Goal: Task Accomplishment & Management: Manage account settings

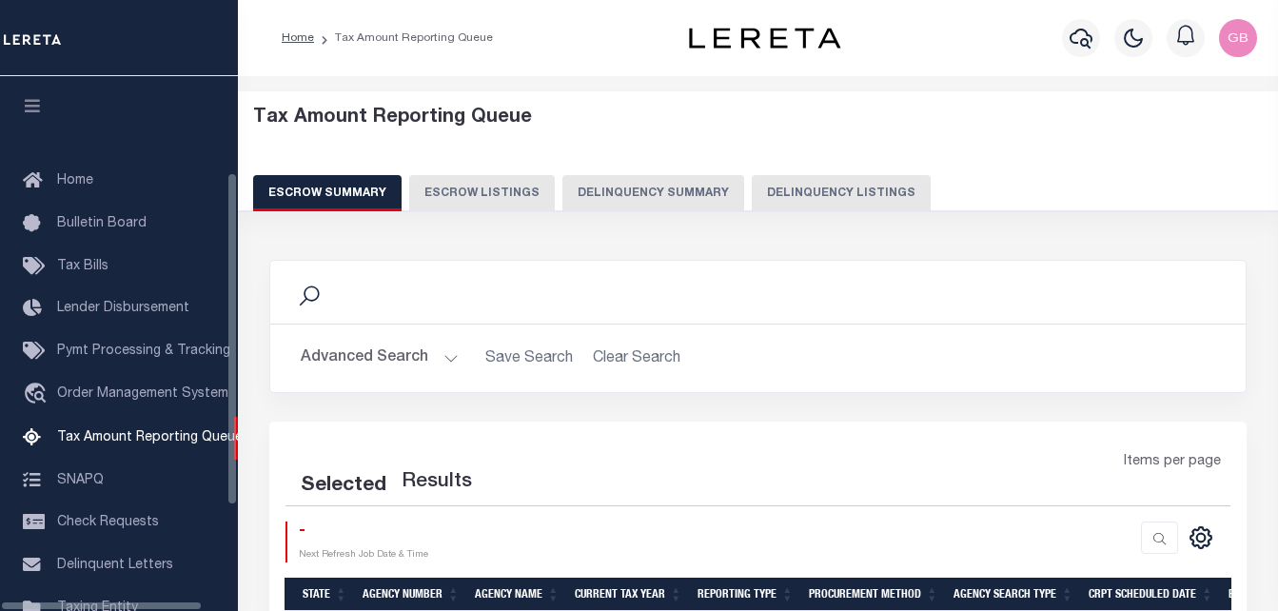
select select "100"
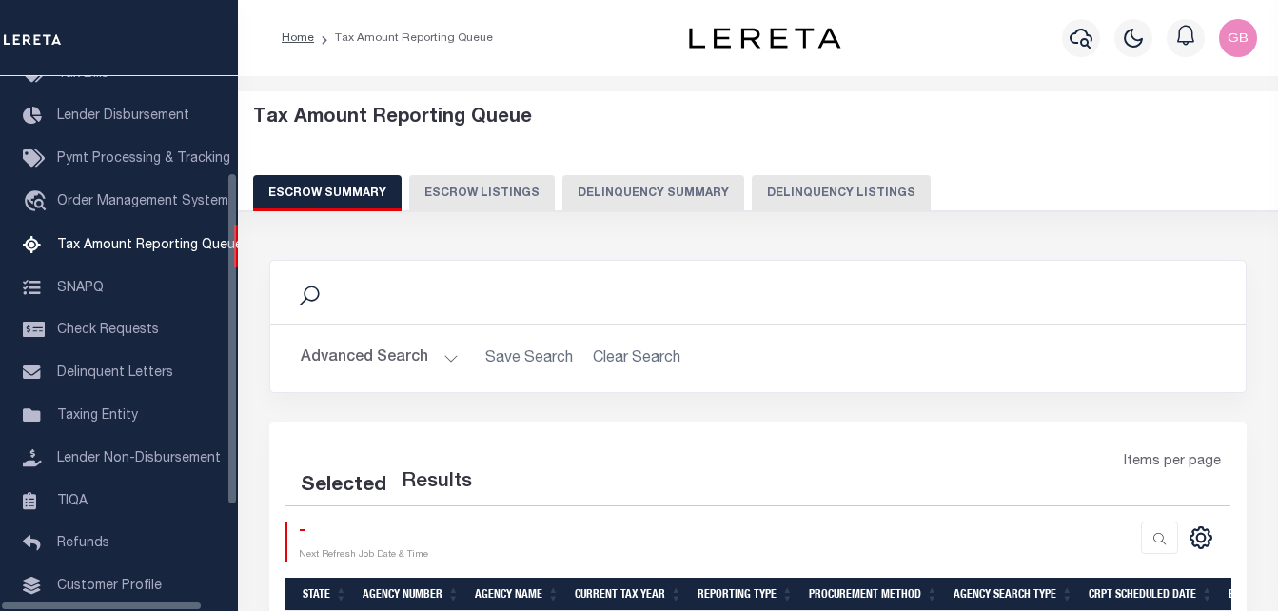
select select "100"
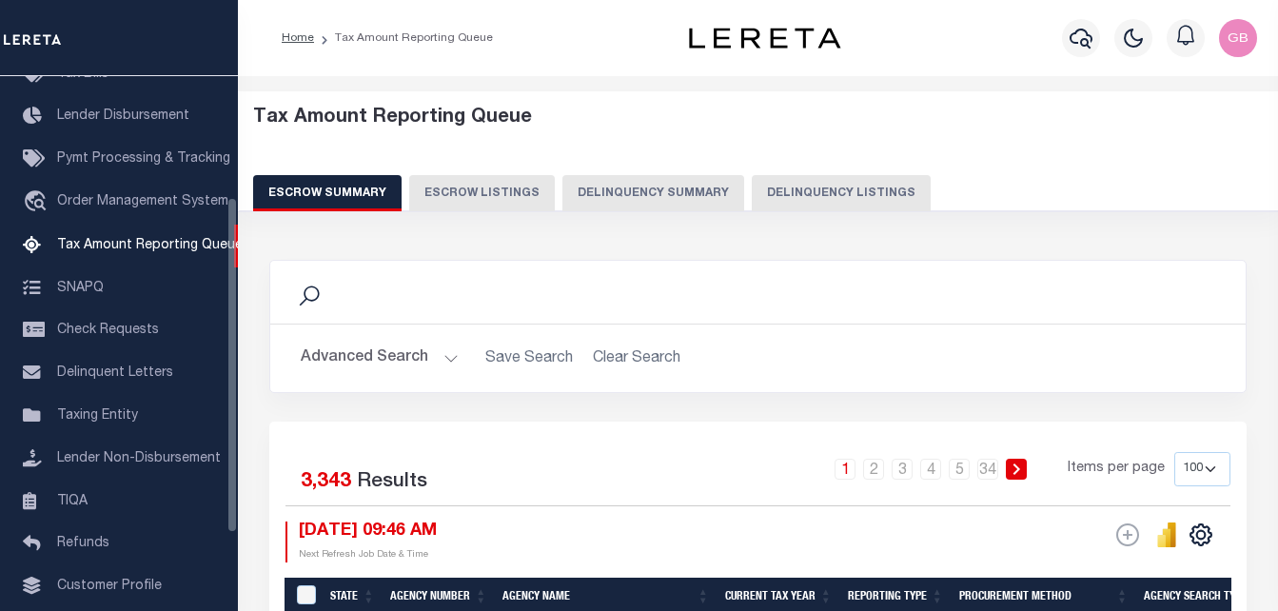
click at [785, 190] on button "Delinquency Listings" at bounding box center [841, 193] width 179 height 36
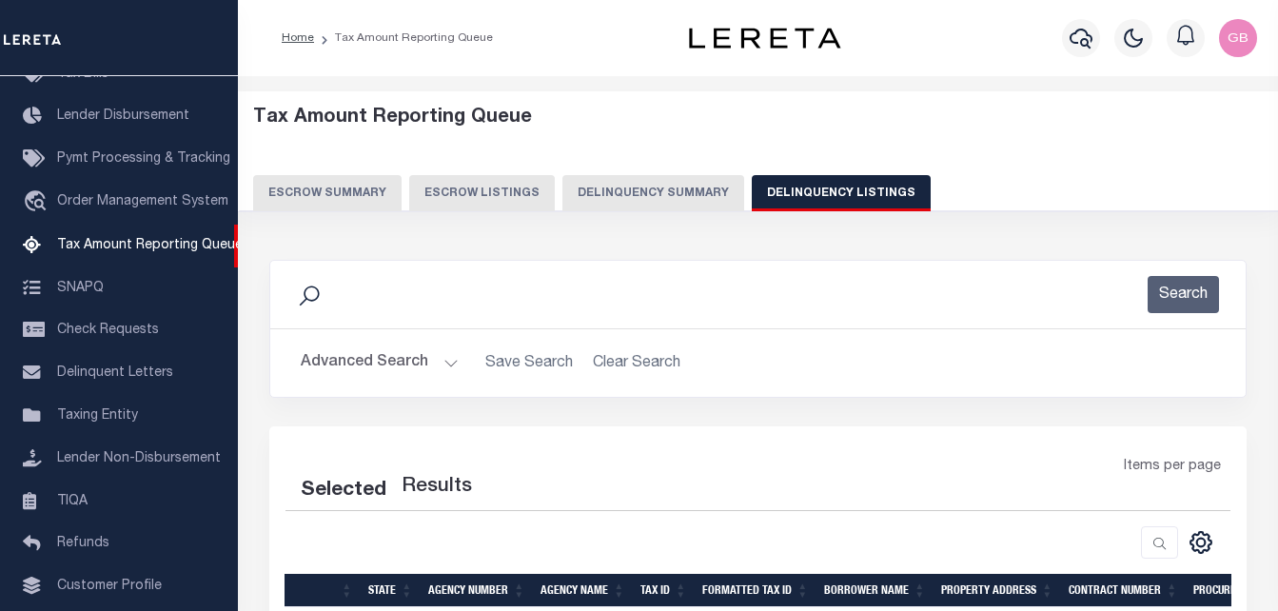
select select "100"
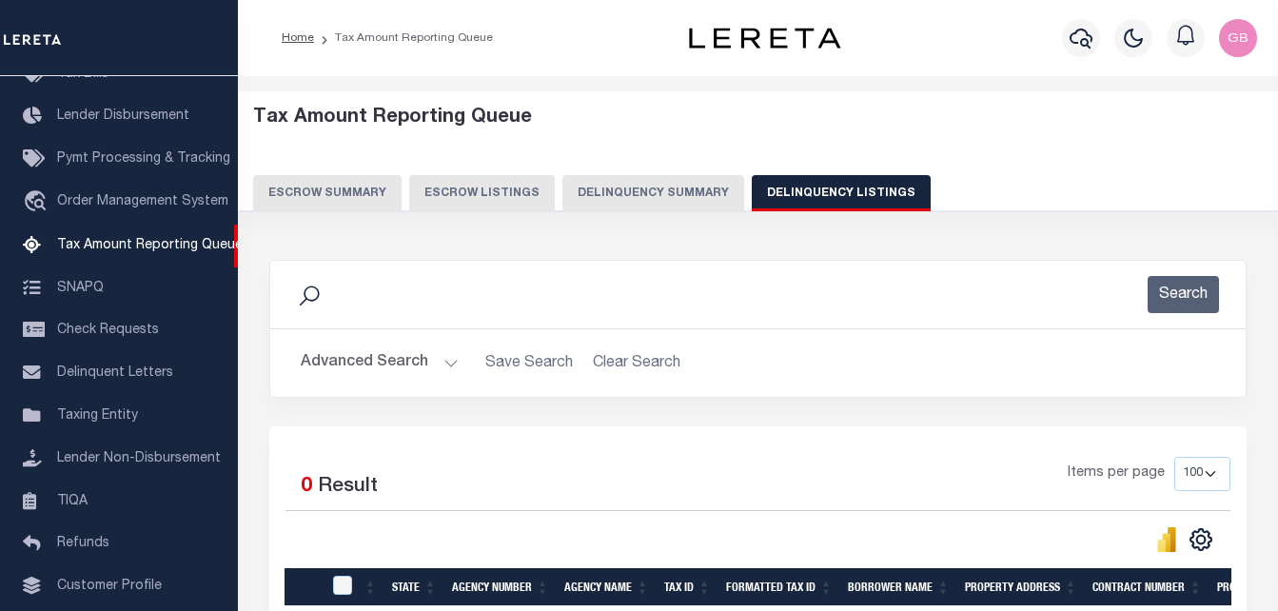
click at [445, 357] on button "Advanced Search" at bounding box center [380, 363] width 158 height 37
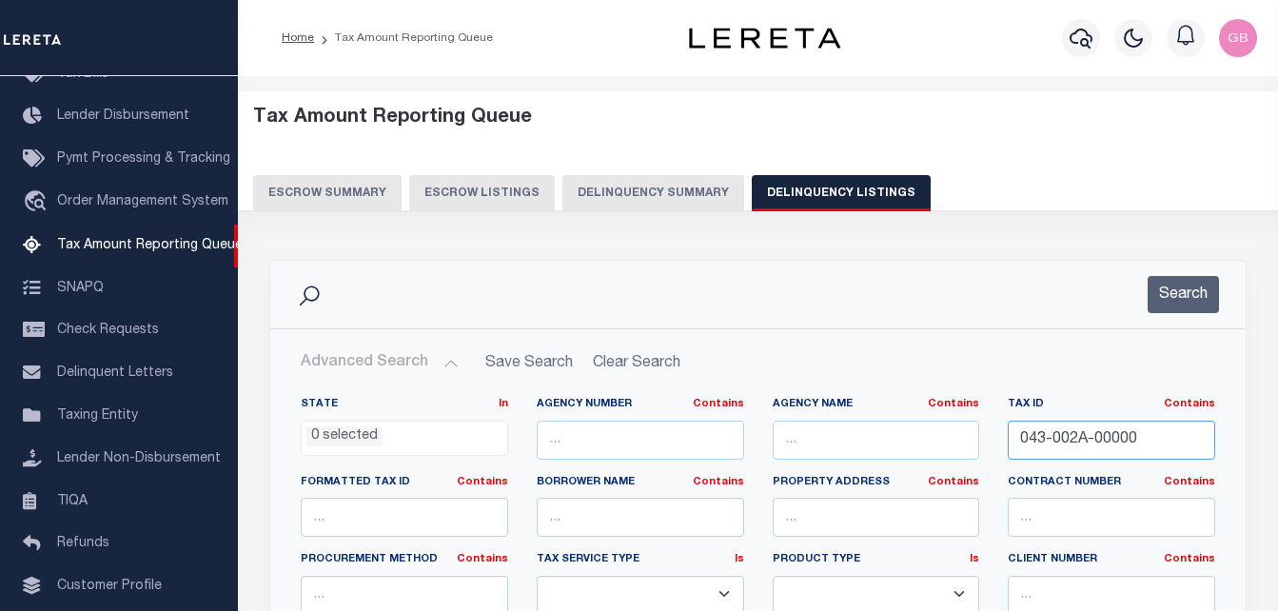
click at [1111, 431] on input "043-002A-00000" at bounding box center [1111, 440] width 207 height 39
paste input "S-40-70A-9"
type input "S-40-70A-9"
click at [1166, 294] on button "Search" at bounding box center [1183, 294] width 71 height 37
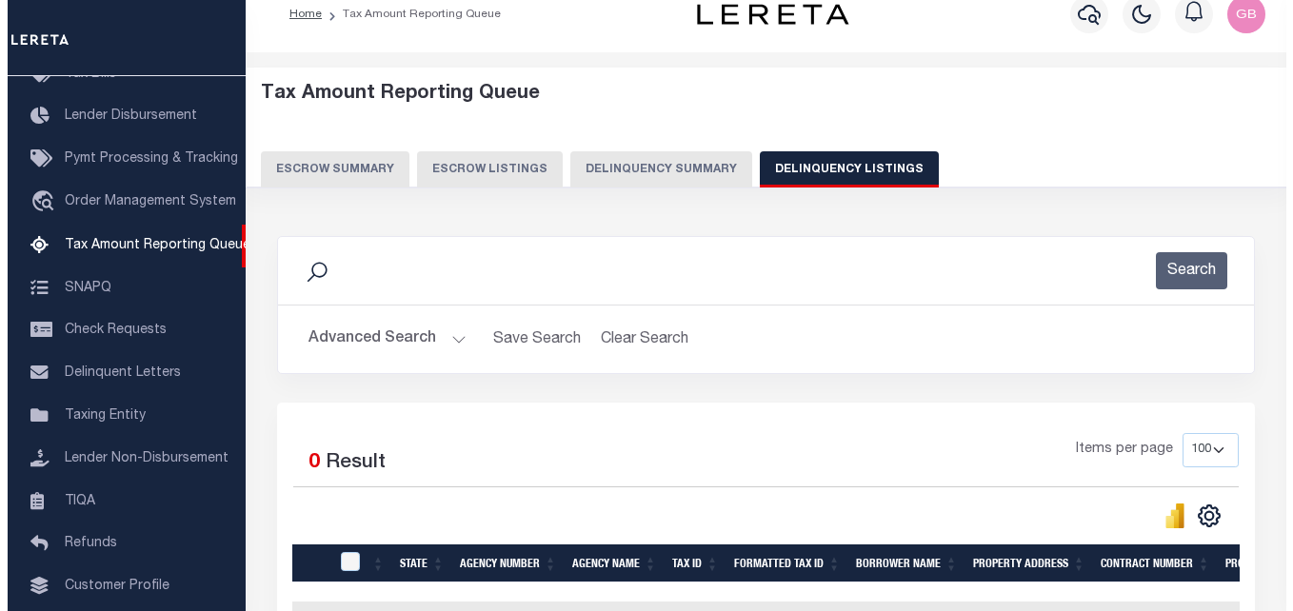
scroll to position [0, 0]
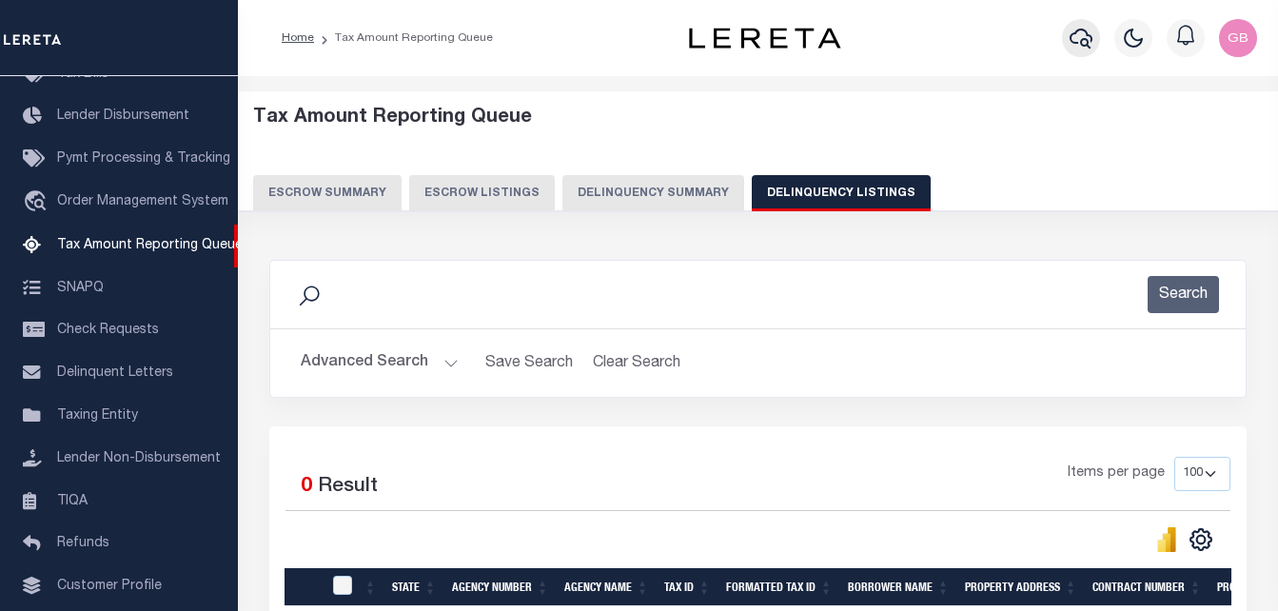
click at [1076, 47] on icon "button" at bounding box center [1081, 38] width 23 height 23
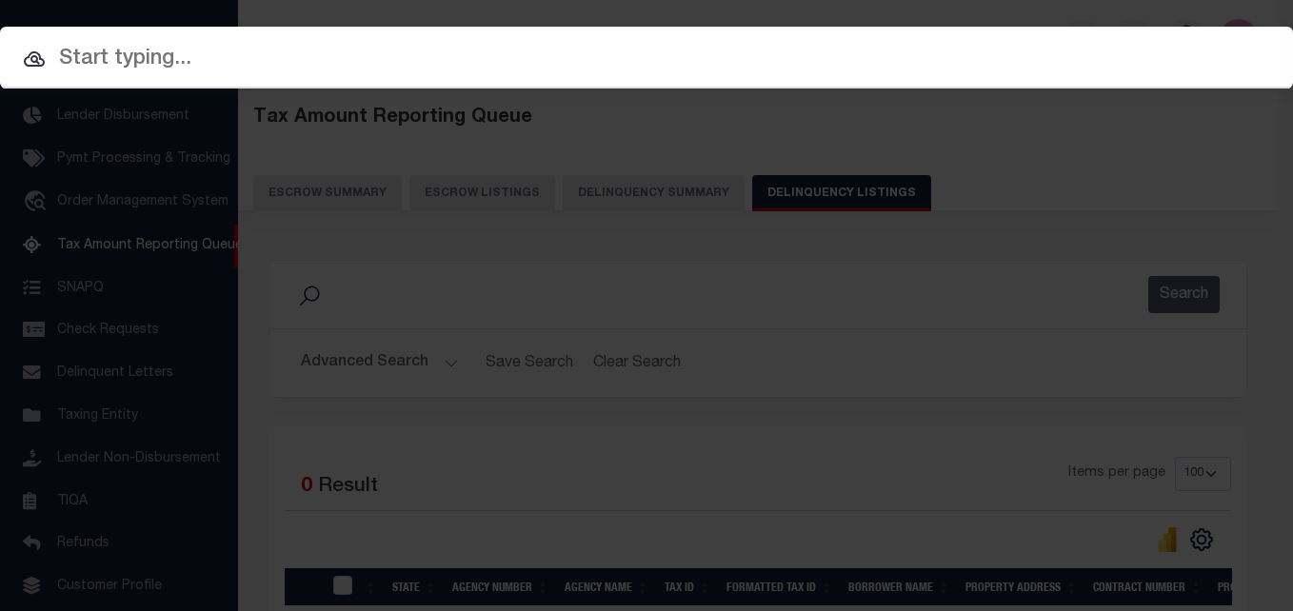
click at [303, 64] on input "text" at bounding box center [646, 59] width 1293 height 33
paste input "S-40-70A-9"
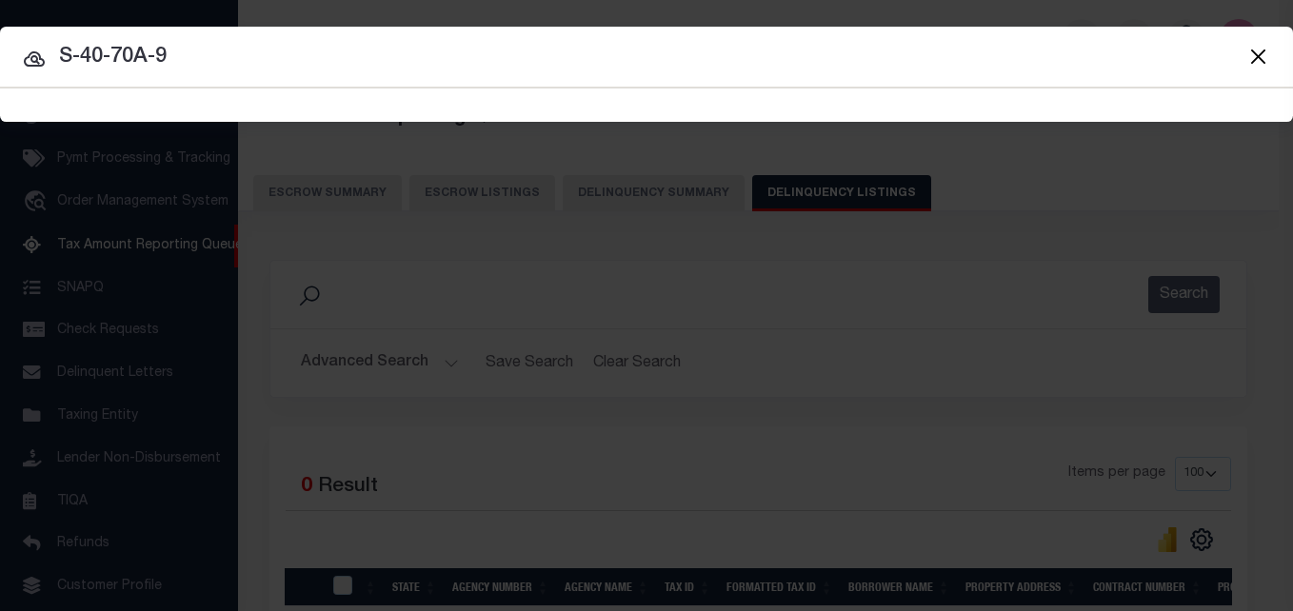
type input "S-40-70A-9"
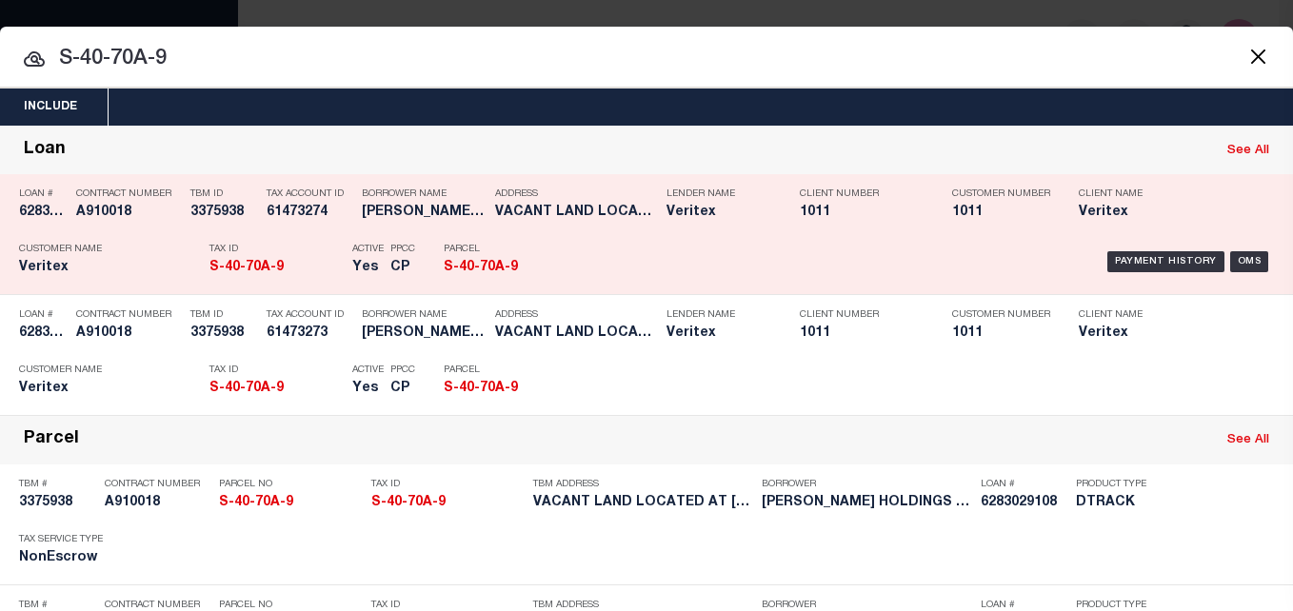
click at [474, 147] on div "Loan See All" at bounding box center [646, 151] width 1293 height 49
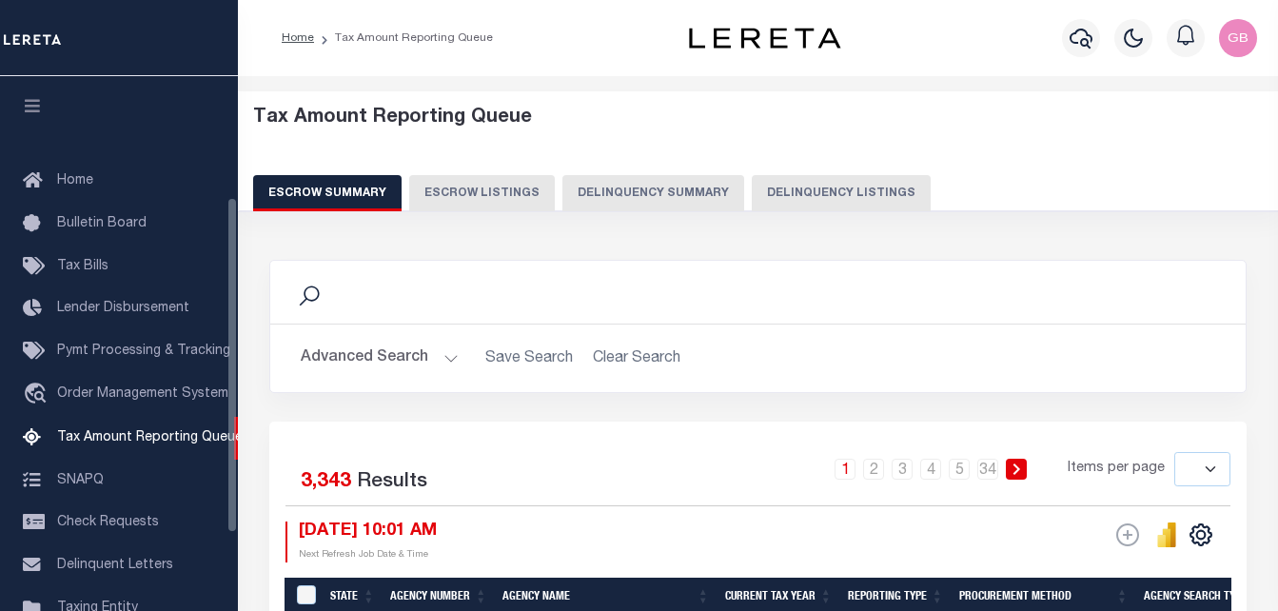
click at [711, 196] on button "Delinquency Summary" at bounding box center [654, 193] width 182 height 36
click at [821, 181] on button "Delinquency Listings" at bounding box center [841, 193] width 179 height 36
select select "100"
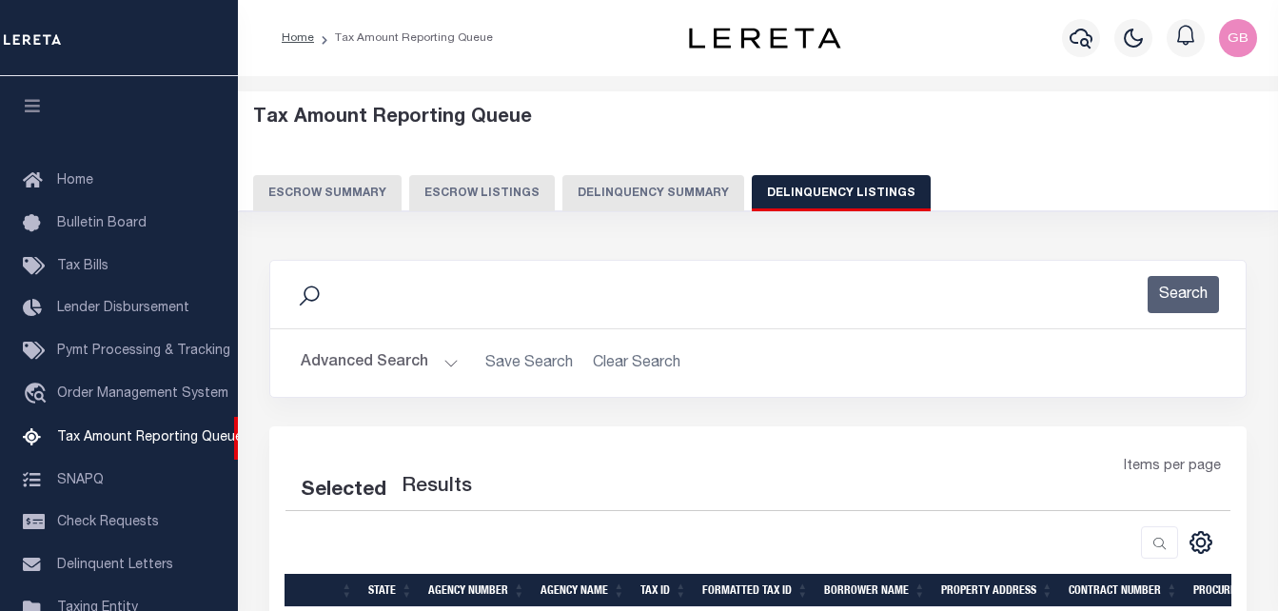
scroll to position [192, 0]
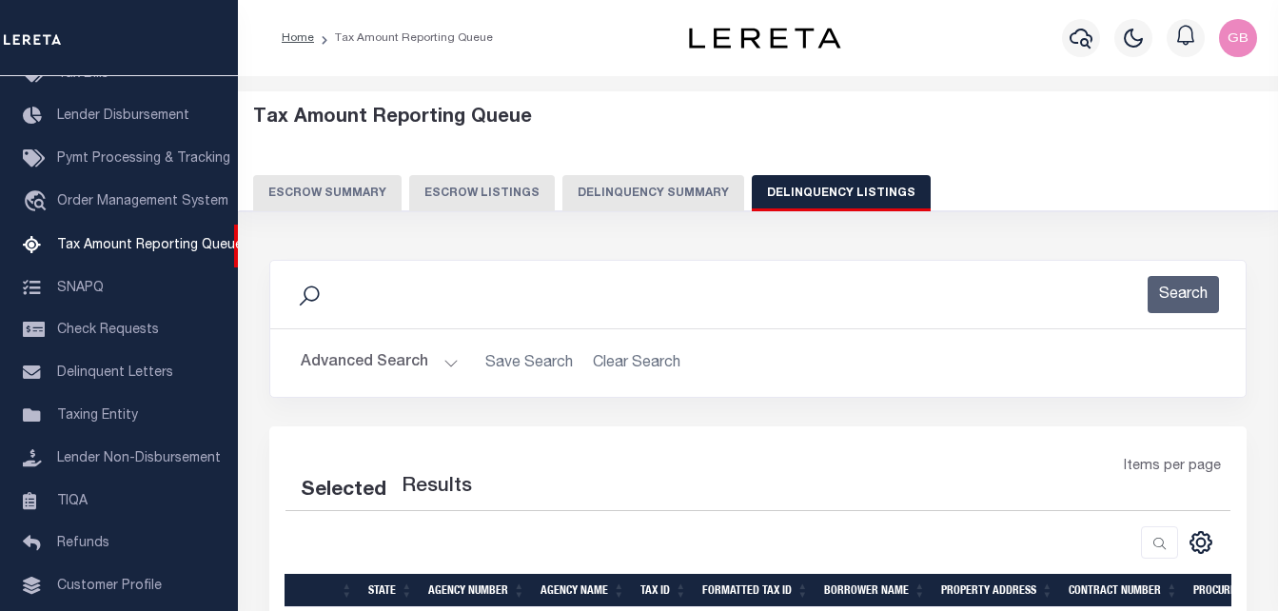
select select "100"
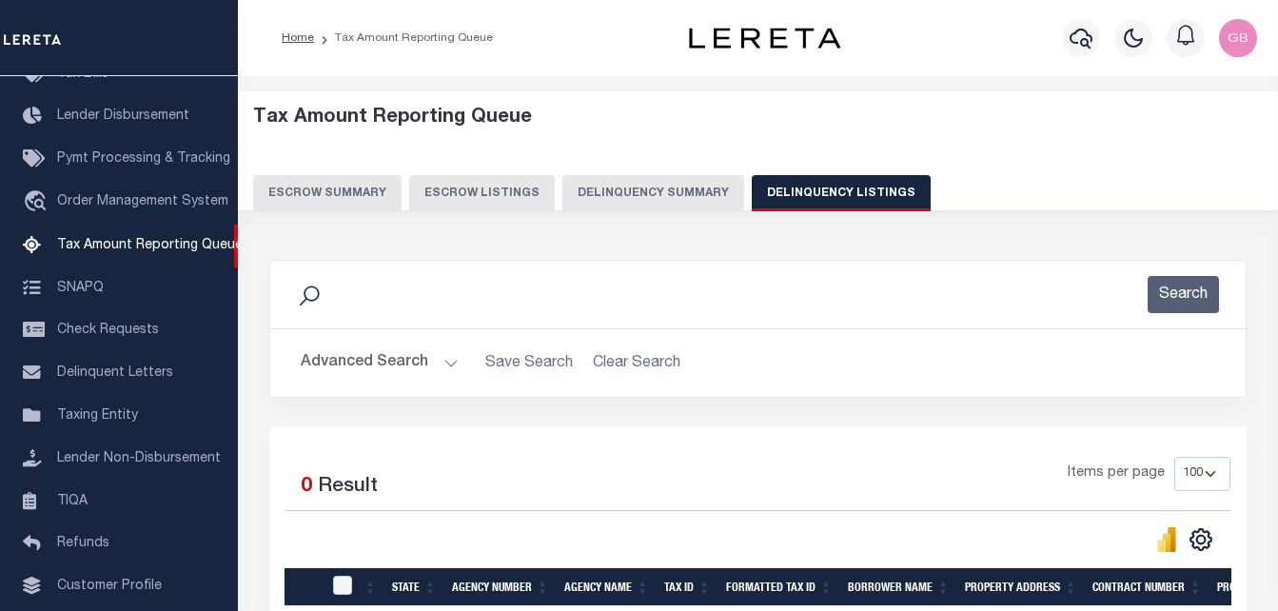
click at [456, 357] on h2 "Advanced Search Save Search Clear Search tblassign_wrapper_dynamictable_____Def…" at bounding box center [758, 363] width 945 height 37
click at [456, 362] on h2 "Advanced Search Save Search Clear Search tblassign_wrapper_dynamictable_____Def…" at bounding box center [758, 363] width 945 height 37
click at [445, 362] on button "Advanced Search" at bounding box center [380, 363] width 158 height 37
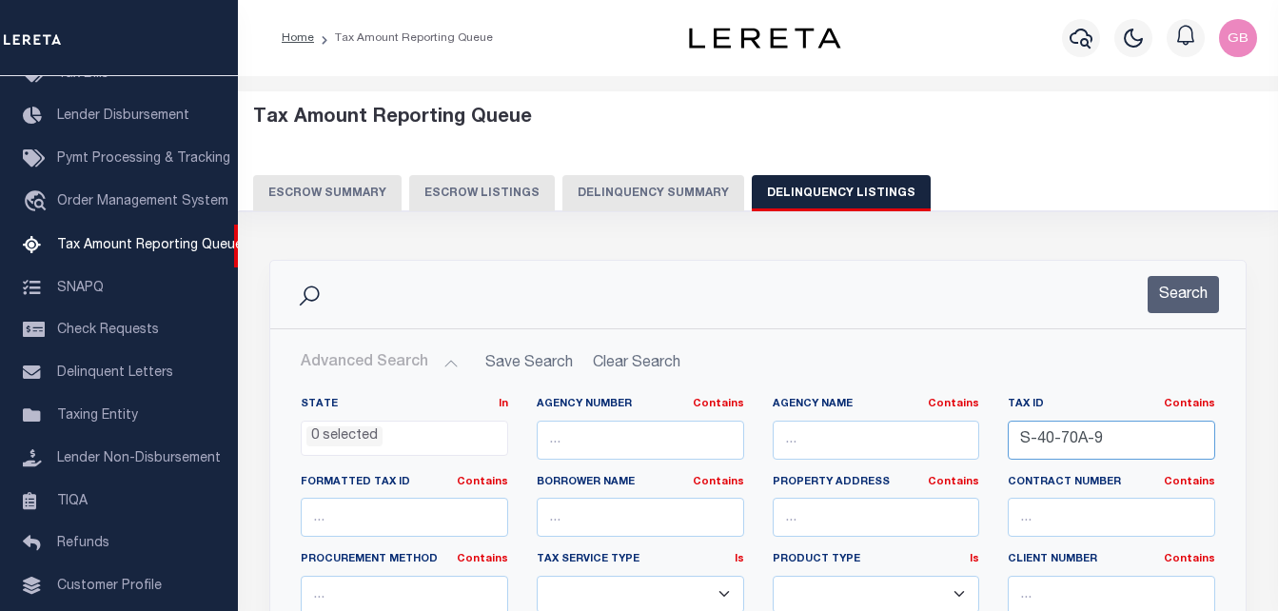
click at [1048, 447] on input "S-40-70A-9" at bounding box center [1111, 440] width 207 height 39
click at [1184, 304] on button "Search" at bounding box center [1183, 294] width 71 height 37
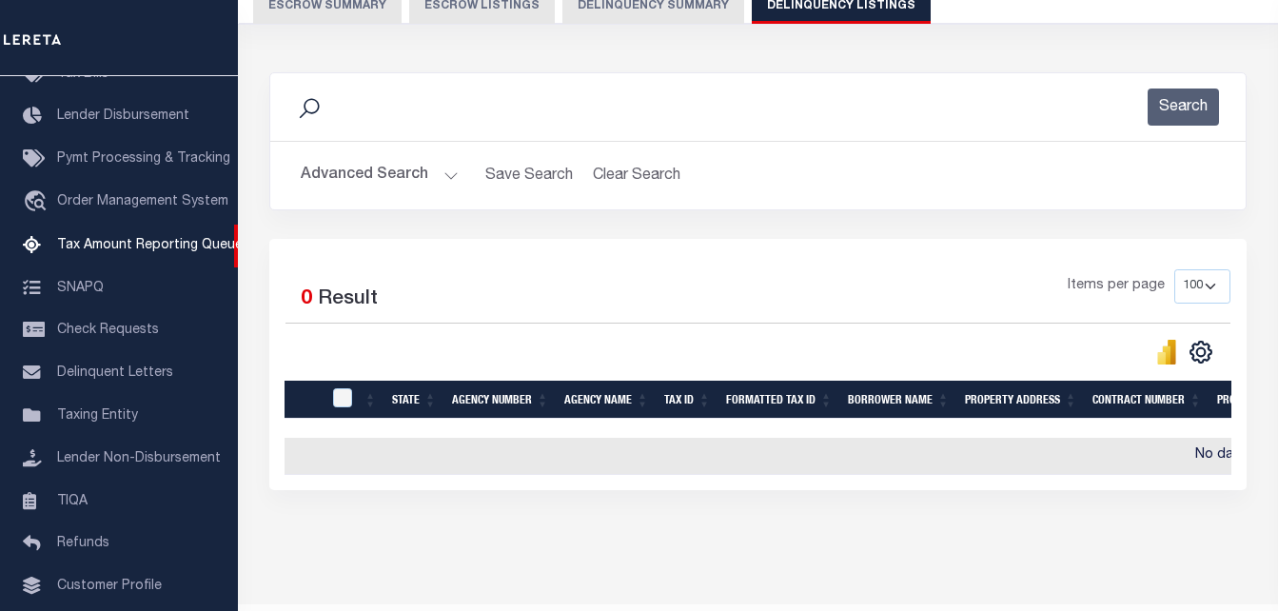
scroll to position [190, 0]
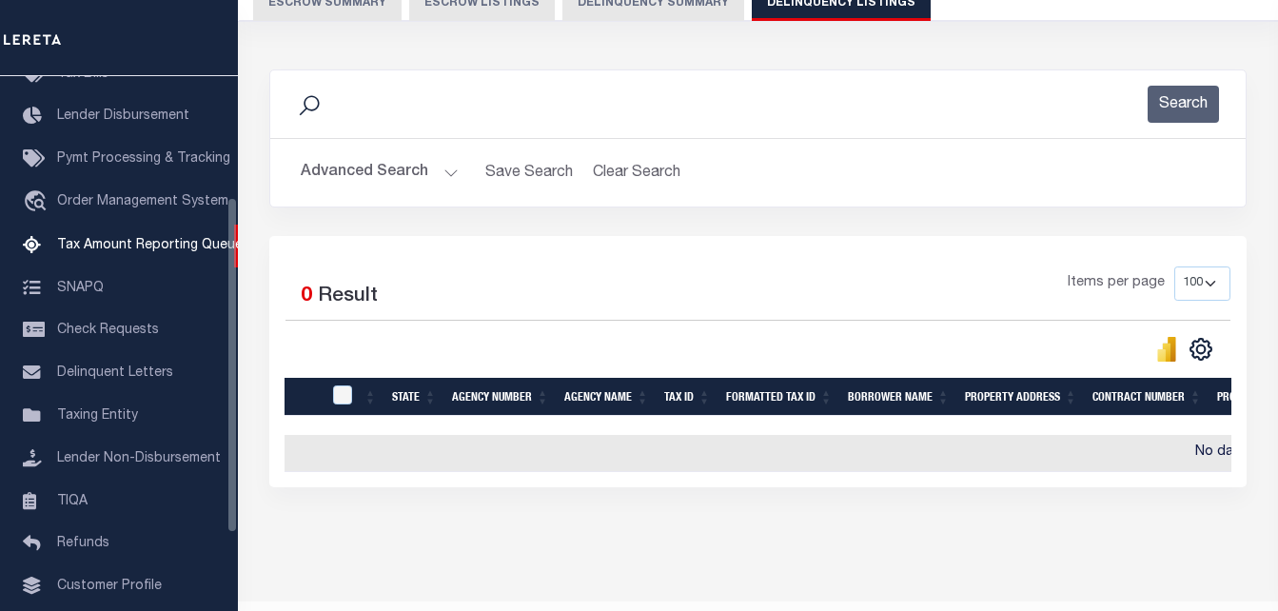
click at [448, 173] on button "Advanced Search" at bounding box center [380, 172] width 158 height 37
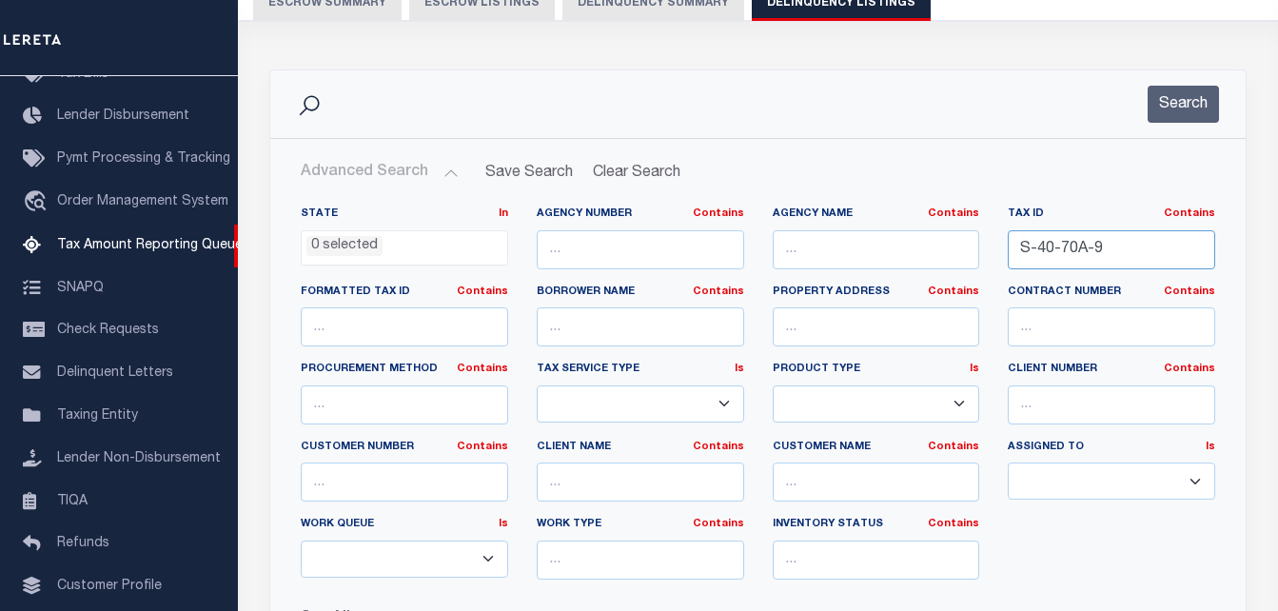
click at [1043, 254] on input "S-40-70A-9" at bounding box center [1111, 249] width 207 height 39
paste input "8"
click at [1181, 116] on button "Search" at bounding box center [1183, 104] width 71 height 37
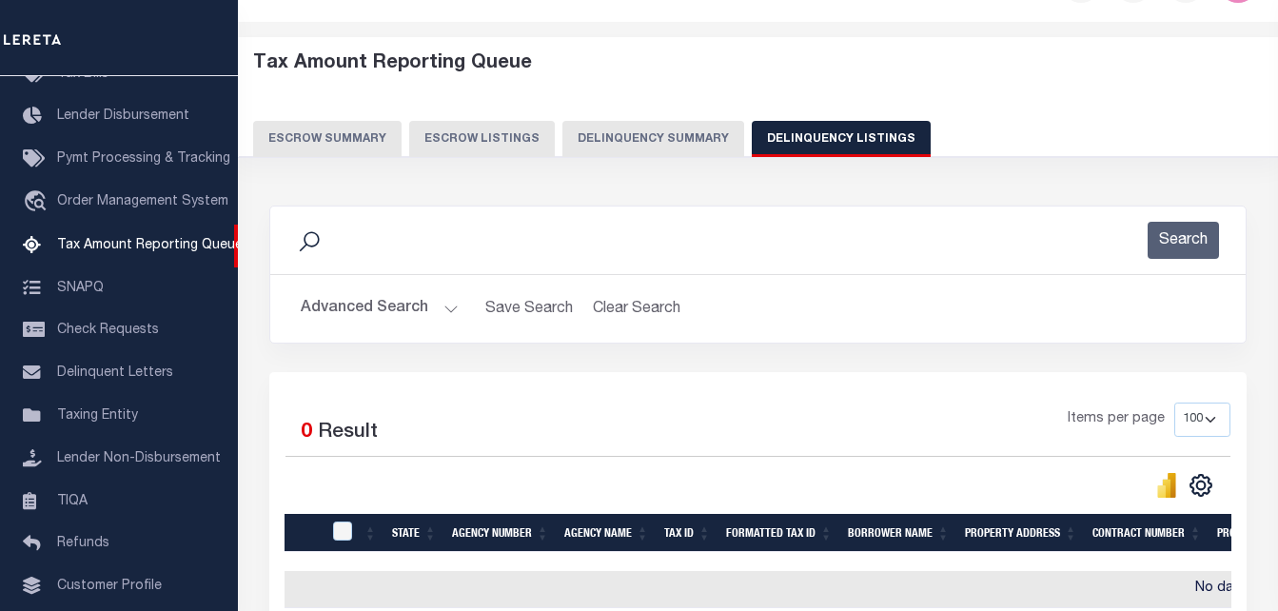
scroll to position [0, 0]
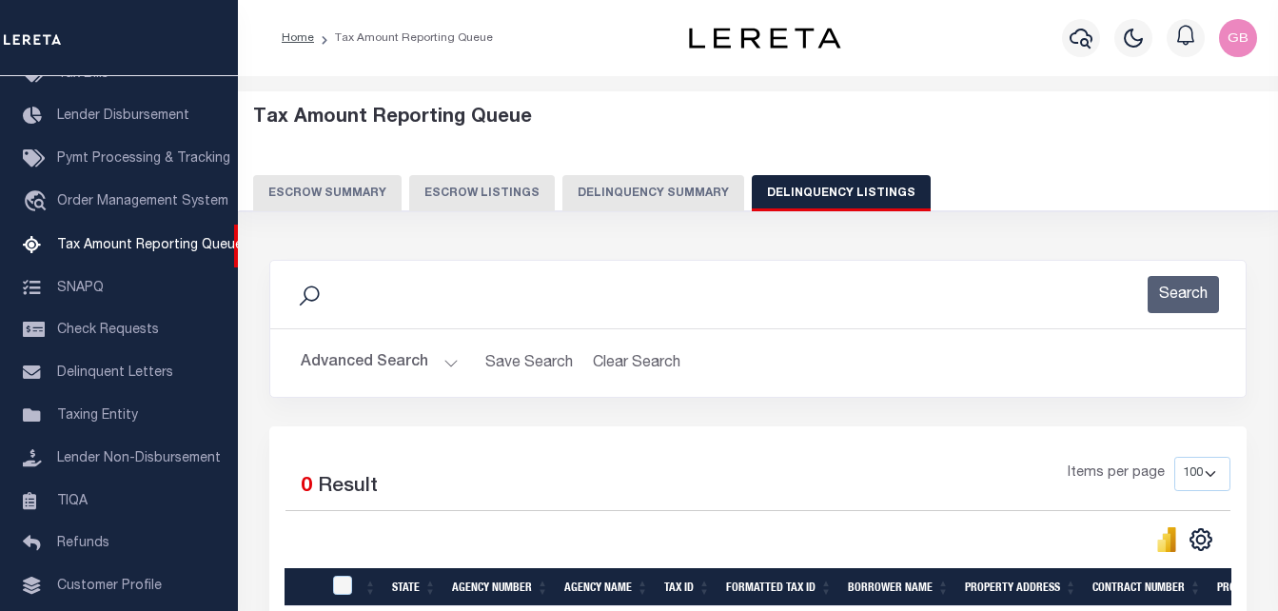
click at [455, 362] on button "Advanced Search" at bounding box center [380, 363] width 158 height 37
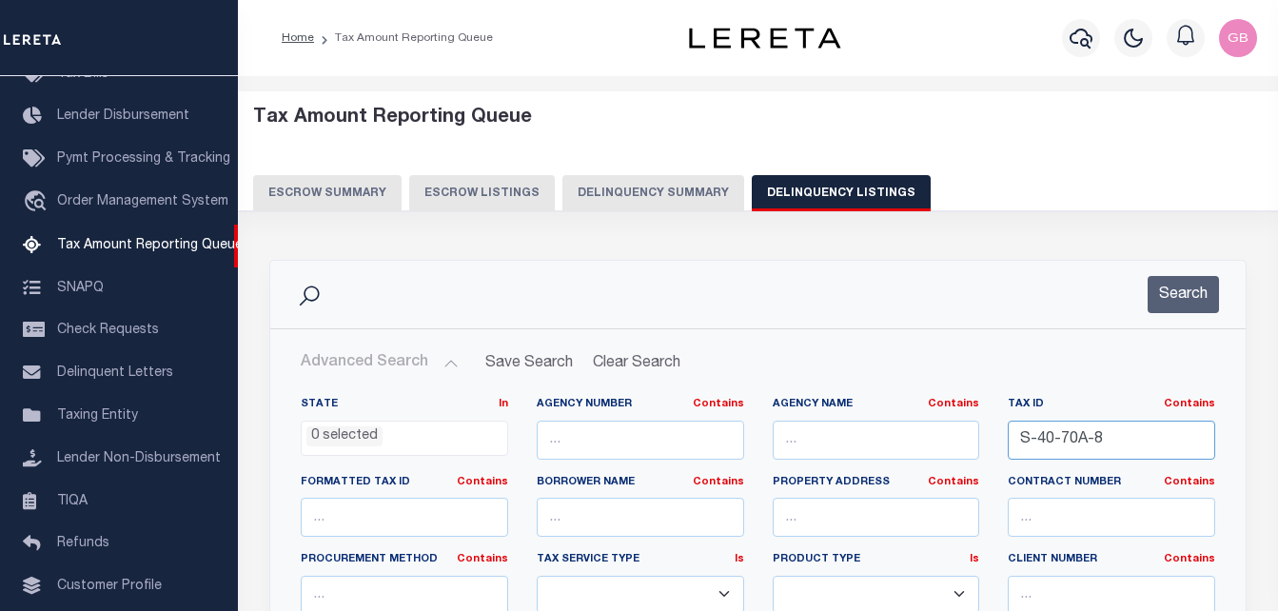
click at [1074, 440] on input "S-40-70A-8" at bounding box center [1111, 440] width 207 height 39
paste input "15-10-23C"
type input "S-15-10-23C"
click at [1202, 301] on button "Search" at bounding box center [1183, 294] width 71 height 37
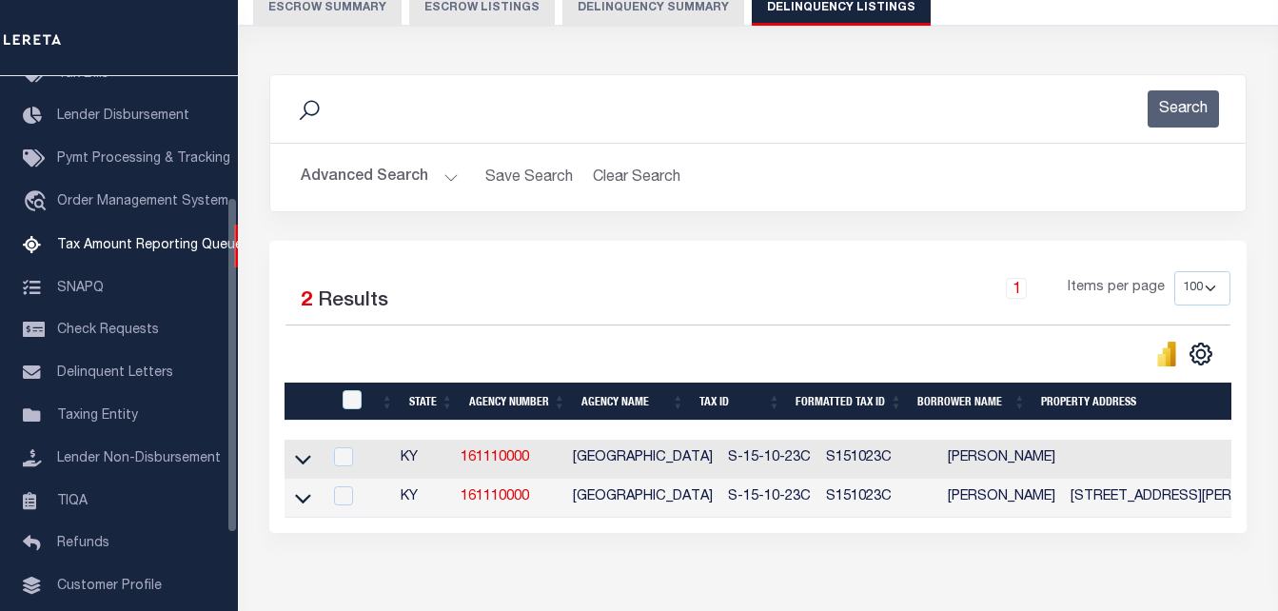
scroll to position [190, 0]
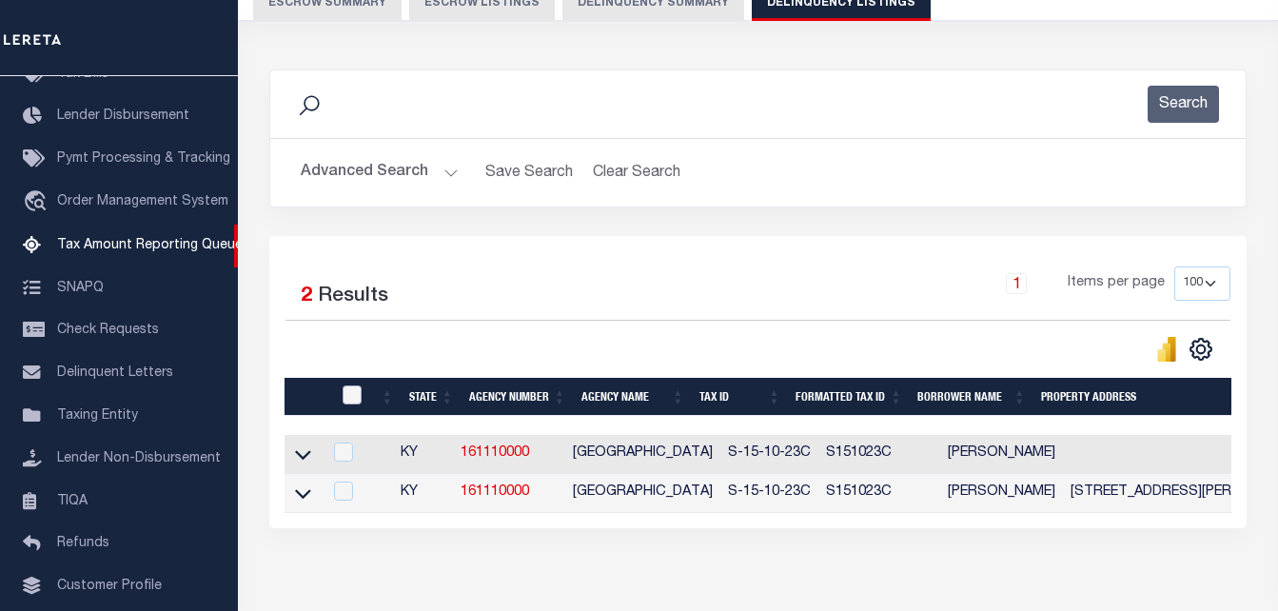
click at [348, 401] on input "checkbox" at bounding box center [352, 394] width 19 height 19
checkbox input "true"
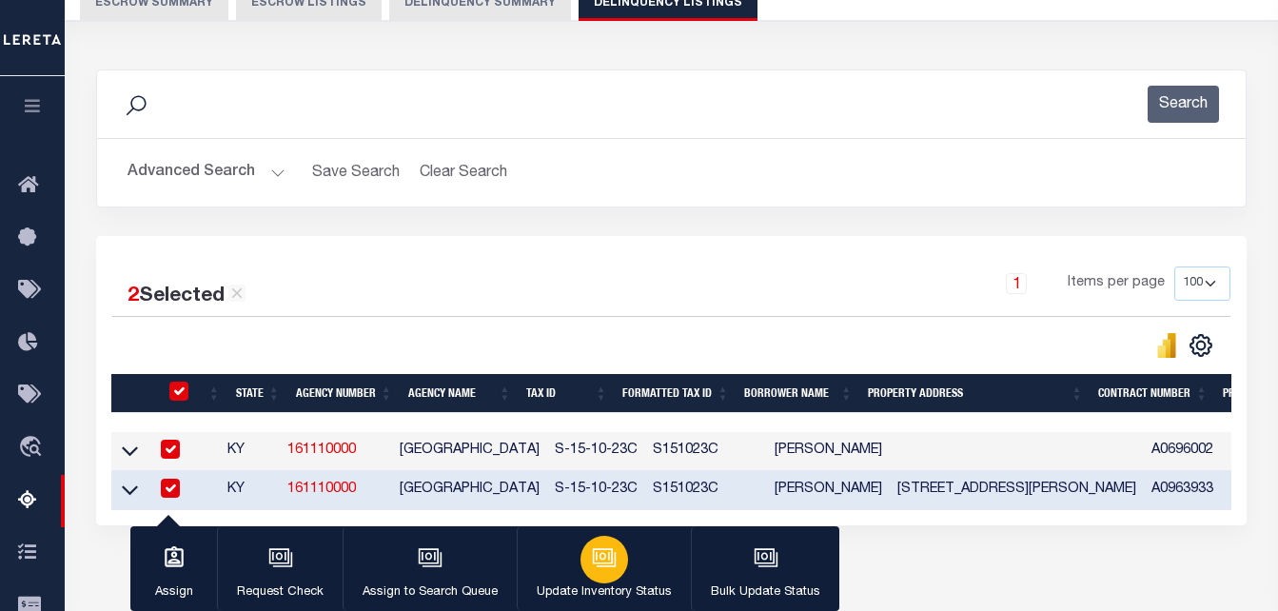
click at [618, 562] on div "button" at bounding box center [605, 560] width 48 height 48
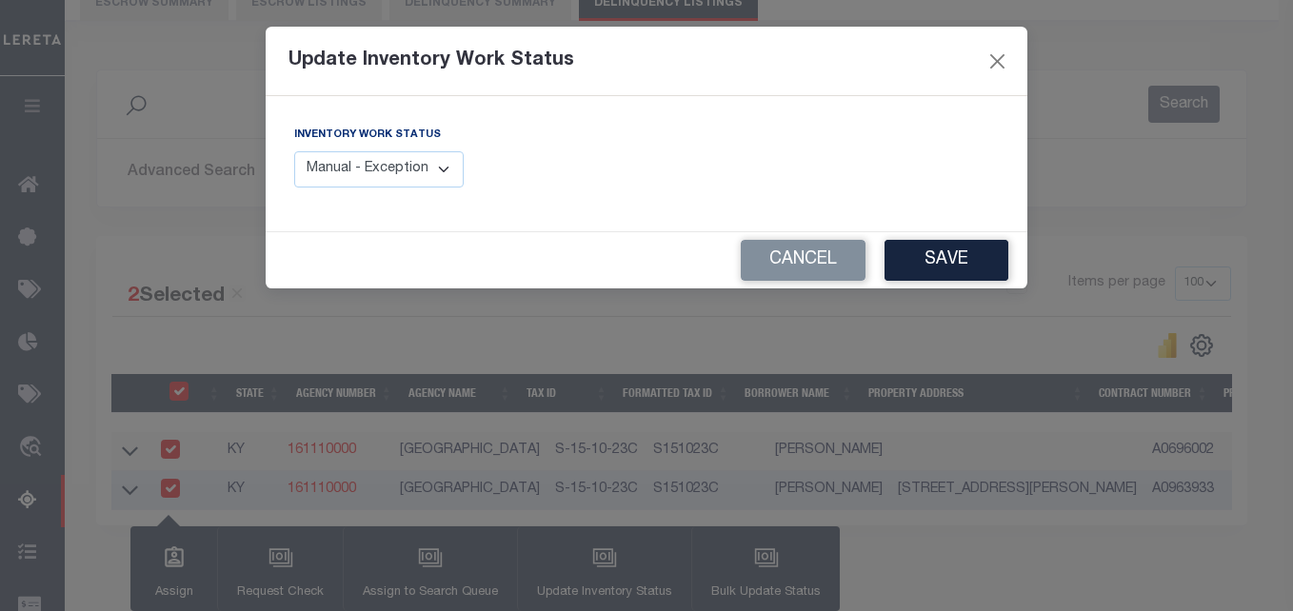
click at [423, 171] on select "Manual - Exception Pended - Awaiting Search Late Add Exception Completed" at bounding box center [378, 169] width 169 height 37
select select "4"
click at [294, 151] on select "Manual - Exception Pended - Awaiting Search Late Add Exception Completed" at bounding box center [378, 169] width 169 height 37
click at [937, 259] on button "Save" at bounding box center [946, 260] width 124 height 41
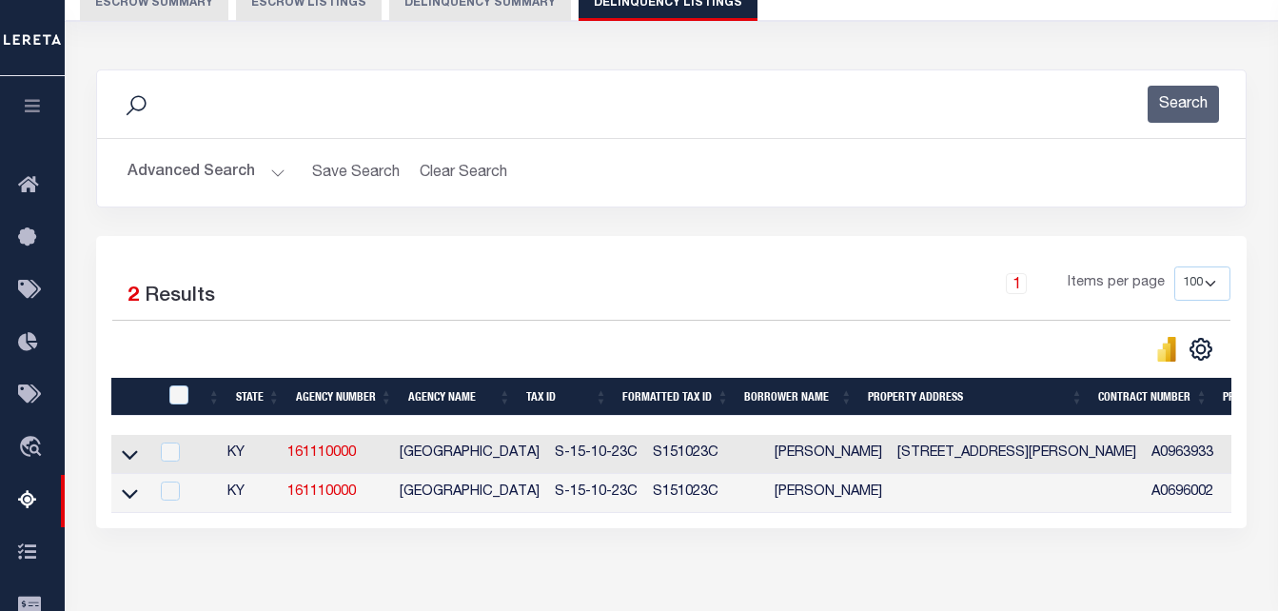
click at [284, 172] on h2 "Advanced Search Save Search Clear Search tblassign_wrapper_dynamictable_____Def…" at bounding box center [671, 172] width 1118 height 37
click at [273, 173] on button "Advanced Search" at bounding box center [207, 172] width 158 height 37
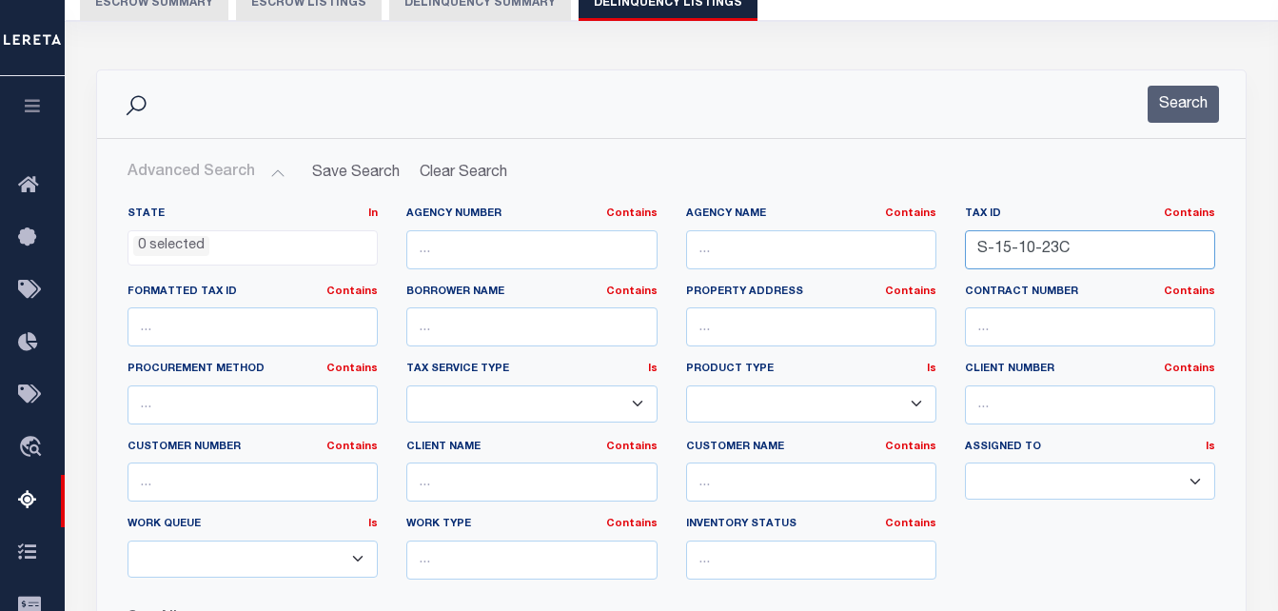
click at [1010, 253] on input "S-15-10-23C" at bounding box center [1090, 249] width 250 height 39
click at [1009, 252] on input "S-15-10-23C" at bounding box center [1090, 249] width 250 height 39
paste input "2"
type input "S-15-10-22C"
click at [1197, 92] on button "Search" at bounding box center [1183, 104] width 71 height 37
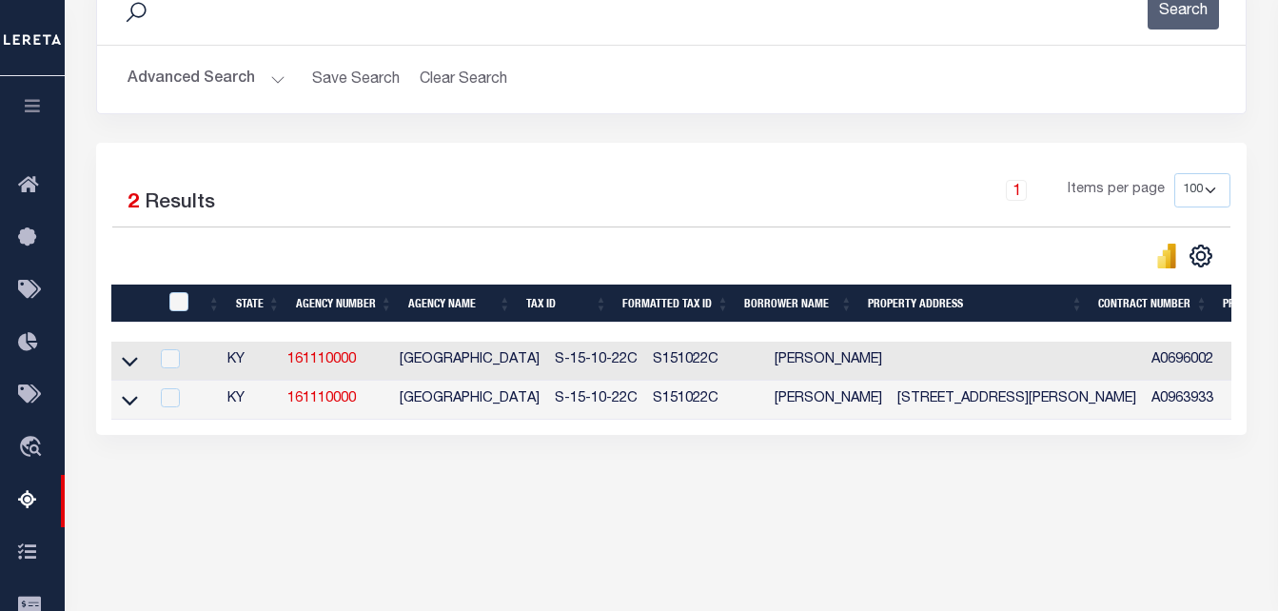
scroll to position [286, 0]
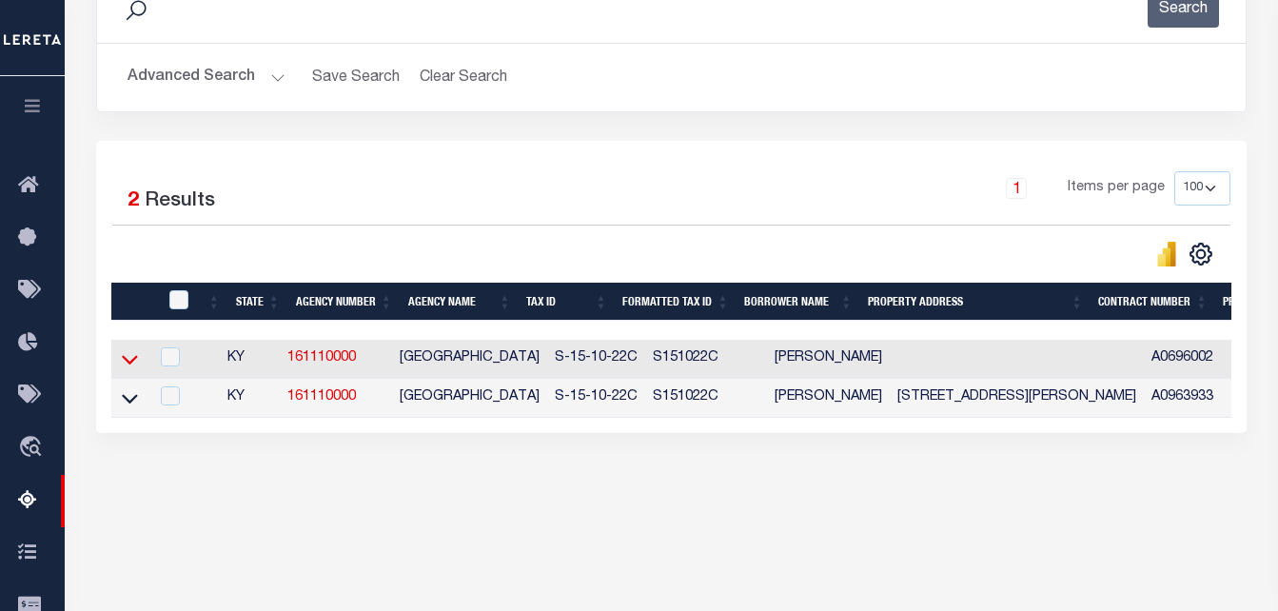
click at [130, 365] on icon at bounding box center [130, 361] width 16 height 10
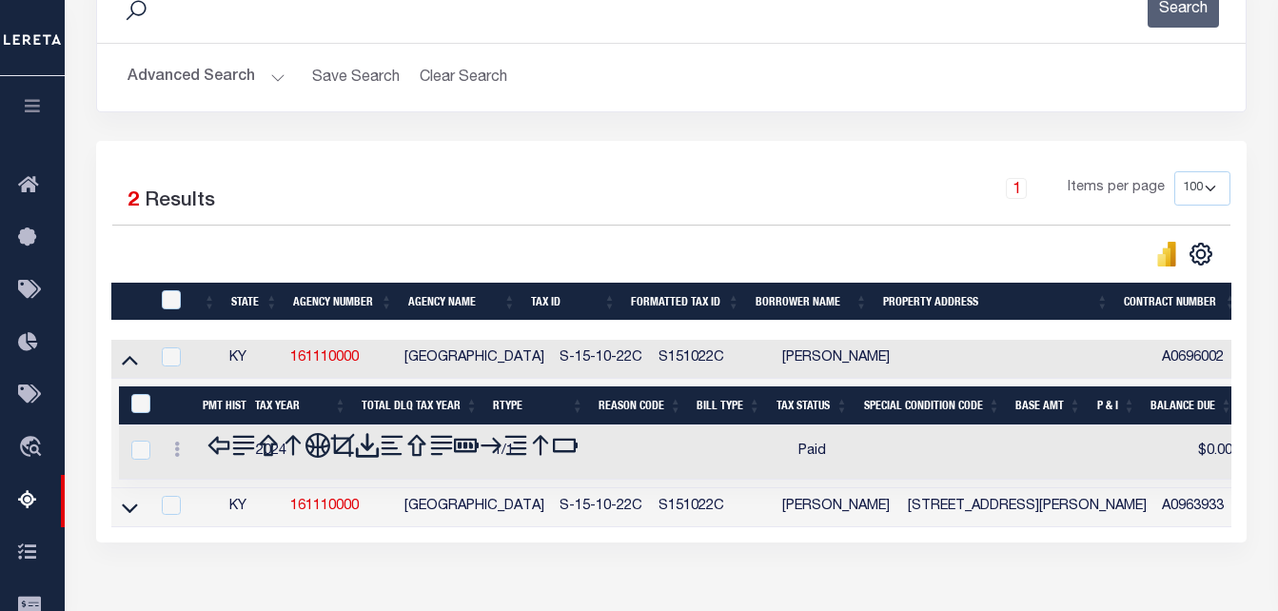
scroll to position [381, 0]
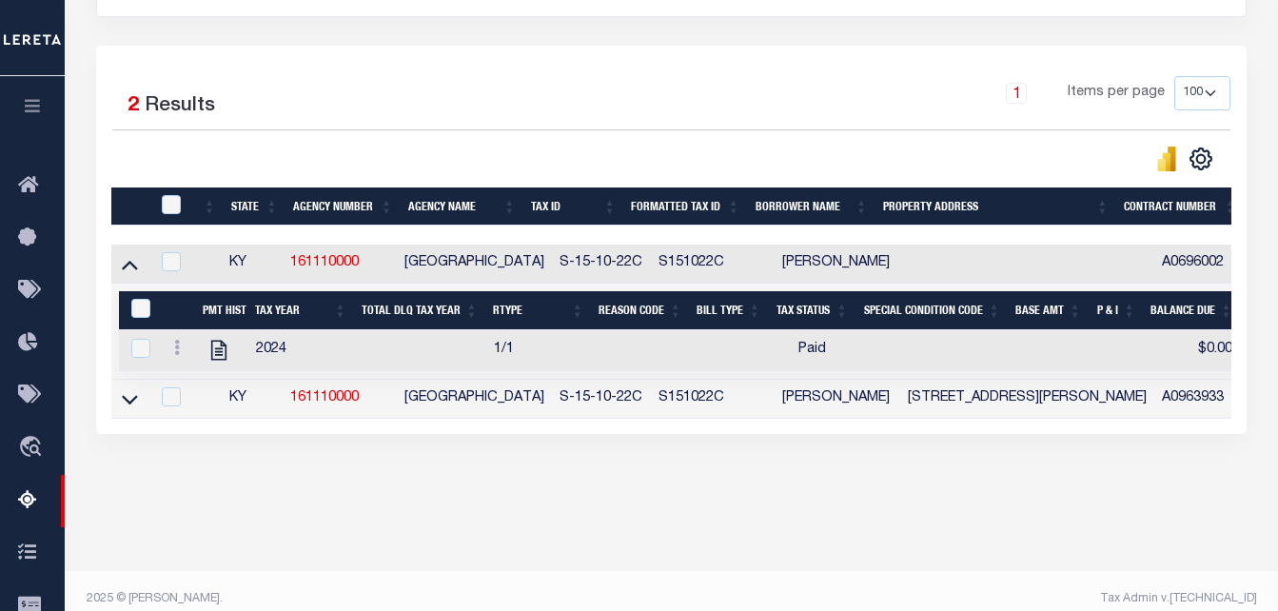
click at [170, 196] on th at bounding box center [169, 207] width 40 height 39
click at [165, 206] on input "checkbox" at bounding box center [171, 204] width 19 height 19
checkbox input "true"
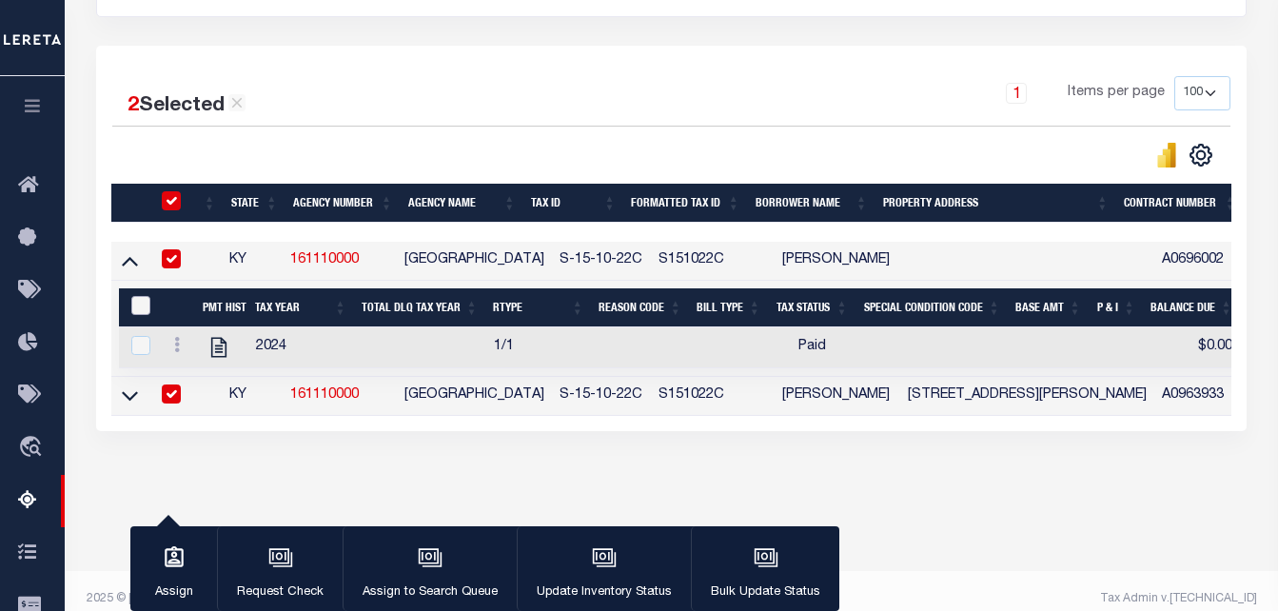
click at [135, 315] on input "&nbsp;" at bounding box center [140, 305] width 19 height 19
checkbox input "true"
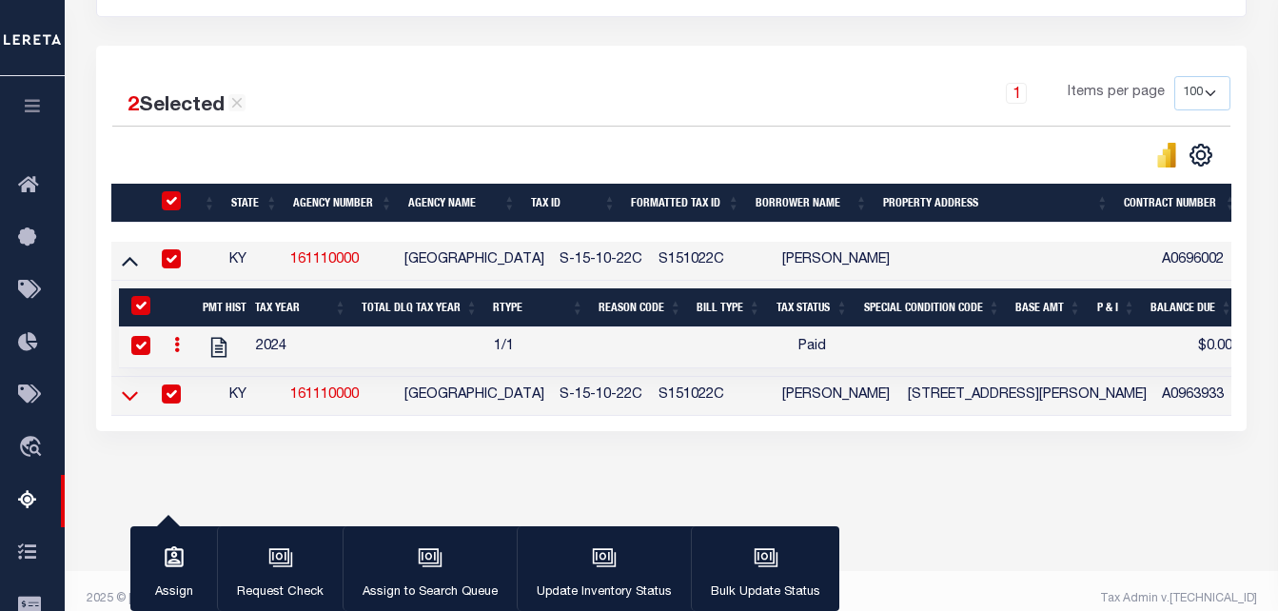
click at [128, 396] on icon at bounding box center [130, 395] width 16 height 20
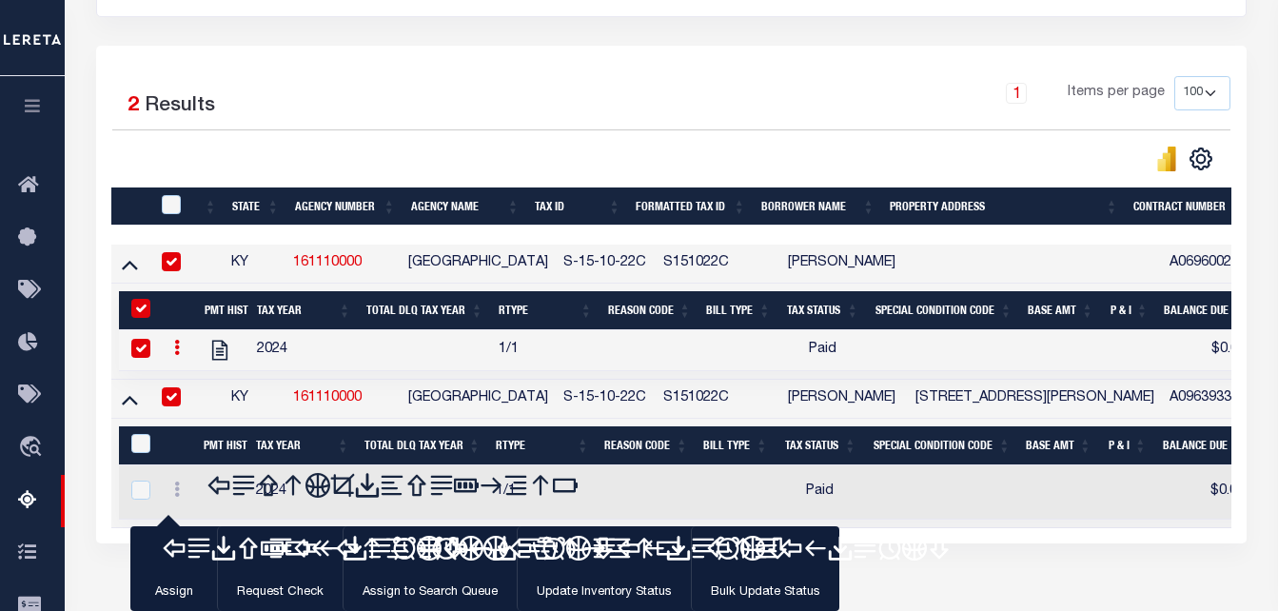
scroll to position [476, 0]
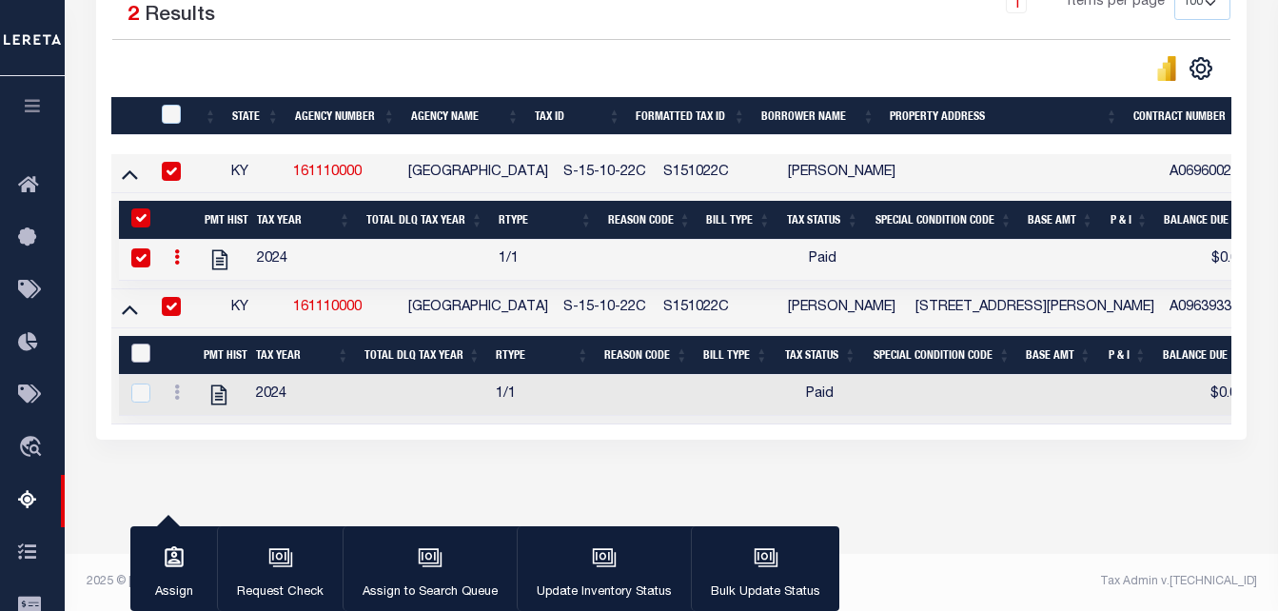
click at [138, 350] on input "&nbsp;" at bounding box center [140, 353] width 19 height 19
checkbox input "true"
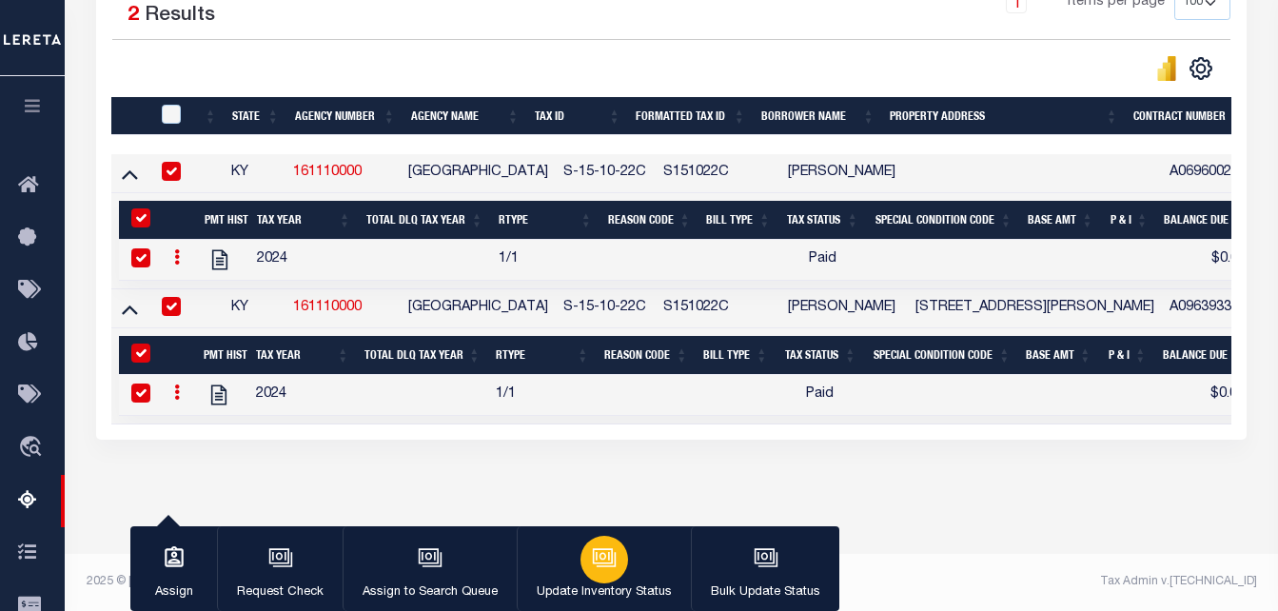
click at [610, 564] on icon "button" at bounding box center [604, 557] width 25 height 25
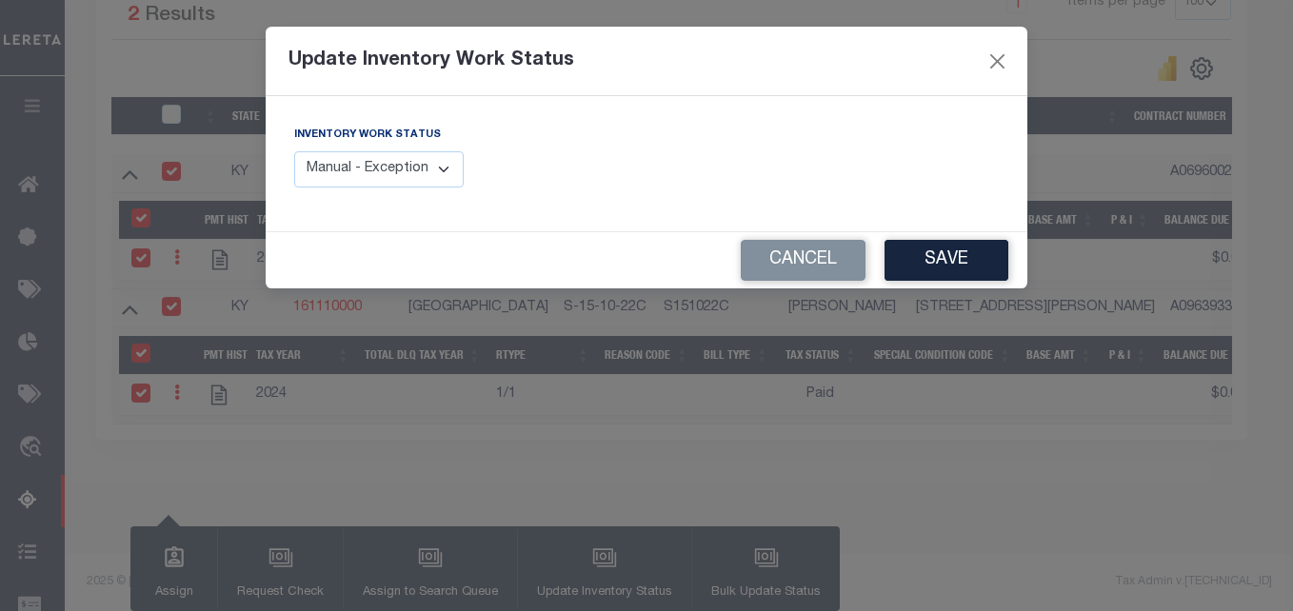
click at [447, 168] on select "Manual - Exception Pended - Awaiting Search Late Add Exception Completed" at bounding box center [378, 169] width 169 height 37
select select "4"
click at [294, 151] on select "Manual - Exception Pended - Awaiting Search Late Add Exception Completed" at bounding box center [378, 169] width 169 height 37
click at [934, 253] on button "Save" at bounding box center [946, 260] width 124 height 41
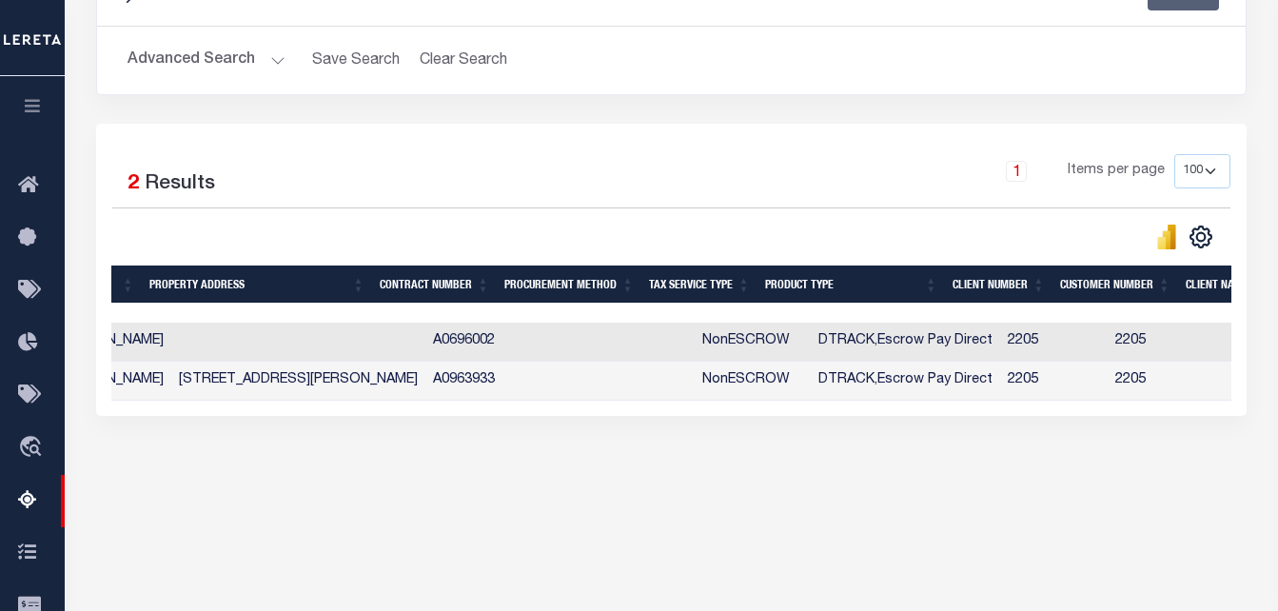
scroll to position [0, 0]
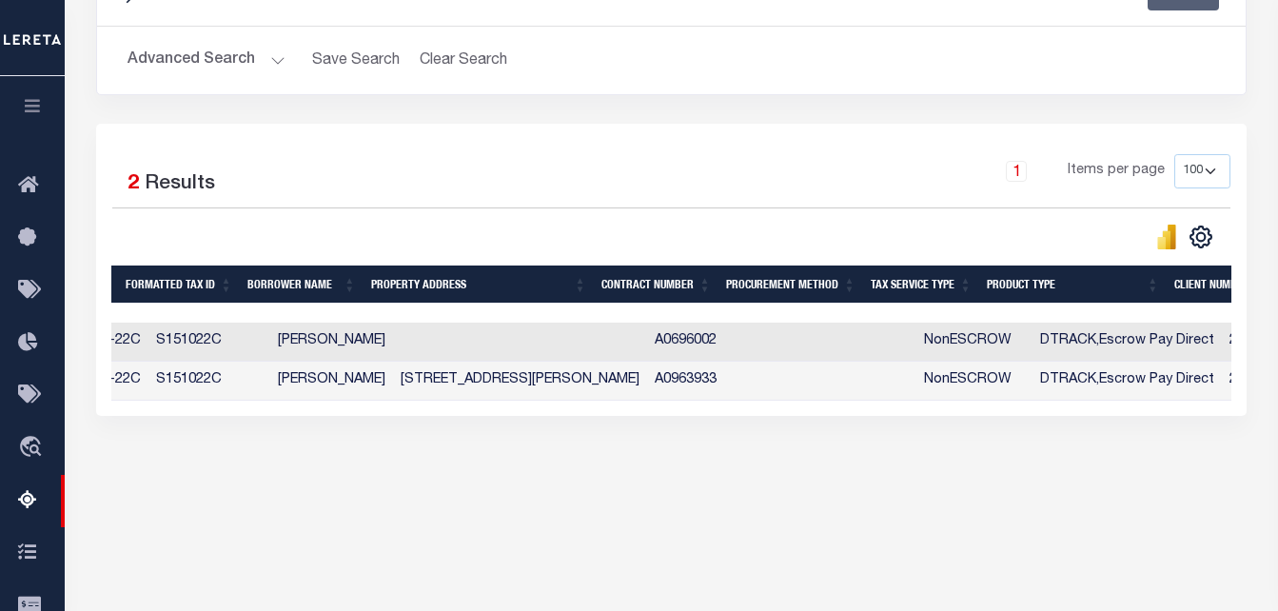
click at [865, 530] on div "Tax Amount Reporting Queue Escrow Summary Escrow Listings In" at bounding box center [671, 162] width 1202 height 738
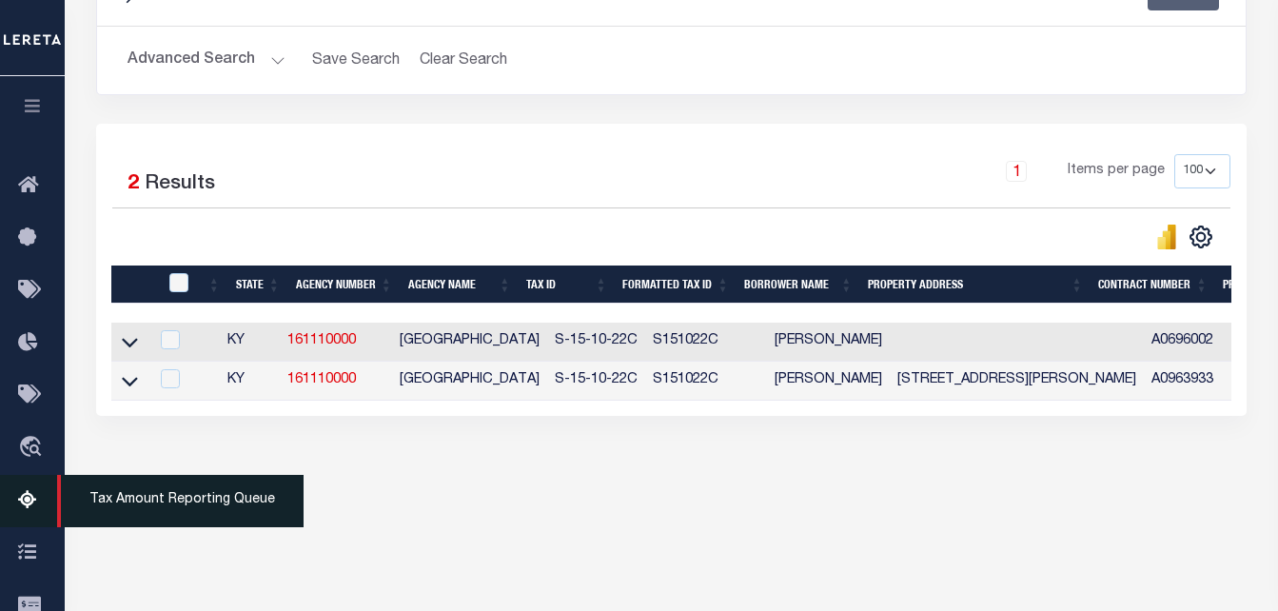
click at [21, 503] on icon at bounding box center [33, 501] width 30 height 24
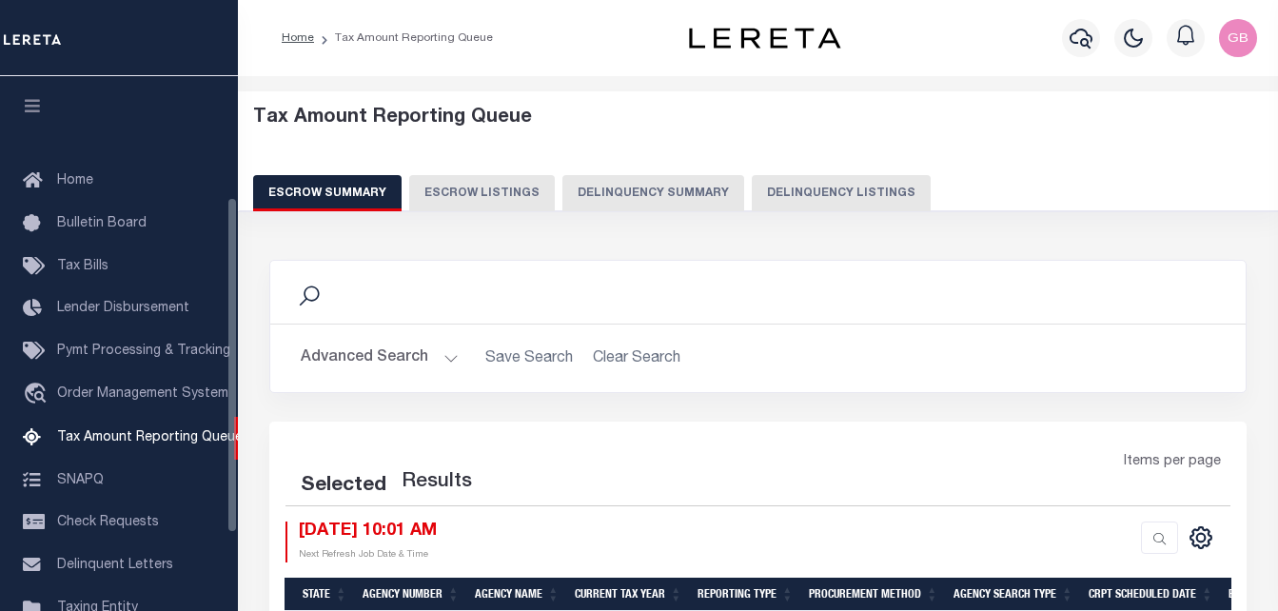
select select
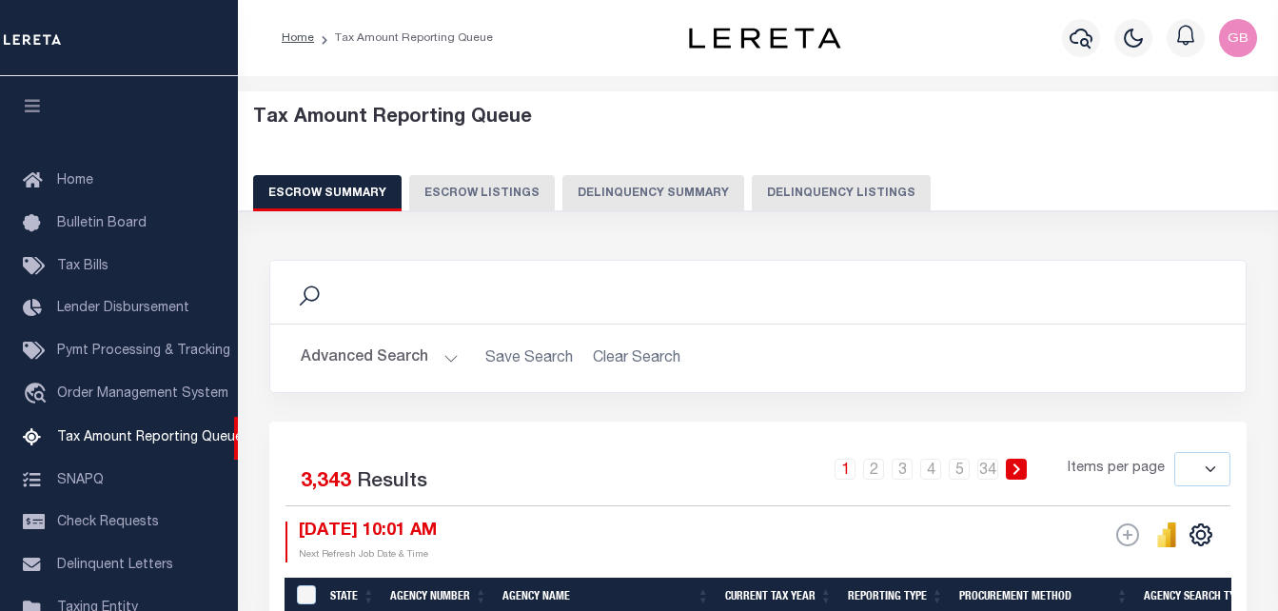
scroll to position [192, 0]
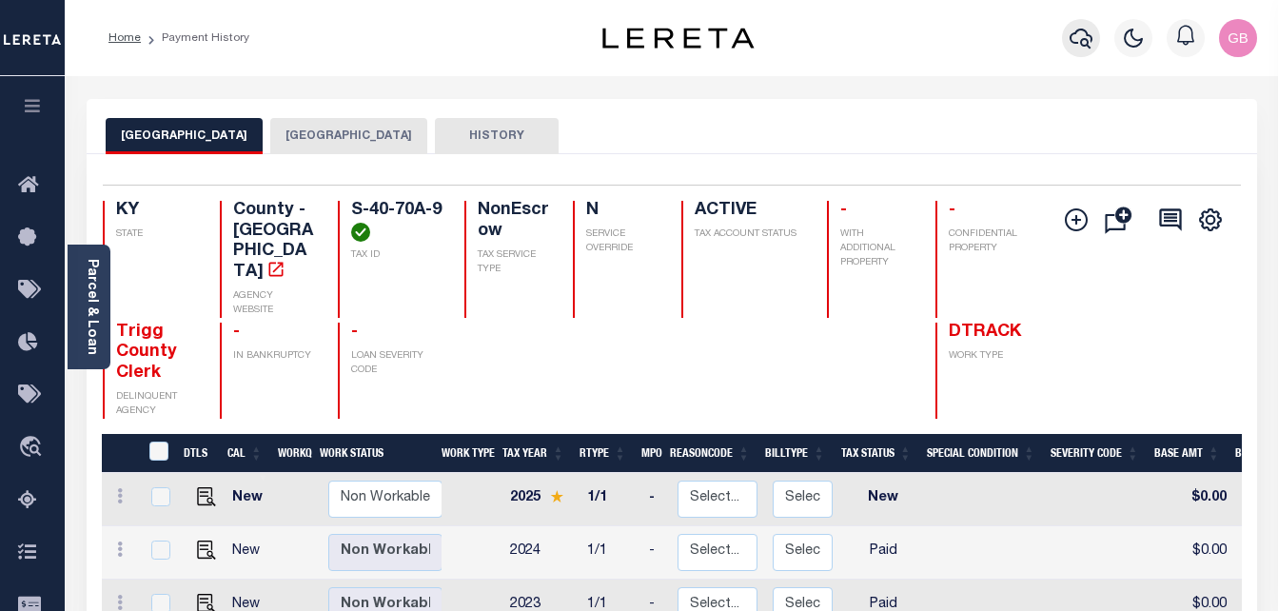
click at [1086, 46] on icon "button" at bounding box center [1081, 39] width 23 height 20
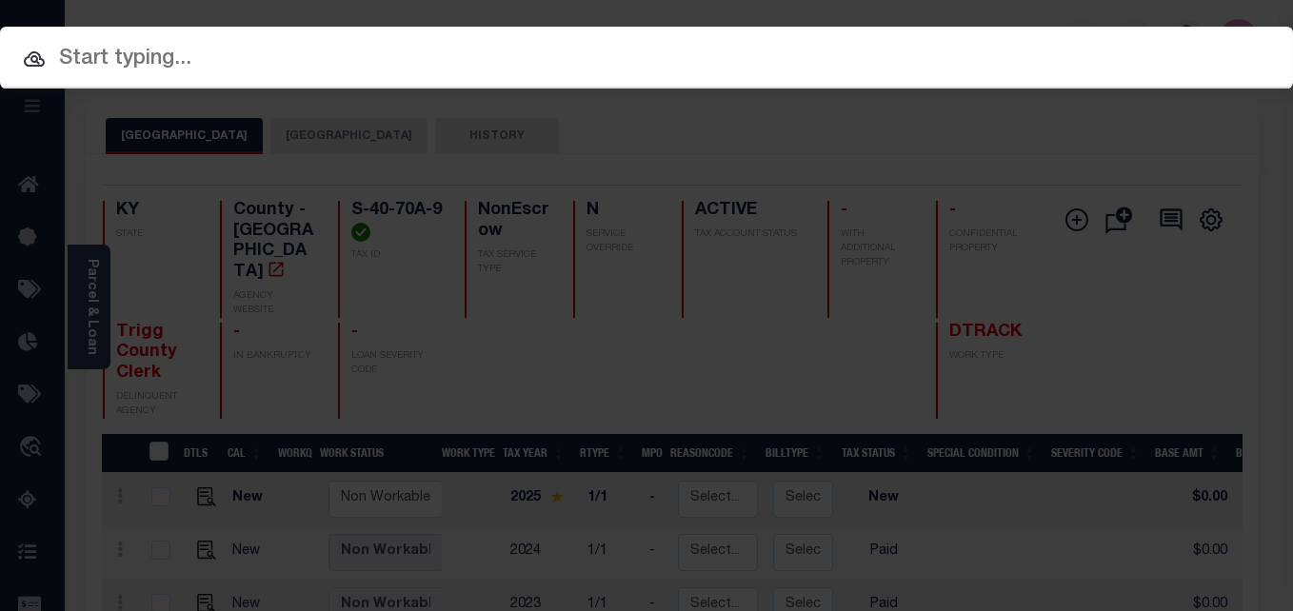
click at [382, 77] on div at bounding box center [646, 57] width 1293 height 61
click at [330, 59] on input "text" at bounding box center [646, 59] width 1293 height 33
paste input "S-40-70A-9"
type input "S-40-70A-9"
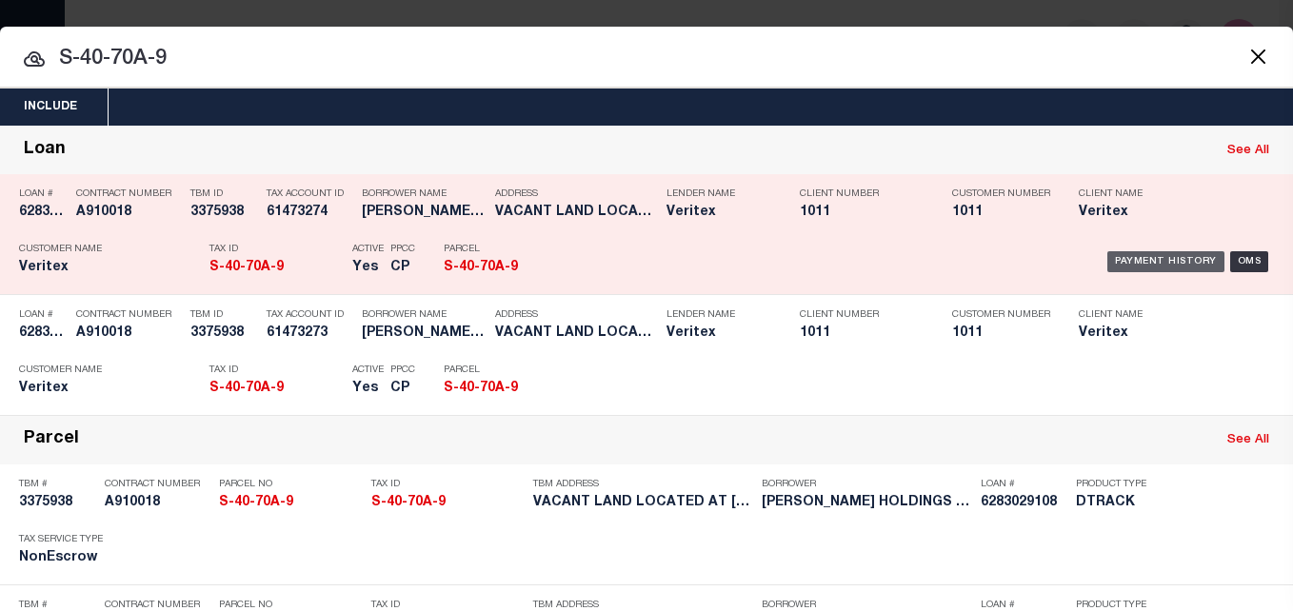
click at [1161, 262] on div "Payment History" at bounding box center [1165, 261] width 117 height 21
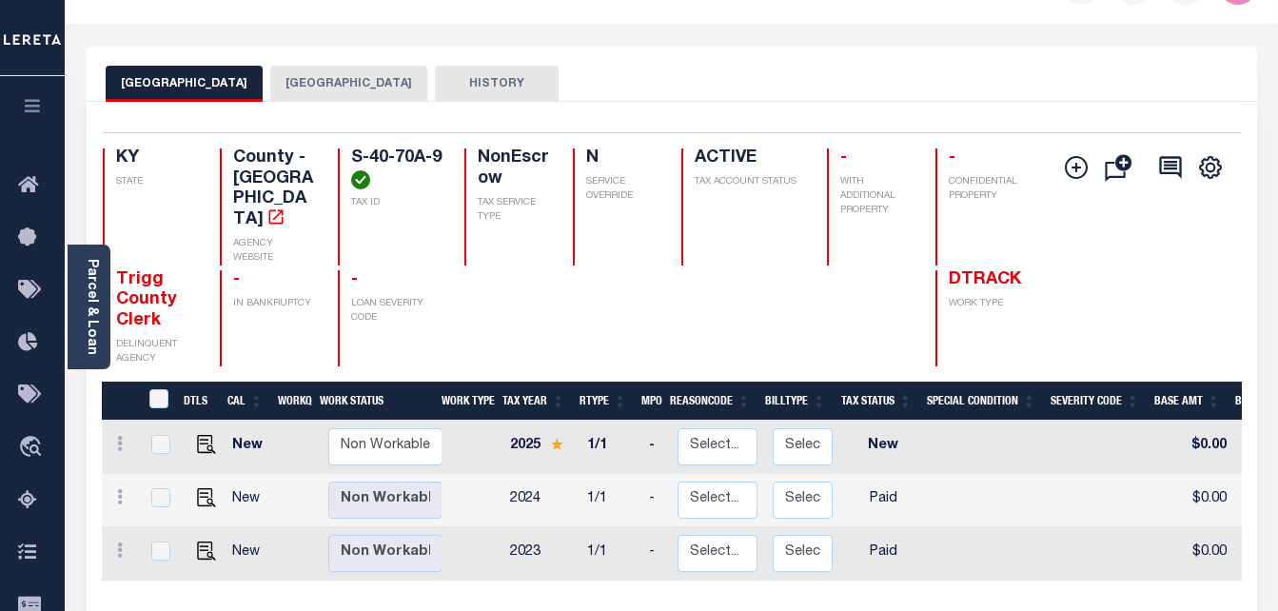
scroll to position [95, 0]
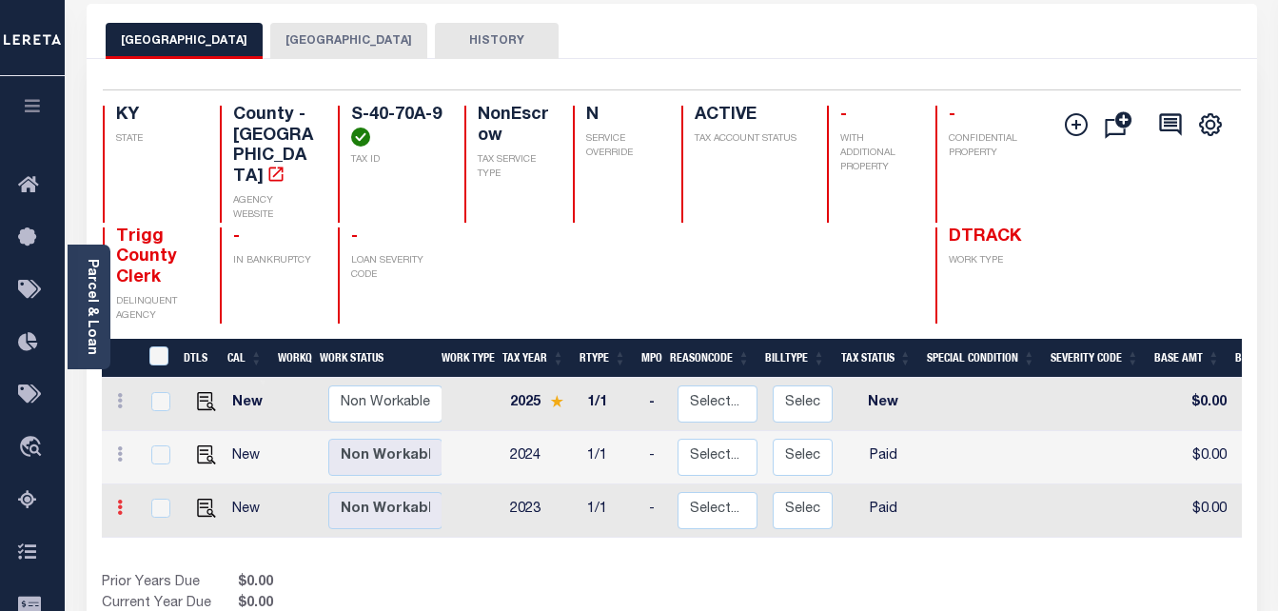
click at [122, 500] on icon at bounding box center [120, 507] width 6 height 15
click at [167, 428] on img at bounding box center [165, 437] width 19 height 19
checkbox input "true"
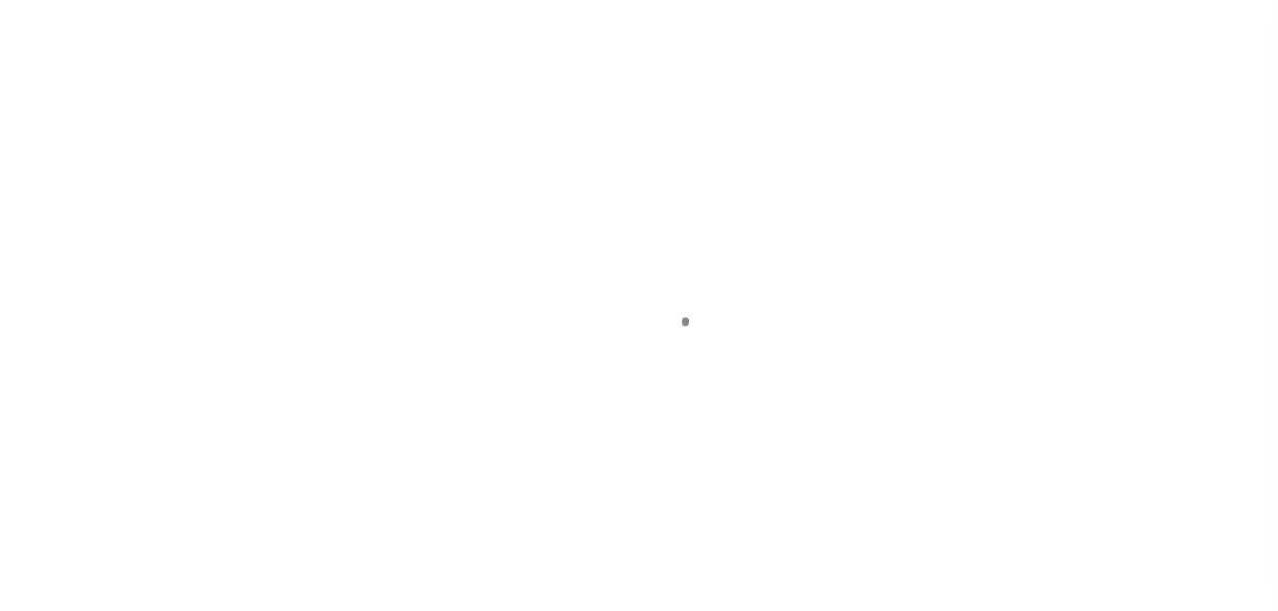
select select "PYD"
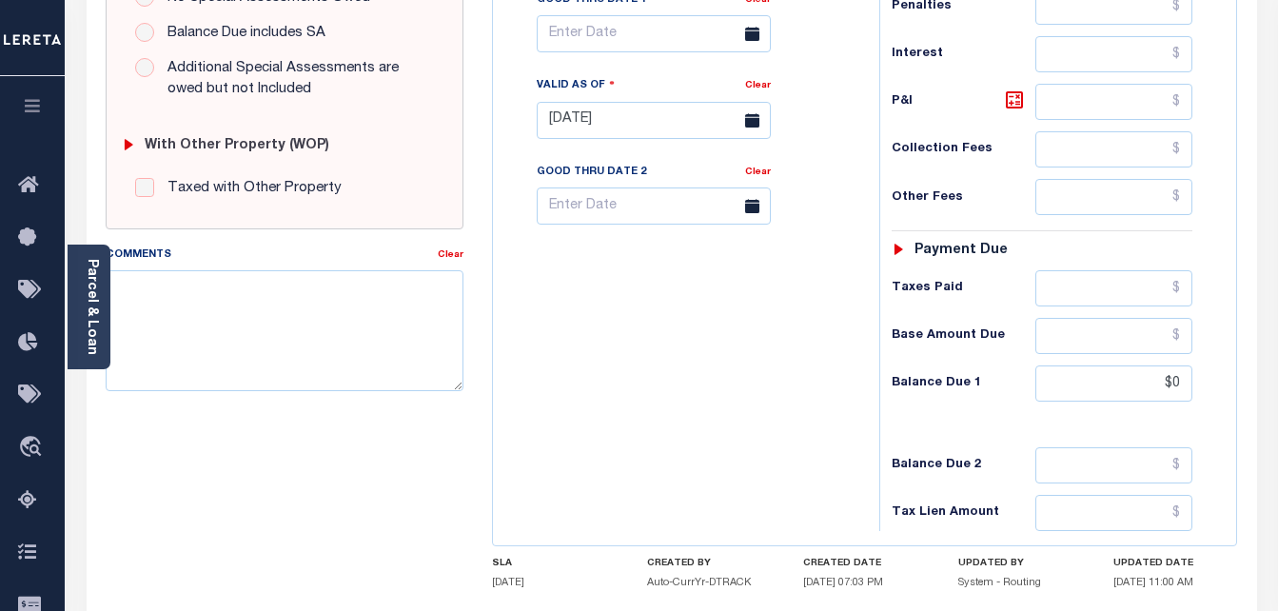
scroll to position [761, 0]
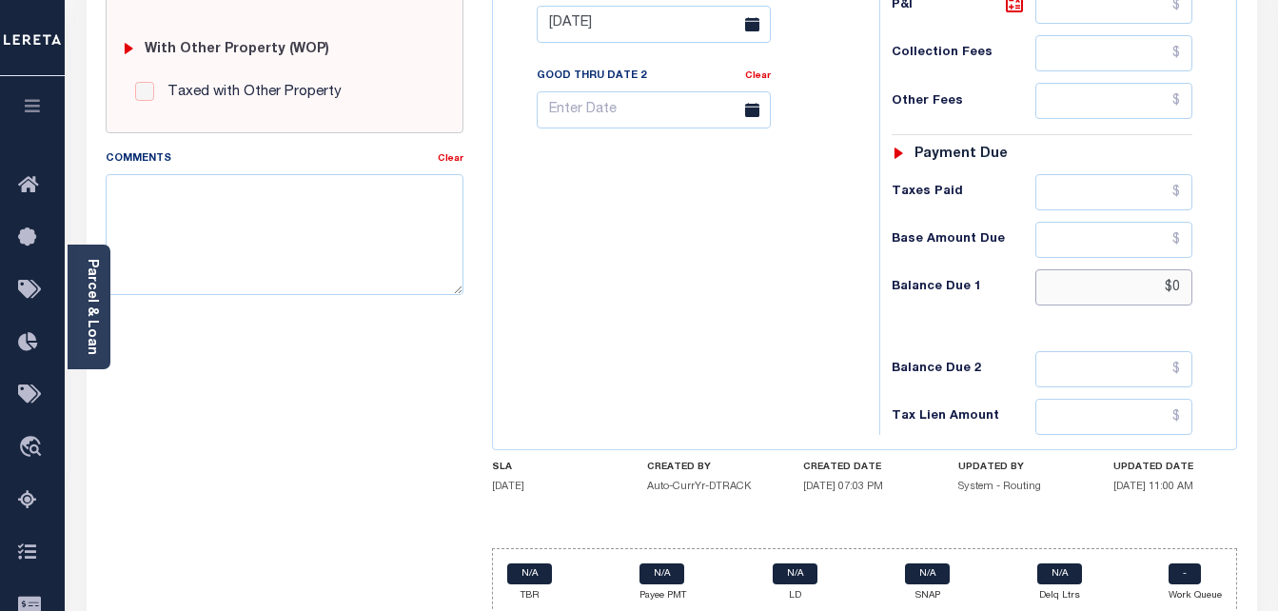
click at [1174, 286] on input "$0" at bounding box center [1114, 287] width 157 height 36
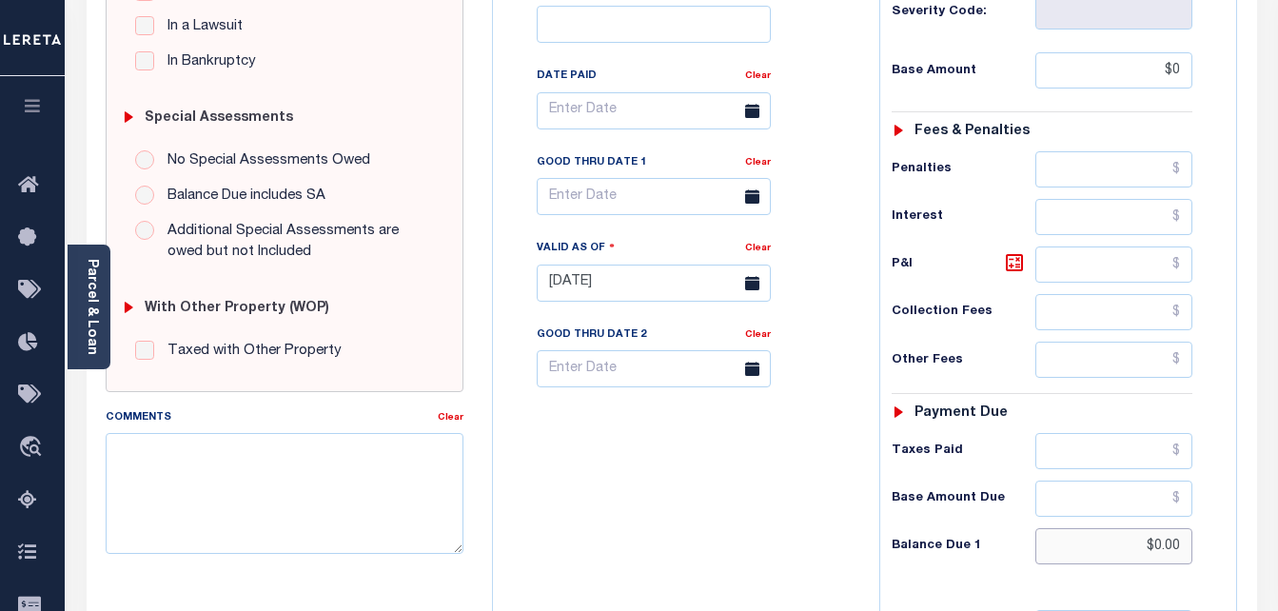
scroll to position [476, 0]
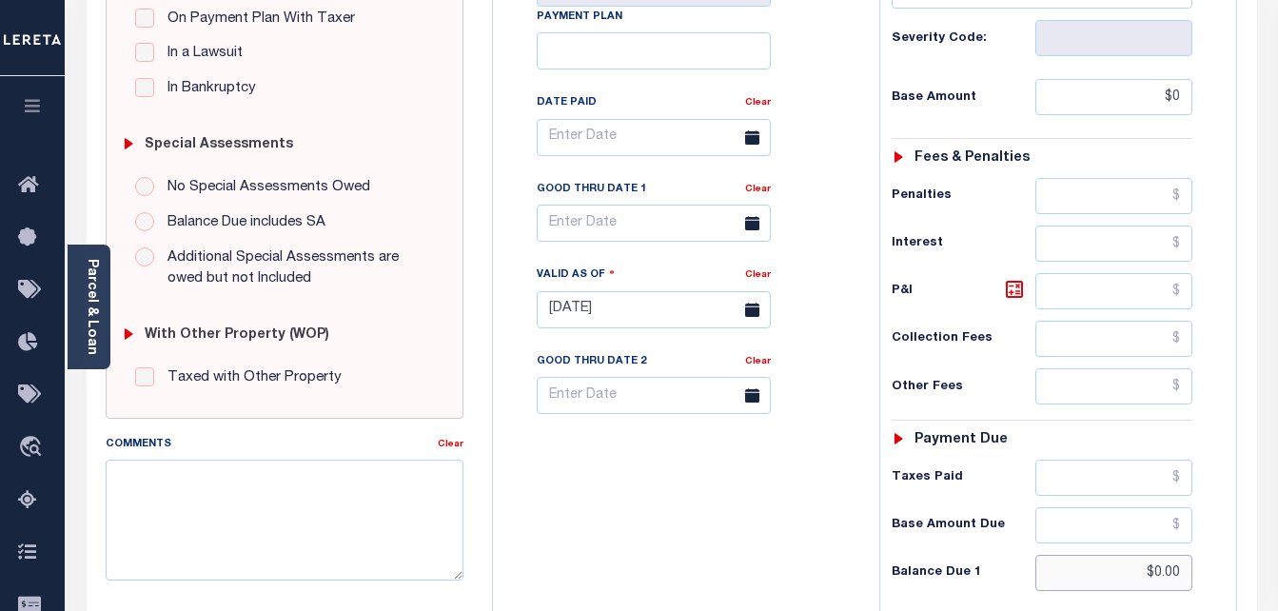
type input "$0.00"
type input "[DATE]"
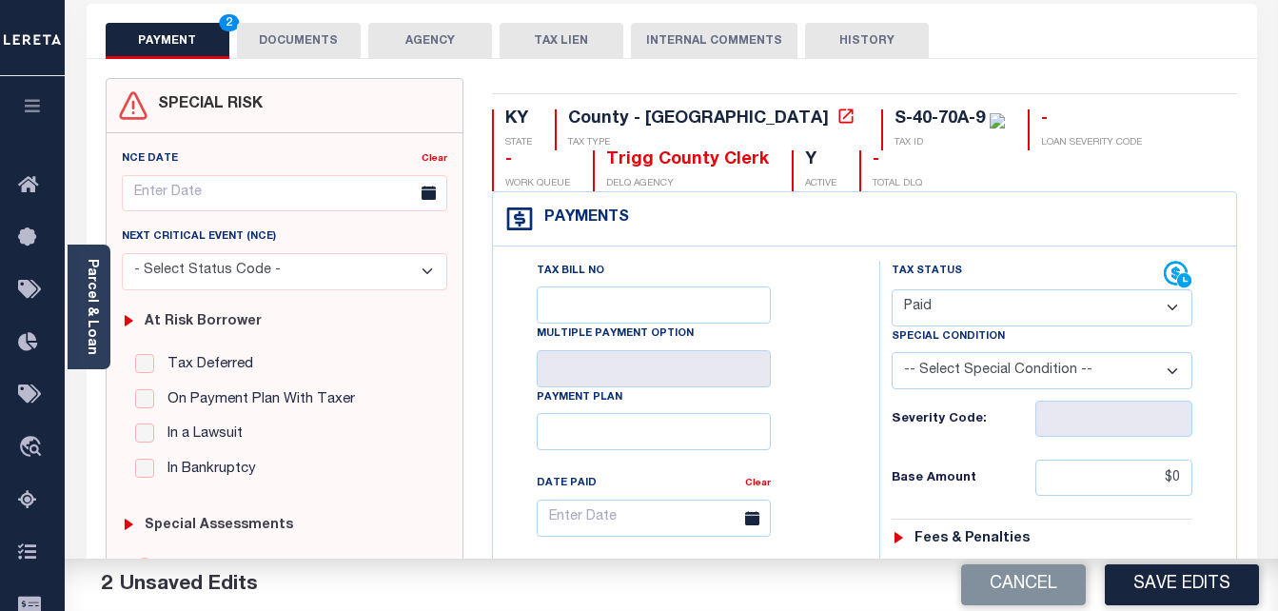
scroll to position [0, 0]
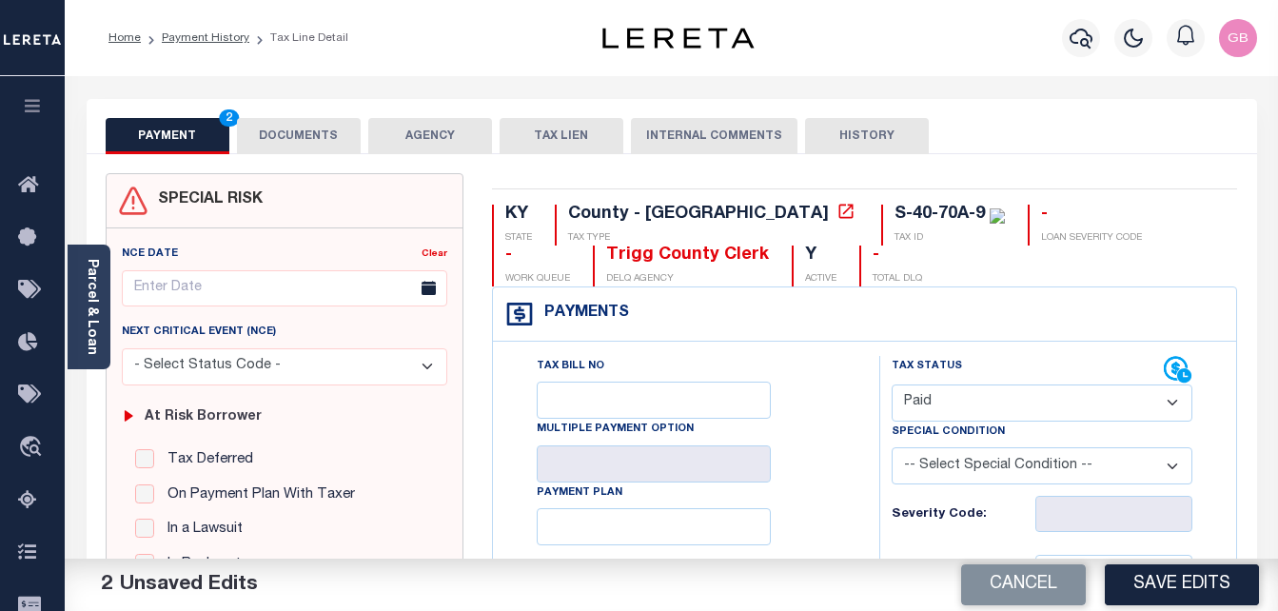
click at [321, 127] on button "DOCUMENTS" at bounding box center [299, 136] width 124 height 36
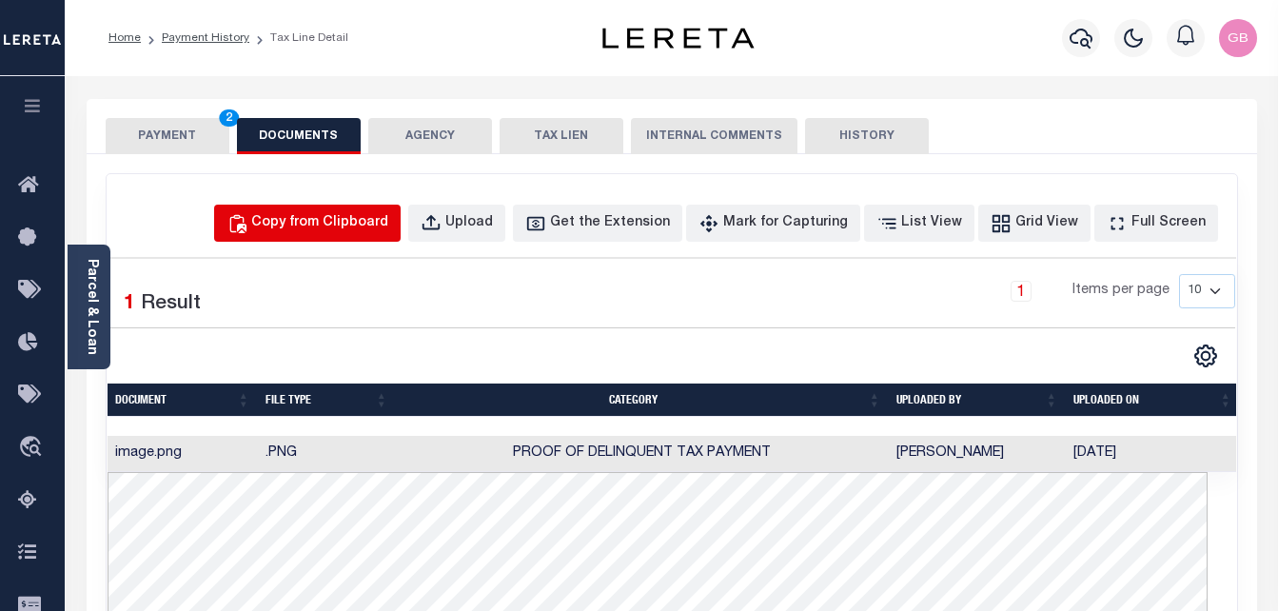
click at [365, 209] on button "Copy from Clipboard" at bounding box center [307, 223] width 187 height 37
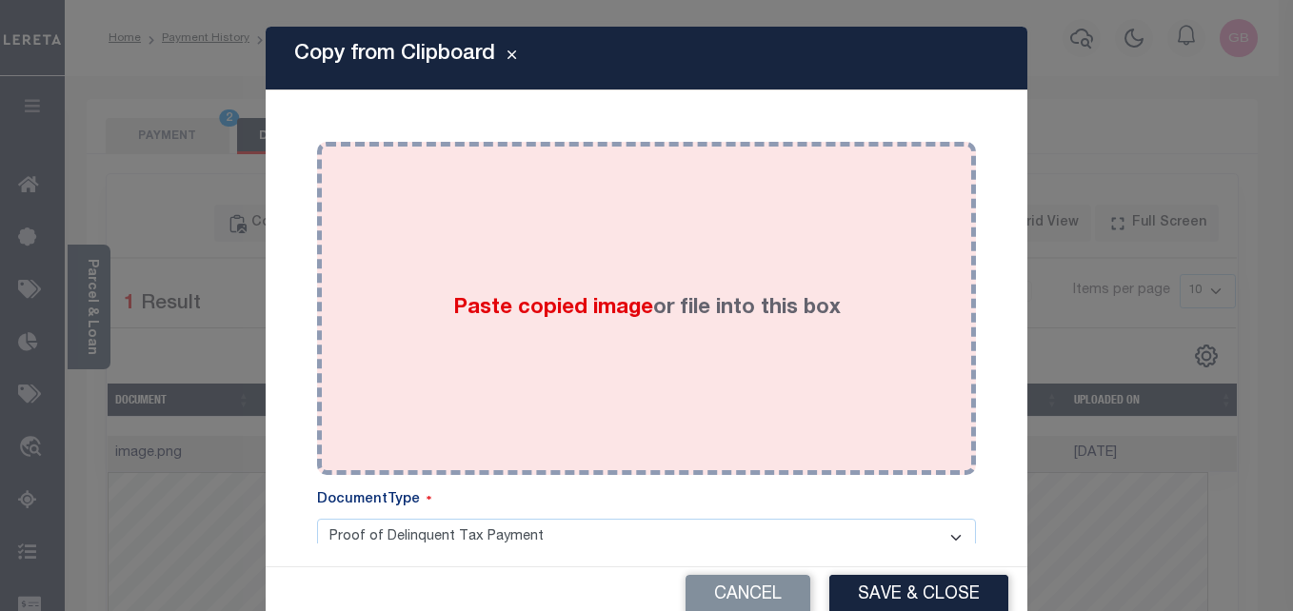
click at [577, 345] on div "Paste copied image or file into this box" at bounding box center [646, 308] width 630 height 305
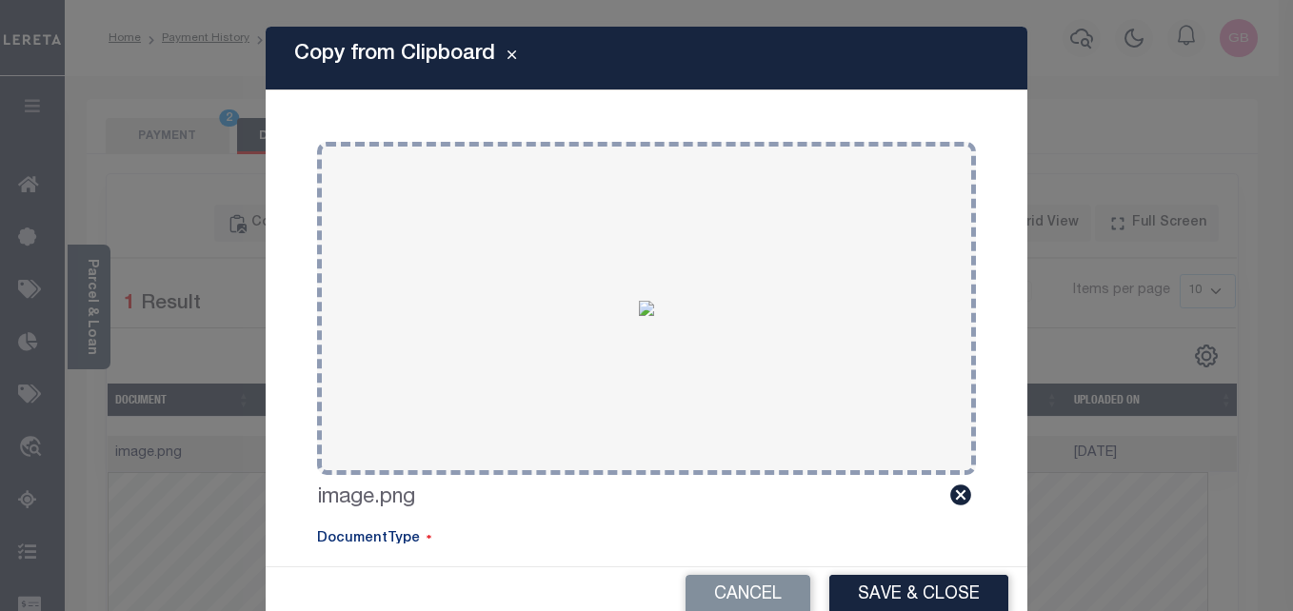
click at [865, 589] on button "Save & Close" at bounding box center [918, 595] width 179 height 41
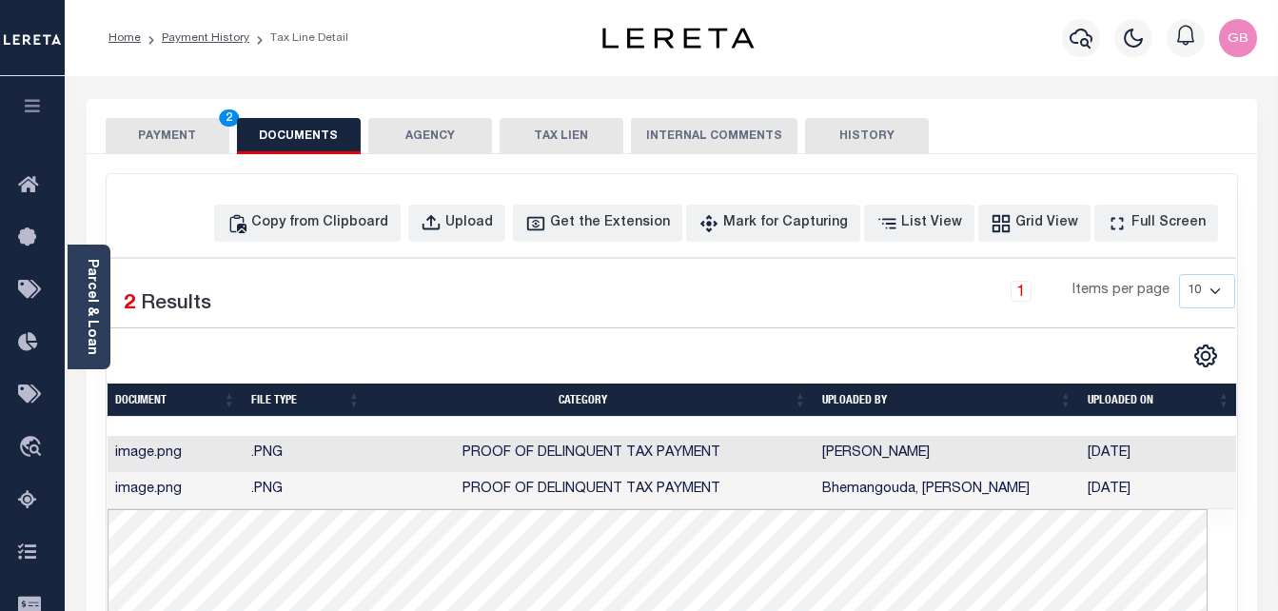
click at [162, 137] on button "PAYMENT 2" at bounding box center [168, 136] width 124 height 36
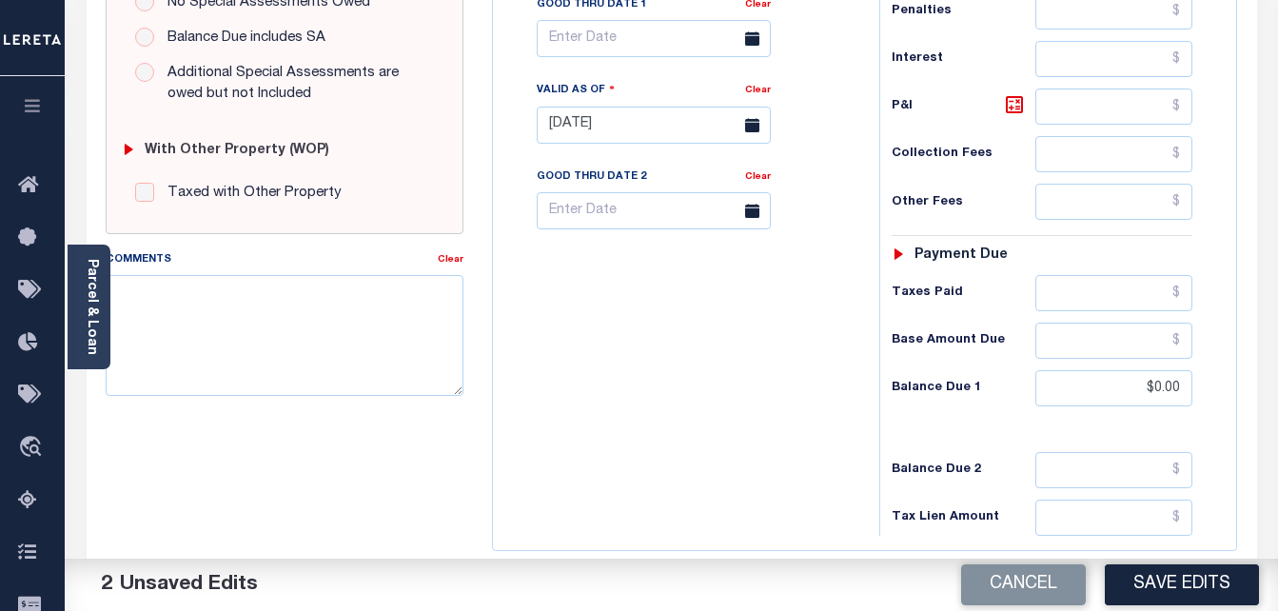
scroll to position [666, 0]
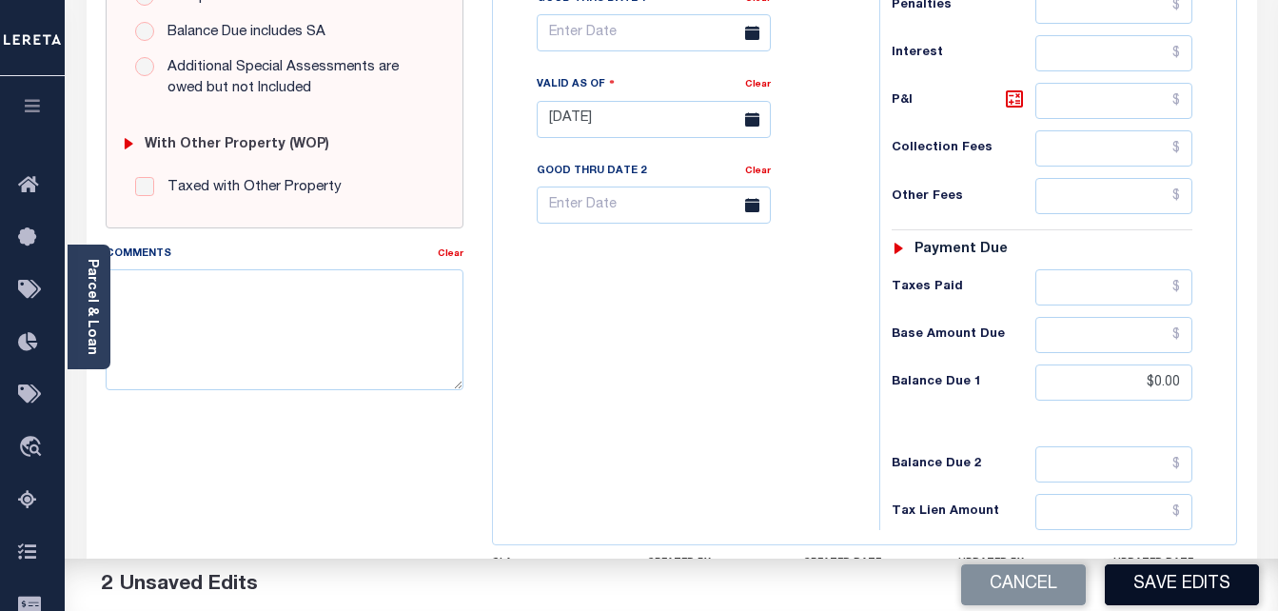
click at [1167, 575] on button "Save Edits" at bounding box center [1182, 584] width 154 height 41
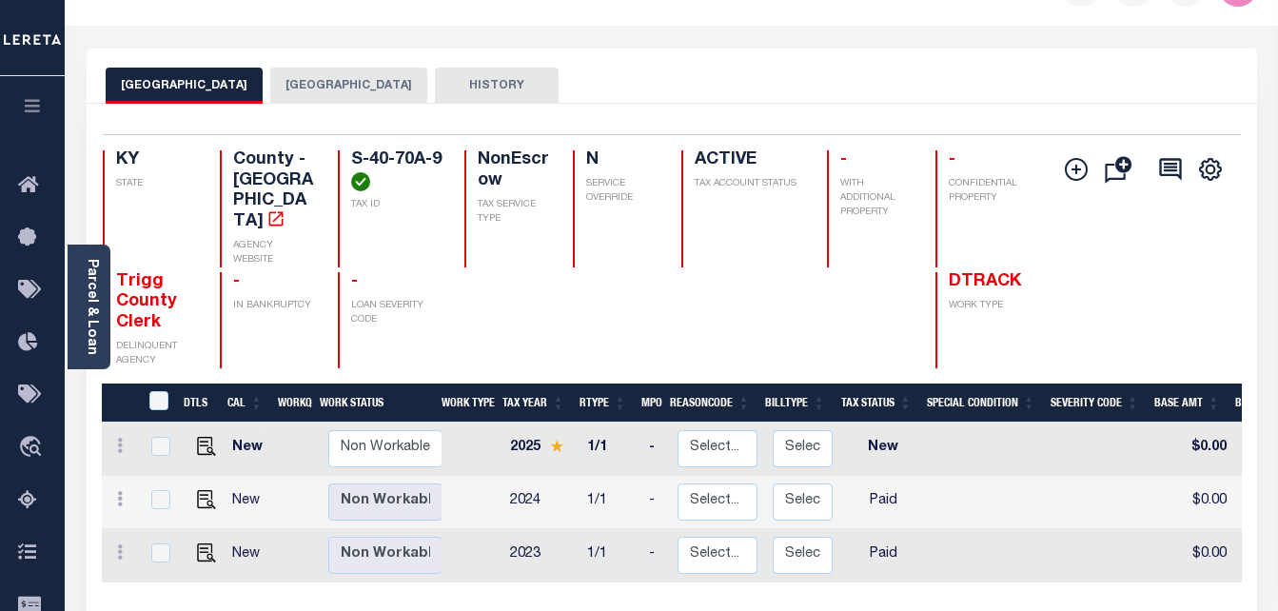
scroll to position [95, 0]
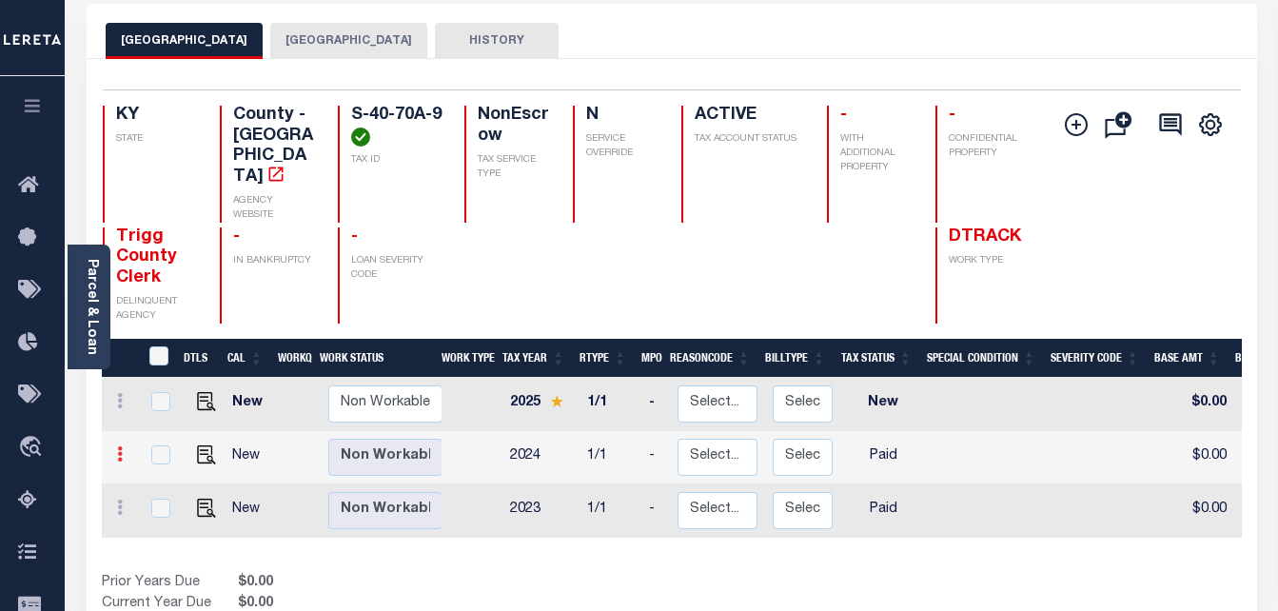
click at [118, 446] on icon at bounding box center [120, 453] width 6 height 15
click at [161, 461] on img at bounding box center [165, 470] width 19 height 19
checkbox input "true"
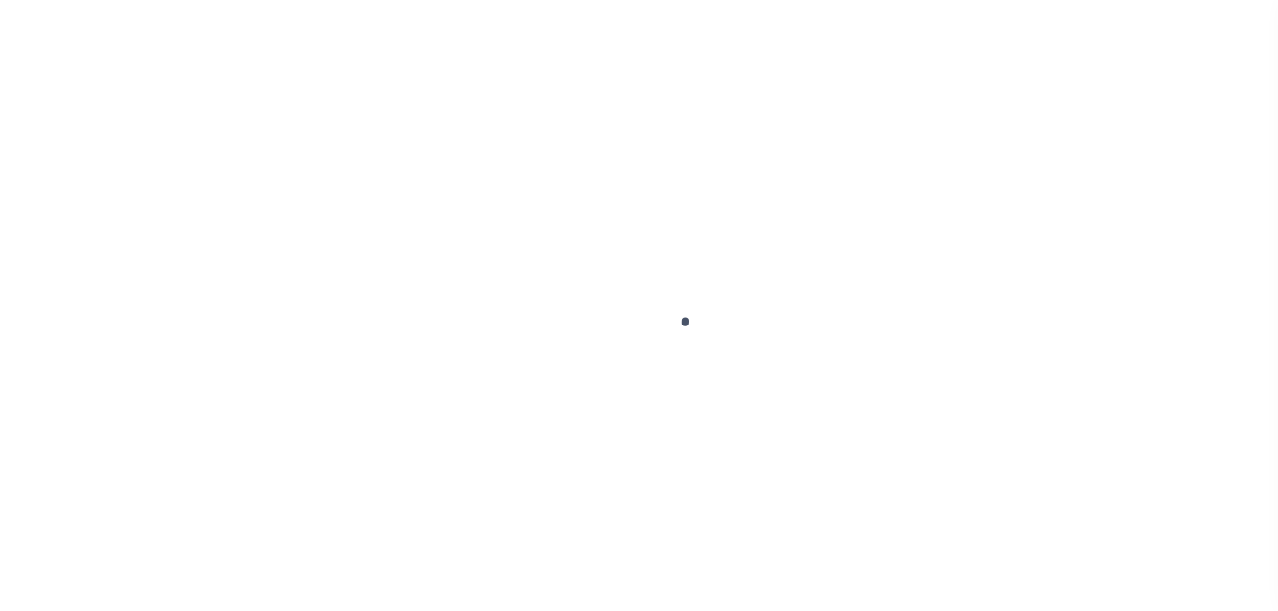
select select "PYD"
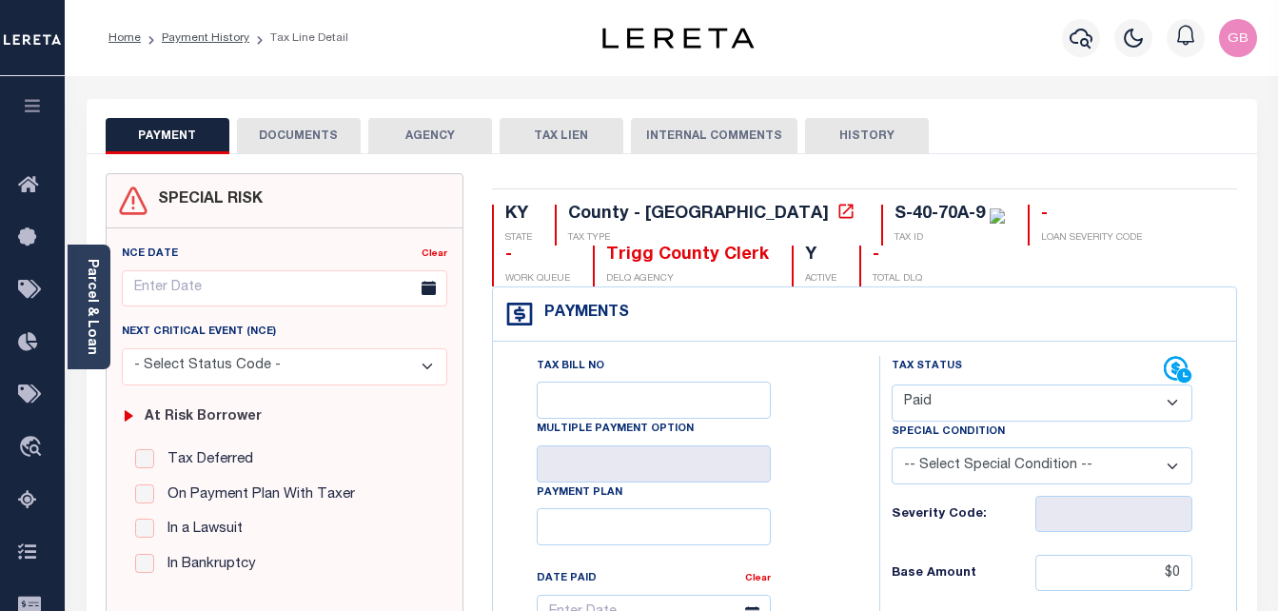
click at [300, 134] on button "DOCUMENTS" at bounding box center [299, 136] width 124 height 36
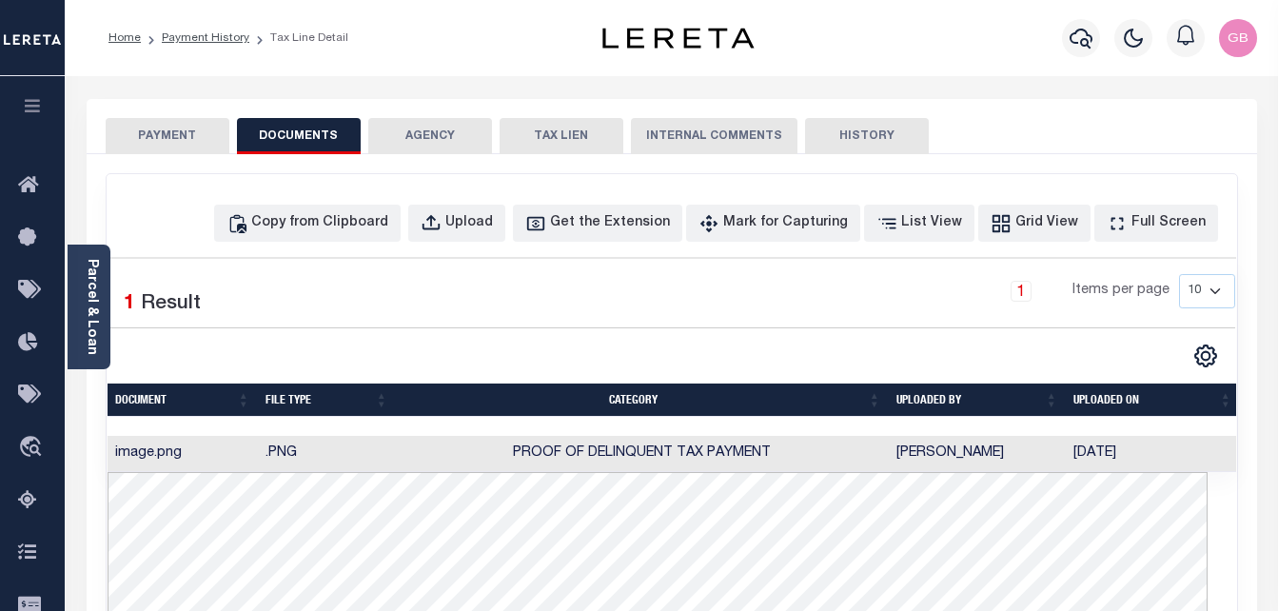
click at [168, 142] on button "PAYMENT" at bounding box center [168, 136] width 124 height 36
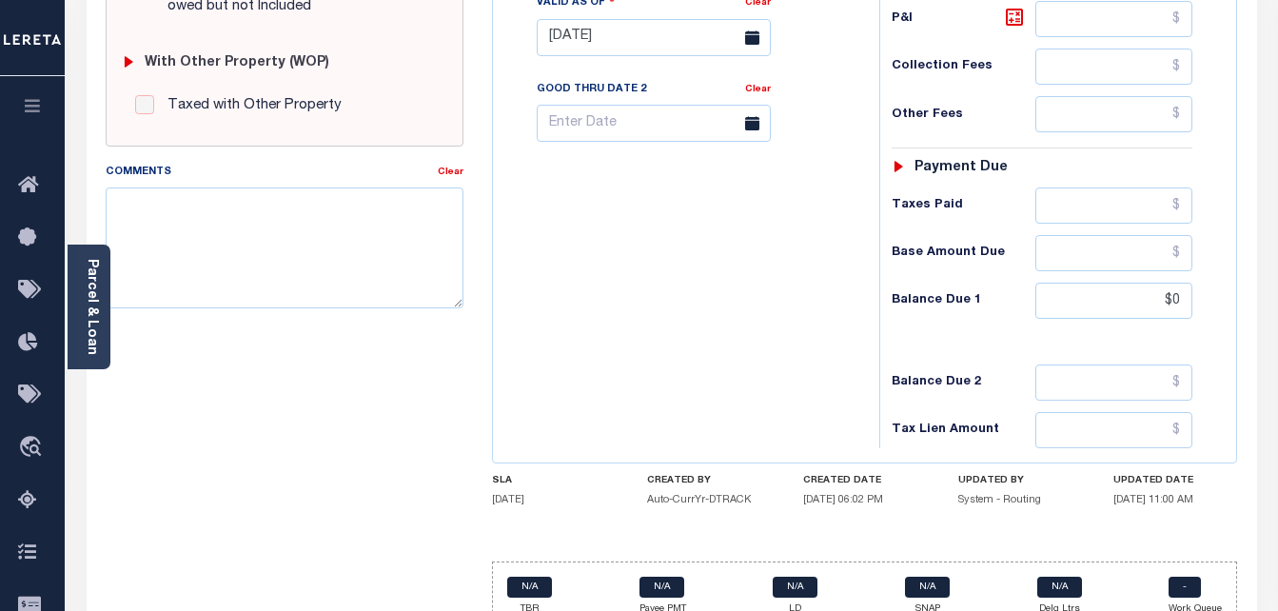
scroll to position [825, 0]
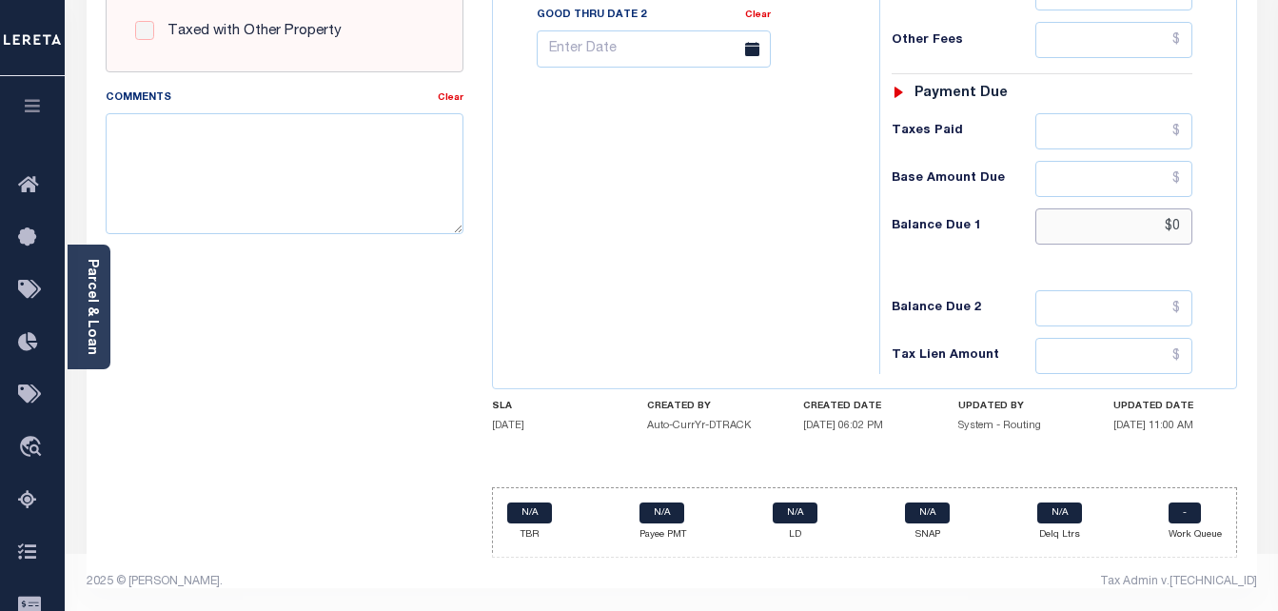
click at [1180, 232] on input "$0" at bounding box center [1114, 226] width 157 height 36
click at [1150, 222] on input "$00.00" at bounding box center [1114, 226] width 157 height 36
type input "$0.00"
type input "[DATE]"
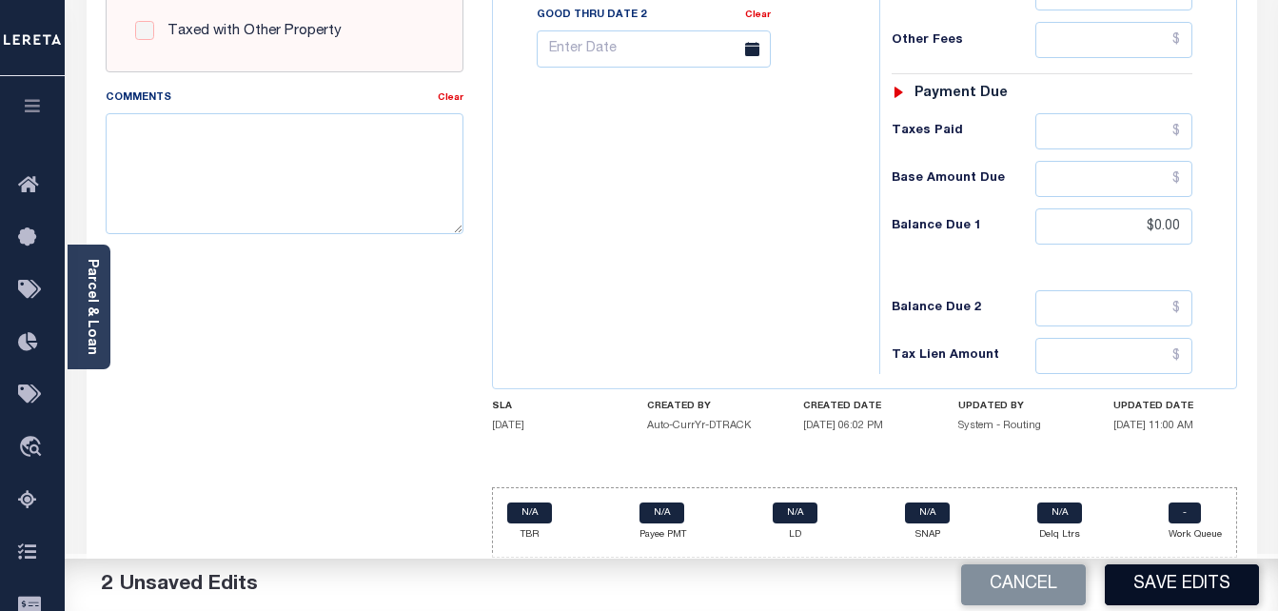
click at [1153, 578] on button "Save Edits" at bounding box center [1182, 584] width 154 height 41
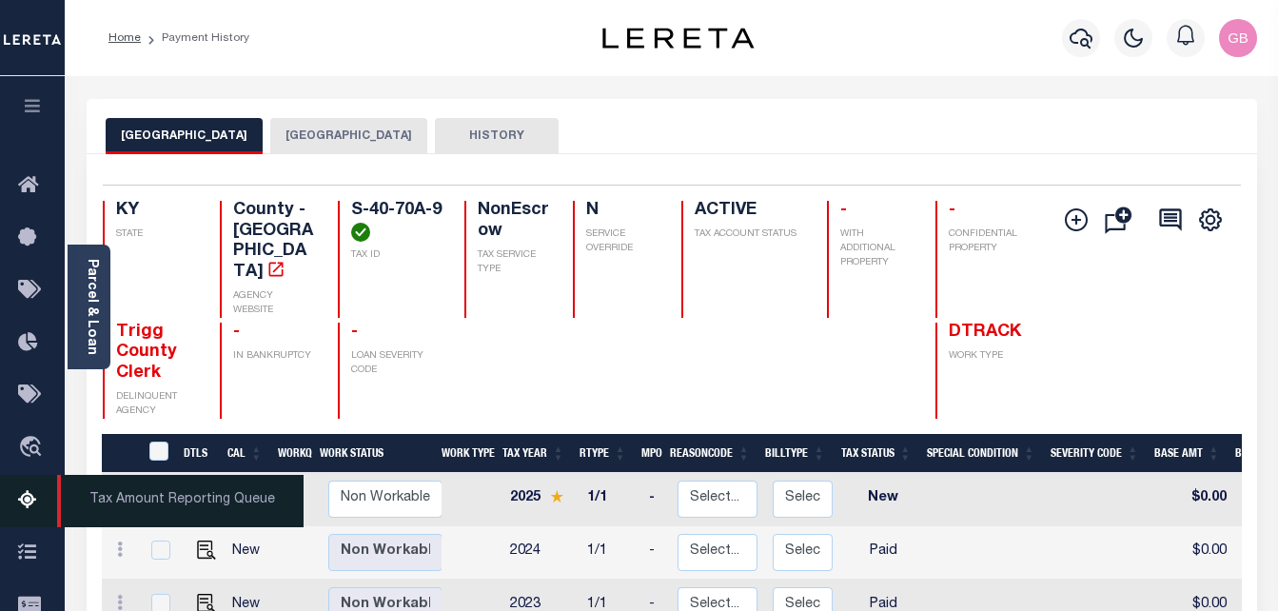
click at [27, 490] on link "Tax Amount Reporting Queue" at bounding box center [32, 501] width 65 height 52
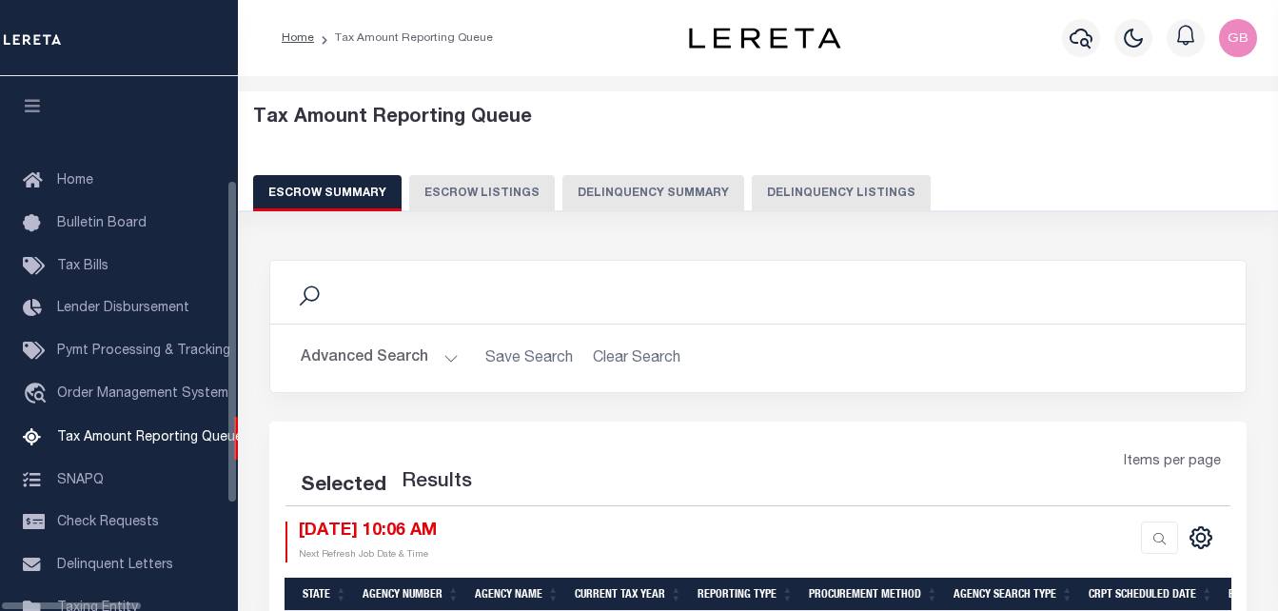
scroll to position [192, 0]
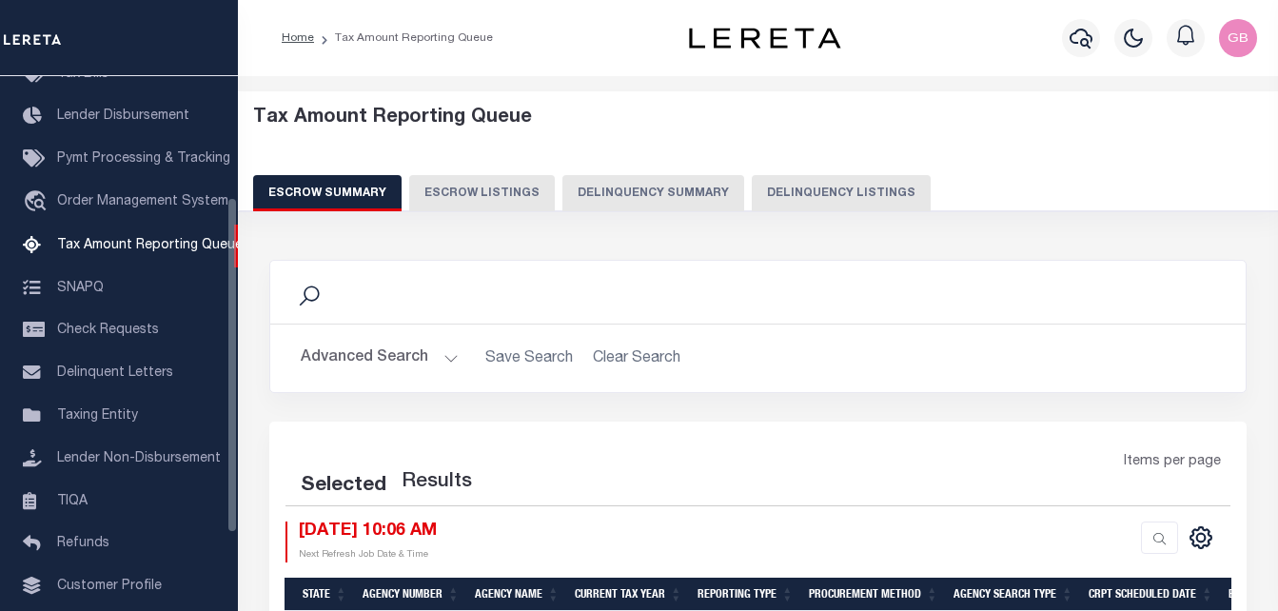
click at [841, 197] on button "Delinquency Listings" at bounding box center [841, 193] width 179 height 36
select select
select select "100"
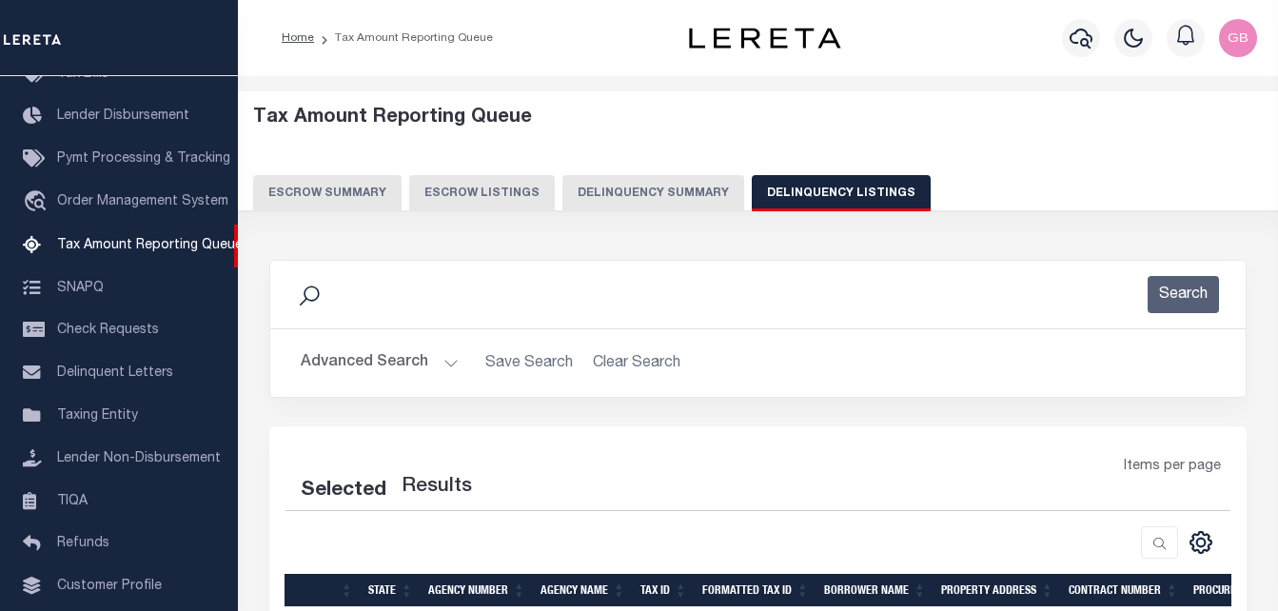
select select "100"
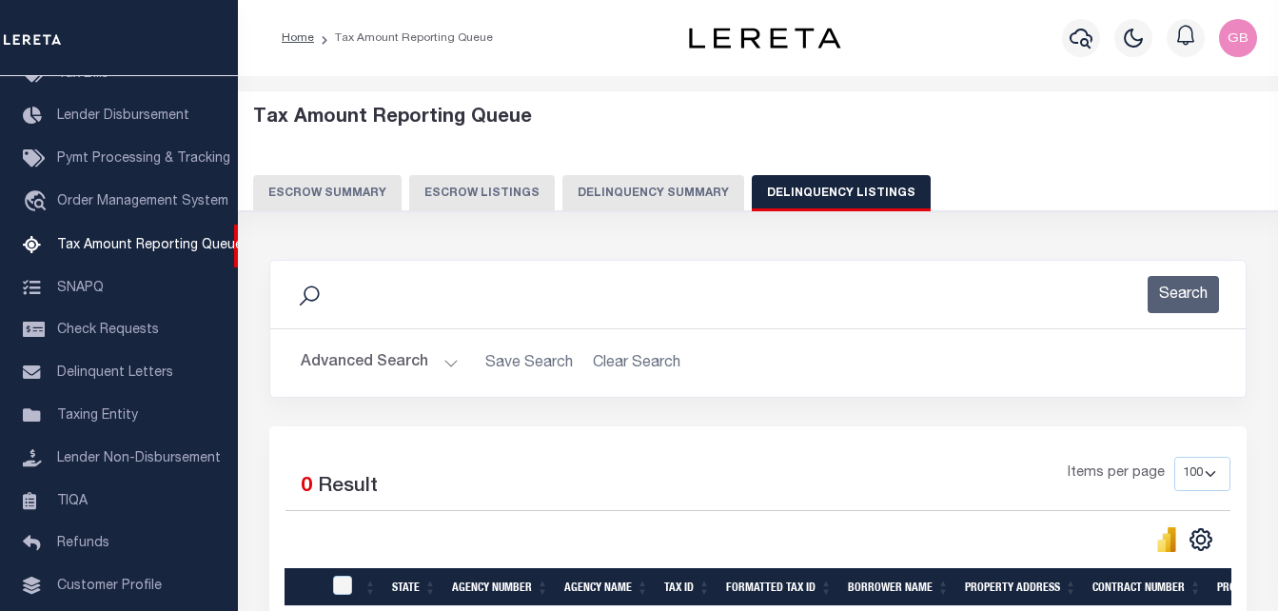
click at [446, 368] on button "Advanced Search" at bounding box center [380, 363] width 158 height 37
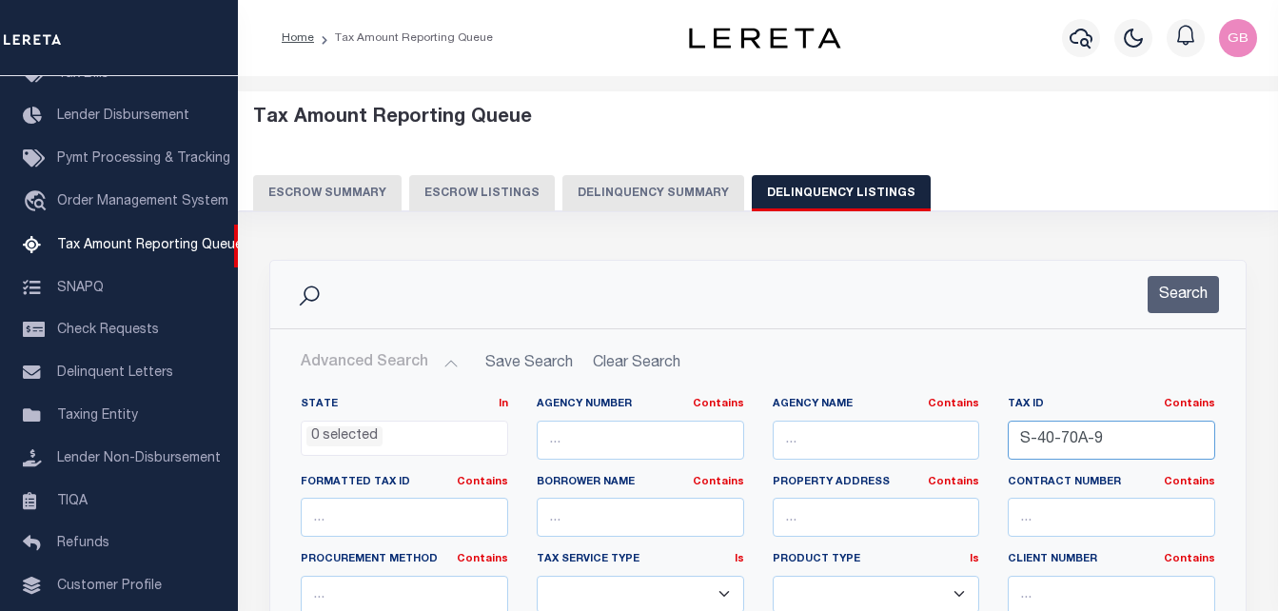
click at [1099, 444] on input "S-40-70A-9" at bounding box center [1111, 440] width 207 height 39
paste input "8"
type input "S-40-70A-8"
click at [1201, 290] on button "Search" at bounding box center [1183, 294] width 71 height 37
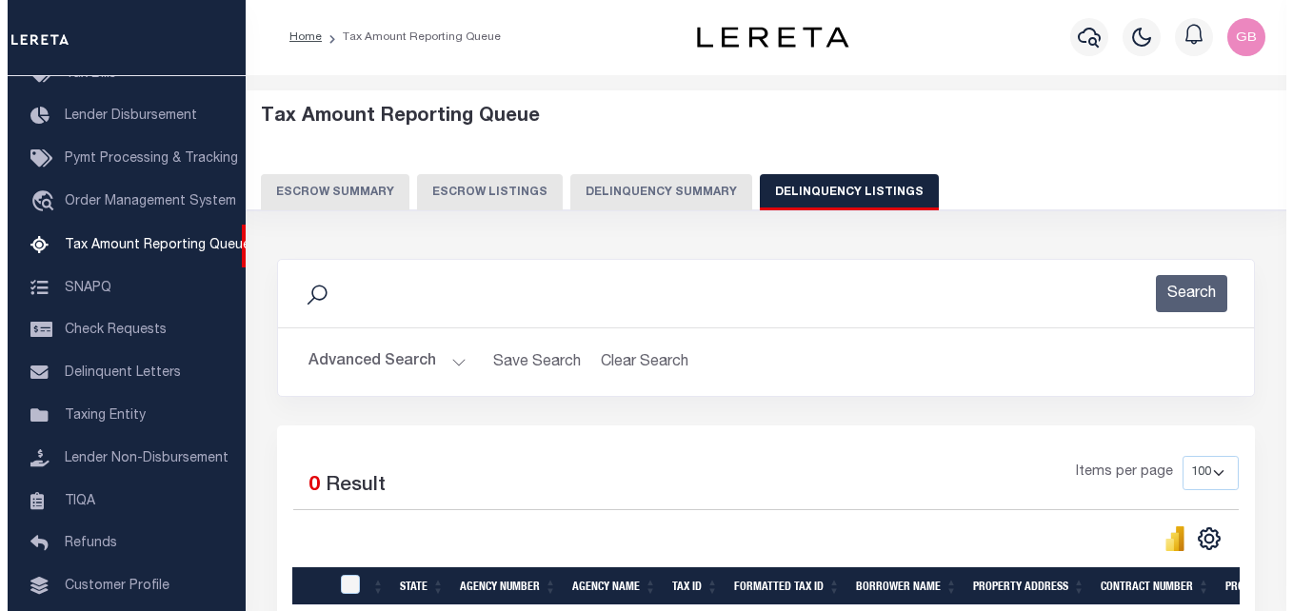
scroll to position [0, 0]
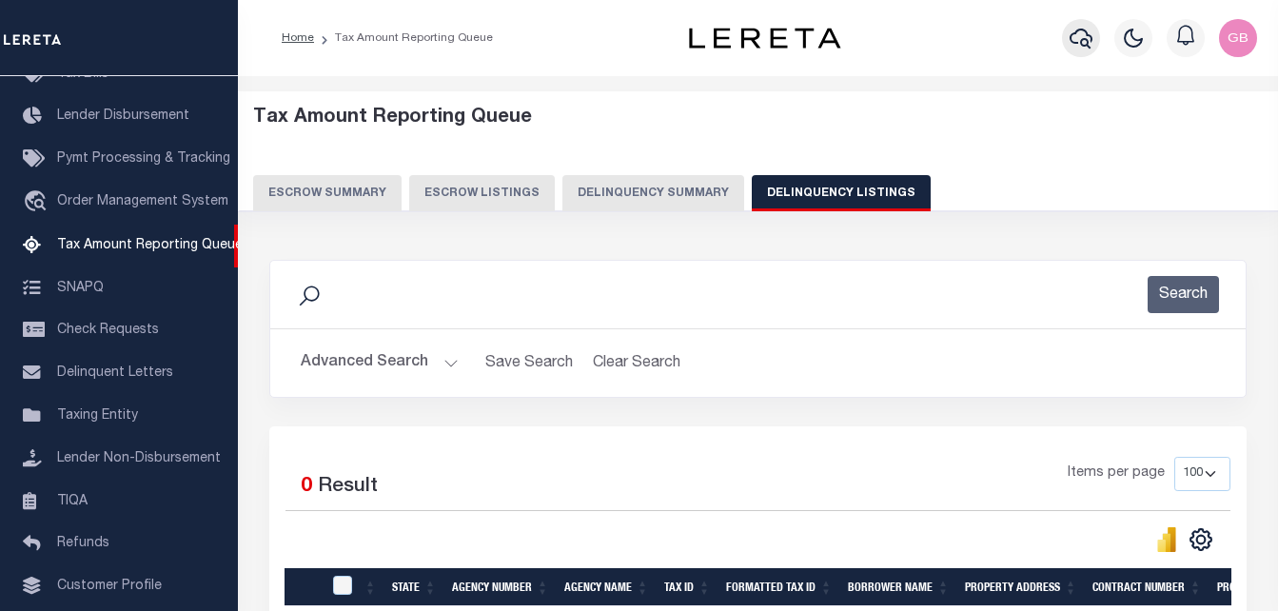
click at [1087, 38] on icon "button" at bounding box center [1081, 38] width 23 height 23
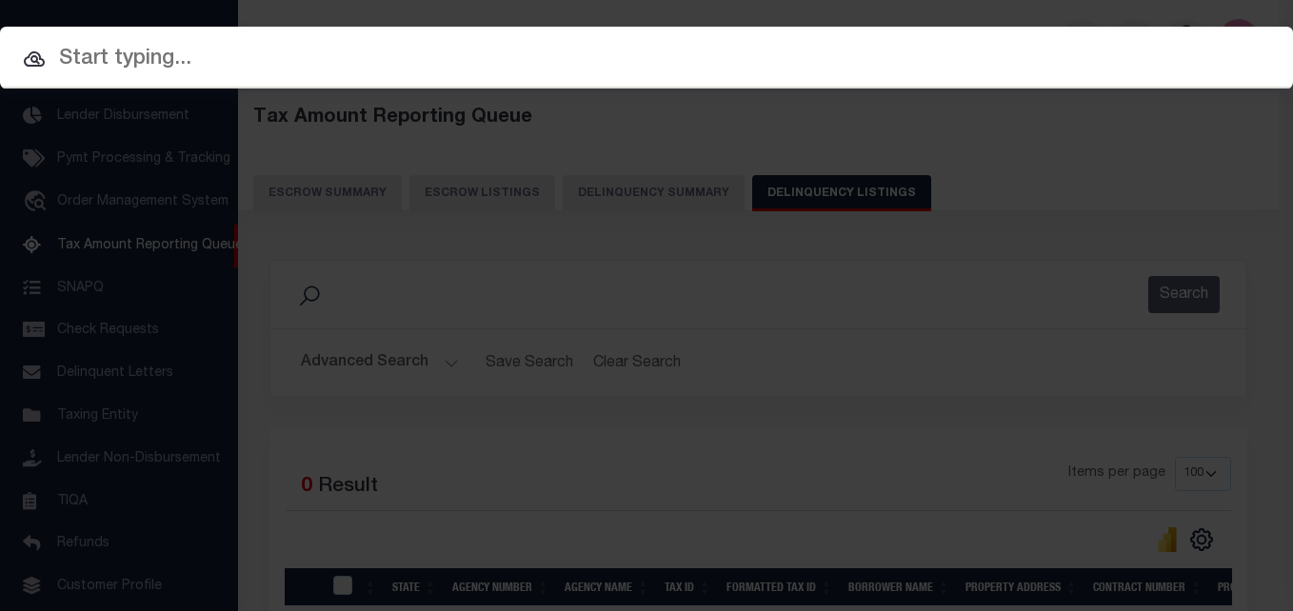
click at [414, 76] on div at bounding box center [646, 57] width 1293 height 61
click at [280, 63] on input "text" at bounding box center [646, 59] width 1293 height 33
paste input "S-40-70A-8"
type input "S-40-70A-8"
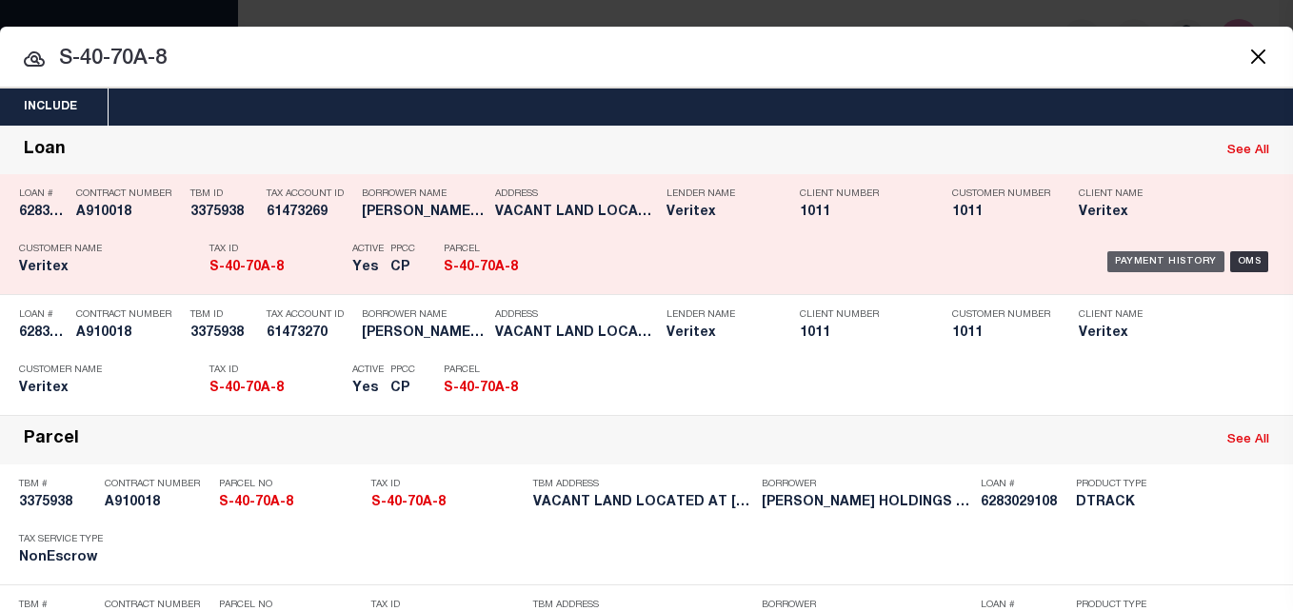
click at [1117, 254] on div "Payment History" at bounding box center [1165, 261] width 117 height 21
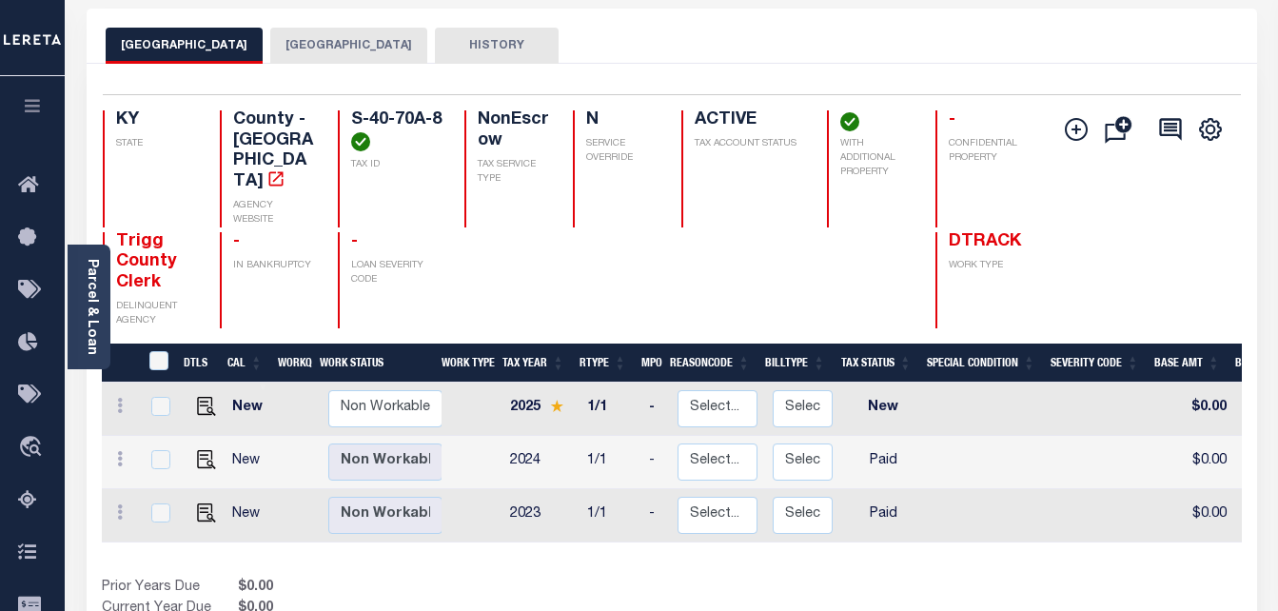
scroll to position [95, 0]
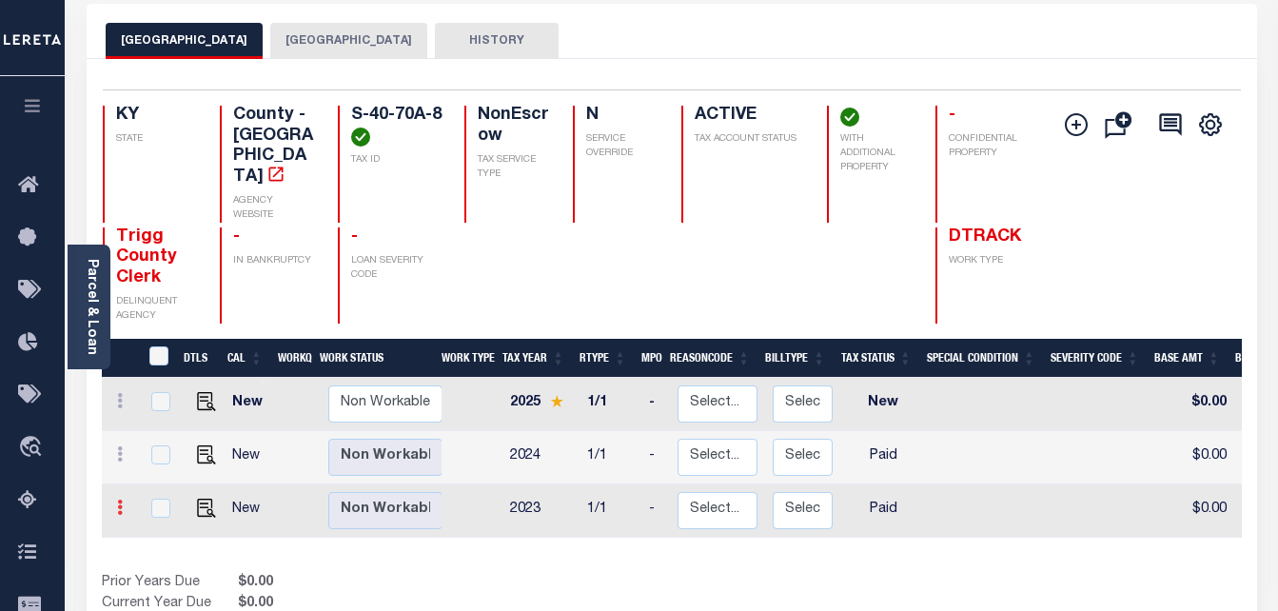
click at [120, 500] on icon at bounding box center [120, 507] width 6 height 15
click at [158, 428] on img at bounding box center [165, 437] width 19 height 19
checkbox input "true"
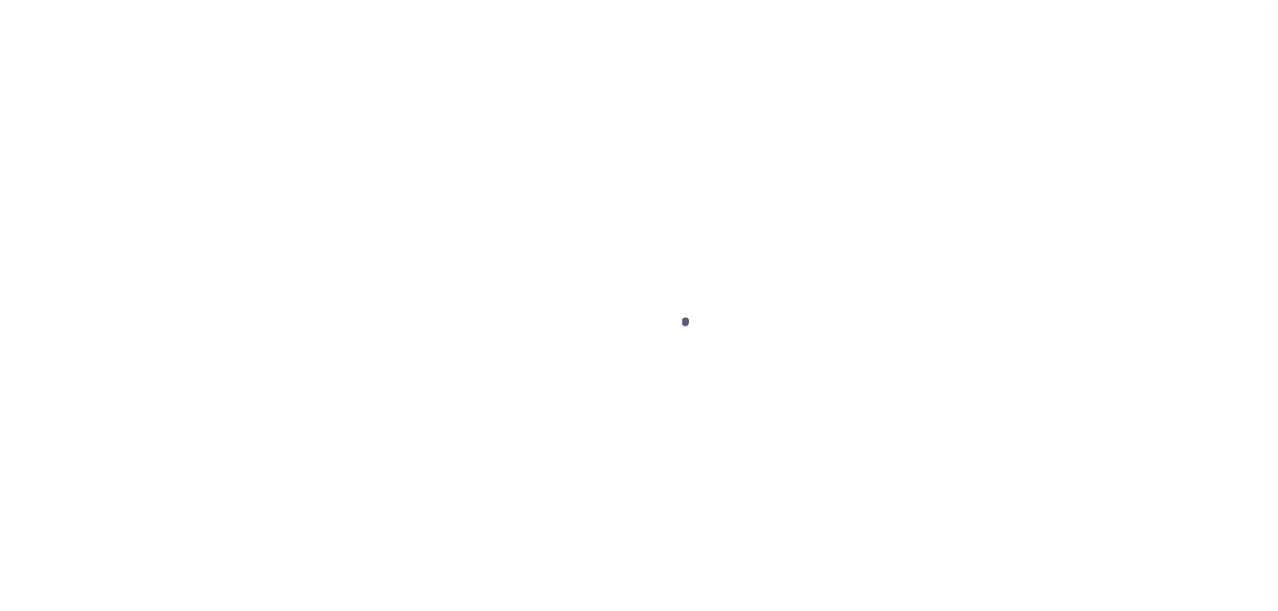
select select "PYD"
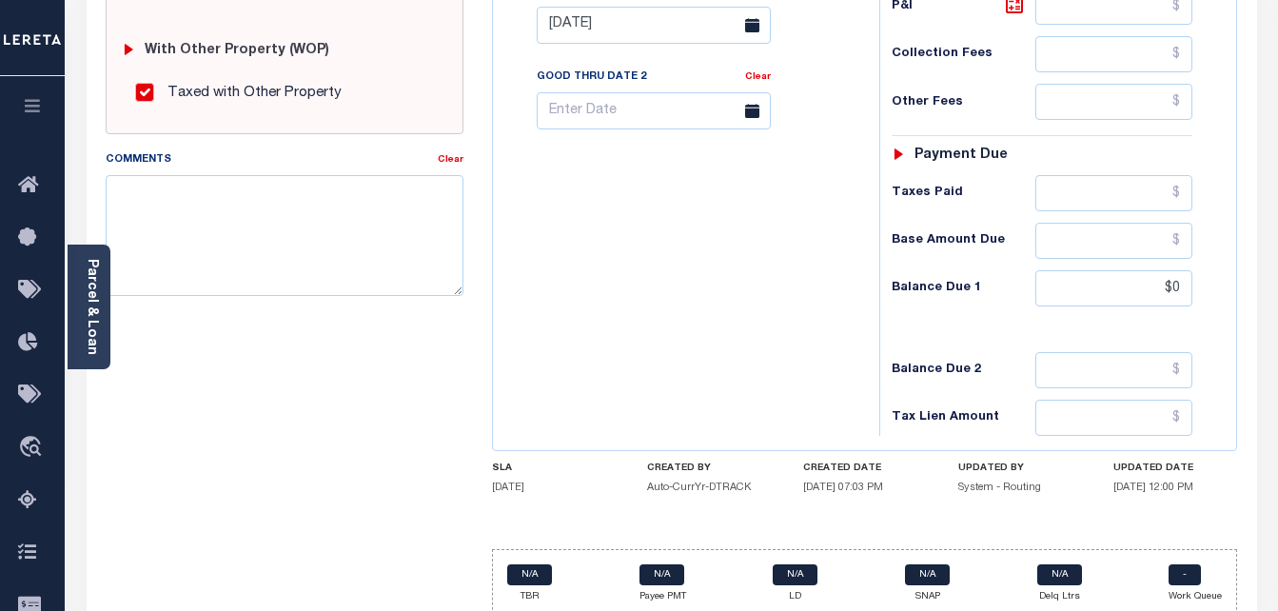
scroll to position [761, 0]
click at [1176, 285] on input "$0" at bounding box center [1114, 287] width 157 height 36
type input "$0.00"
type input "[DATE]"
click at [847, 331] on div "Tax Bill No Multiple Payment Option Payment Plan Clear" at bounding box center [681, 15] width 367 height 840
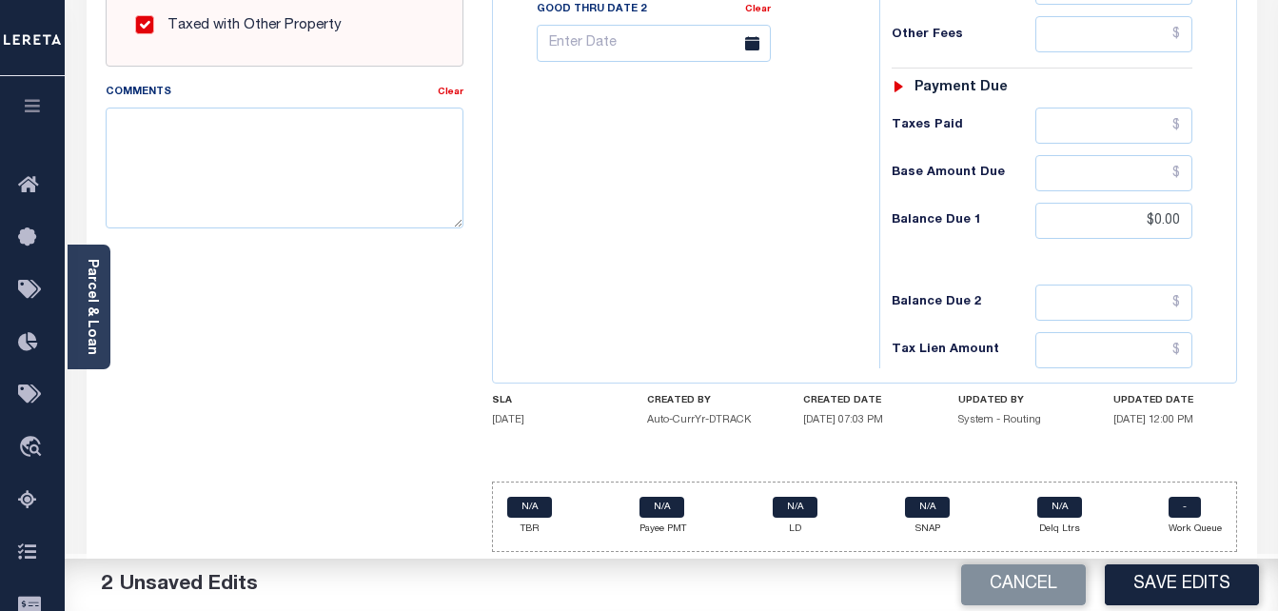
scroll to position [831, 0]
click at [1168, 580] on button "Save Edits" at bounding box center [1182, 584] width 154 height 41
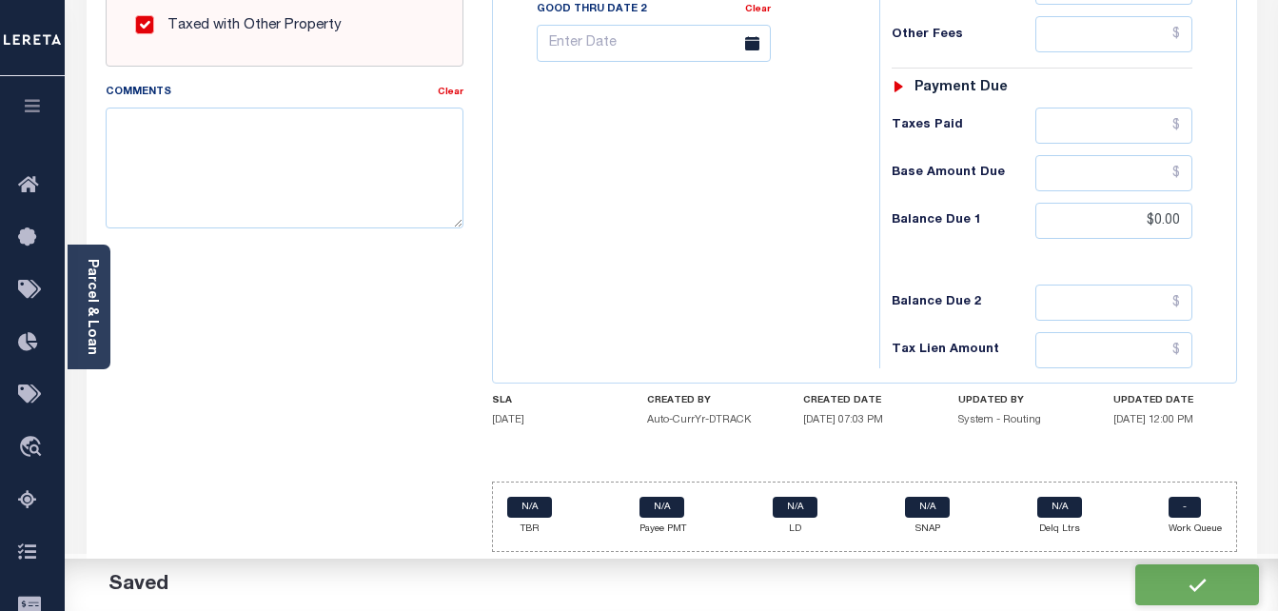
checkbox input "false"
type input "$0"
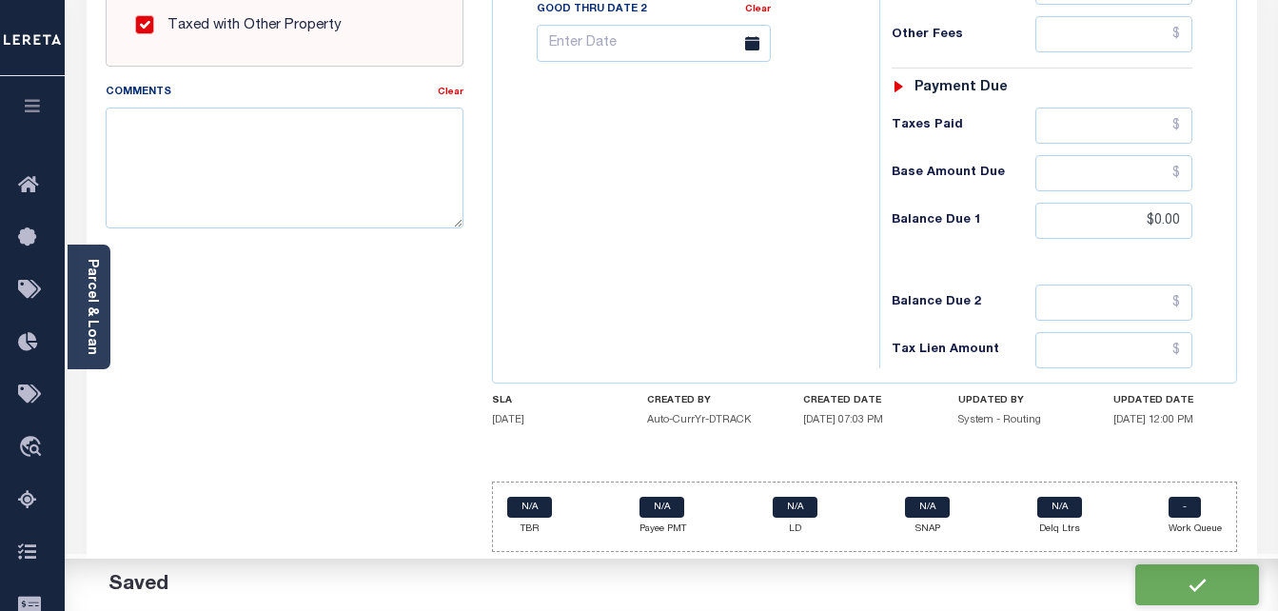
type input "$0"
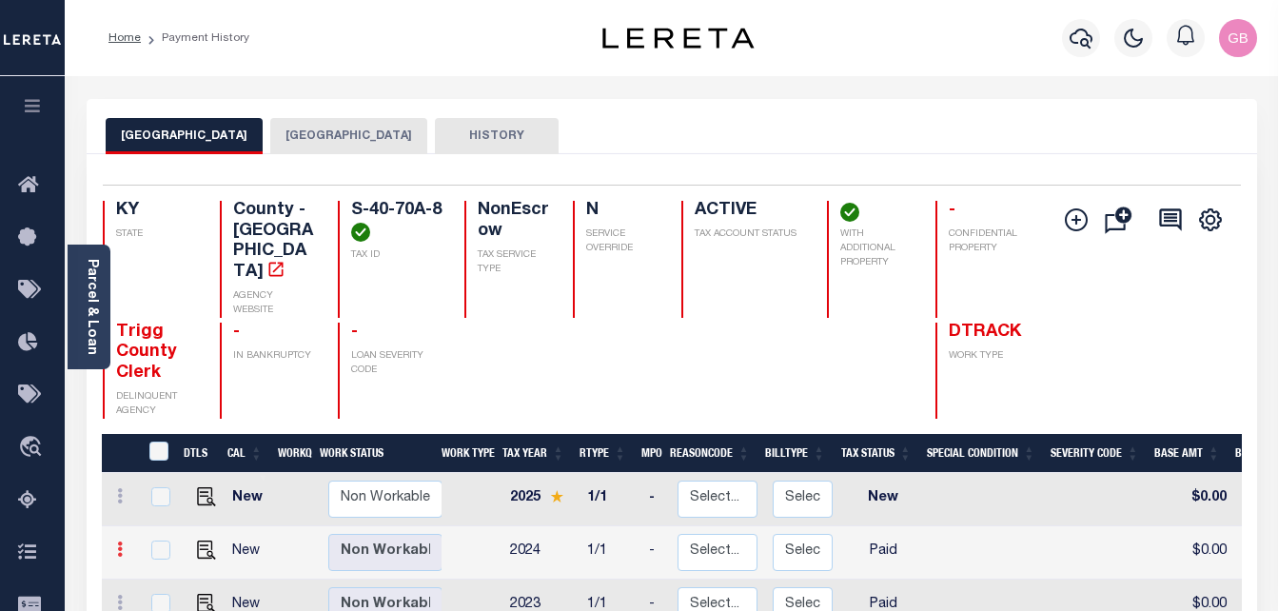
click at [124, 544] on link at bounding box center [119, 551] width 21 height 15
click at [162, 549] on link at bounding box center [165, 564] width 65 height 31
checkbox input "true"
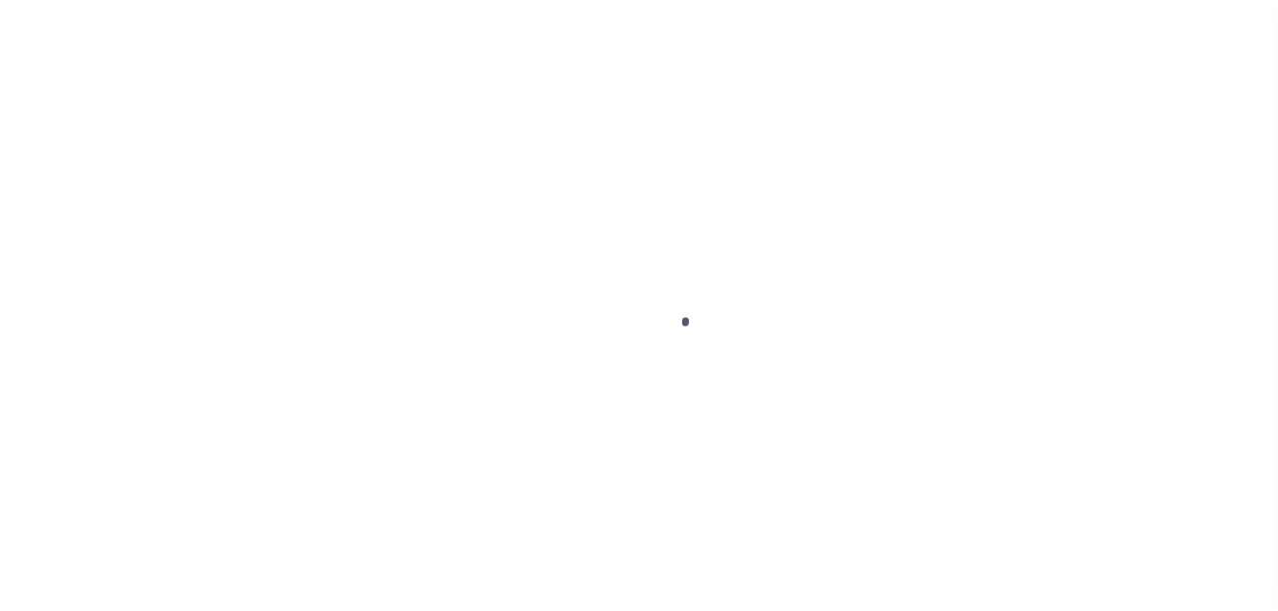
select select "PYD"
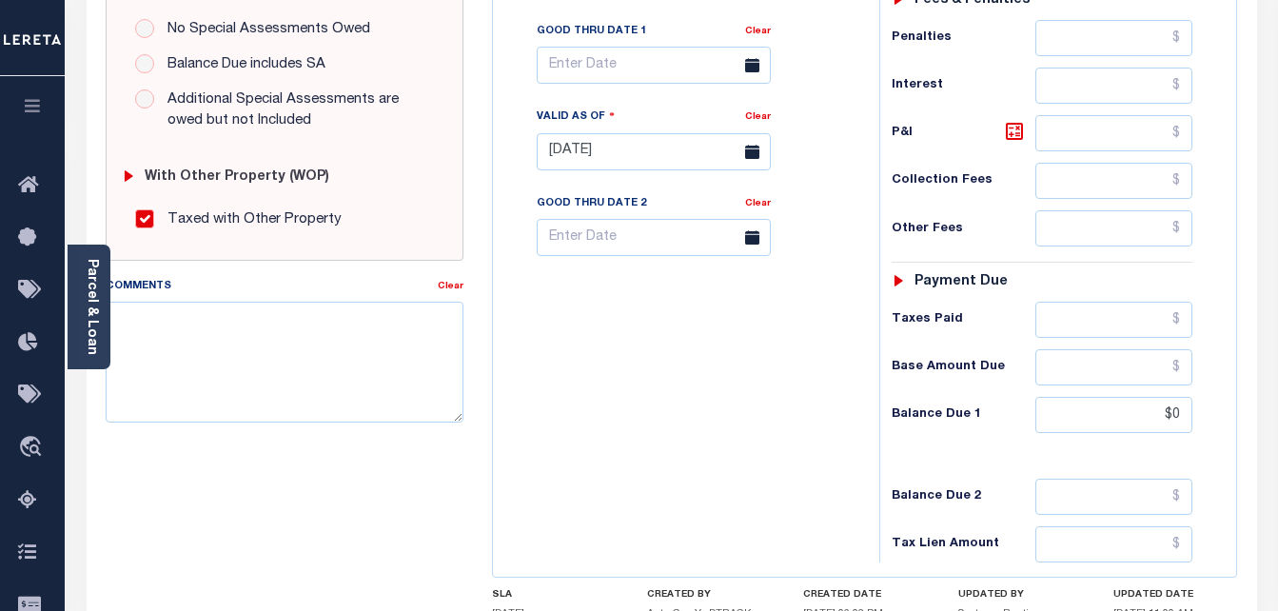
scroll to position [666, 0]
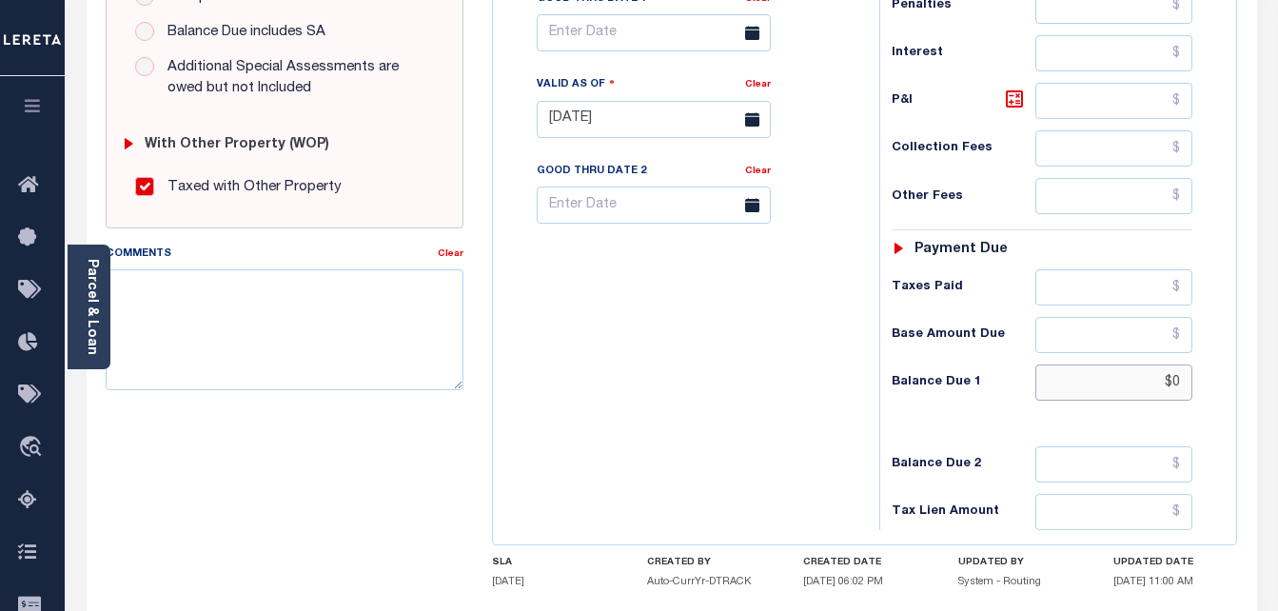
click at [1182, 397] on input "$0" at bounding box center [1114, 383] width 157 height 36
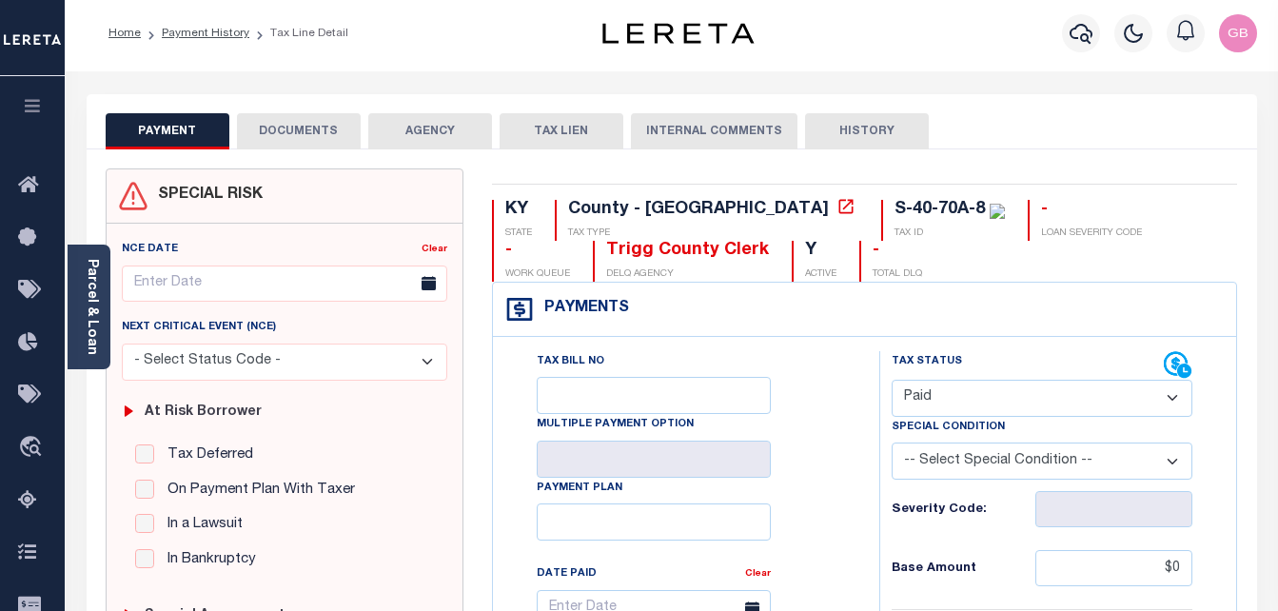
scroll to position [0, 0]
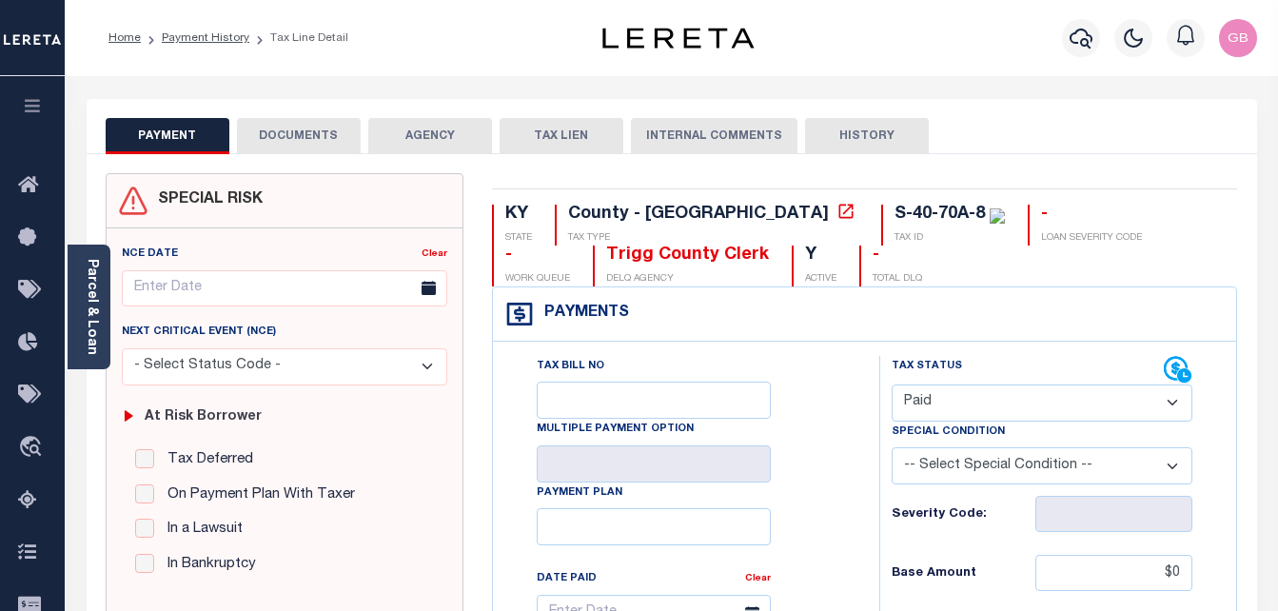
type input "$0.00"
type input "[DATE]"
click at [264, 153] on button "DOCUMENTS" at bounding box center [299, 136] width 124 height 36
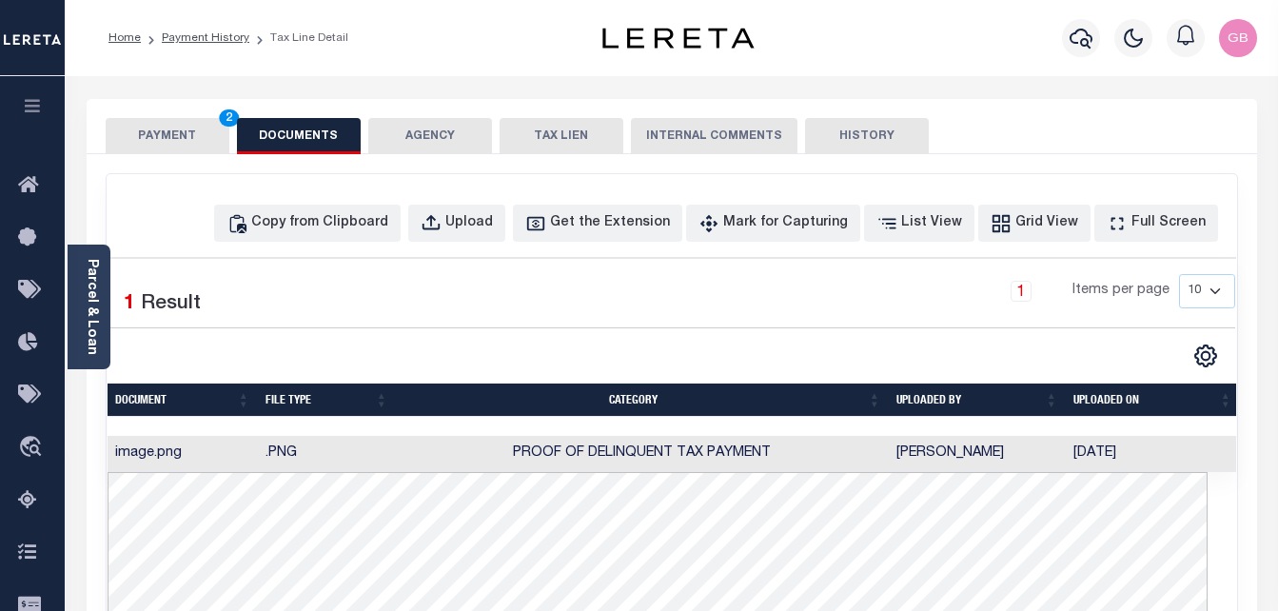
click at [176, 145] on button "PAYMENT 2" at bounding box center [168, 136] width 124 height 36
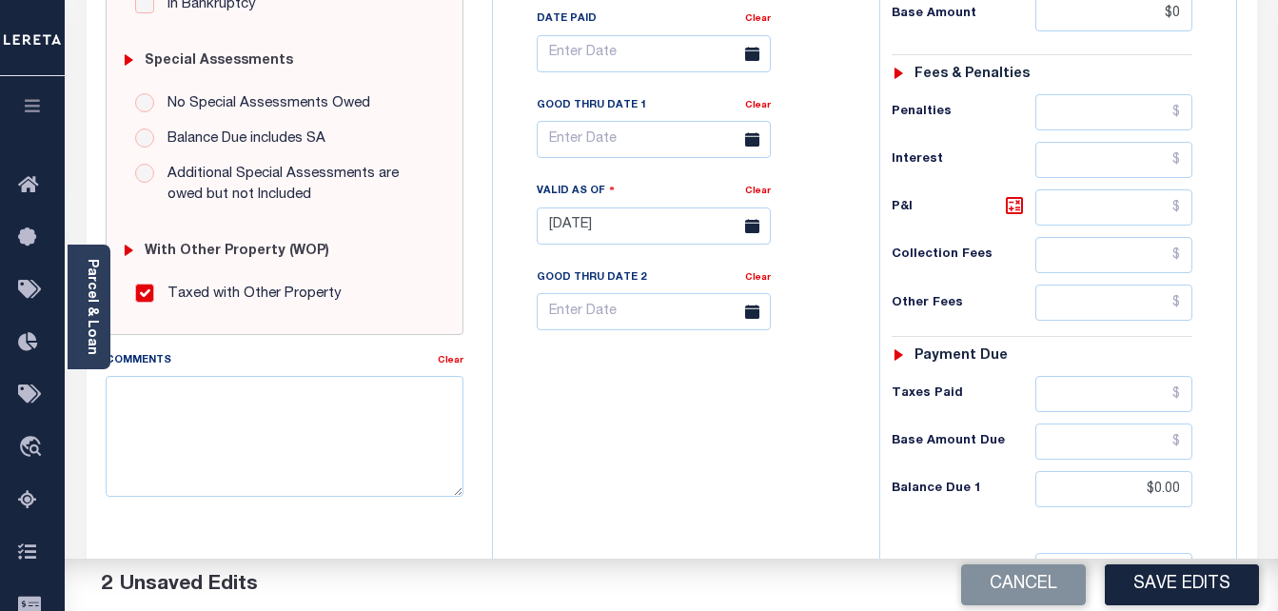
scroll to position [571, 0]
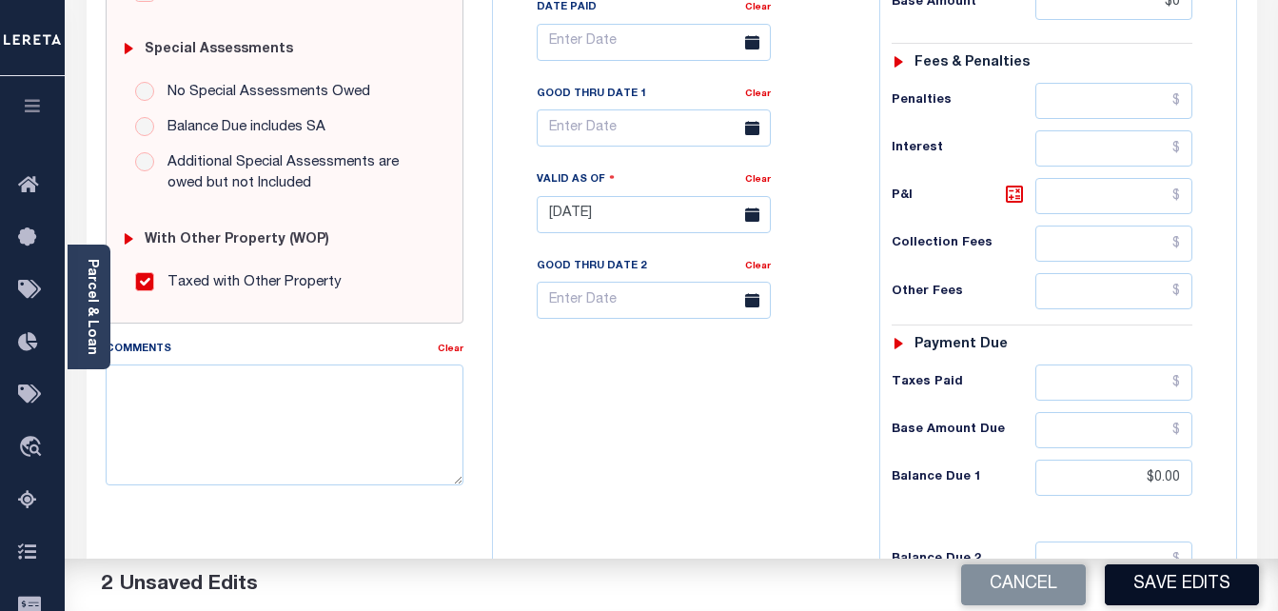
click at [1182, 593] on button "Save Edits" at bounding box center [1182, 584] width 154 height 41
checkbox input "false"
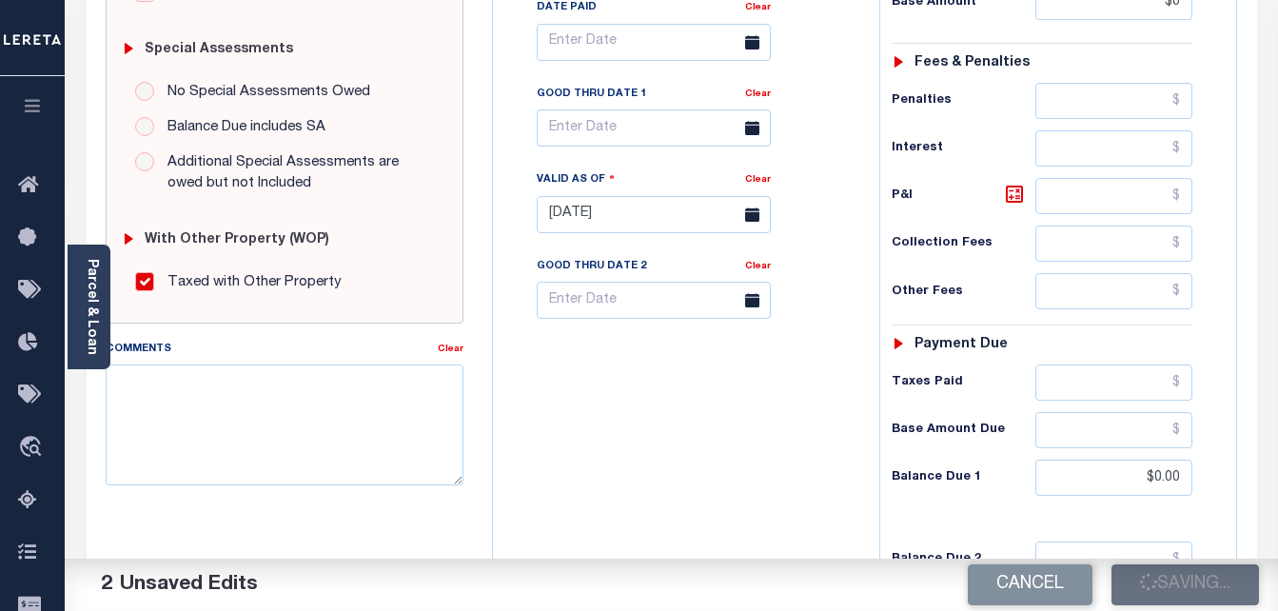
type input "$0"
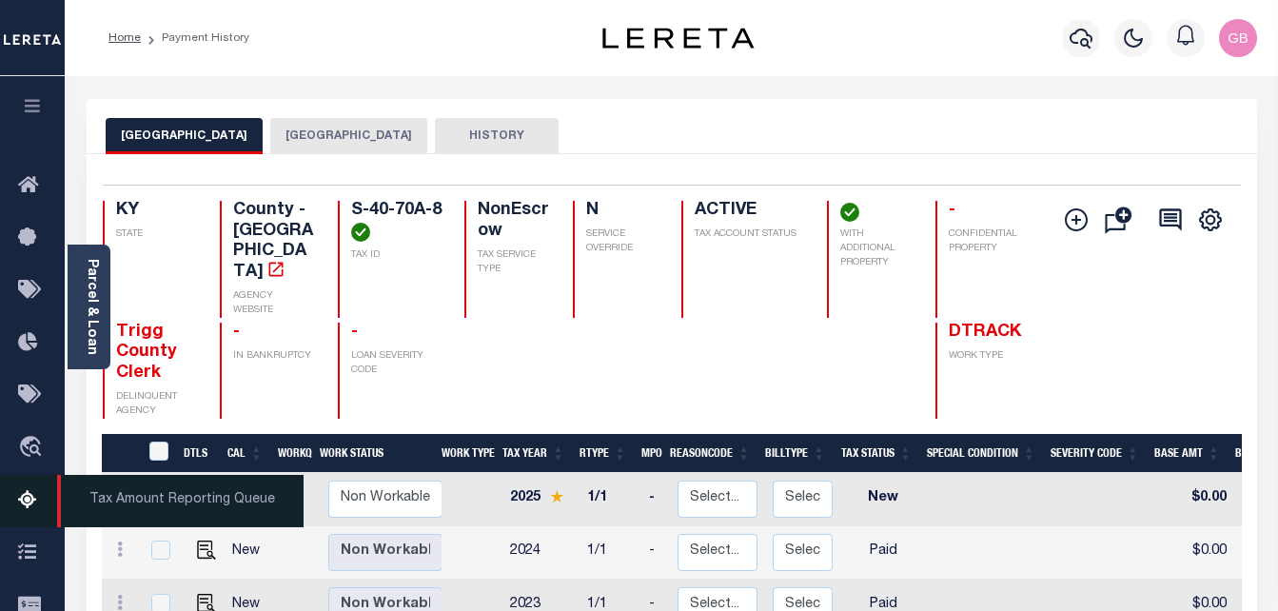
click at [30, 503] on icon at bounding box center [33, 501] width 30 height 24
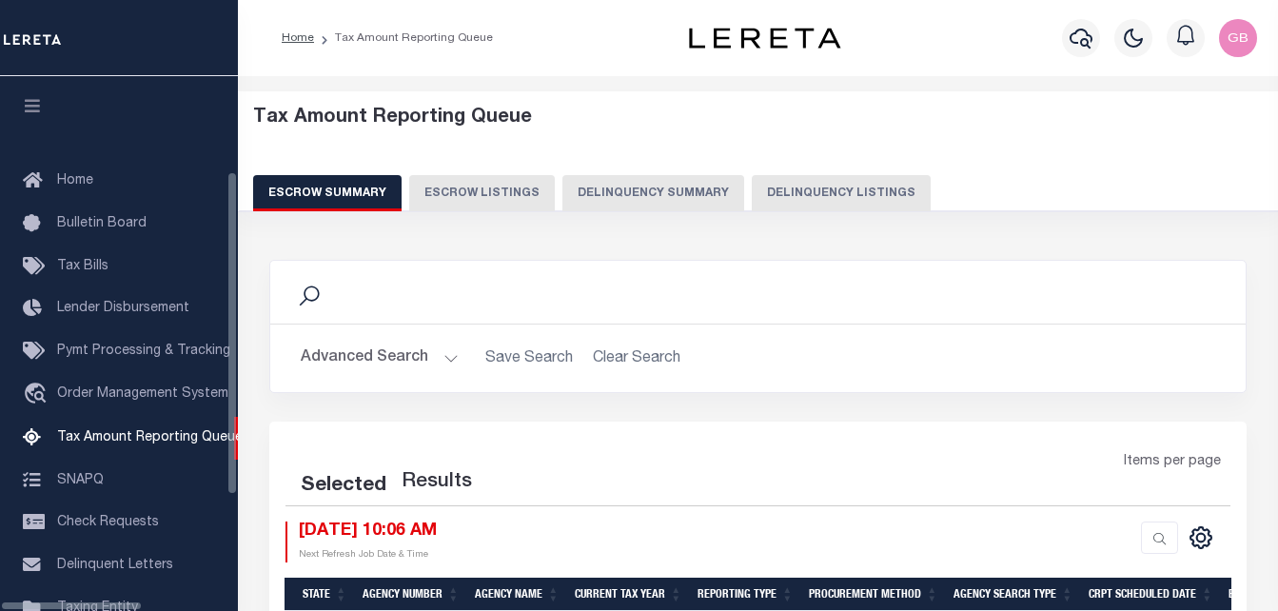
click at [752, 206] on button "Delinquency Listings" at bounding box center [841, 193] width 179 height 36
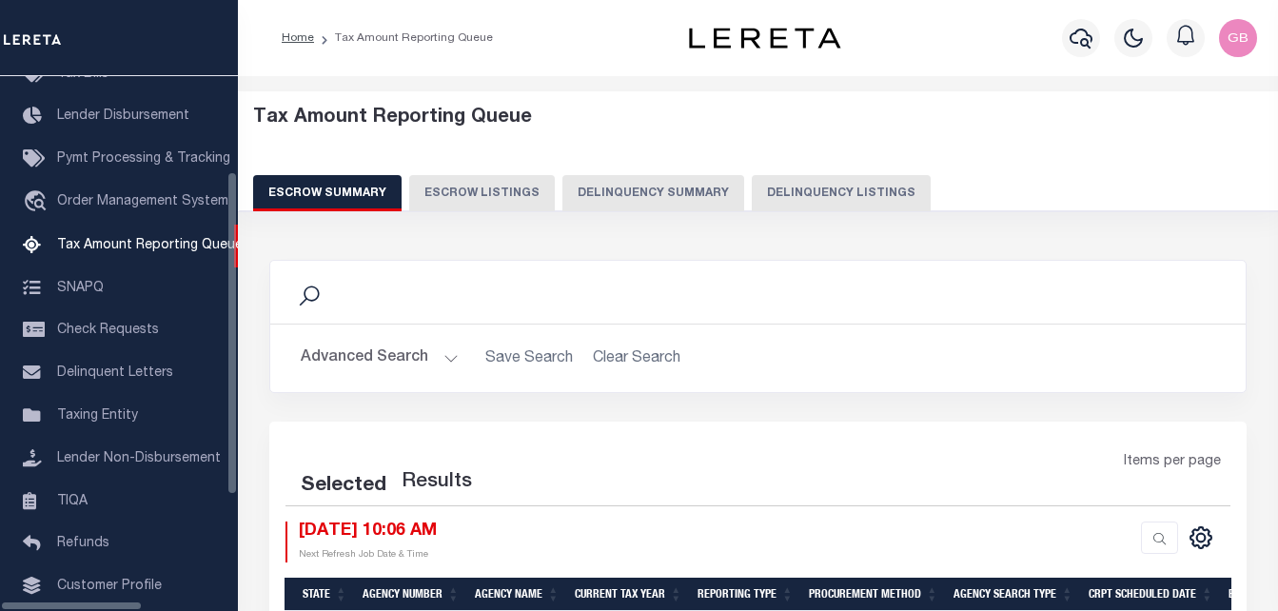
select select "100"
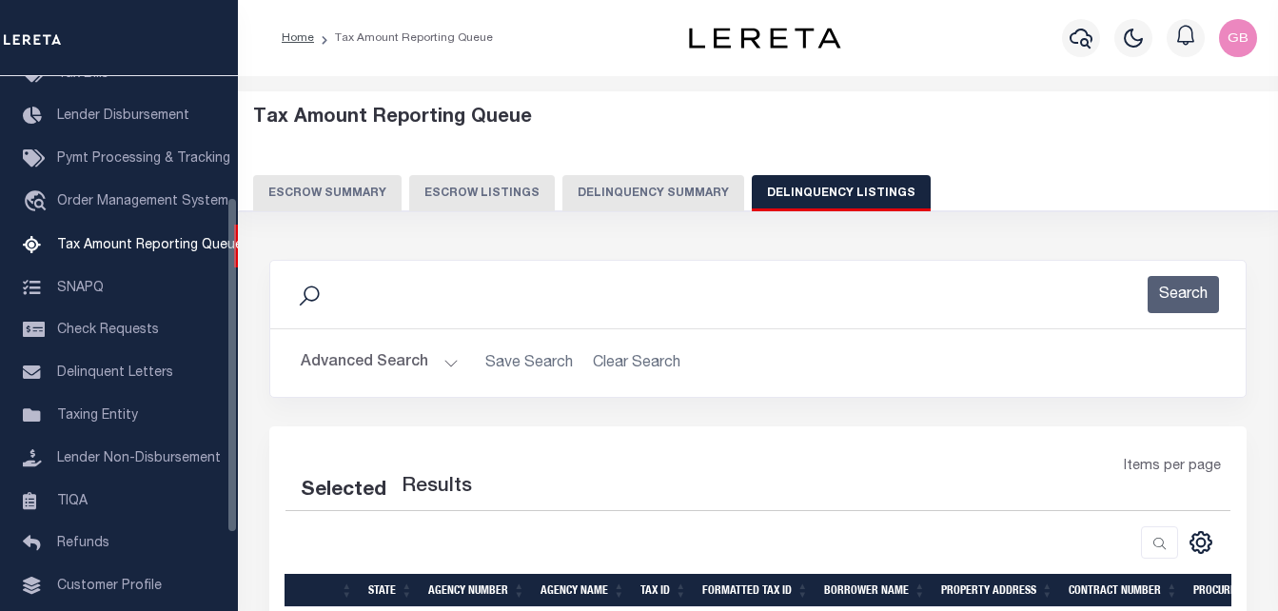
scroll to position [192, 0]
select select "100"
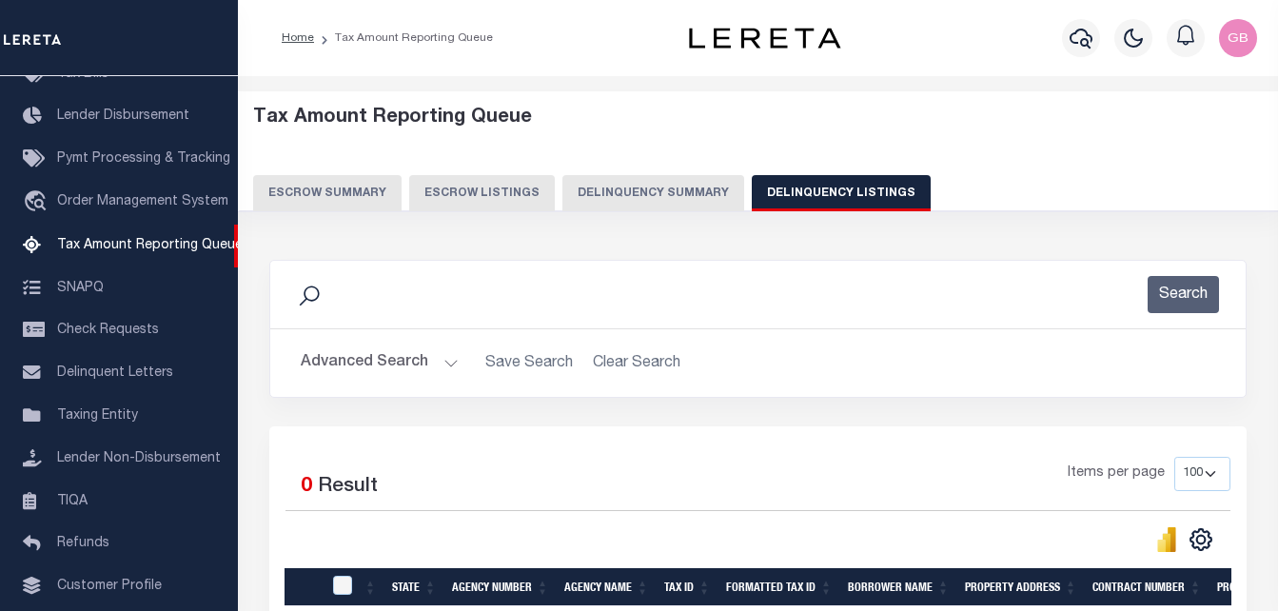
click at [458, 357] on h2 "Advanced Search Save Search Clear Search tblassign_wrapper_dynamictable_____Def…" at bounding box center [758, 363] width 945 height 37
click at [450, 364] on button "Advanced Search" at bounding box center [380, 363] width 158 height 37
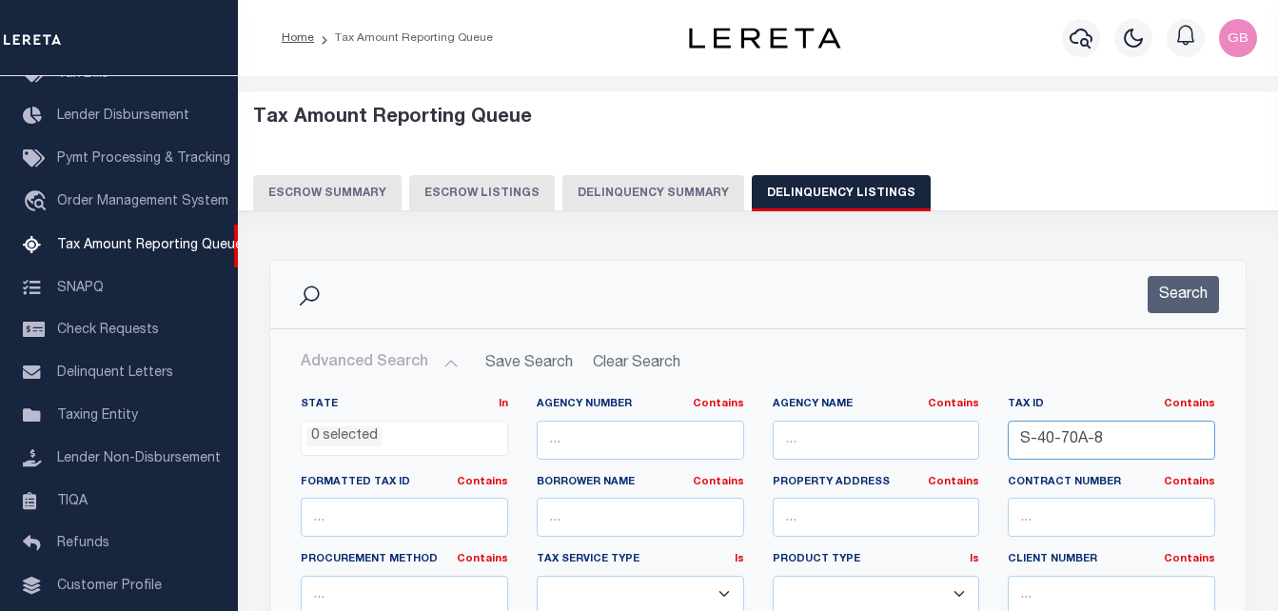
click at [1064, 438] on input "S-40-70A-8" at bounding box center [1111, 440] width 207 height 39
paste input "10"
type input "S-40-70A-10"
click at [1162, 291] on button "Search" at bounding box center [1183, 294] width 71 height 37
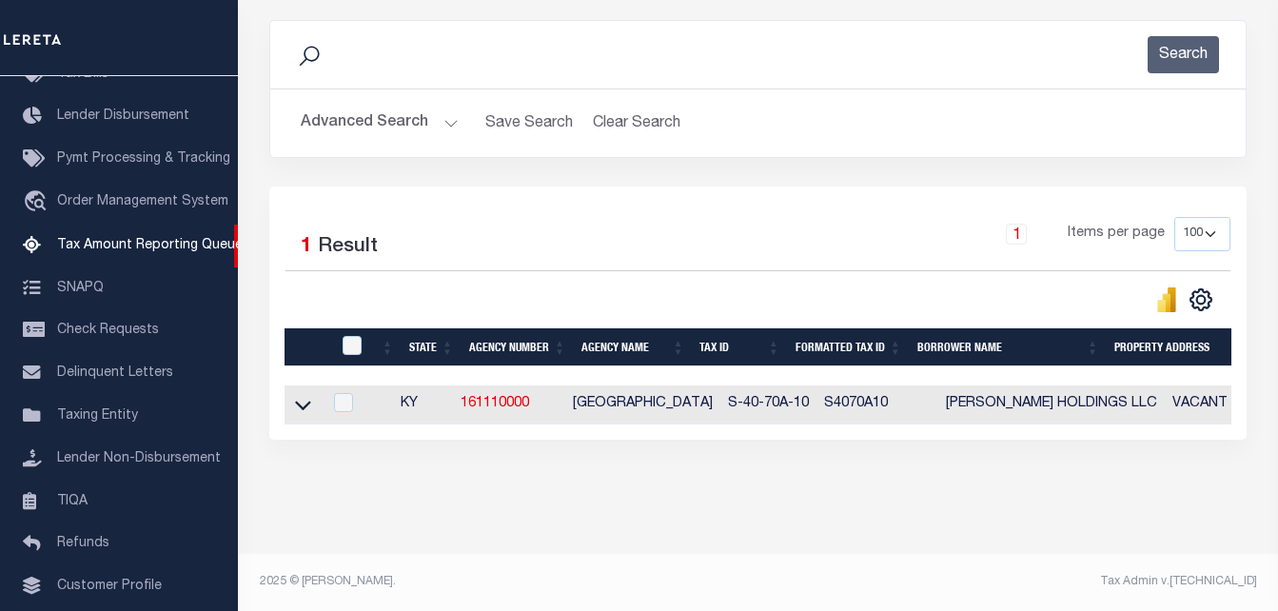
scroll to position [256, 0]
click at [300, 398] on icon at bounding box center [303, 405] width 16 height 20
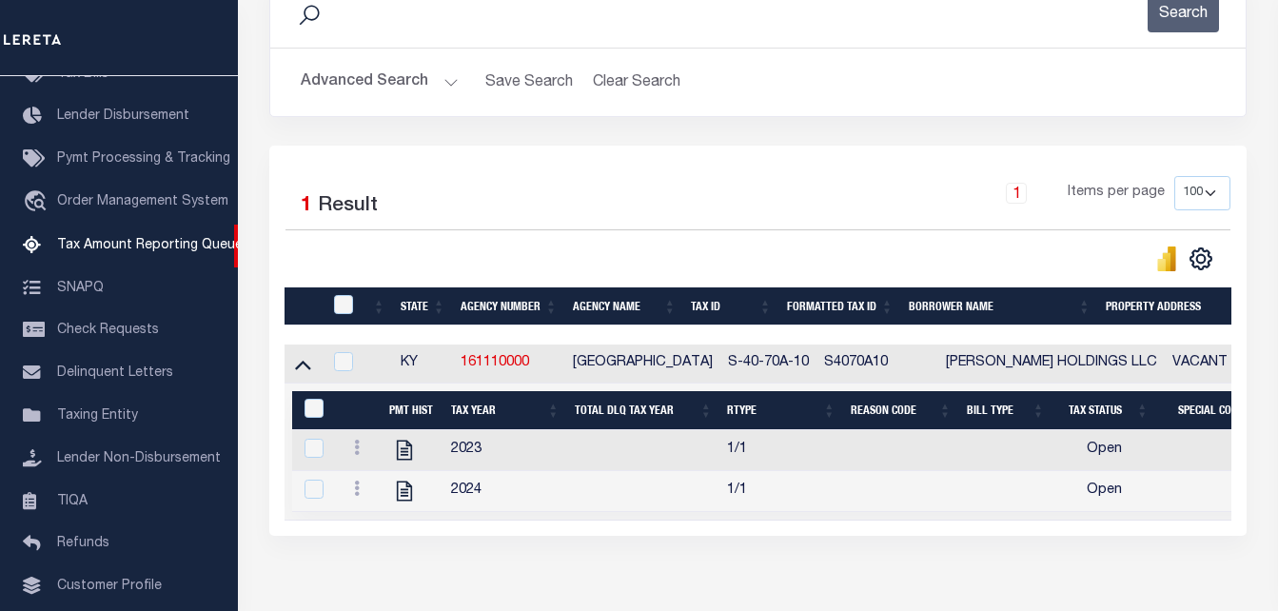
scroll to position [351, 0]
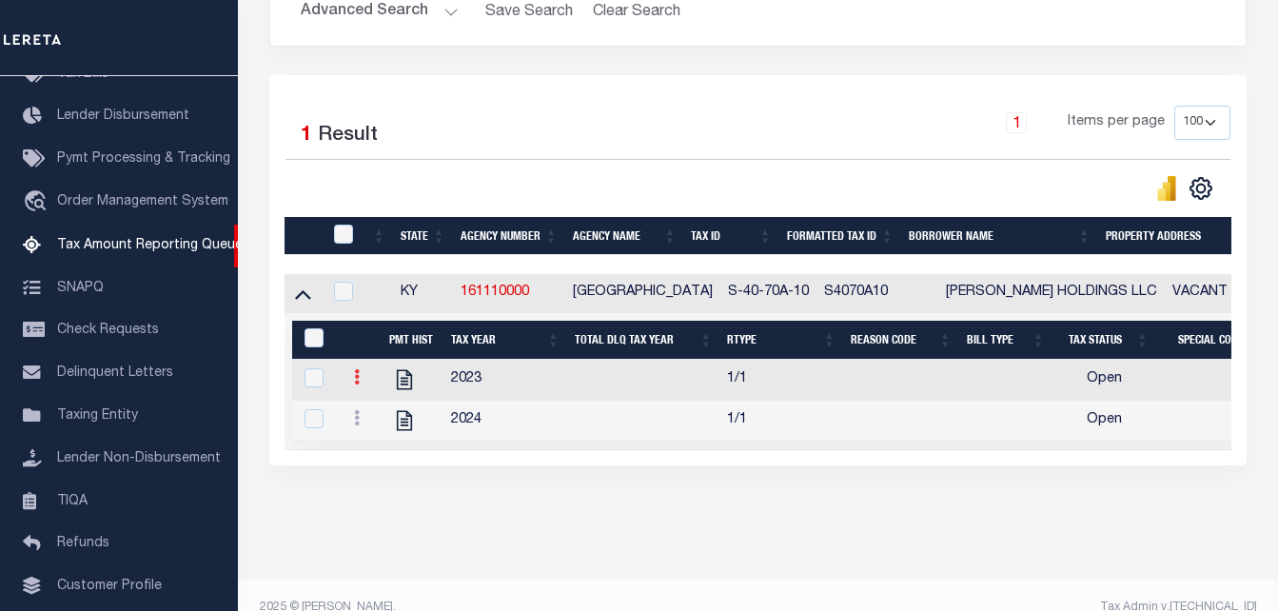
click at [354, 385] on icon at bounding box center [357, 376] width 6 height 15
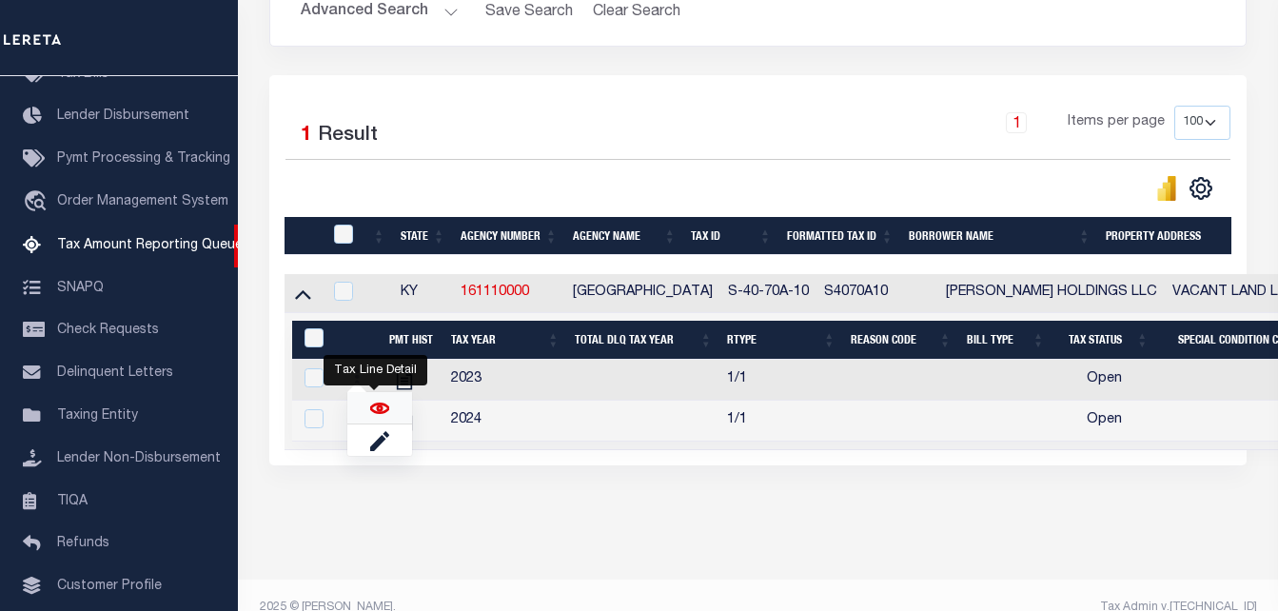
click at [380, 416] on img "" at bounding box center [379, 408] width 19 height 19
checkbox input "true"
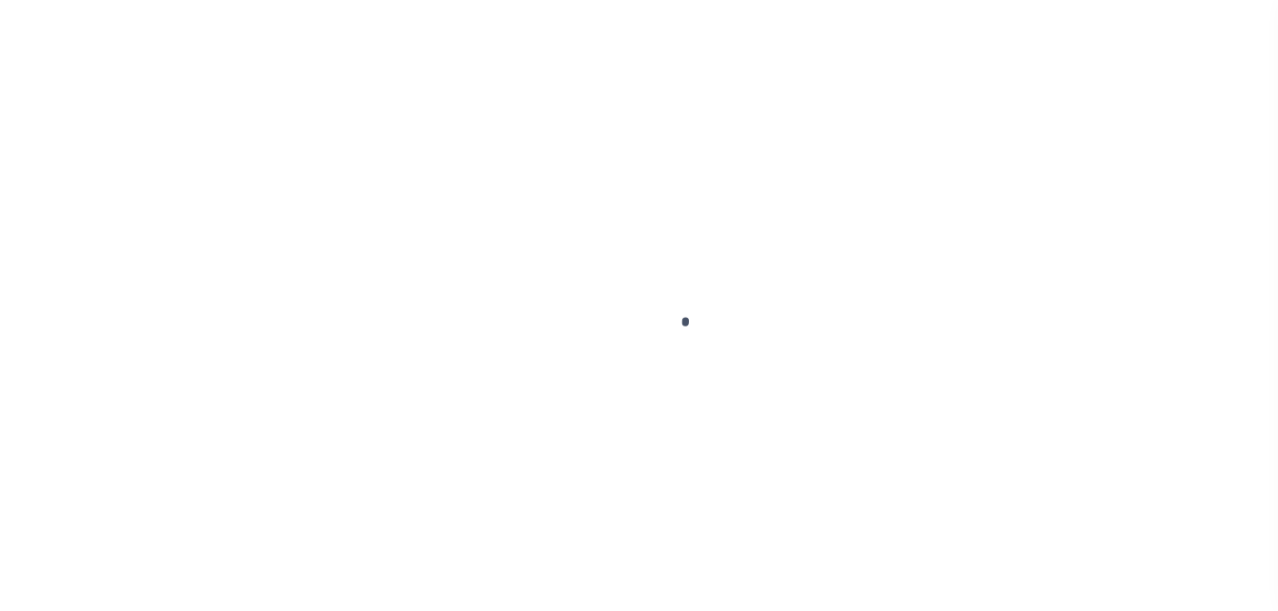
select select "OP2"
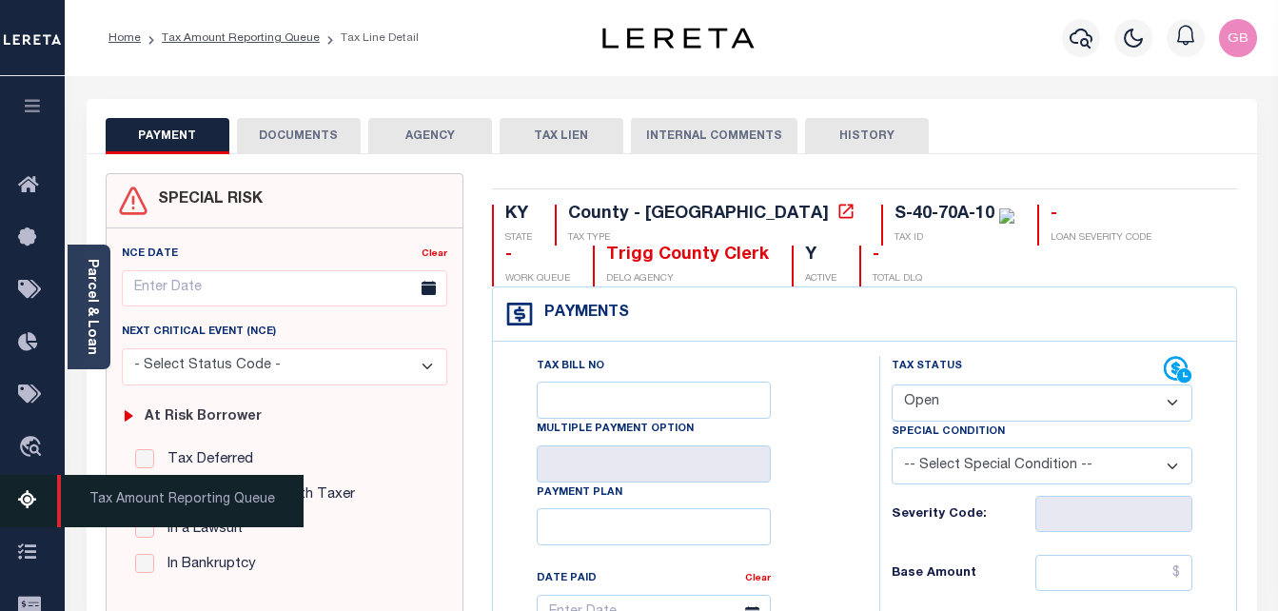
click at [40, 498] on icon at bounding box center [33, 501] width 30 height 24
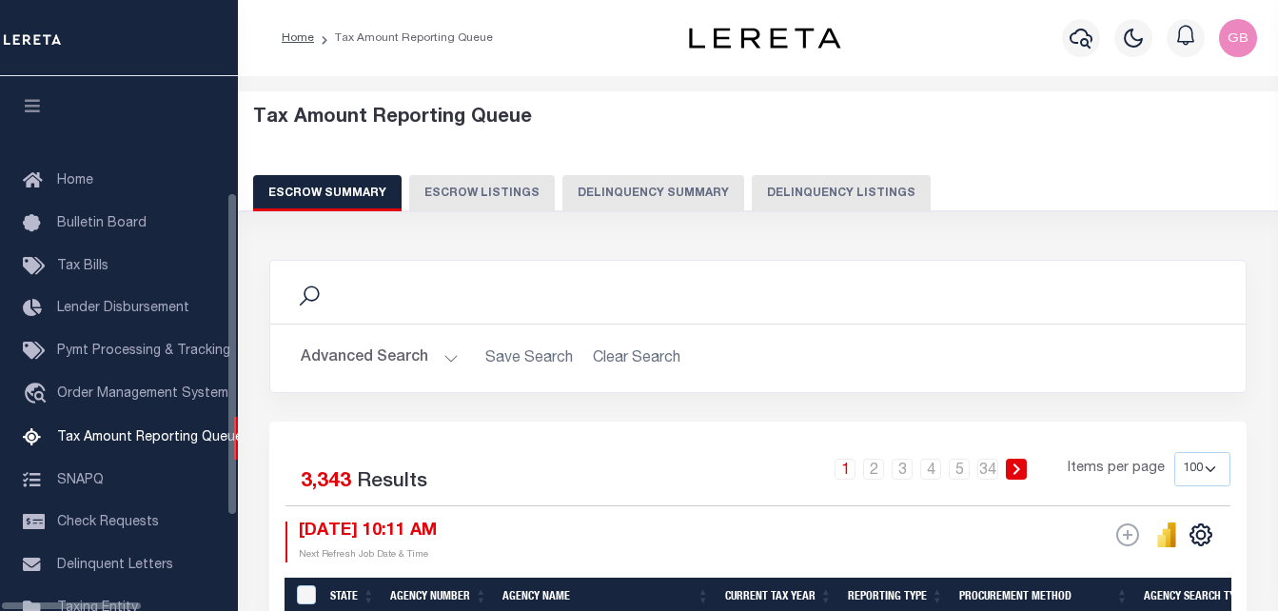
click at [764, 201] on button "Delinquency Listings" at bounding box center [841, 193] width 179 height 36
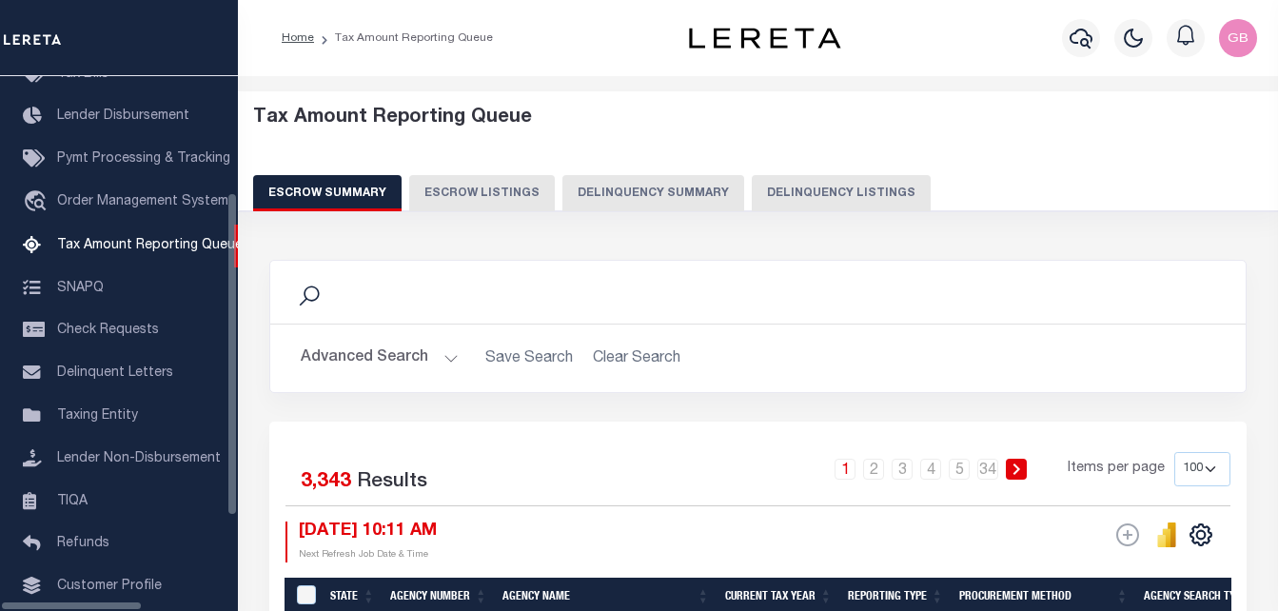
select select "100"
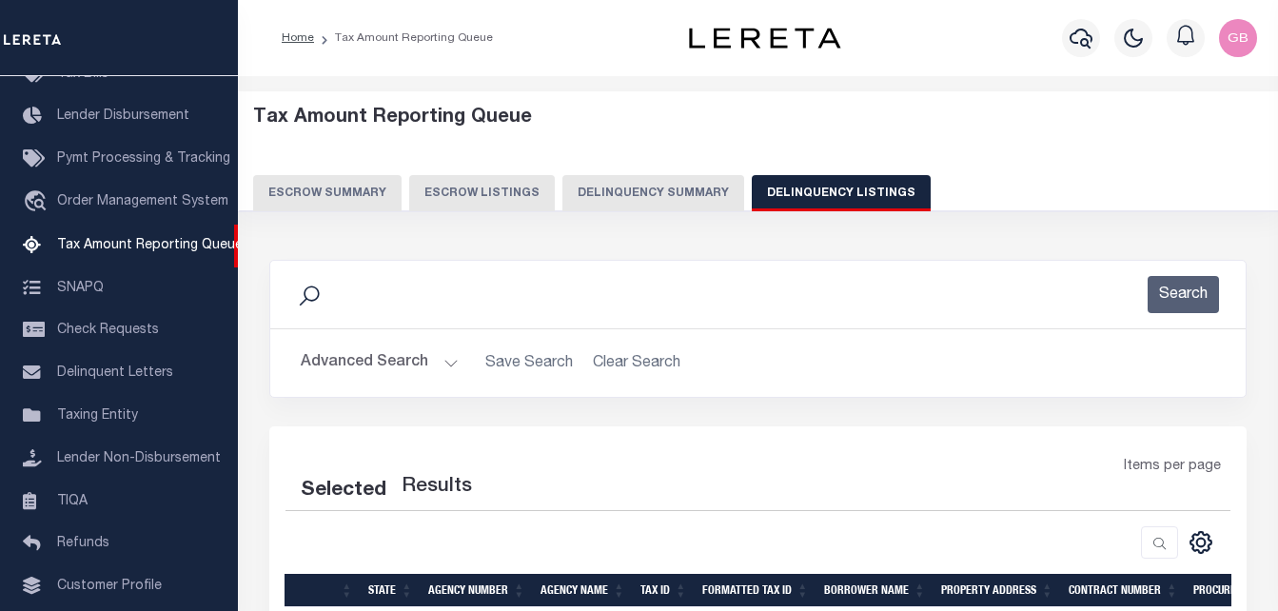
select select "100"
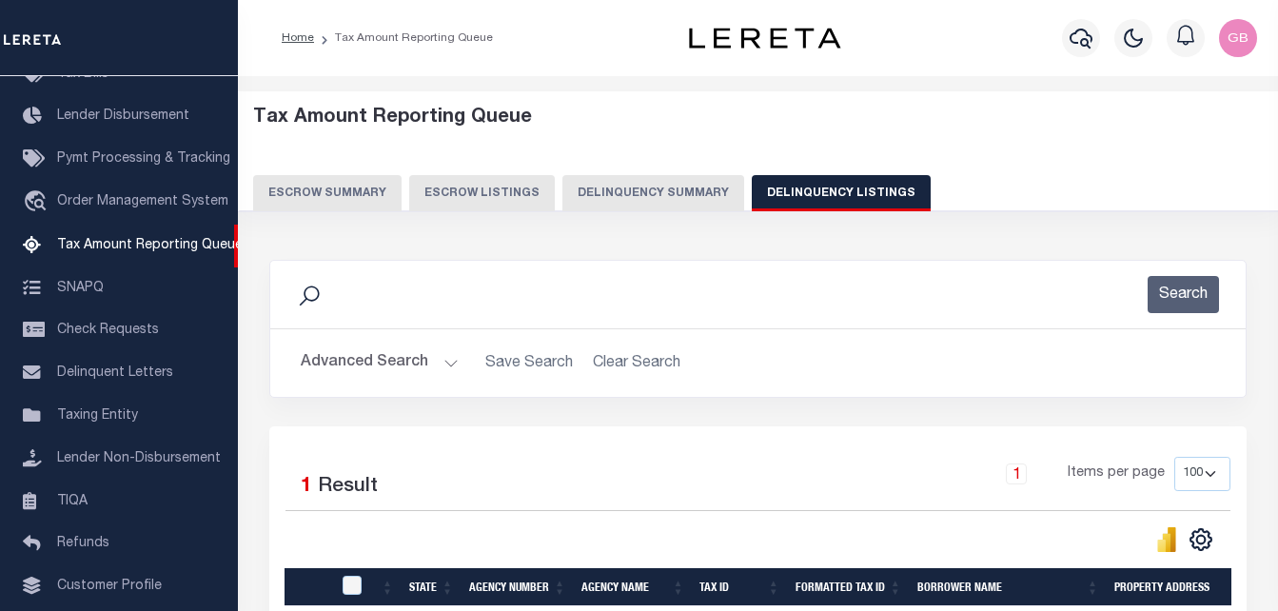
click at [443, 362] on button "Advanced Search" at bounding box center [380, 363] width 158 height 37
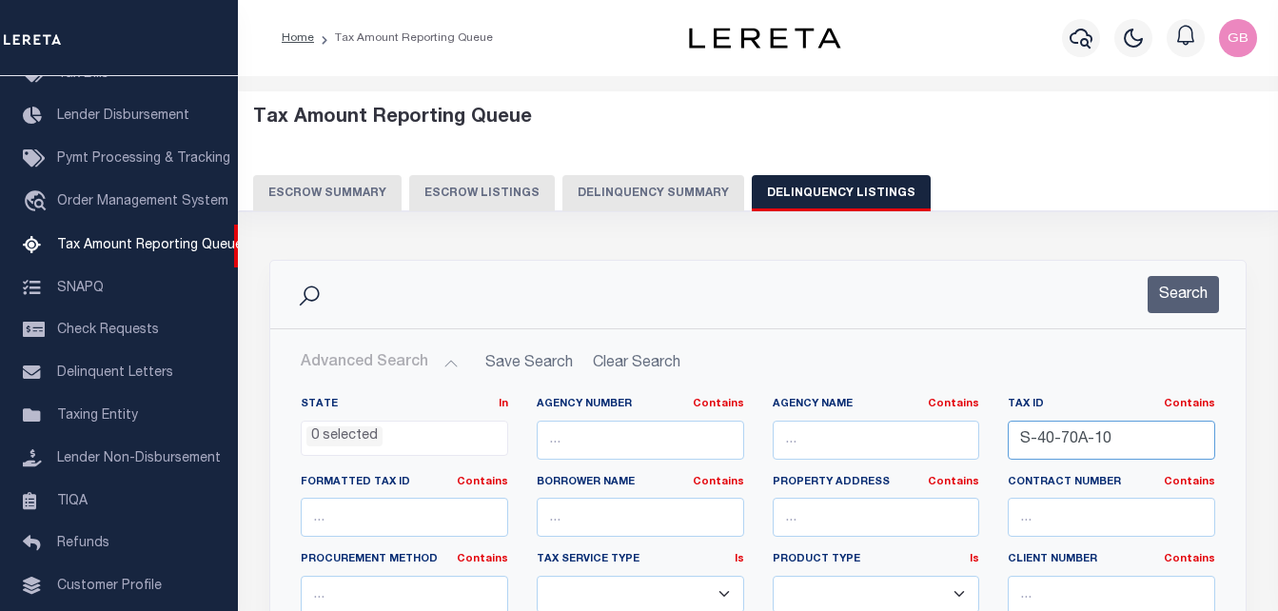
click at [1091, 453] on input "S-40-70A-10" at bounding box center [1111, 440] width 207 height 39
paste input "15-10-23C"
type input "S-15-10-23C"
click at [1191, 308] on button "Search" at bounding box center [1183, 294] width 71 height 37
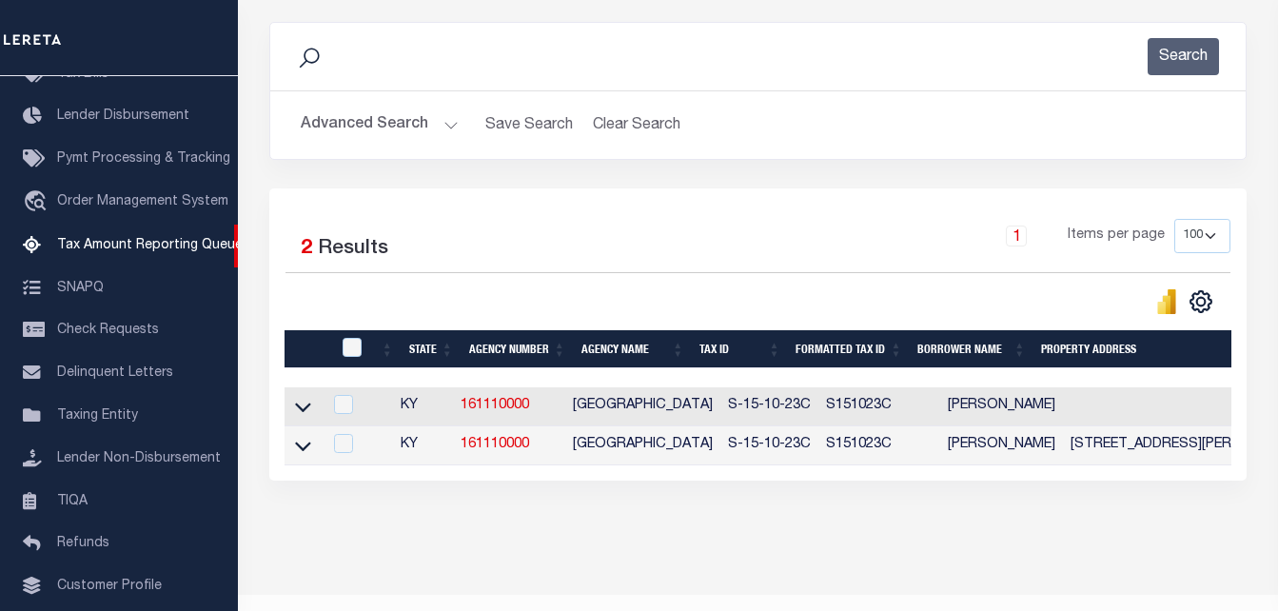
scroll to position [286, 0]
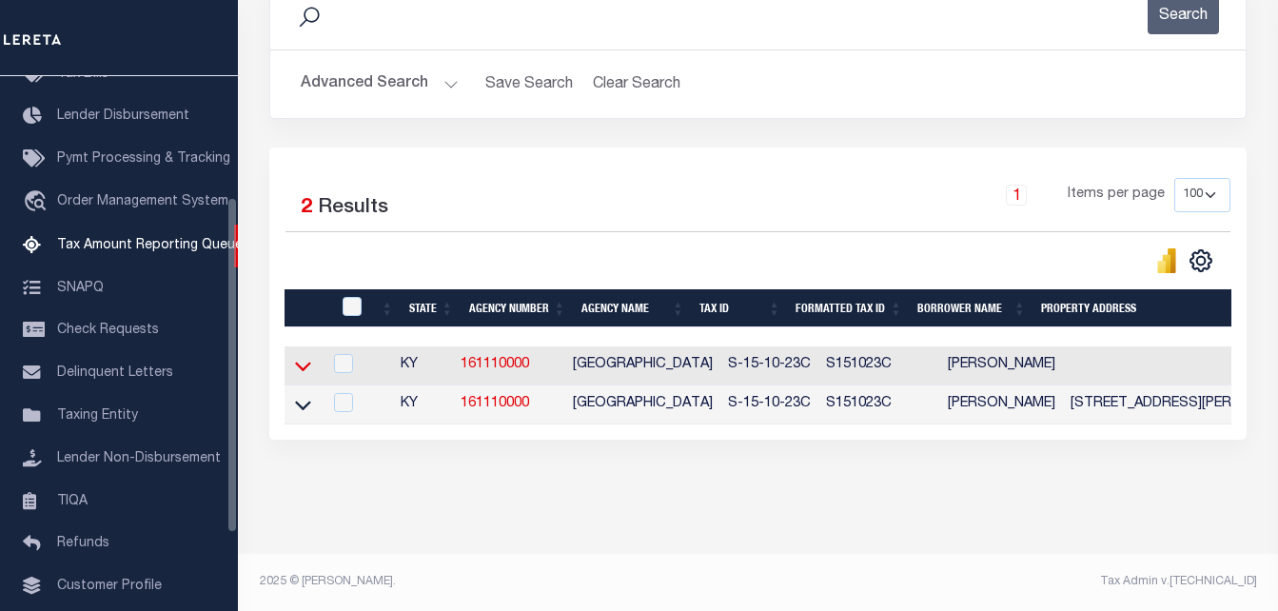
click at [301, 365] on icon at bounding box center [303, 368] width 16 height 10
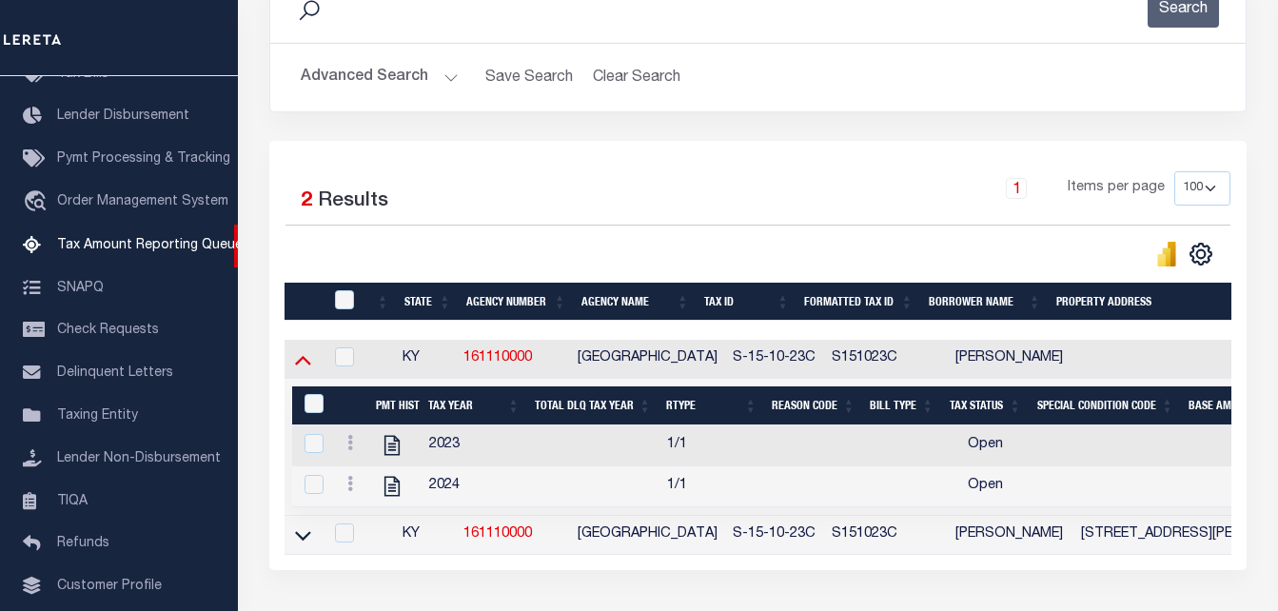
click at [308, 369] on icon at bounding box center [303, 359] width 16 height 20
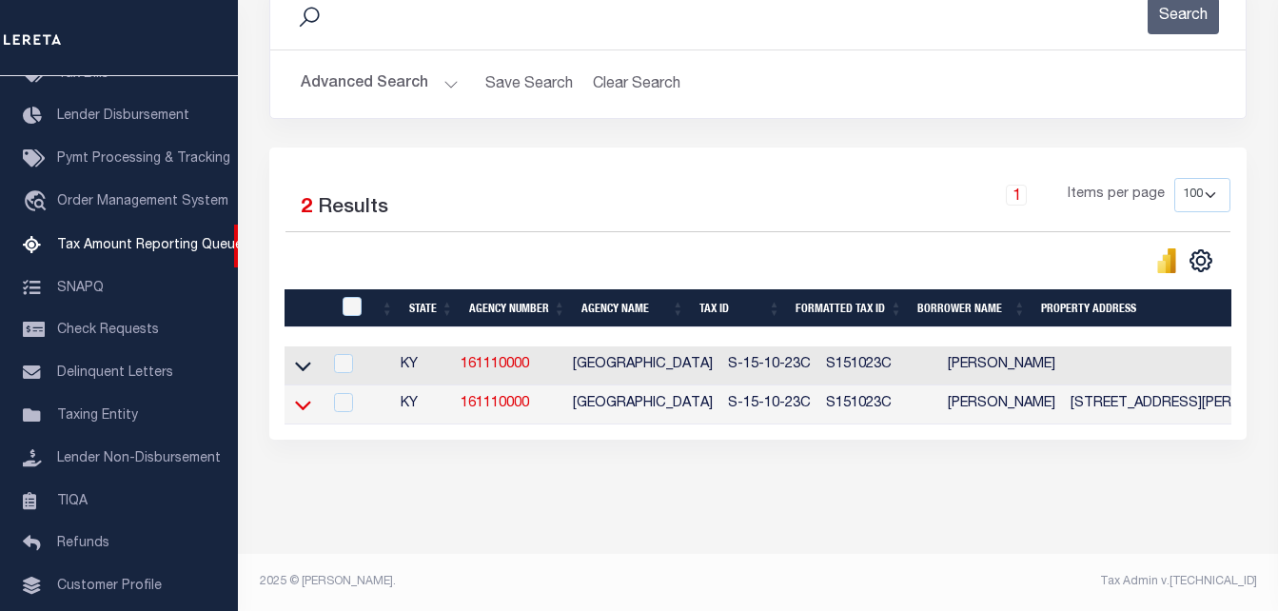
click at [300, 400] on icon at bounding box center [303, 405] width 16 height 20
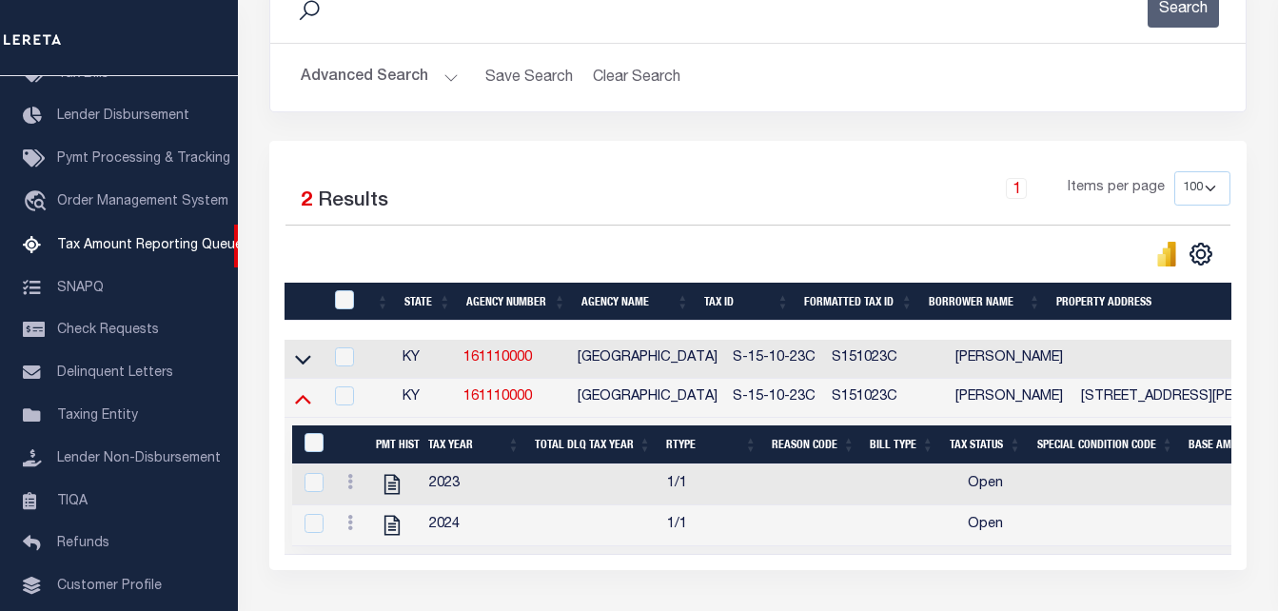
click at [304, 407] on icon at bounding box center [303, 398] width 16 height 20
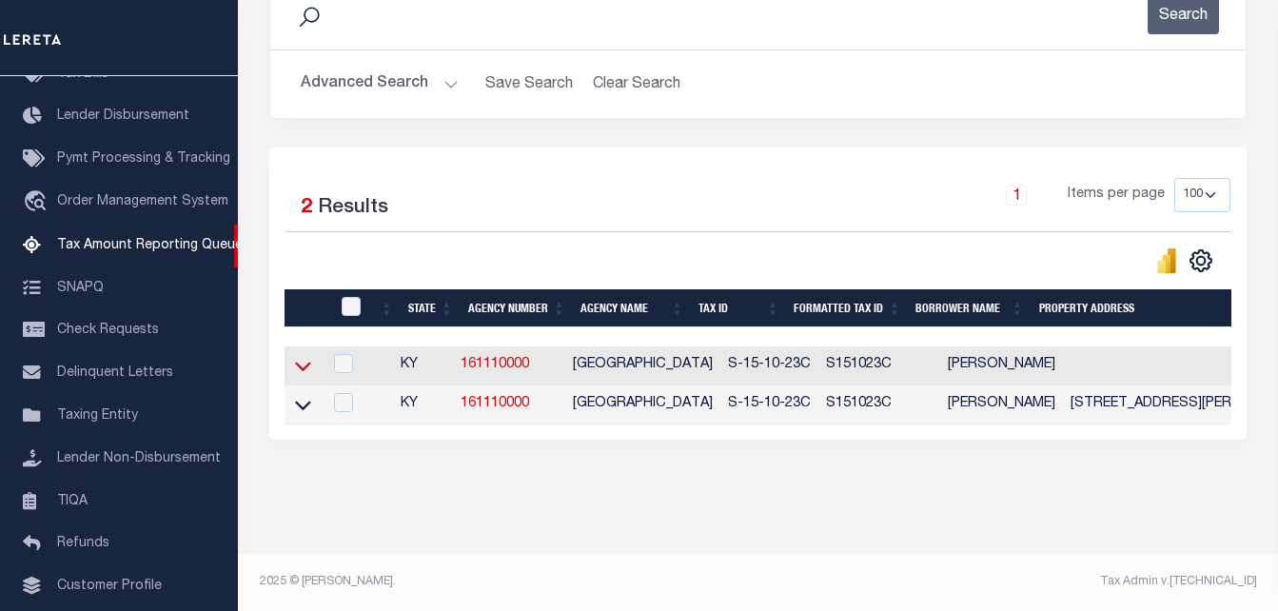
click at [307, 368] on icon at bounding box center [303, 366] width 16 height 20
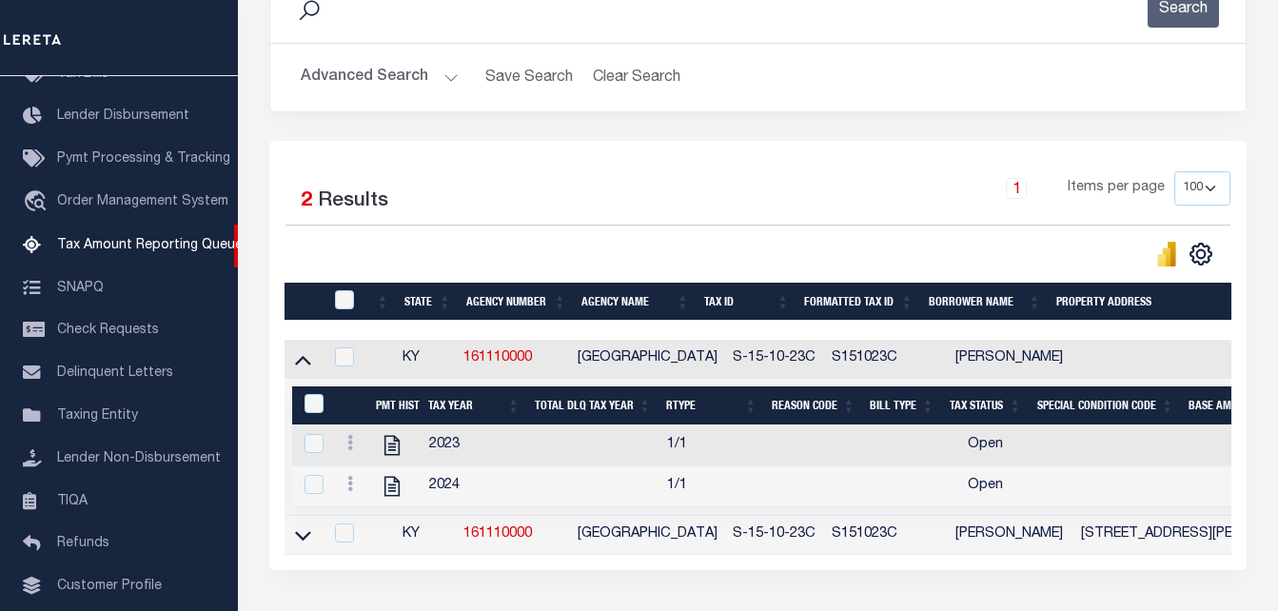
scroll to position [296, 0]
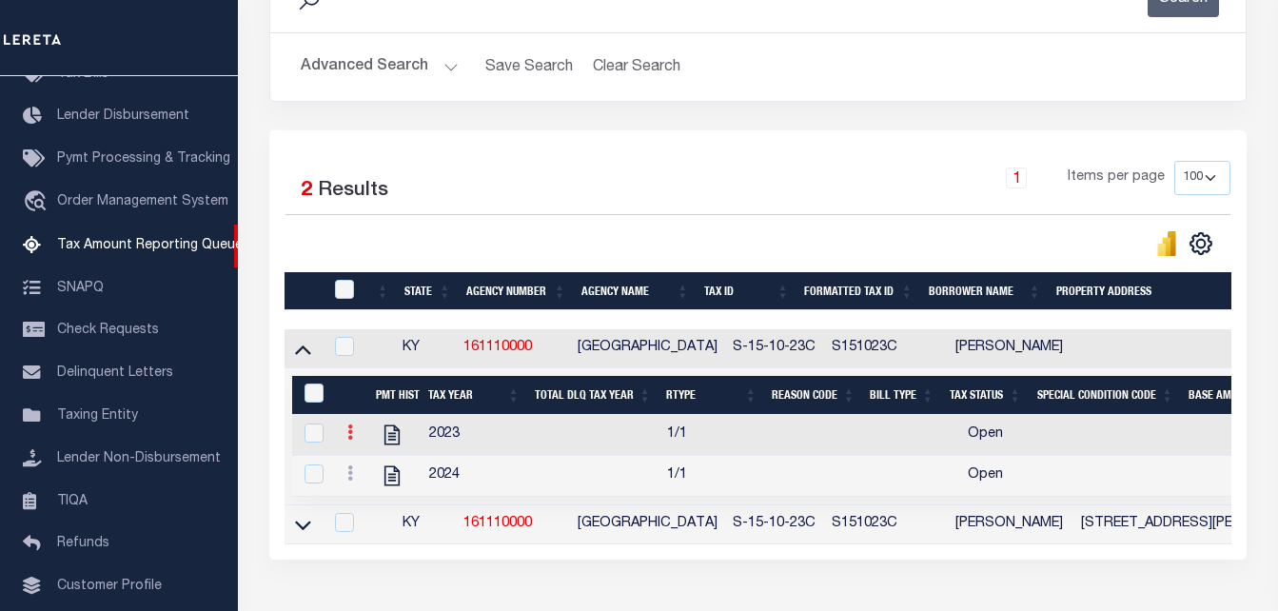
click at [353, 435] on link at bounding box center [350, 434] width 21 height 15
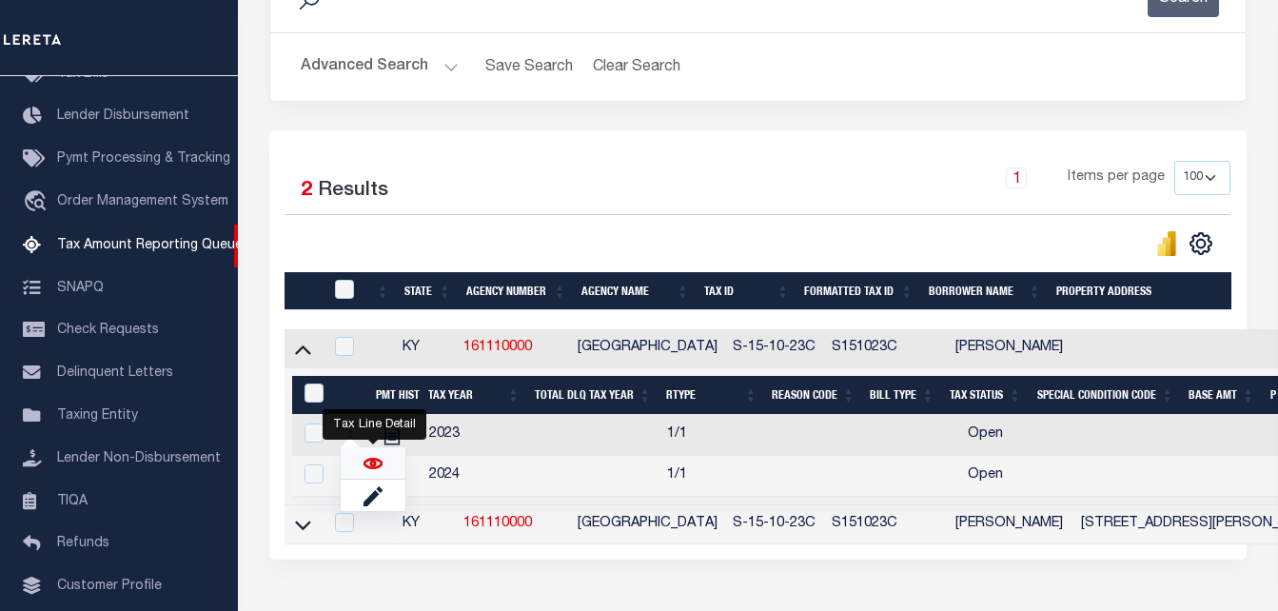
click at [375, 464] on img "" at bounding box center [373, 463] width 19 height 19
checkbox input "true"
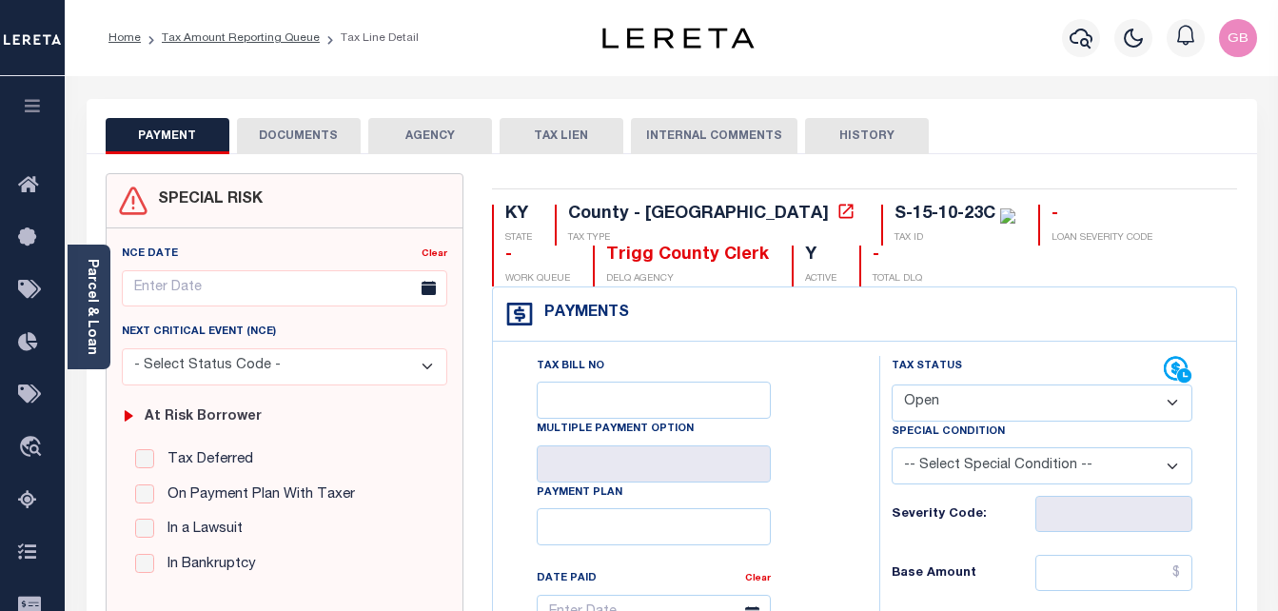
click at [312, 139] on button "DOCUMENTS" at bounding box center [299, 136] width 124 height 36
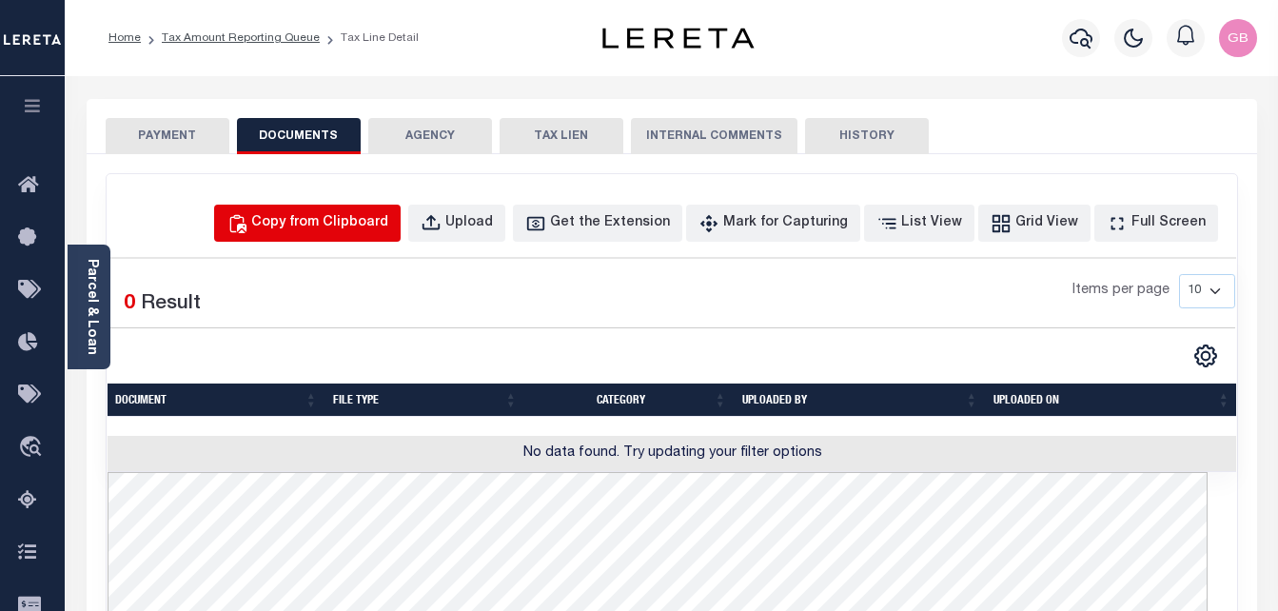
click at [388, 223] on div "Copy from Clipboard" at bounding box center [319, 223] width 137 height 21
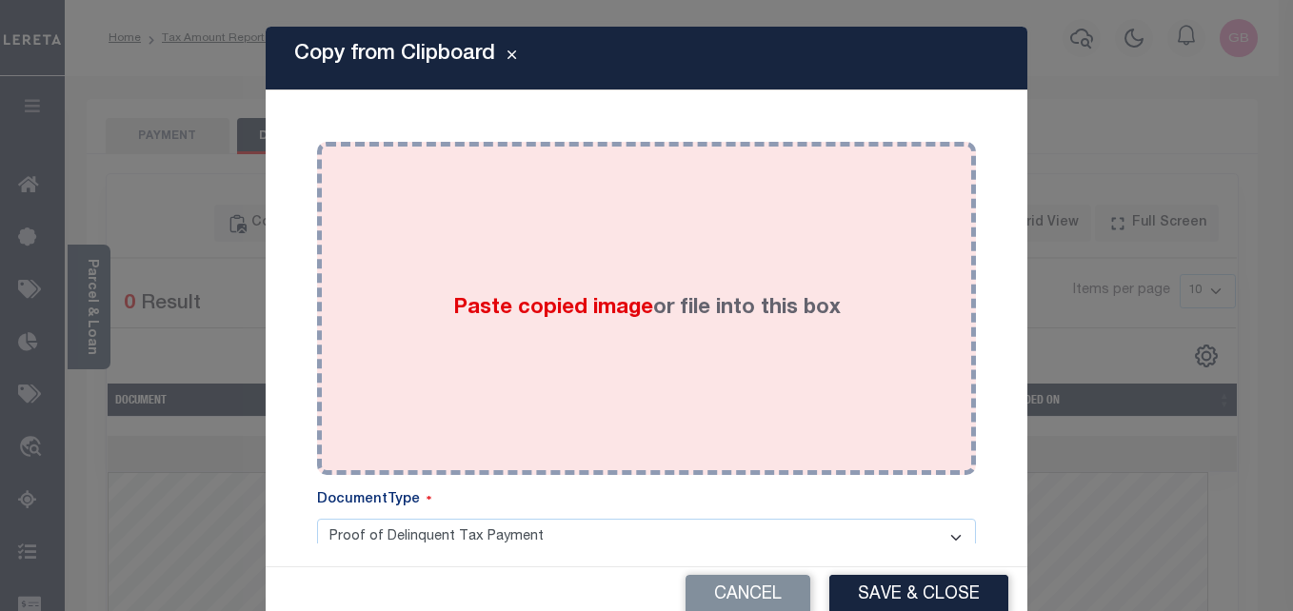
click at [541, 321] on label "Paste copied image or file into this box" at bounding box center [646, 308] width 387 height 31
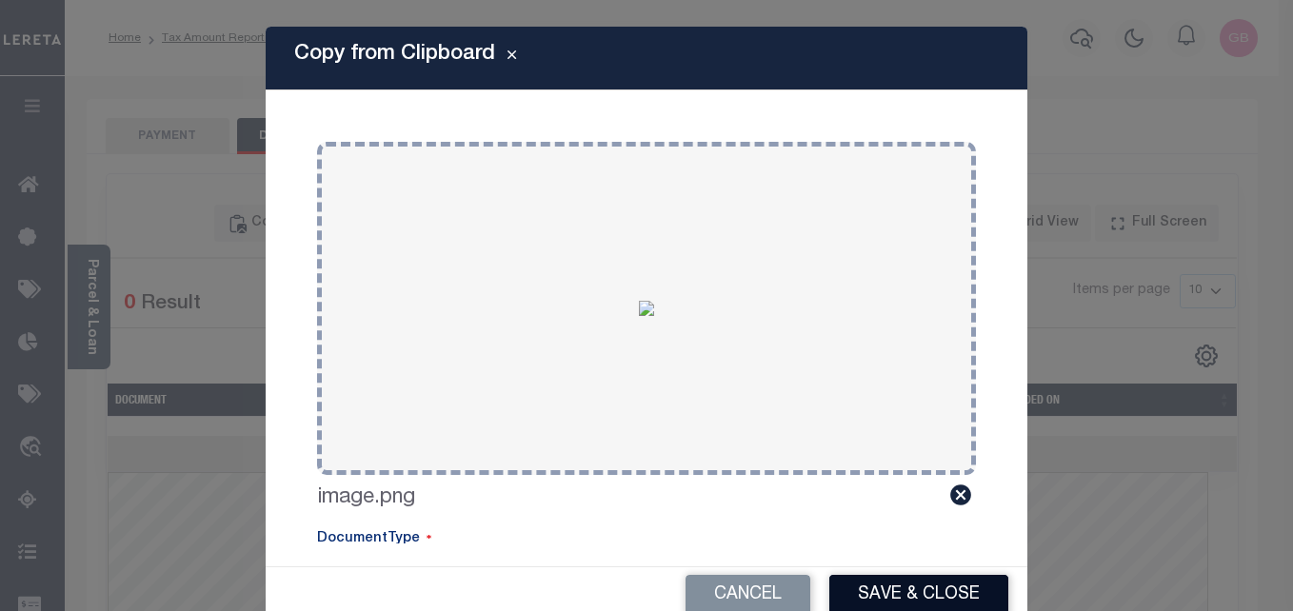
click at [956, 582] on button "Save & Close" at bounding box center [918, 595] width 179 height 41
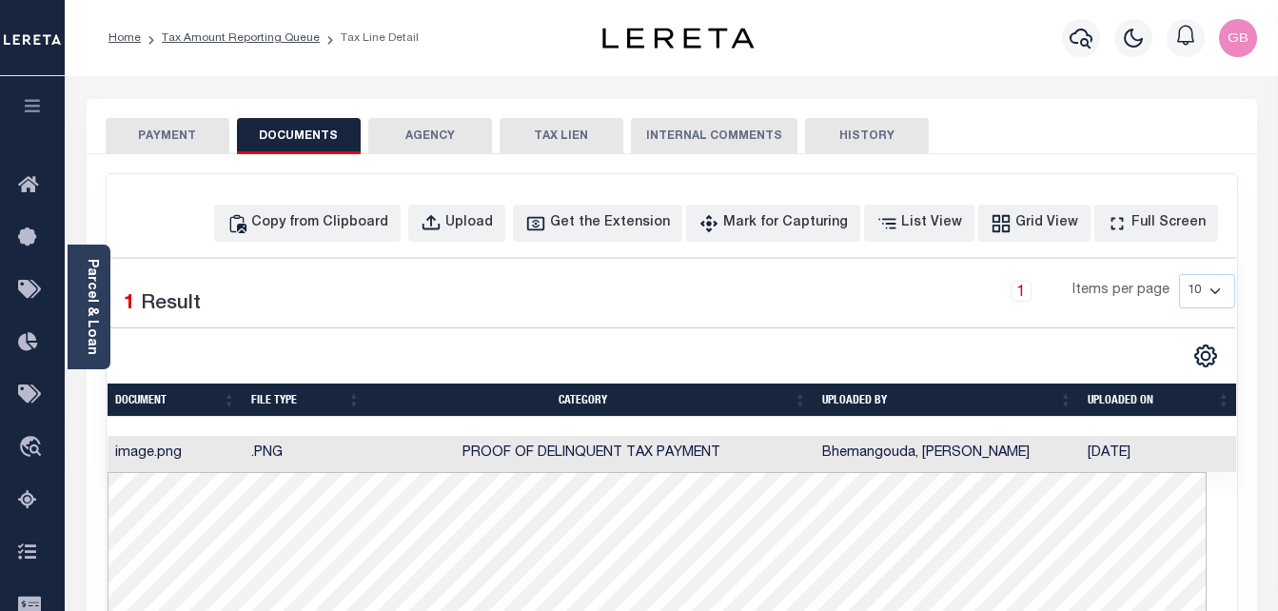
click at [153, 132] on button "PAYMENT" at bounding box center [168, 136] width 124 height 36
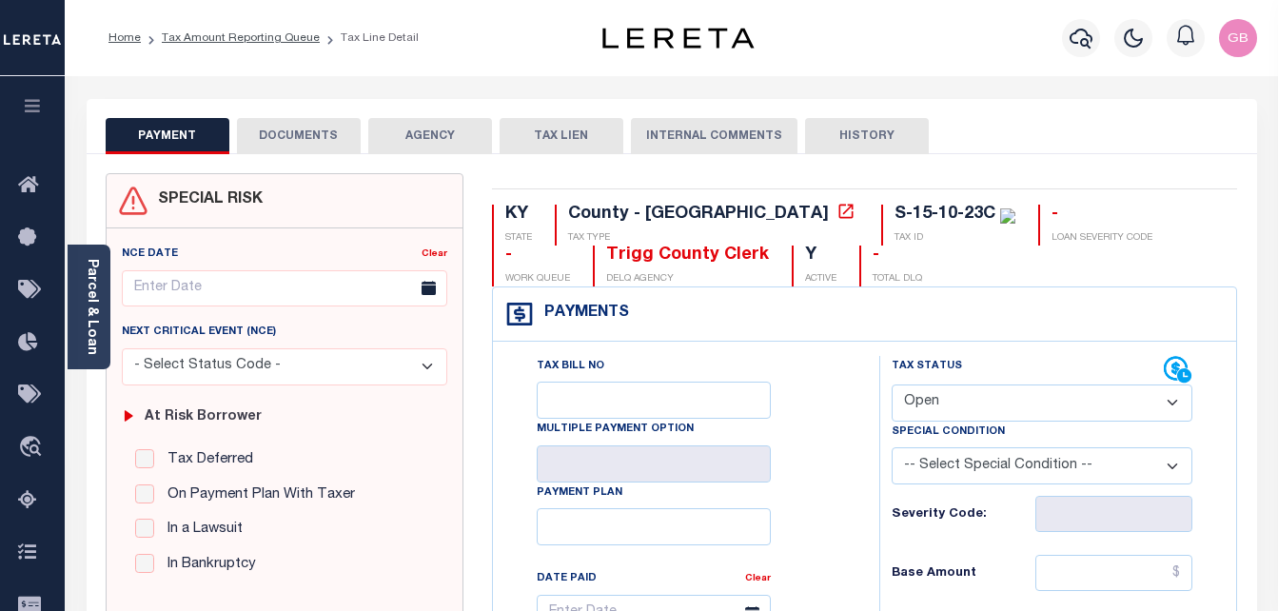
click at [955, 405] on select "- Select Status Code - Open Due/Unpaid Paid Incomplete No Tax Due Internal Refu…" at bounding box center [1043, 403] width 302 height 37
select select "PYD"
click at [892, 385] on select "- Select Status Code - Open Due/Unpaid Paid Incomplete No Tax Due Internal Refu…" at bounding box center [1043, 403] width 302 height 37
type input "[DATE]"
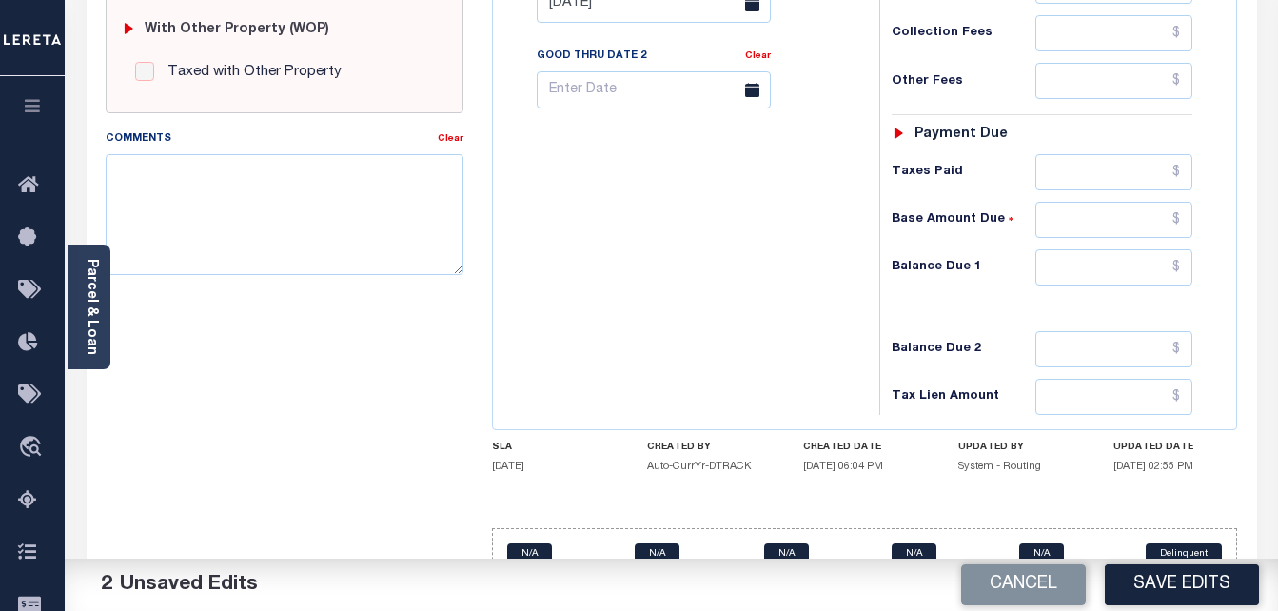
scroll to position [825, 0]
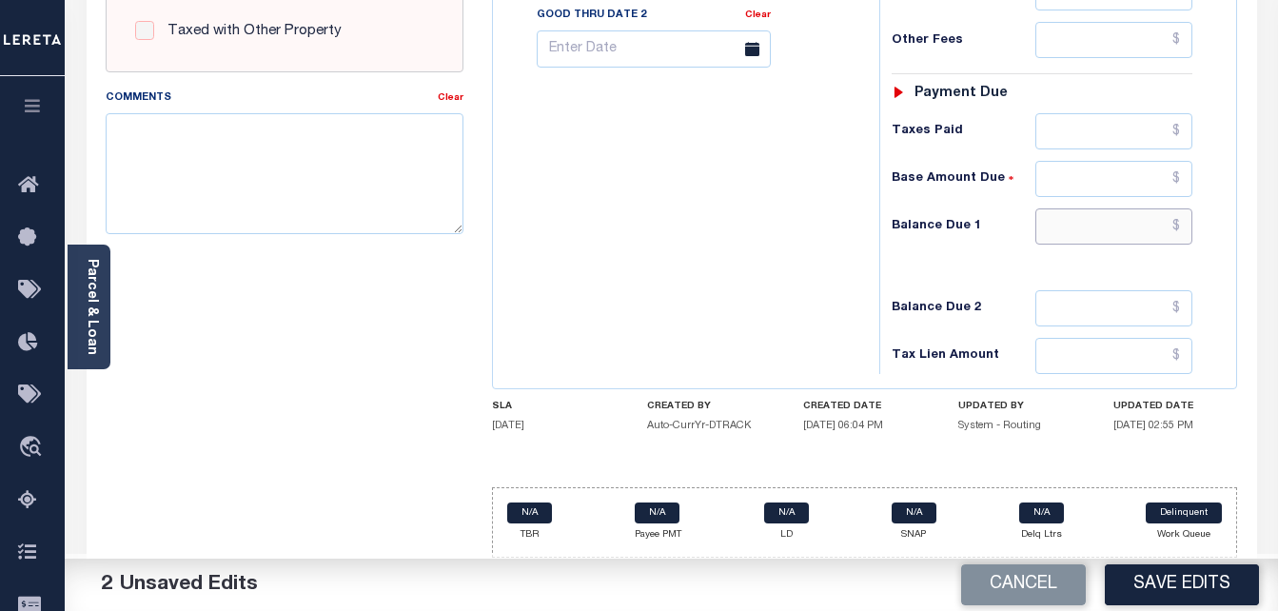
click at [1176, 231] on input "text" at bounding box center [1114, 226] width 157 height 36
type input "$0.00"
click at [1188, 581] on button "Save Edits" at bounding box center [1182, 584] width 154 height 41
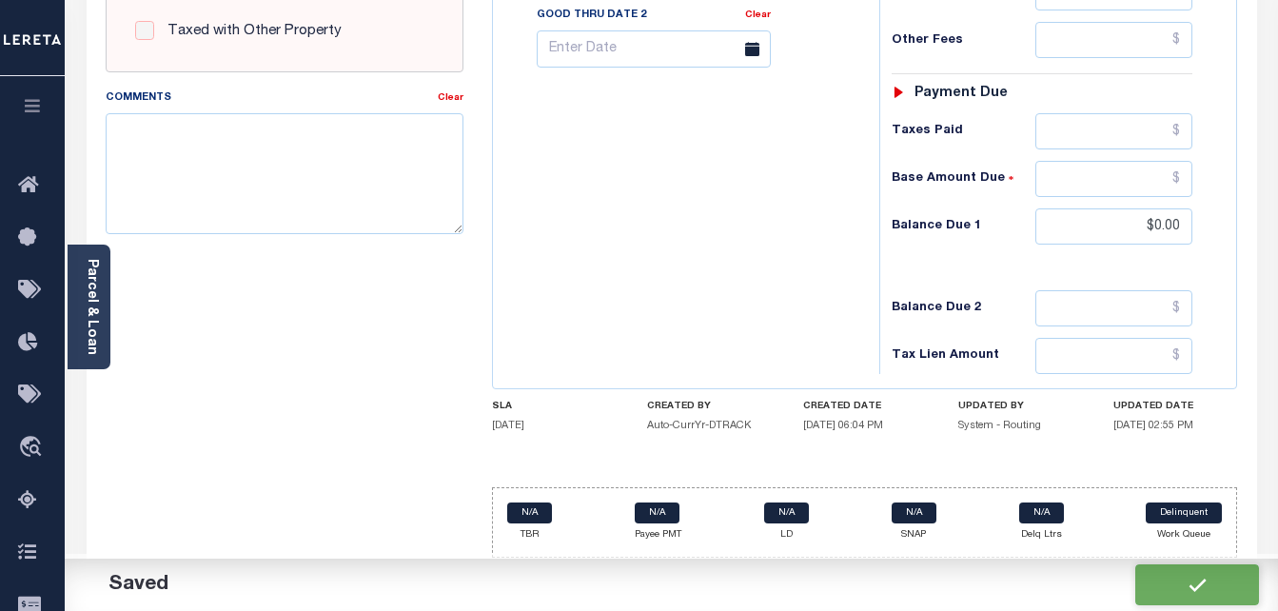
checkbox input "false"
type input "$0"
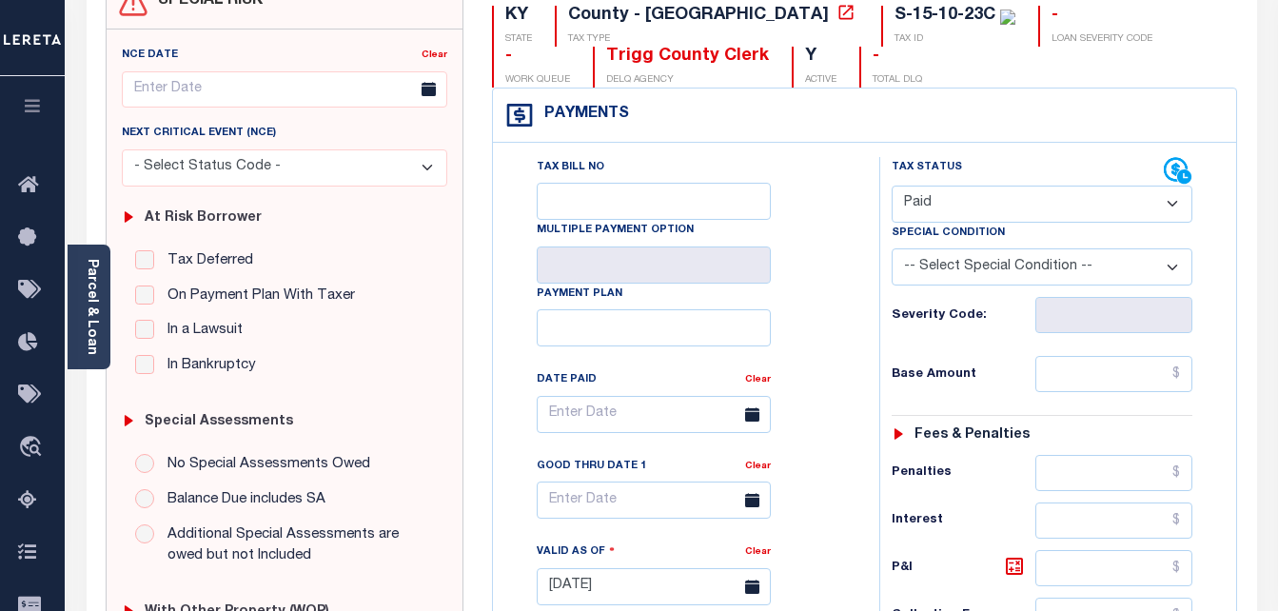
scroll to position [0, 0]
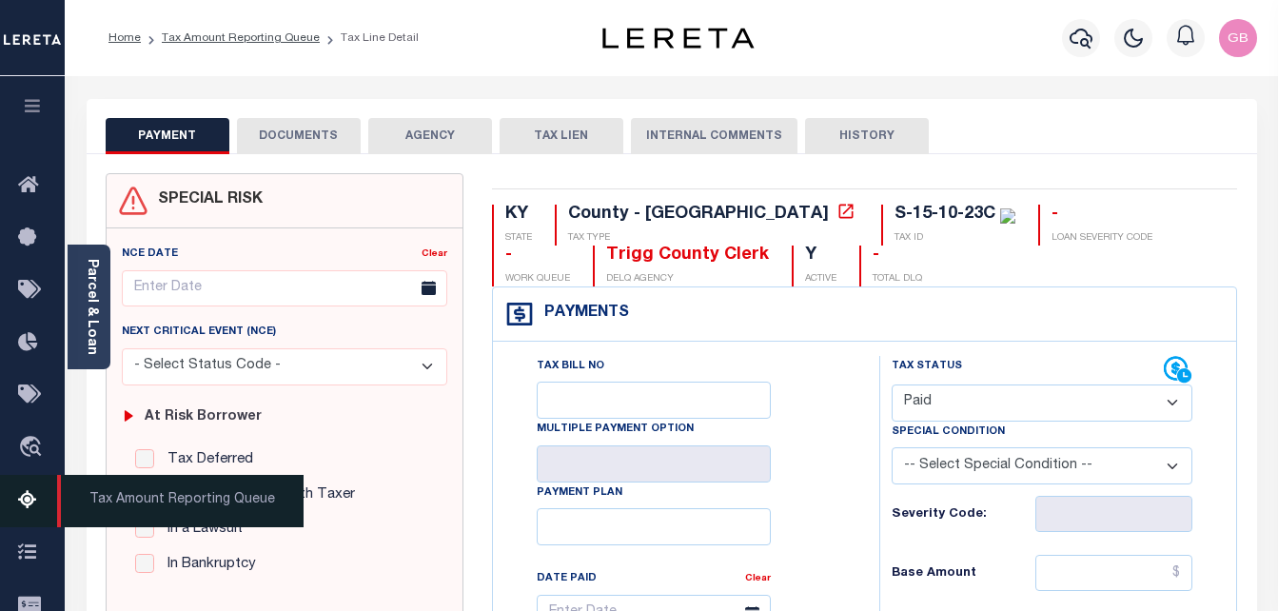
drag, startPoint x: 26, startPoint y: 503, endPoint x: 30, endPoint y: 487, distance: 16.0
click at [26, 503] on icon at bounding box center [33, 501] width 30 height 24
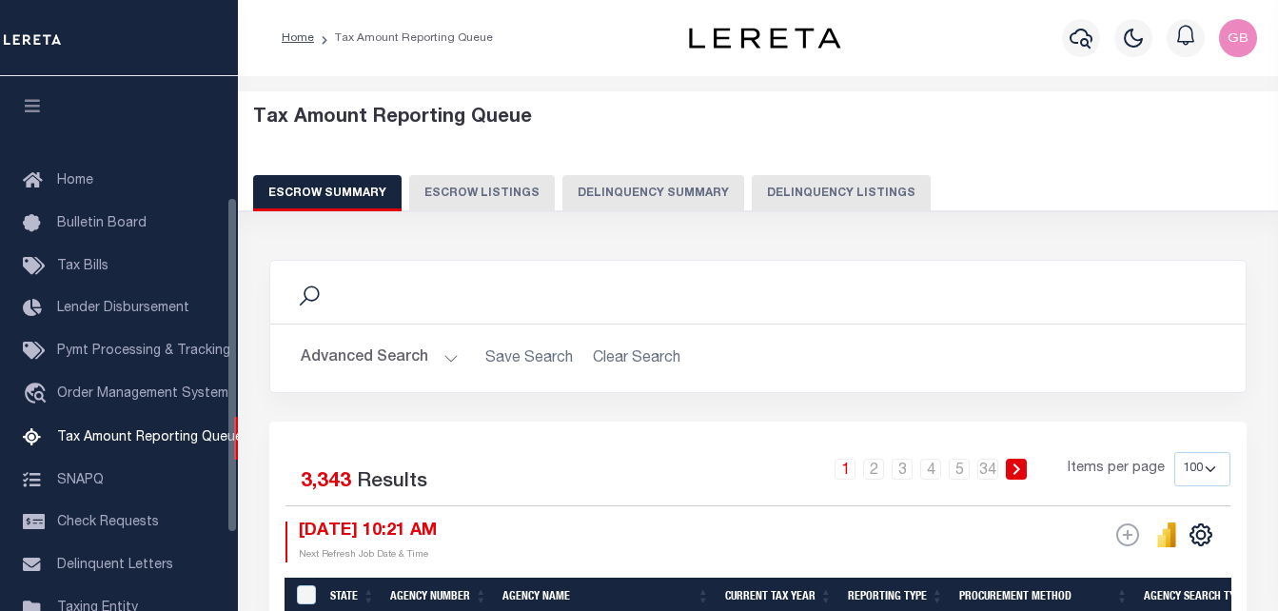
click at [710, 193] on button "Delinquency Summary" at bounding box center [654, 193] width 182 height 36
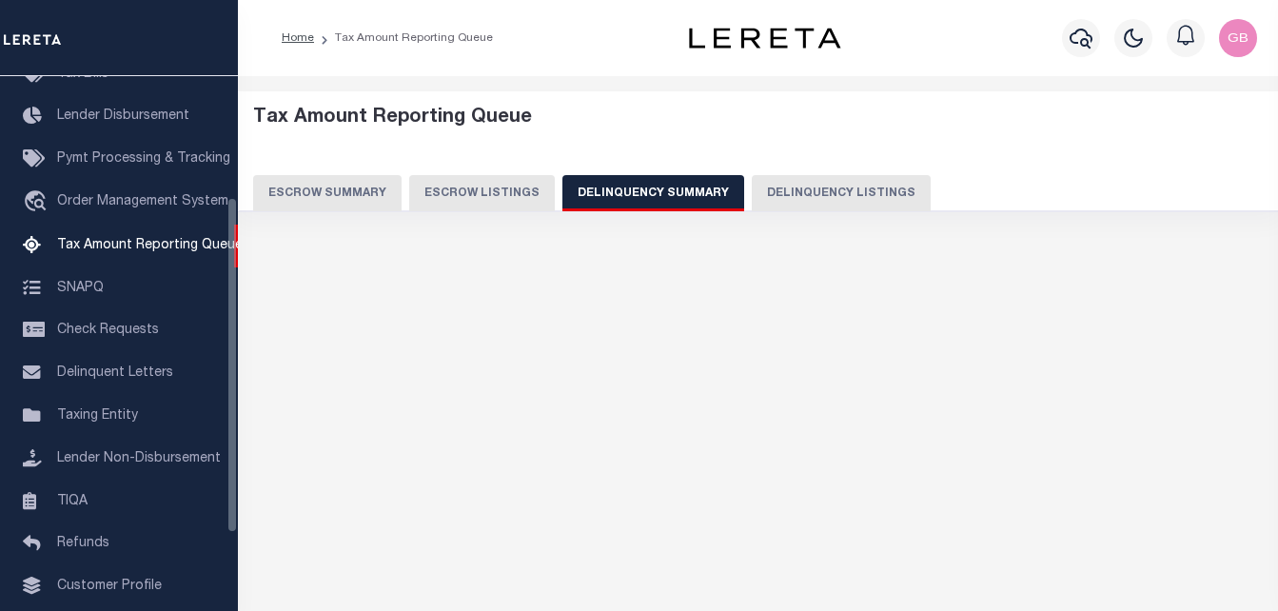
click at [804, 193] on button "Delinquency Listings" at bounding box center [841, 193] width 179 height 36
select select "100"
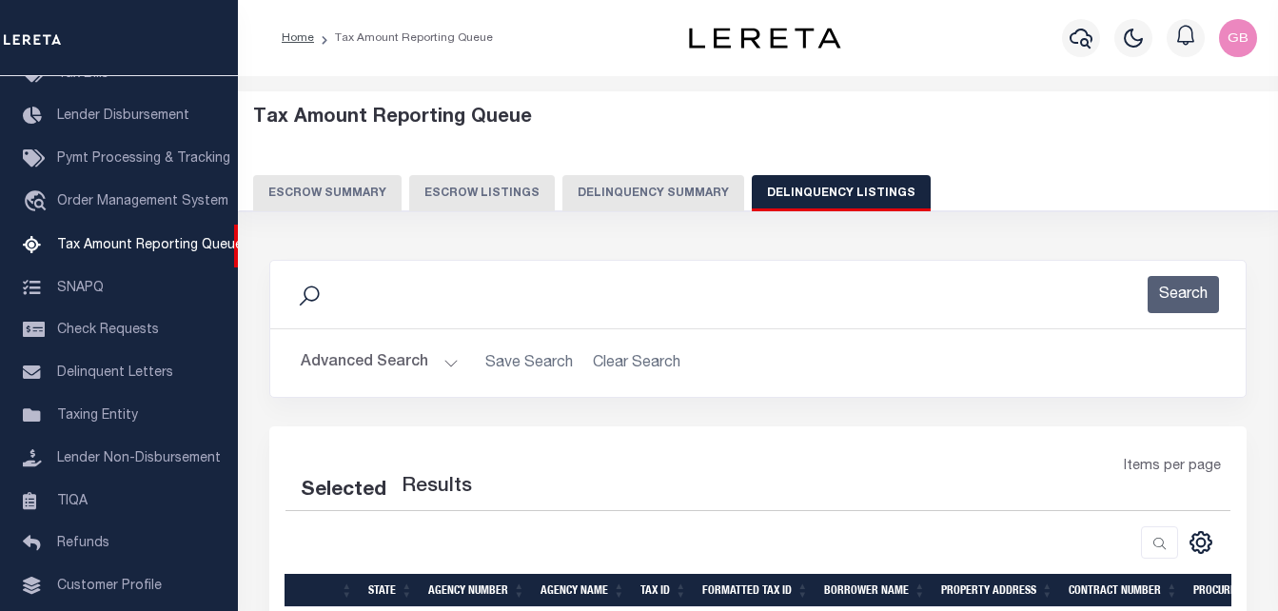
select select "100"
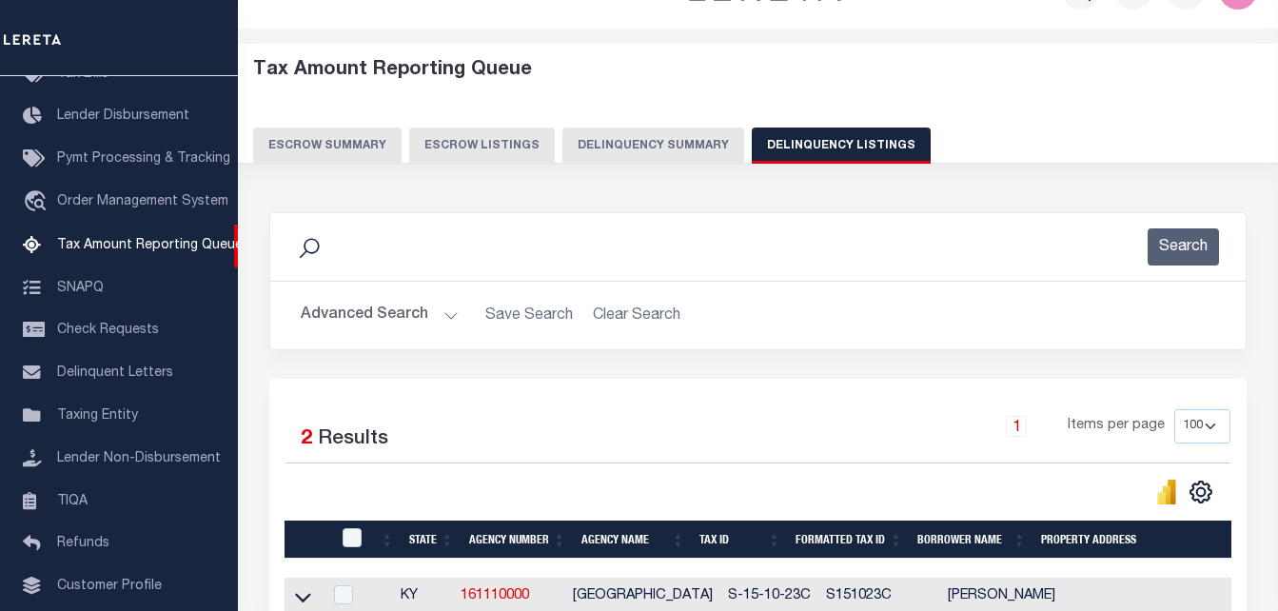
scroll to position [95, 0]
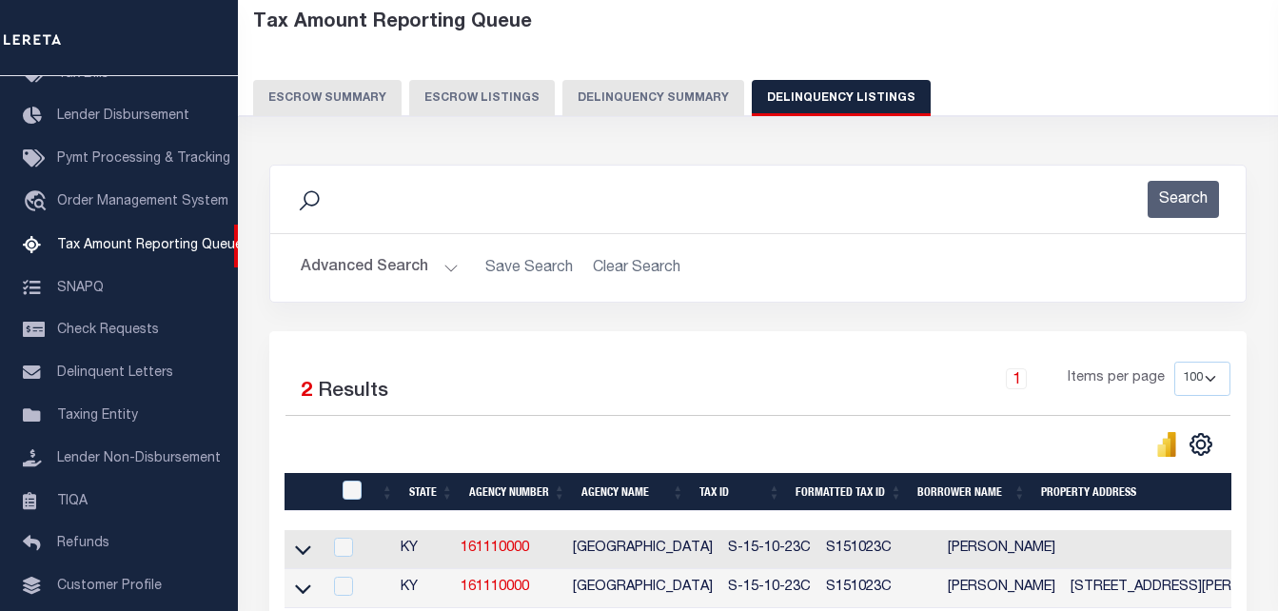
click at [444, 263] on button "Advanced Search" at bounding box center [380, 267] width 158 height 37
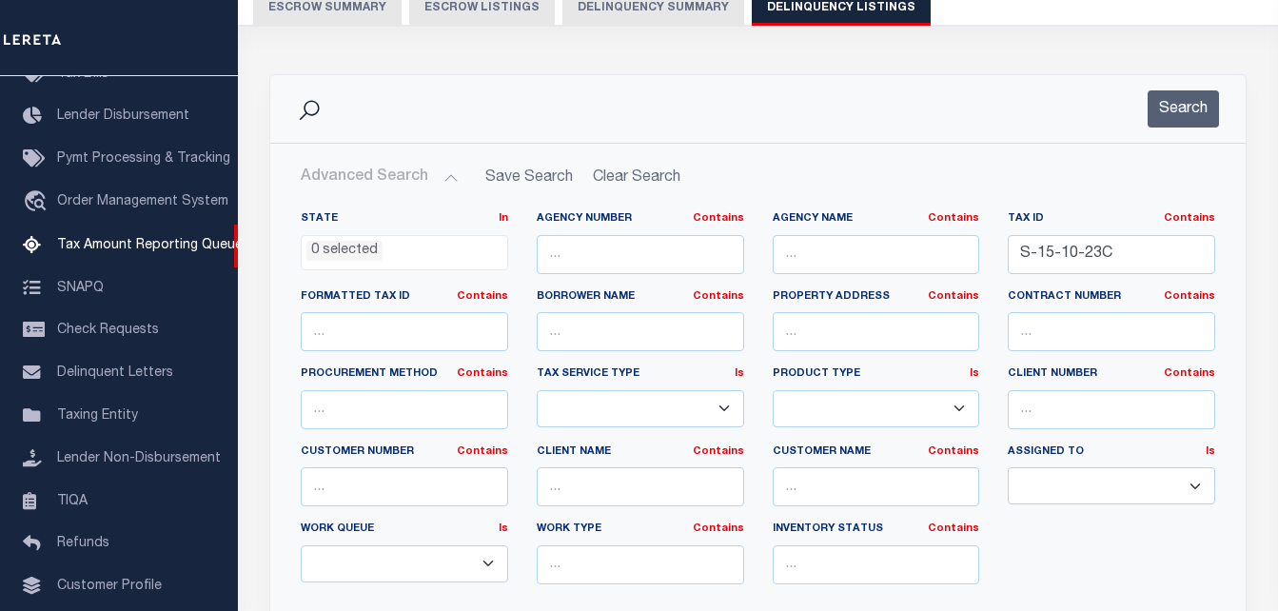
scroll to position [190, 0]
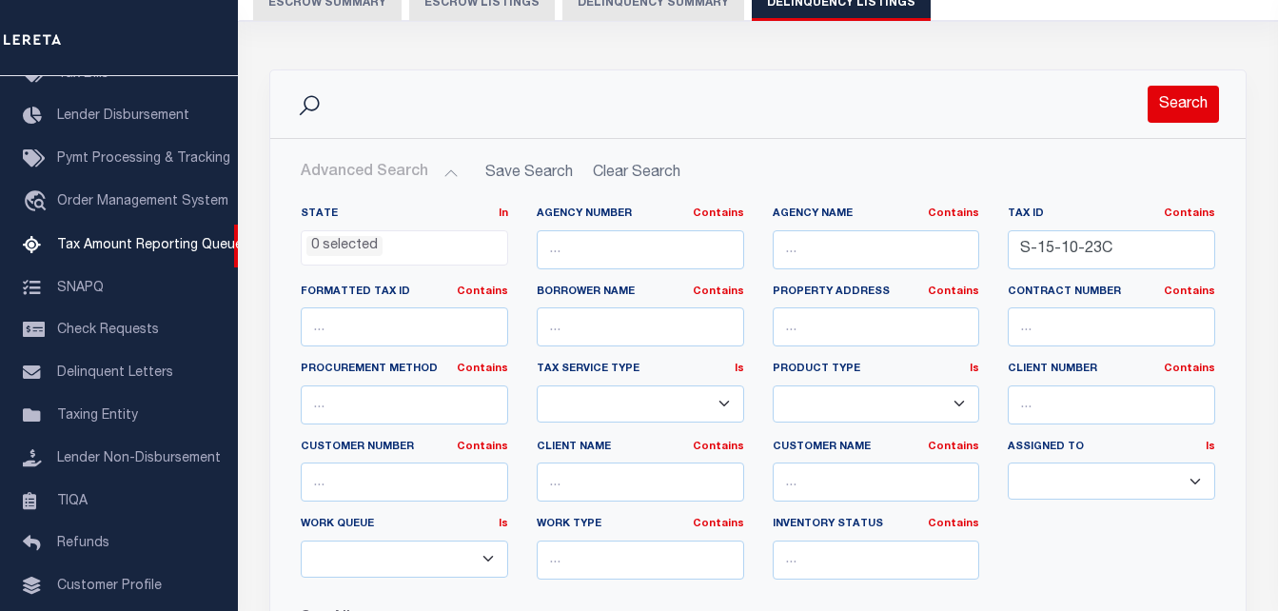
click at [1194, 108] on button "Search" at bounding box center [1183, 104] width 71 height 37
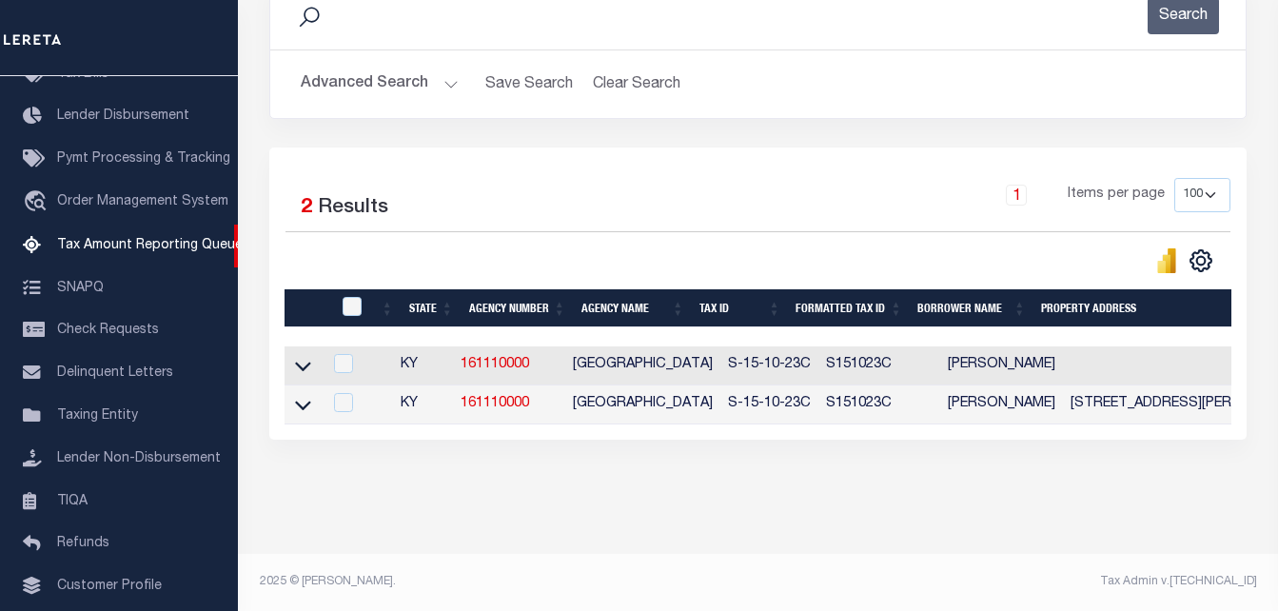
scroll to position [296, 0]
click at [301, 356] on icon at bounding box center [303, 366] width 16 height 20
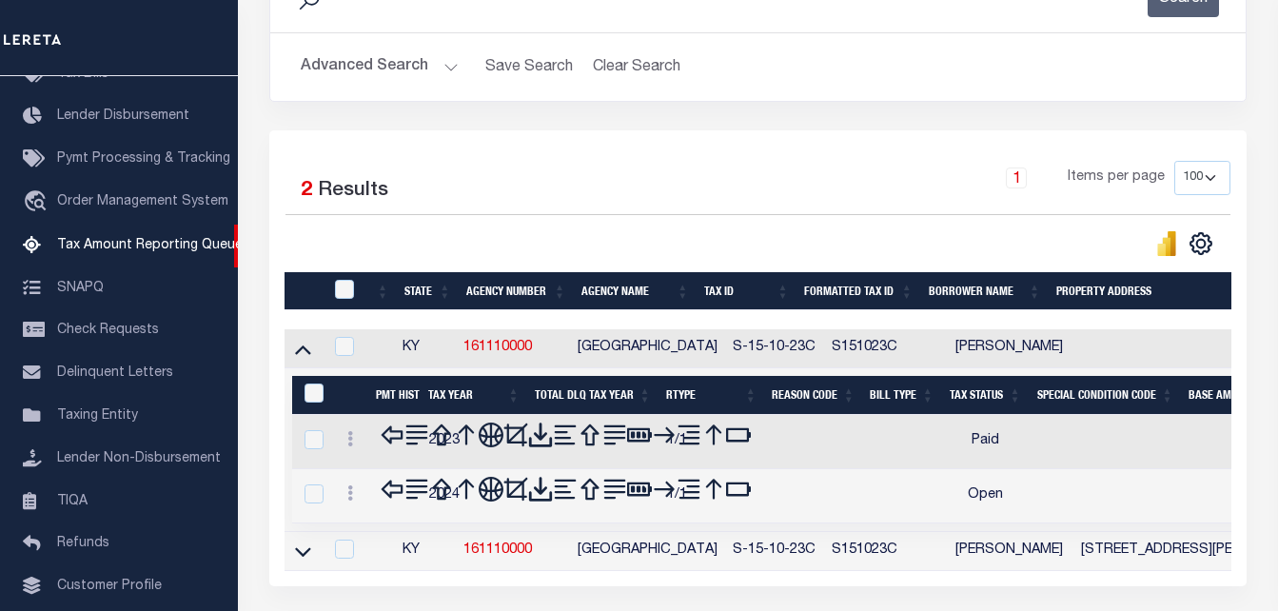
scroll to position [391, 0]
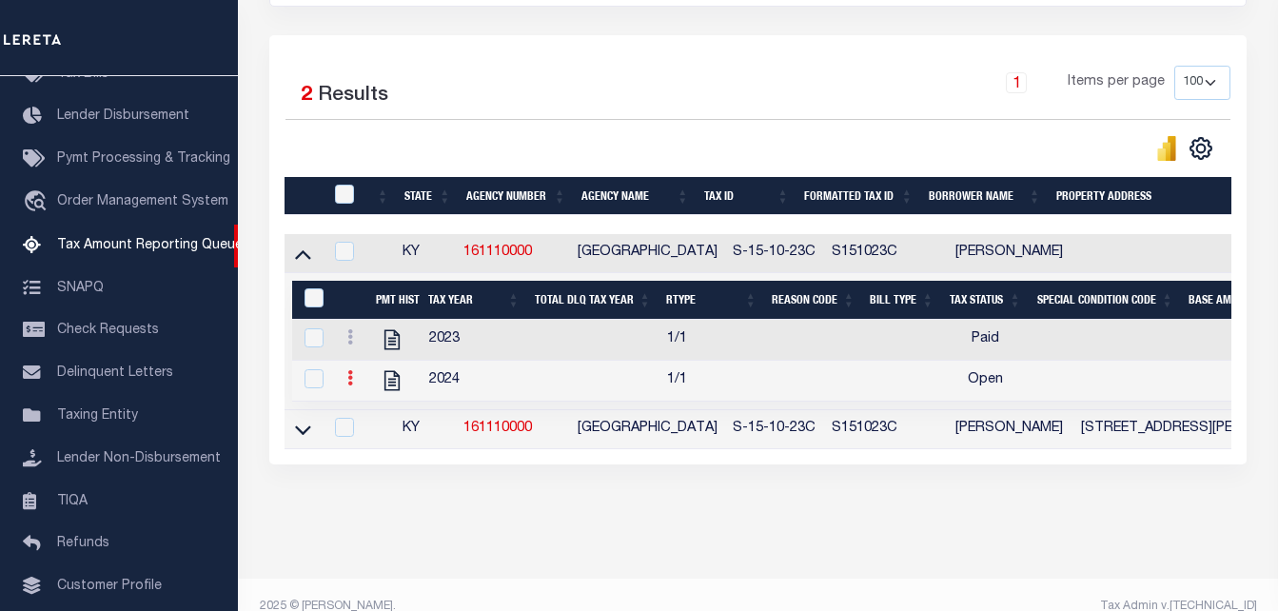
click at [350, 379] on icon at bounding box center [350, 377] width 6 height 15
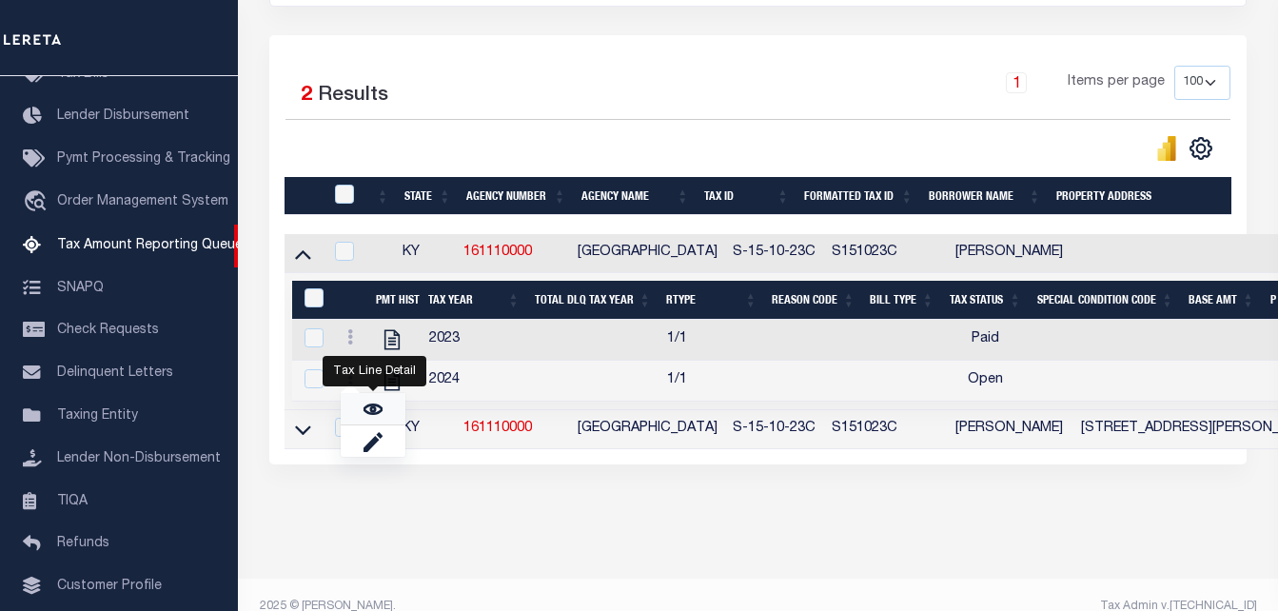
click at [380, 418] on img "" at bounding box center [373, 409] width 19 height 19
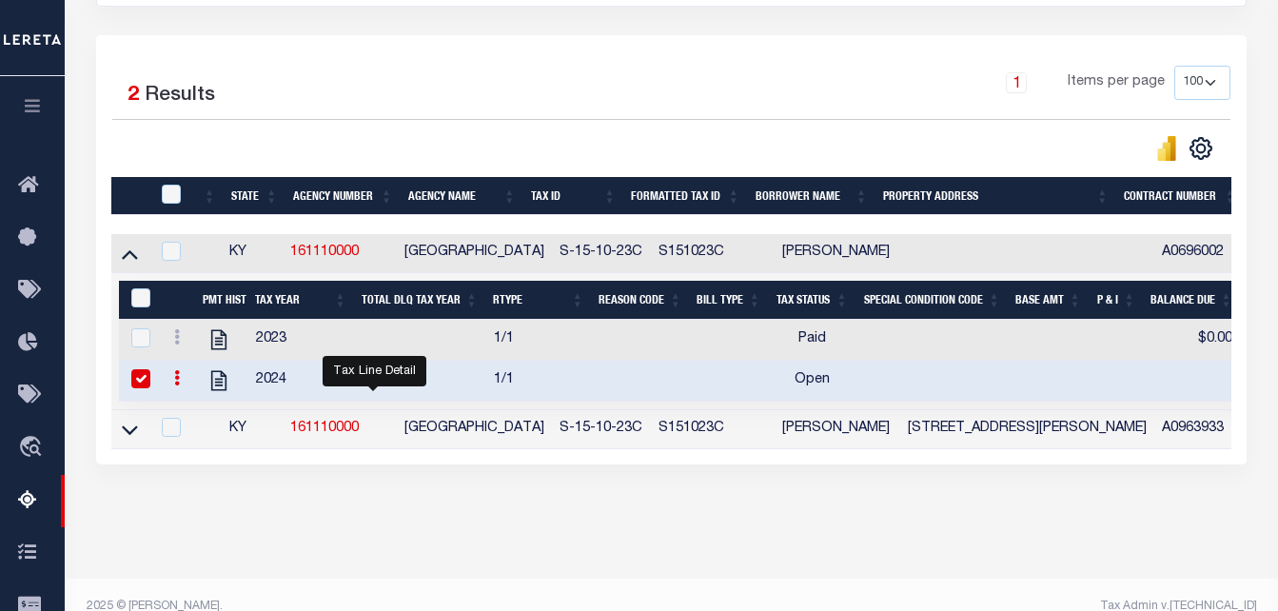
checkbox input "true"
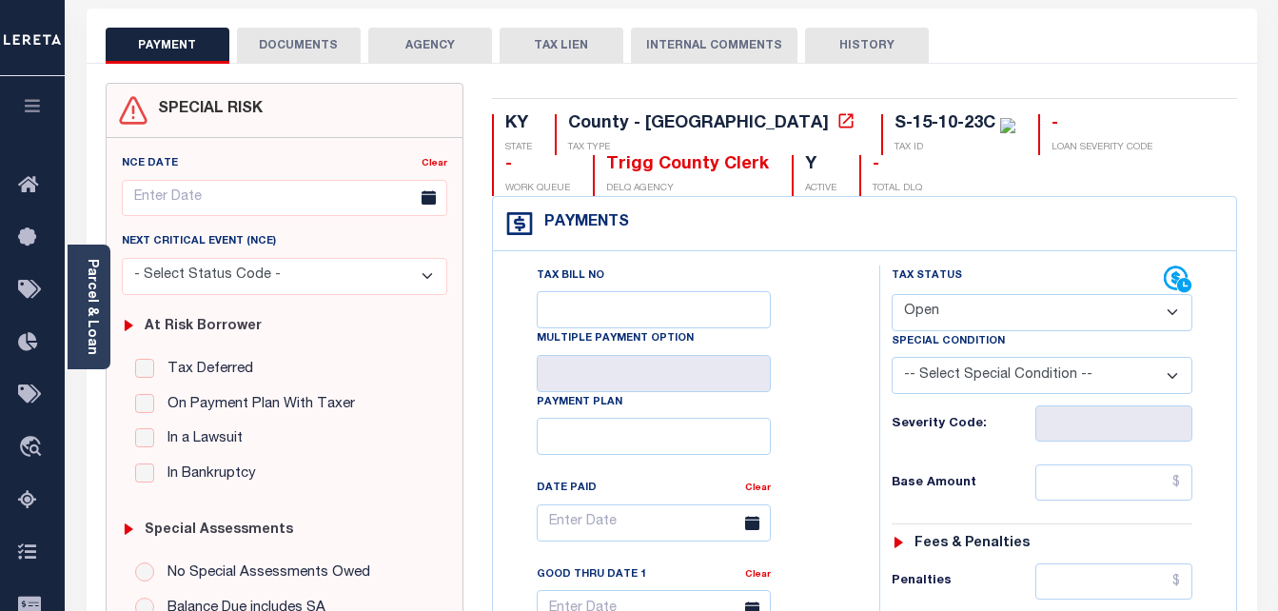
scroll to position [95, 0]
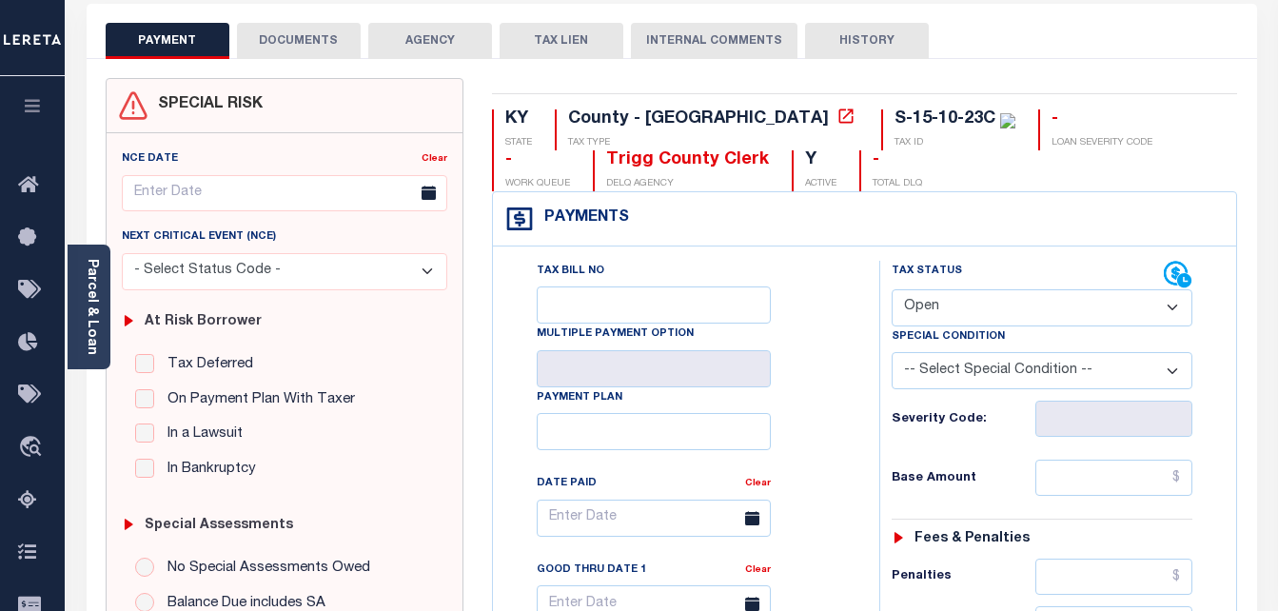
click at [926, 306] on select "- Select Status Code - Open Due/Unpaid Paid Incomplete No Tax Due Internal Refu…" at bounding box center [1043, 307] width 302 height 37
select select "PYD"
click at [892, 290] on select "- Select Status Code - Open Due/Unpaid Paid Incomplete No Tax Due Internal Refu…" at bounding box center [1043, 307] width 302 height 37
type input "[DATE]"
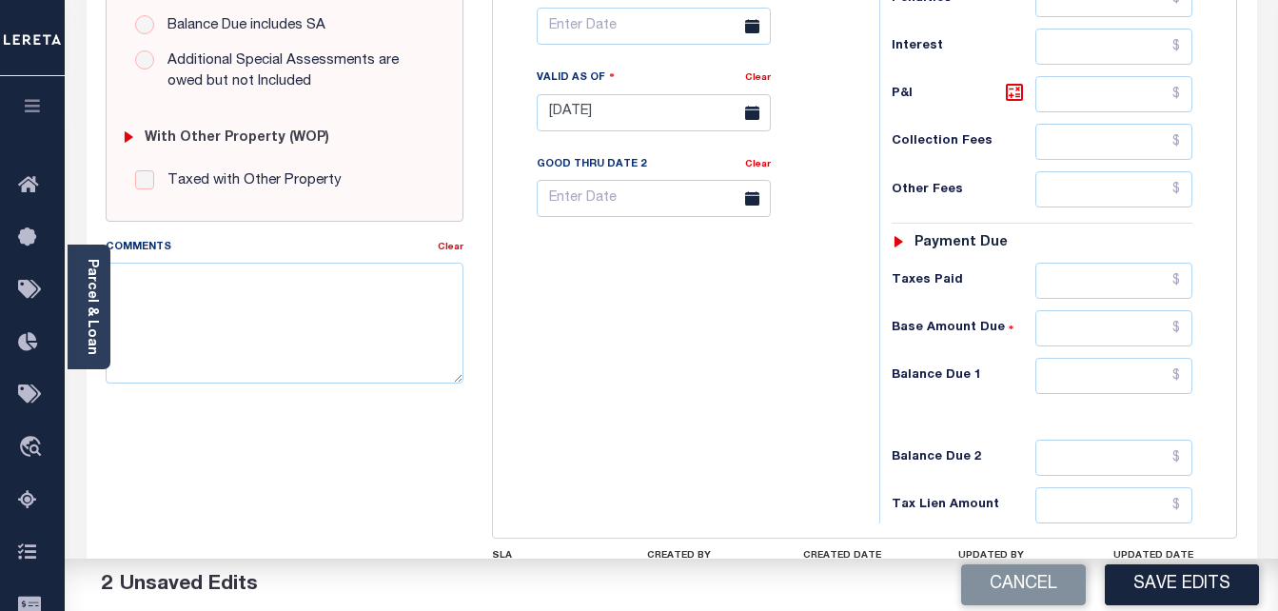
scroll to position [761, 0]
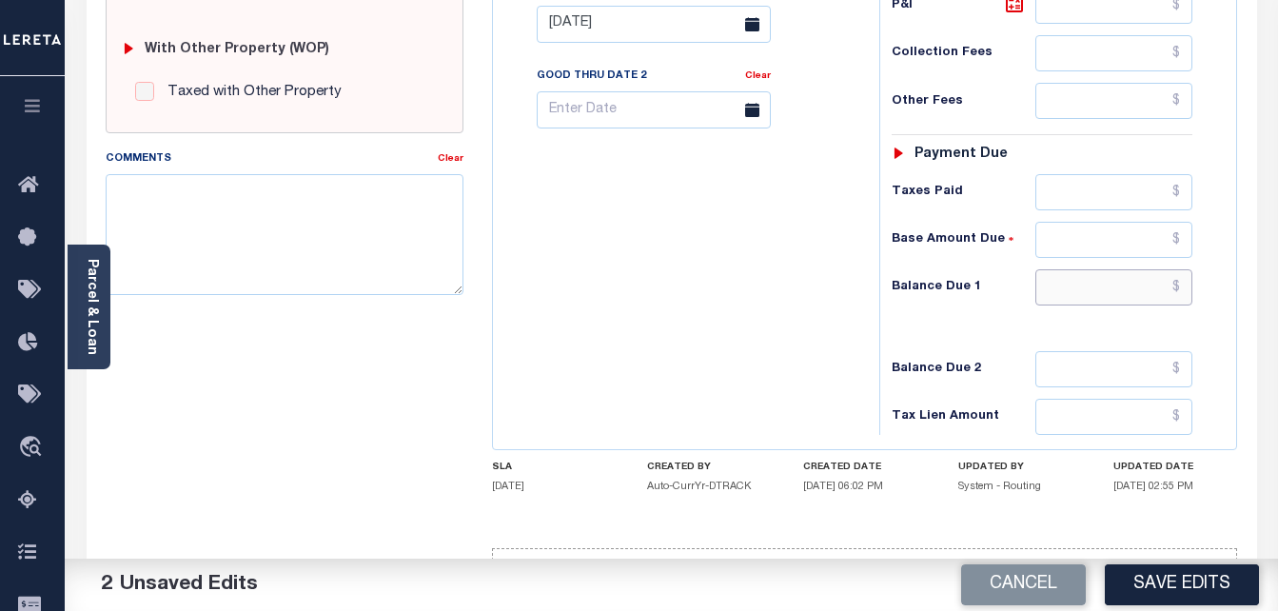
click at [1181, 283] on input "text" at bounding box center [1114, 287] width 157 height 36
type input "$0.00"
click at [1147, 586] on button "Save Edits" at bounding box center [1182, 584] width 154 height 41
checkbox input "false"
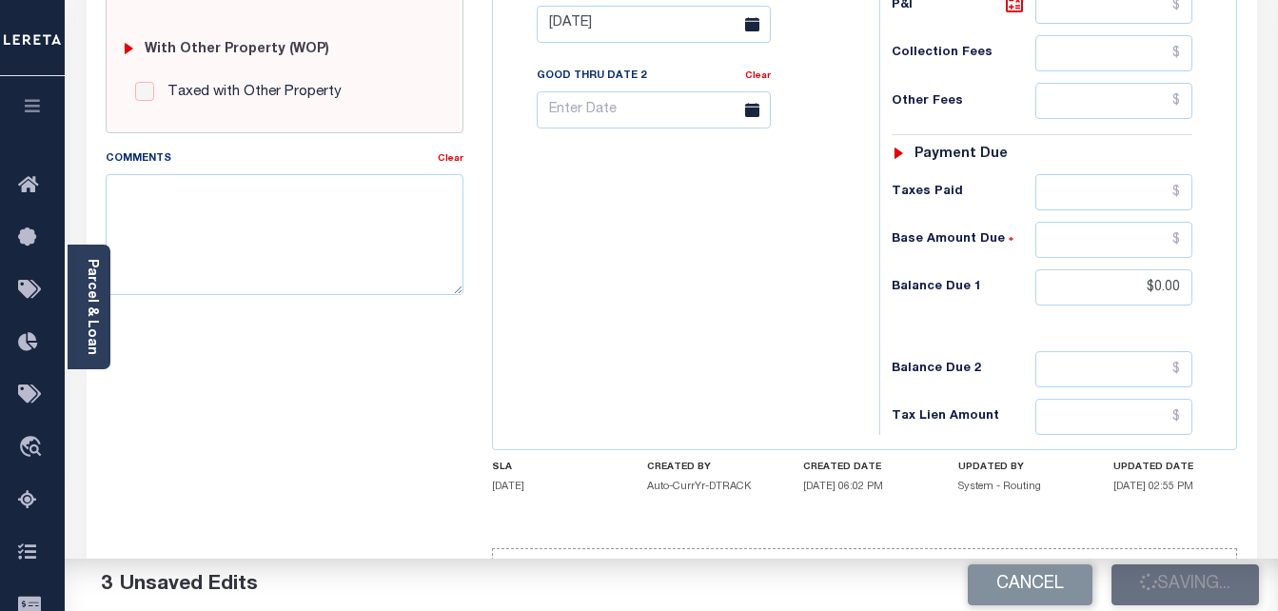
checkbox input "false"
type input "$0"
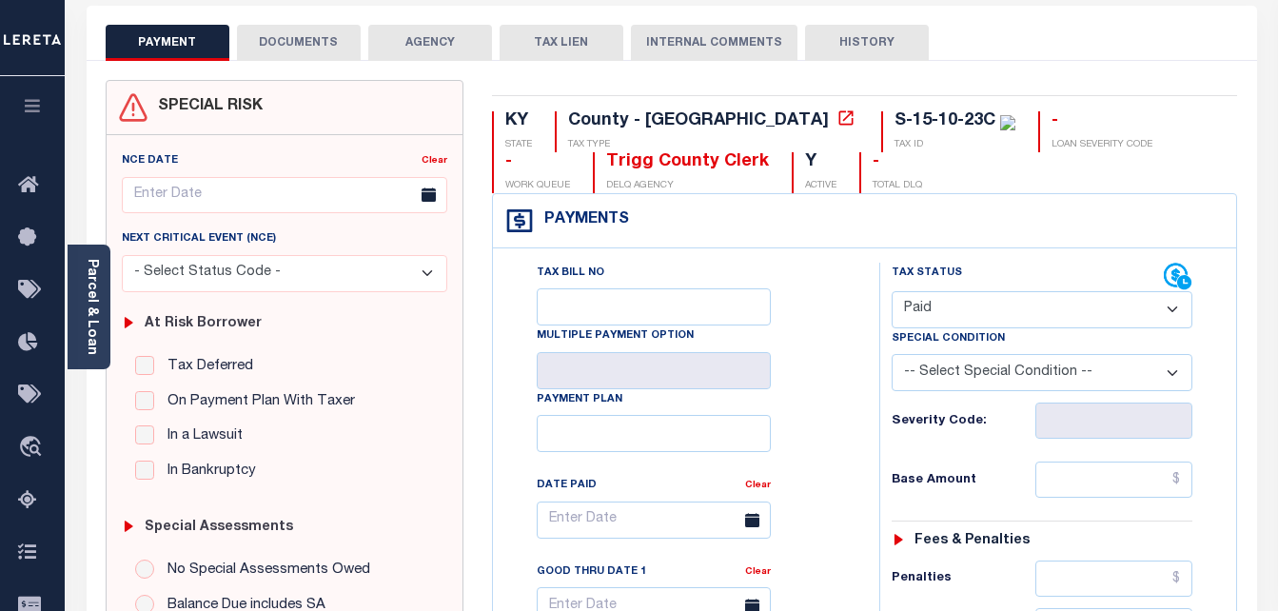
scroll to position [95, 0]
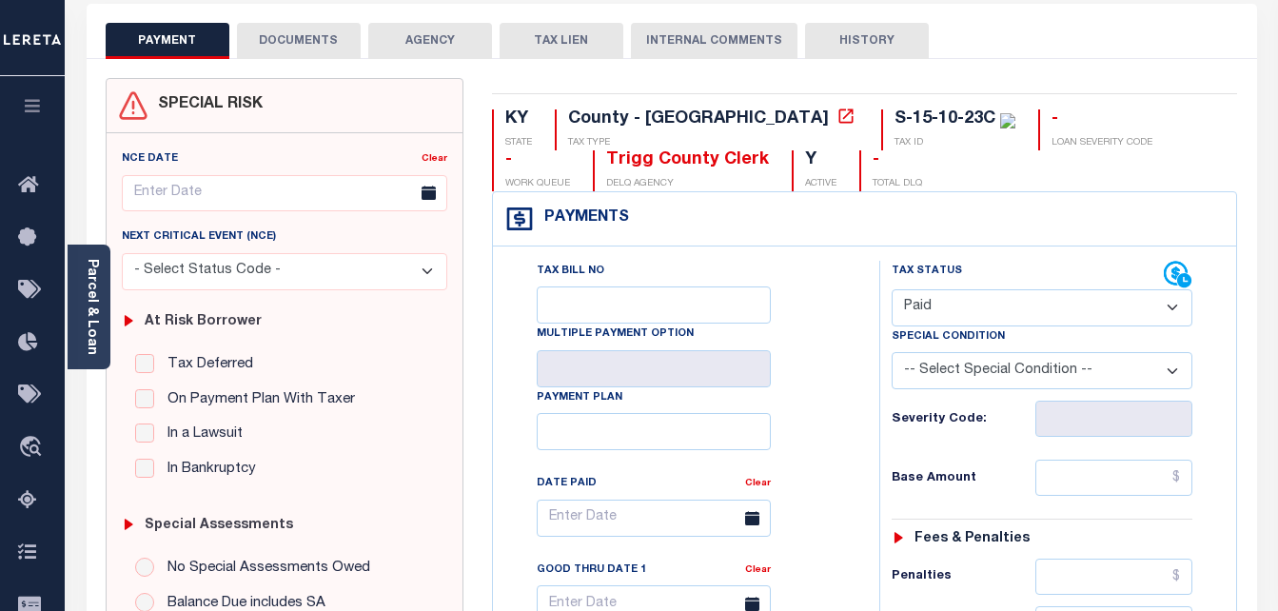
click at [275, 34] on button "DOCUMENTS" at bounding box center [299, 41] width 124 height 36
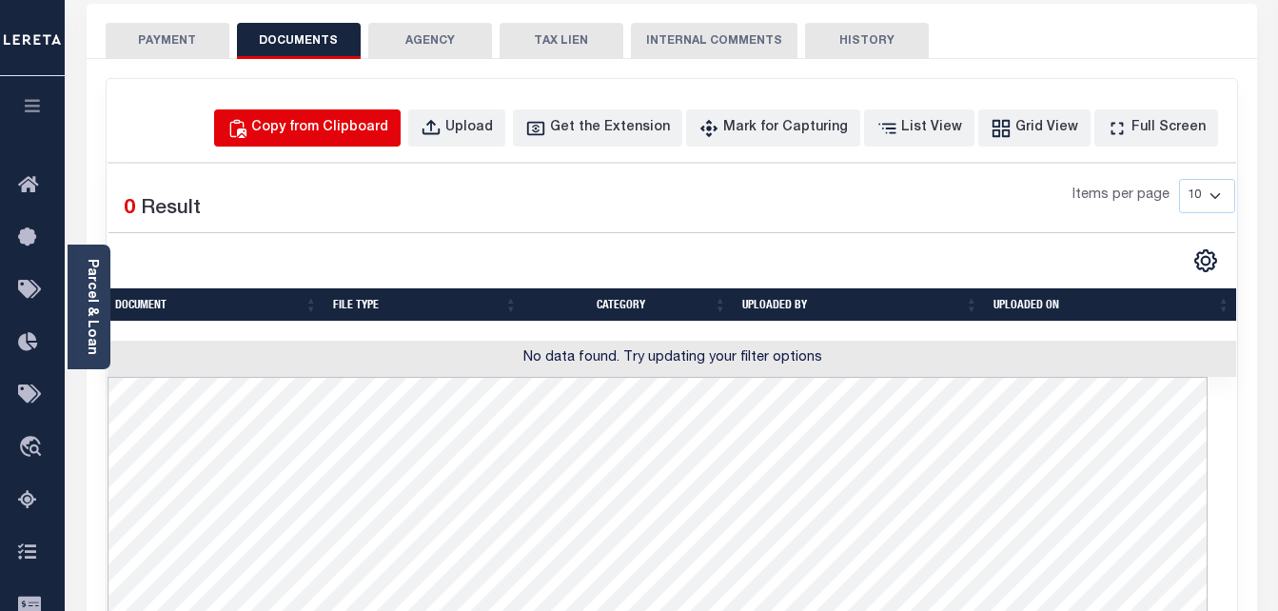
click at [380, 130] on div "Copy from Clipboard" at bounding box center [319, 128] width 137 height 21
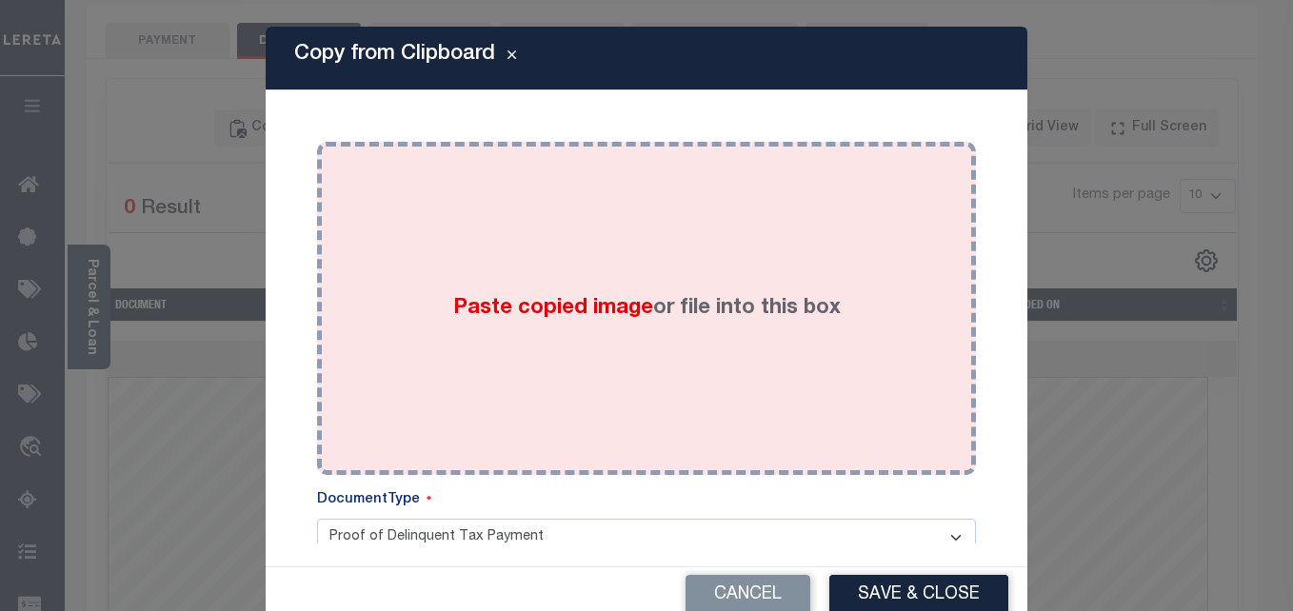
click at [510, 293] on label "Paste copied image or file into this box" at bounding box center [646, 308] width 387 height 31
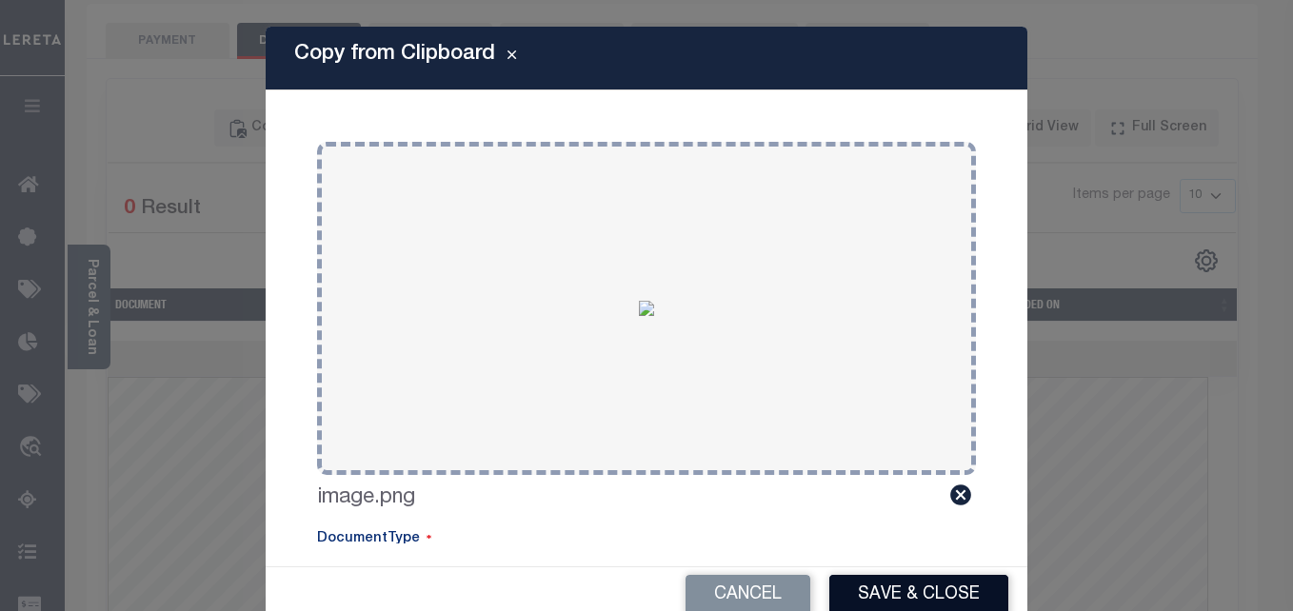
click at [856, 588] on button "Save & Close" at bounding box center [918, 595] width 179 height 41
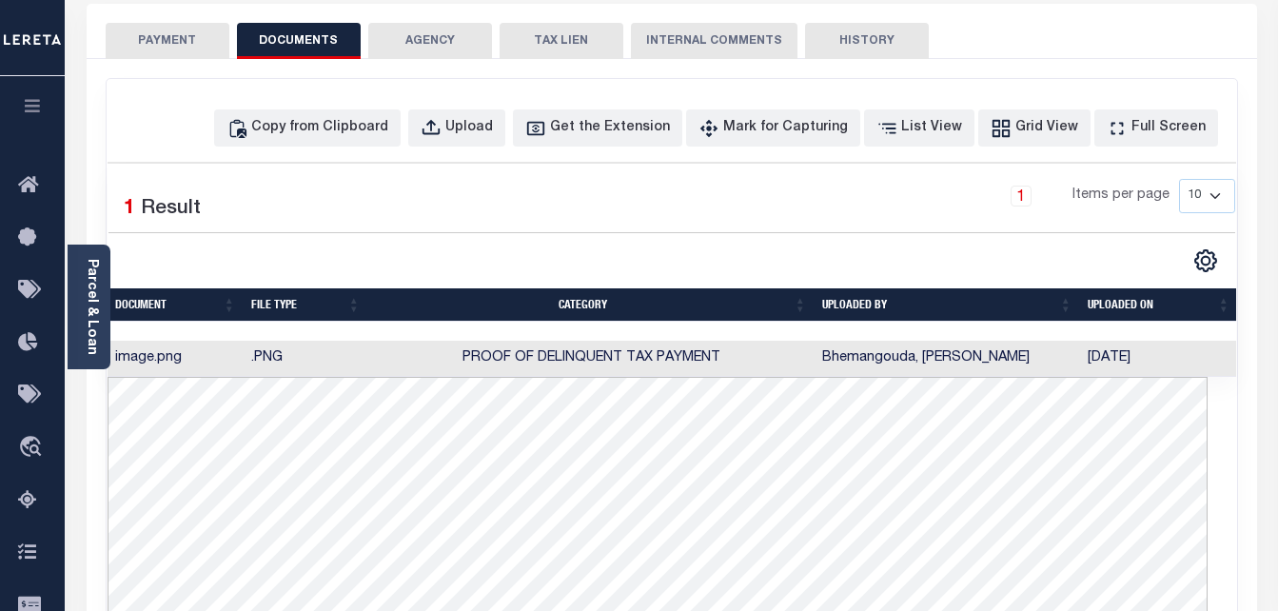
click at [151, 52] on button "PAYMENT" at bounding box center [168, 41] width 124 height 36
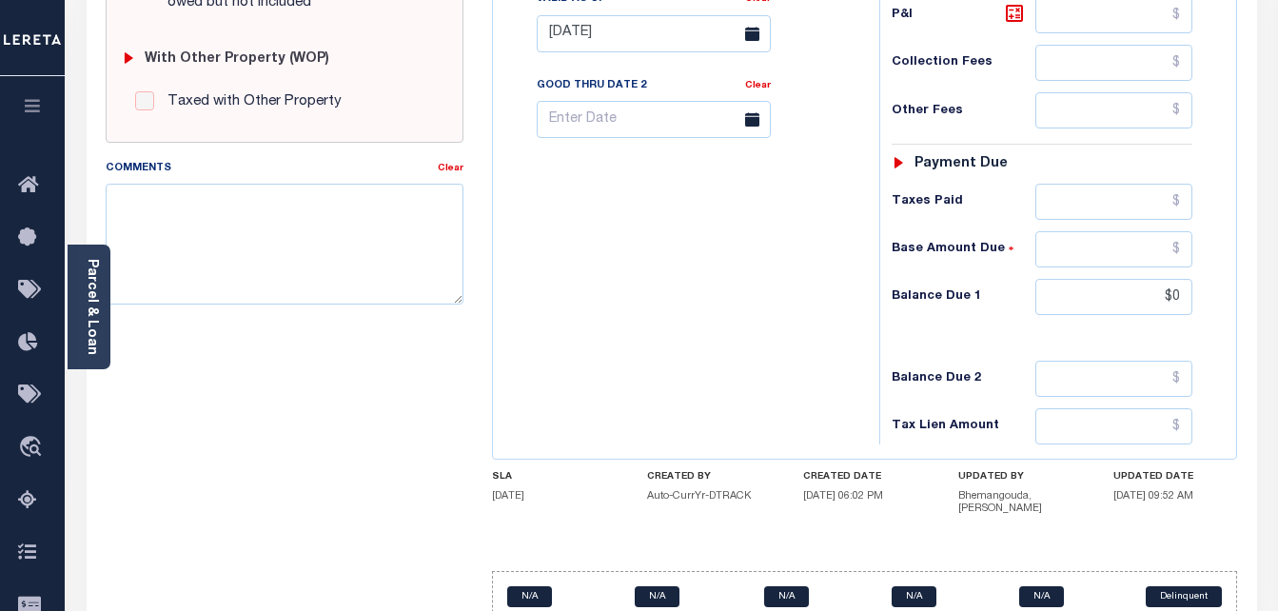
scroll to position [825, 0]
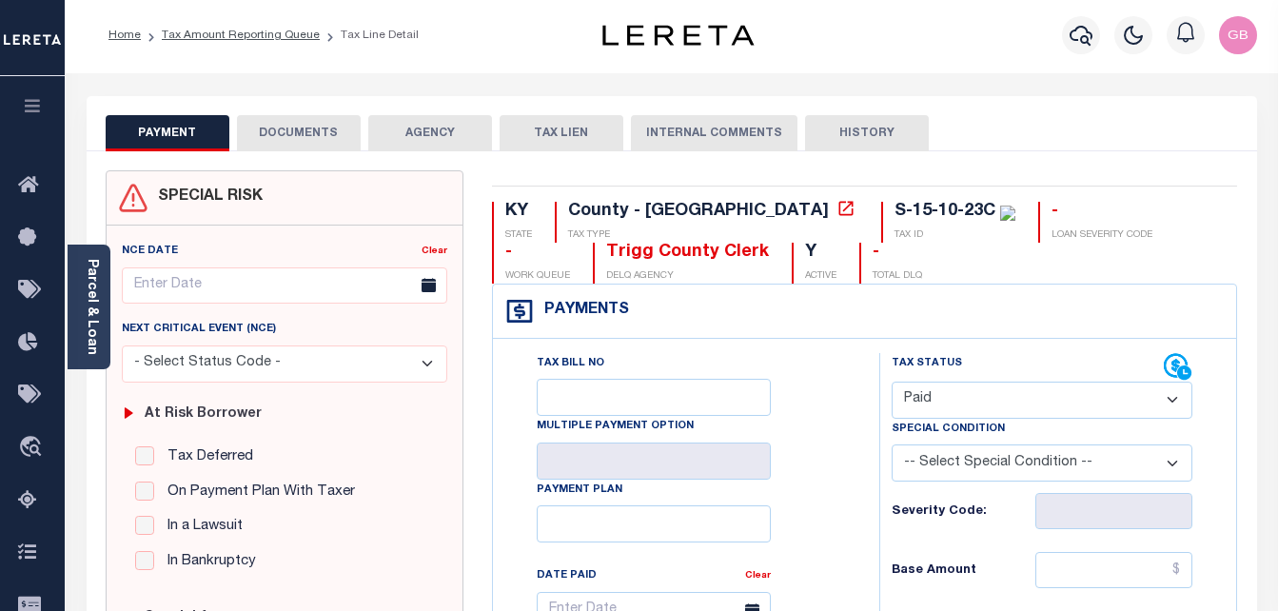
scroll to position [0, 0]
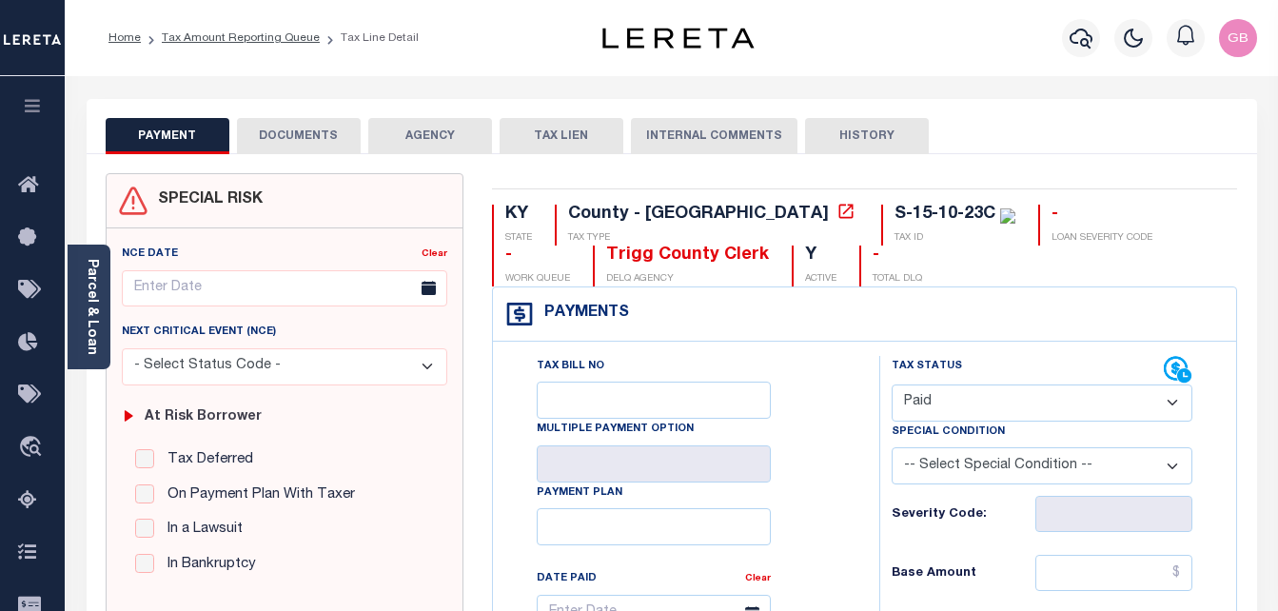
click at [291, 139] on button "DOCUMENTS" at bounding box center [299, 136] width 124 height 36
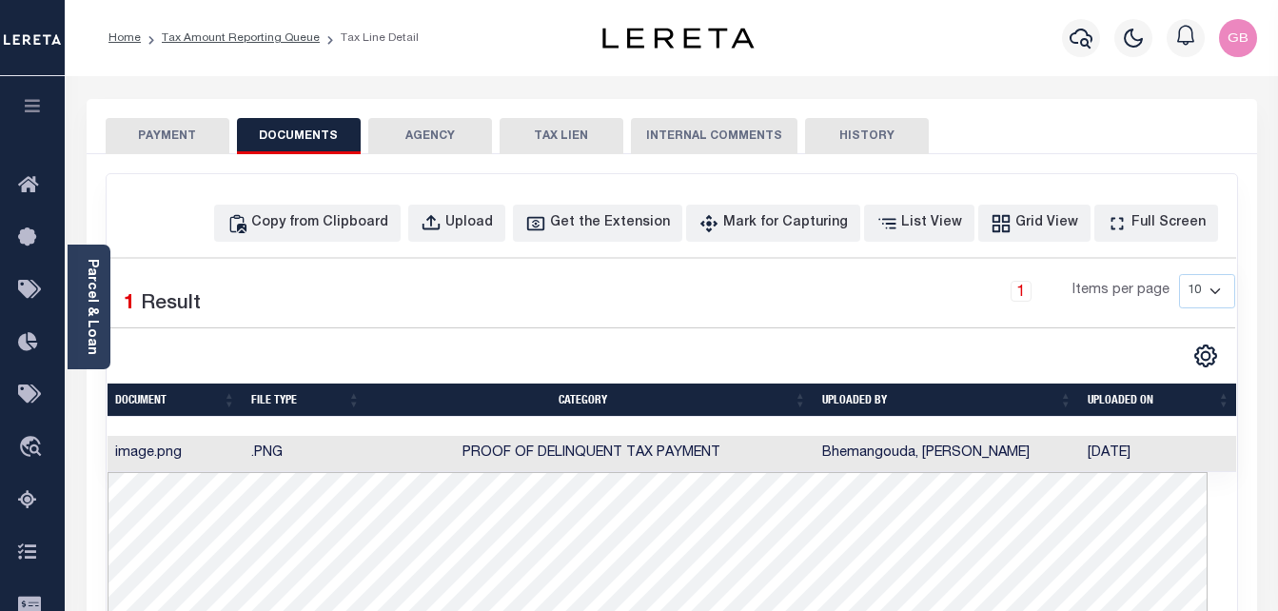
click at [162, 141] on button "PAYMENT" at bounding box center [168, 136] width 124 height 36
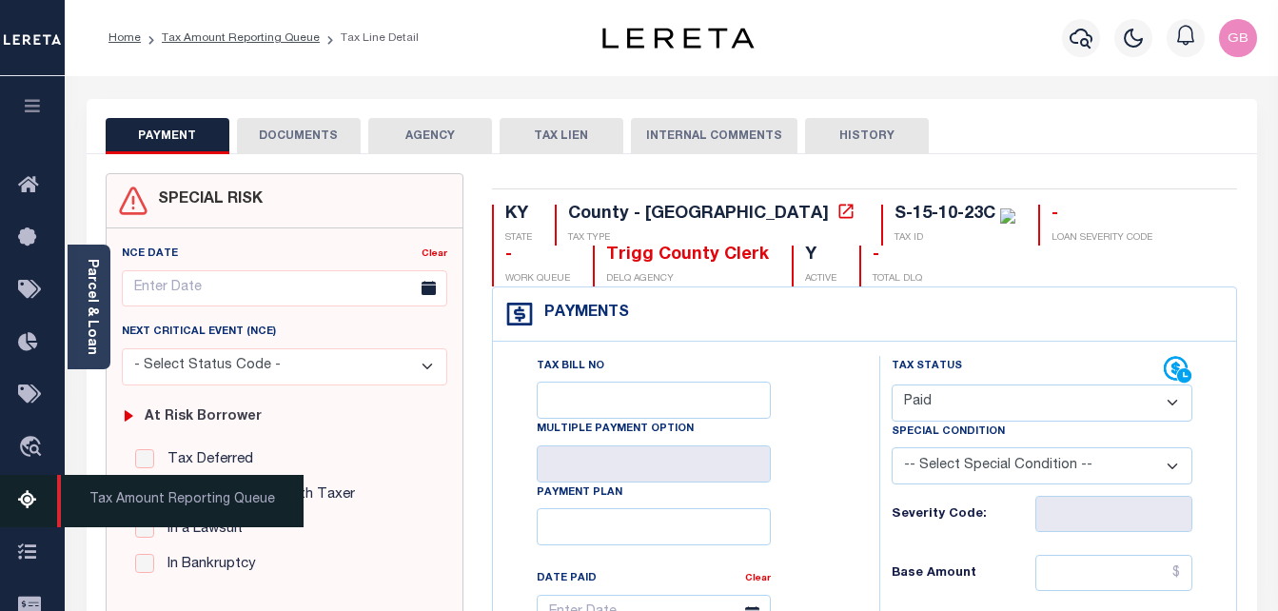
click at [25, 504] on icon at bounding box center [33, 501] width 30 height 24
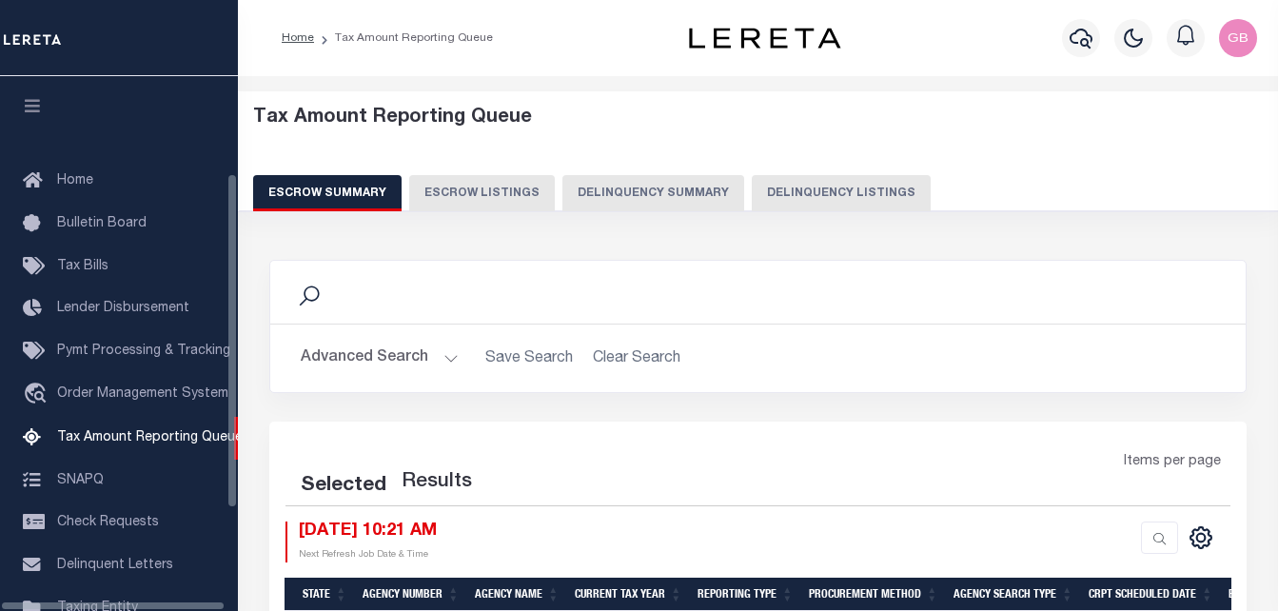
click at [839, 195] on button "Delinquency Listings" at bounding box center [841, 193] width 179 height 36
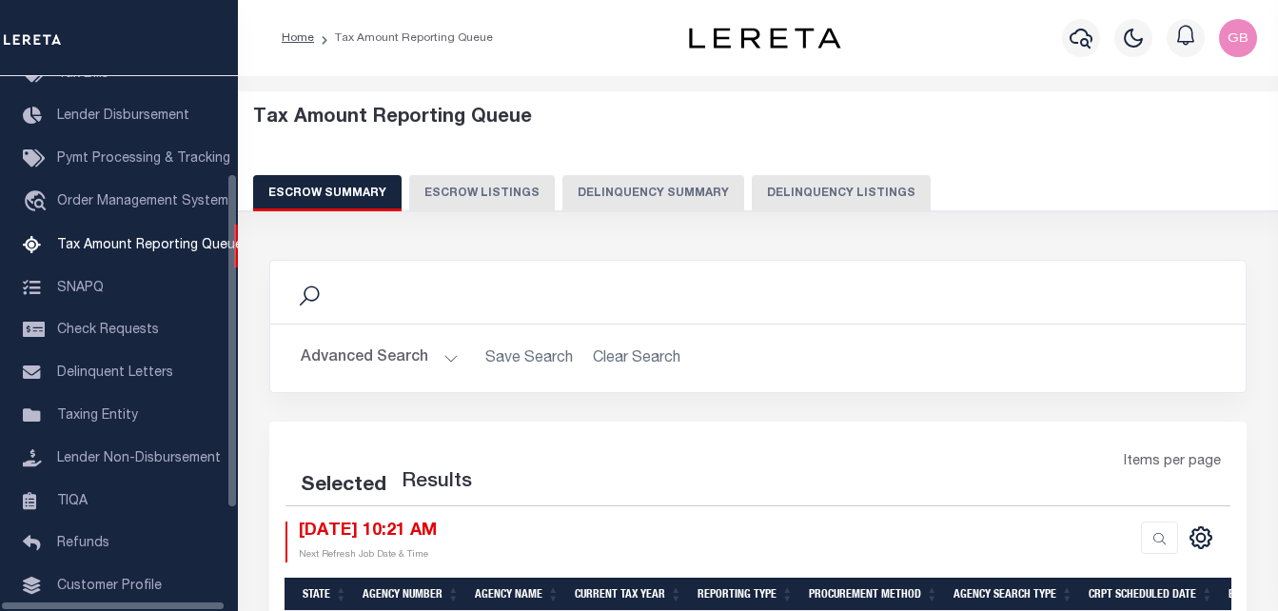
select select "100"
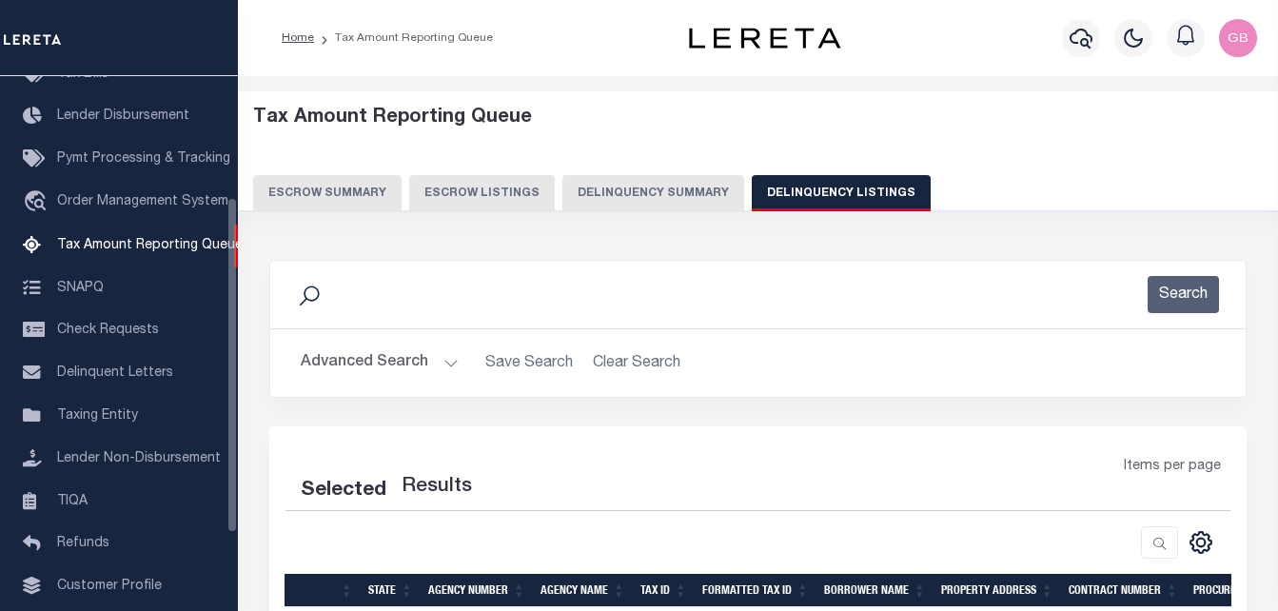
scroll to position [95, 0]
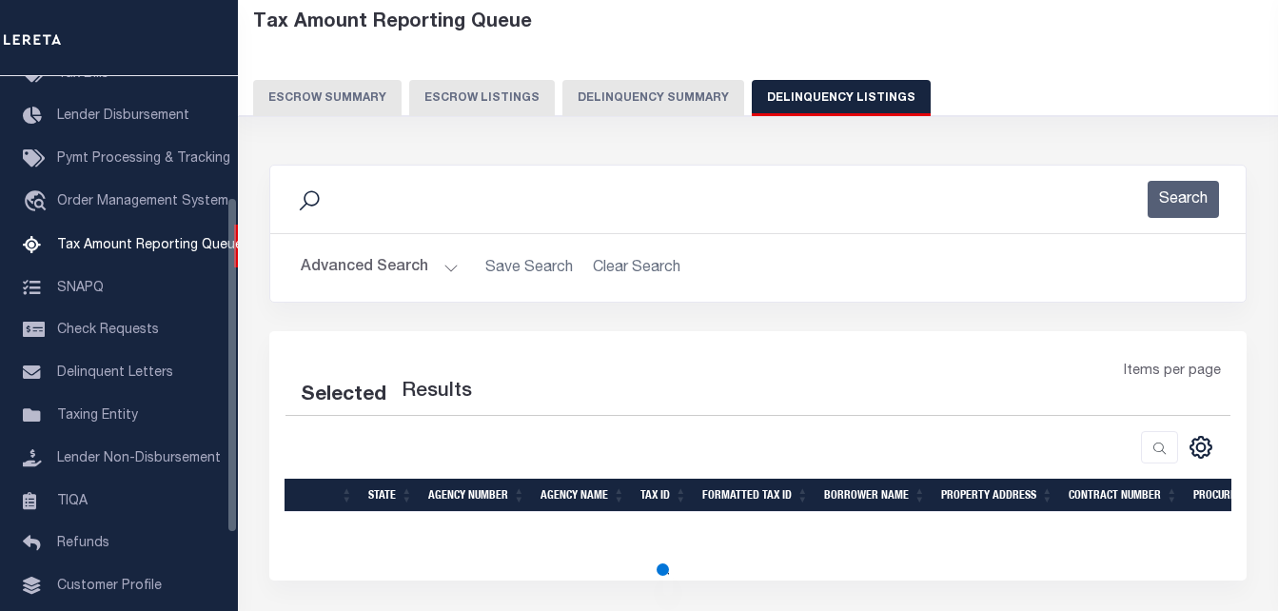
select select "100"
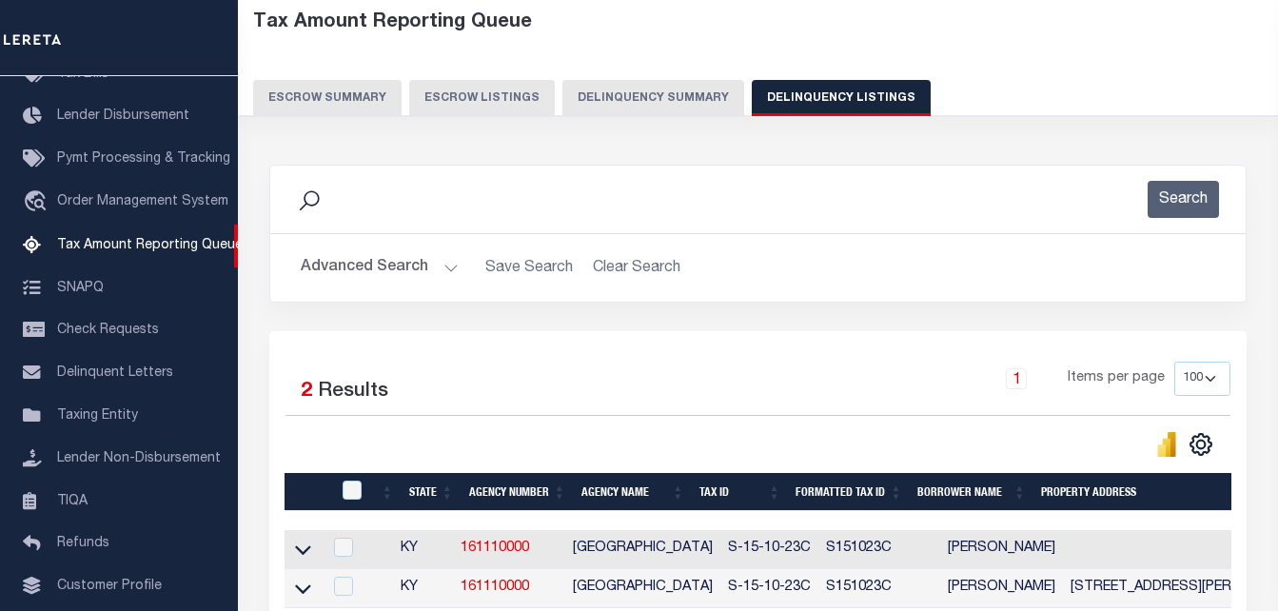
click at [444, 270] on button "Advanced Search" at bounding box center [380, 267] width 158 height 37
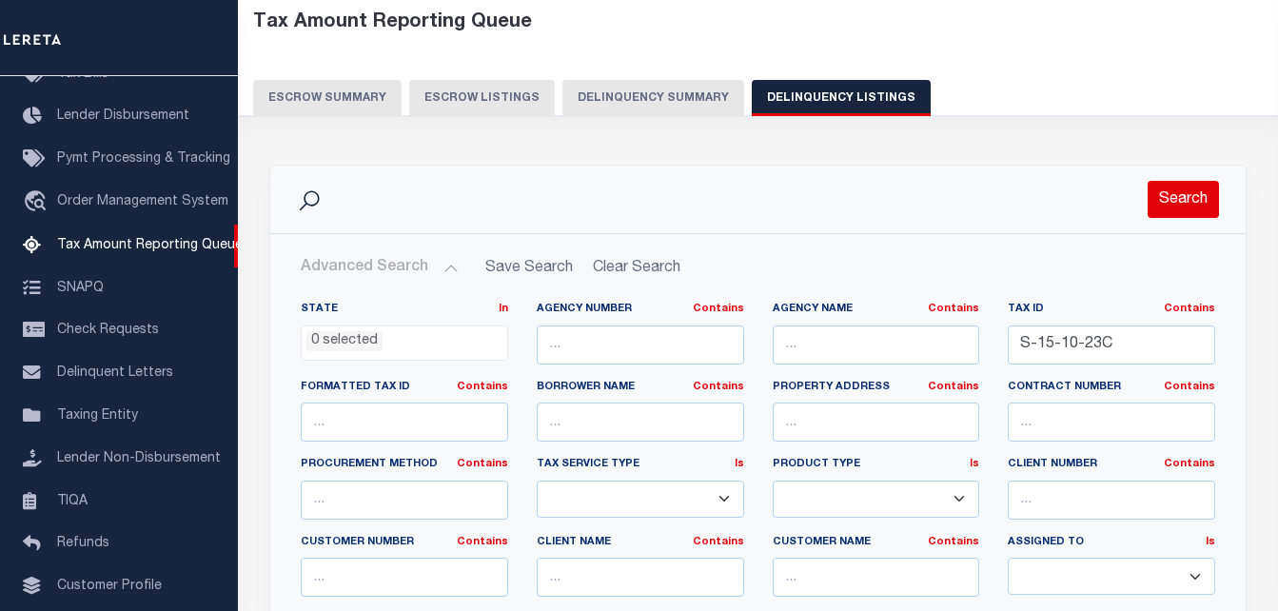
click at [1188, 195] on button "Search" at bounding box center [1183, 199] width 71 height 37
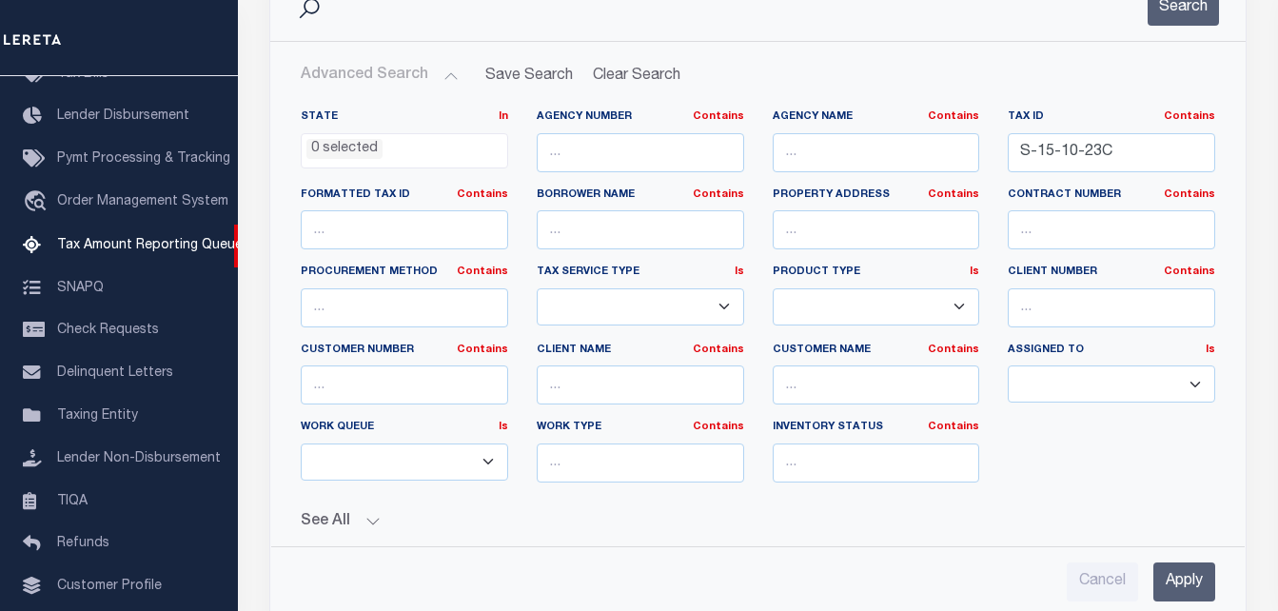
scroll to position [286, 0]
click at [1193, 28] on button "Search" at bounding box center [1183, 8] width 71 height 37
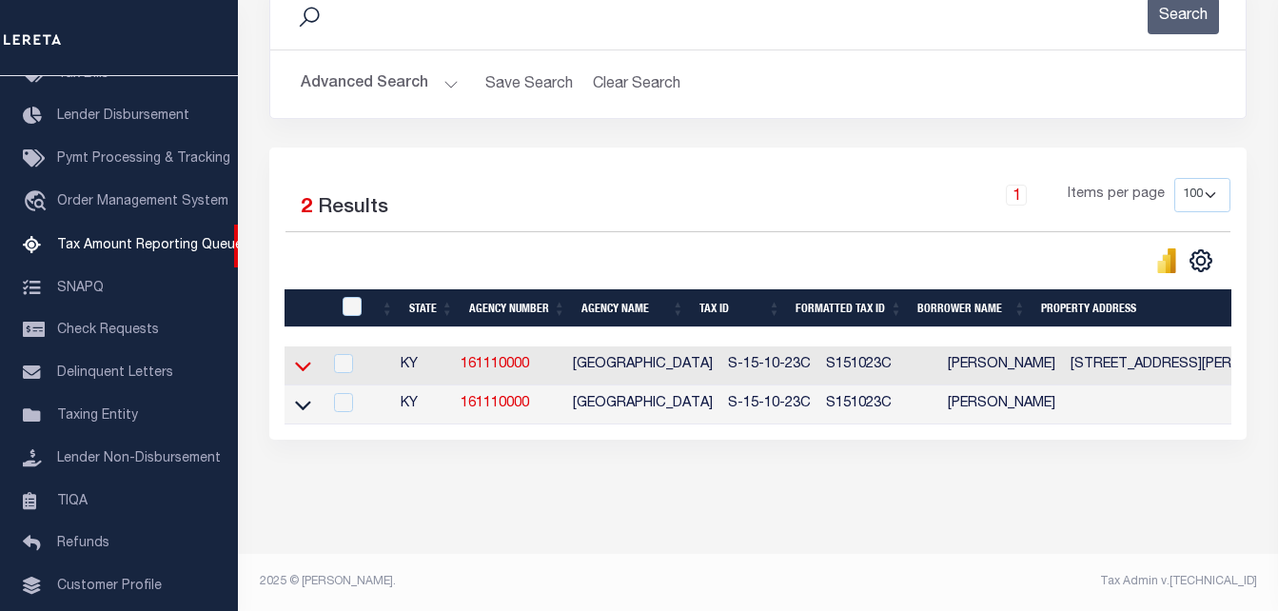
click at [299, 365] on icon at bounding box center [303, 368] width 16 height 10
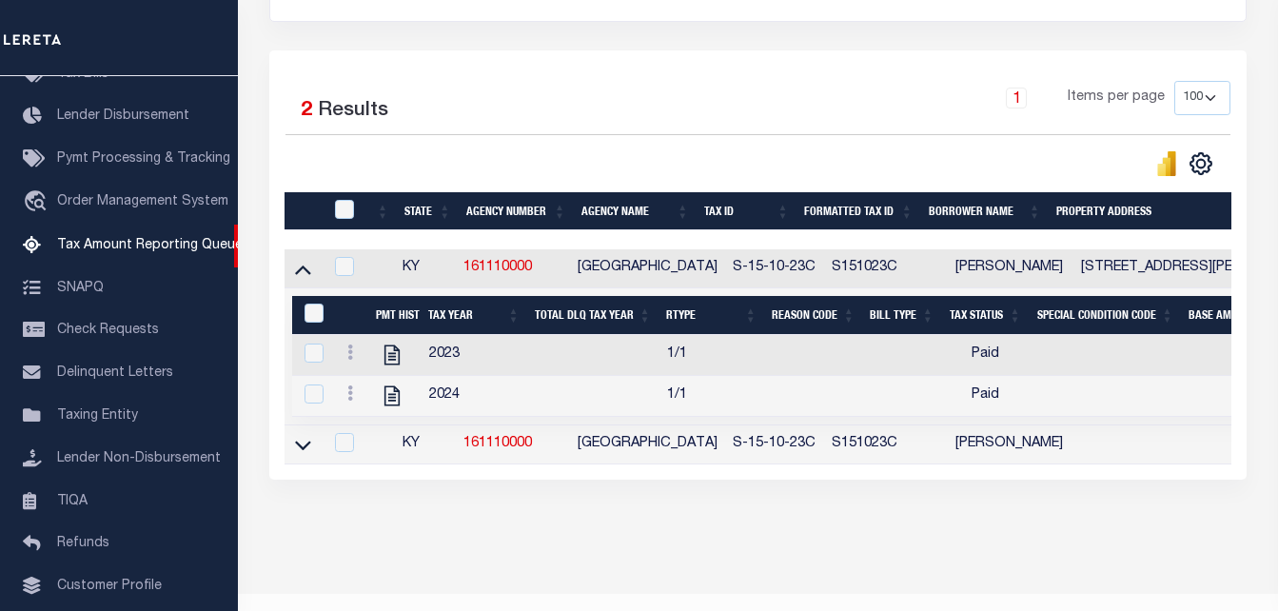
scroll to position [381, 0]
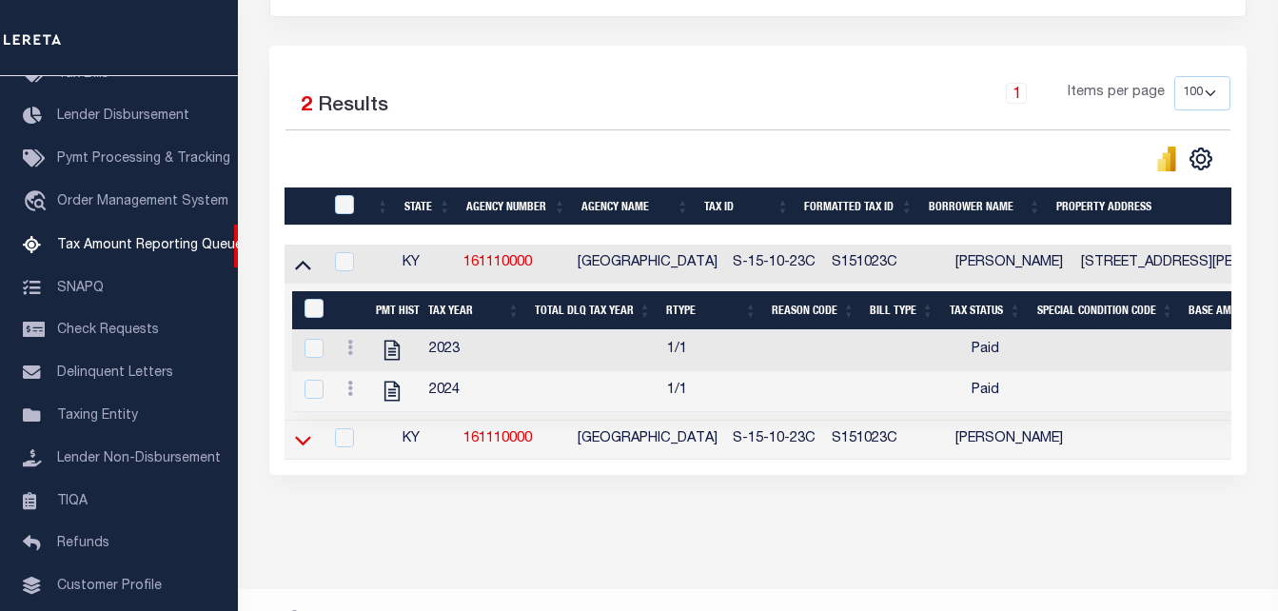
click at [308, 445] on icon at bounding box center [303, 441] width 16 height 10
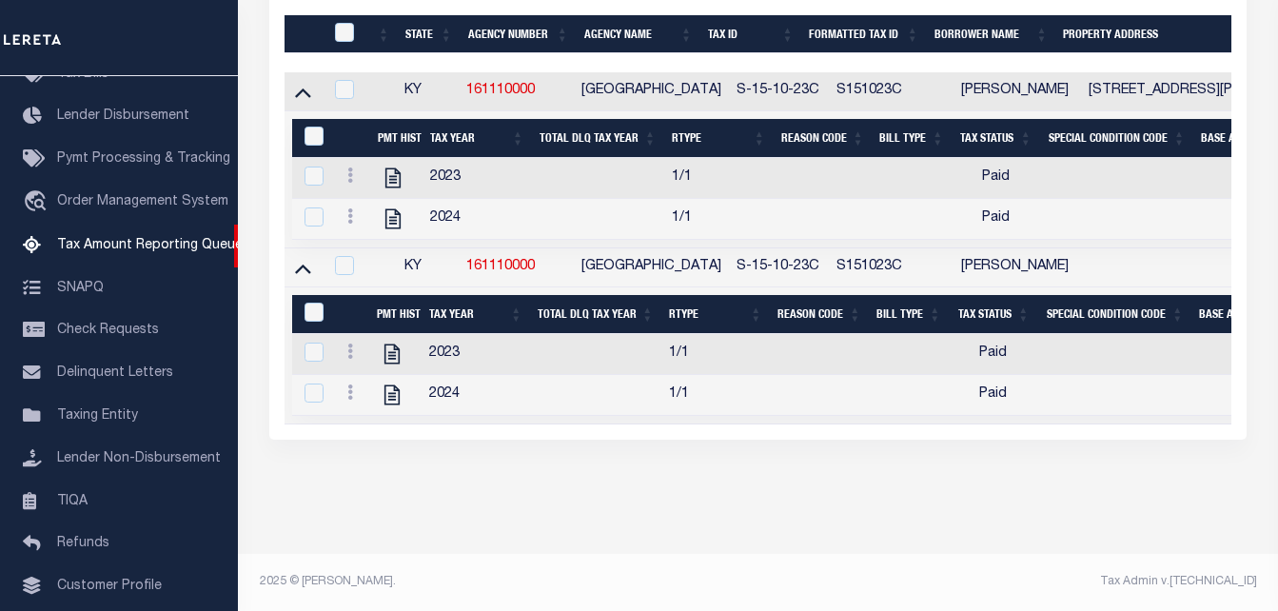
scroll to position [571, 0]
click at [304, 258] on icon at bounding box center [303, 268] width 16 height 20
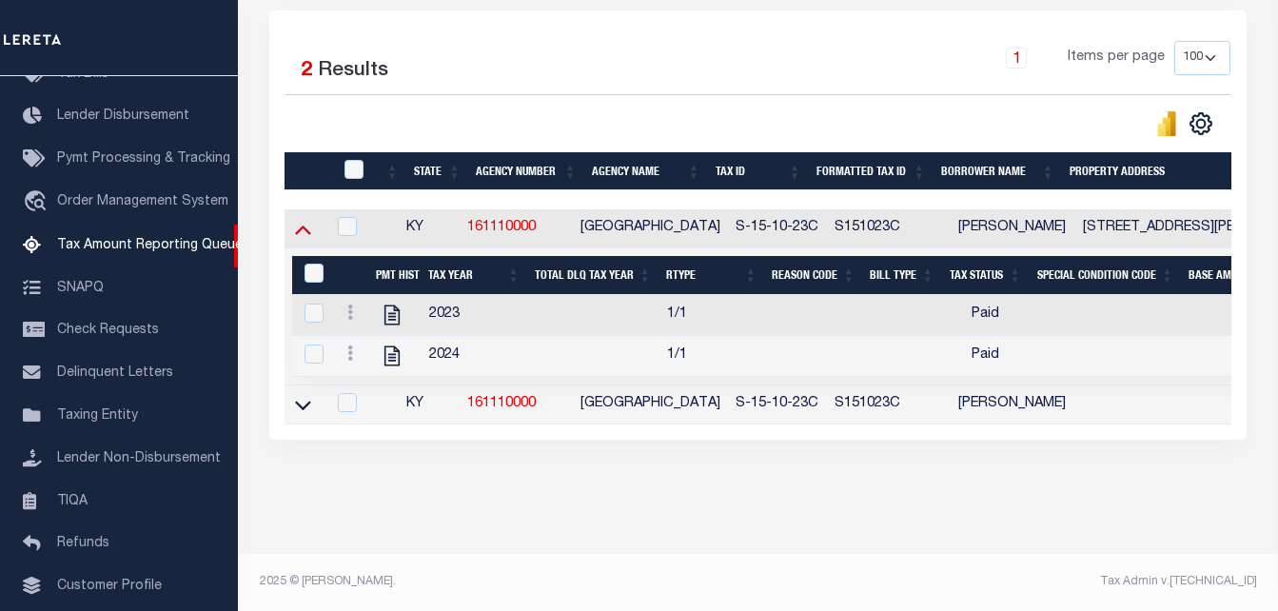
click at [306, 219] on icon at bounding box center [303, 229] width 16 height 20
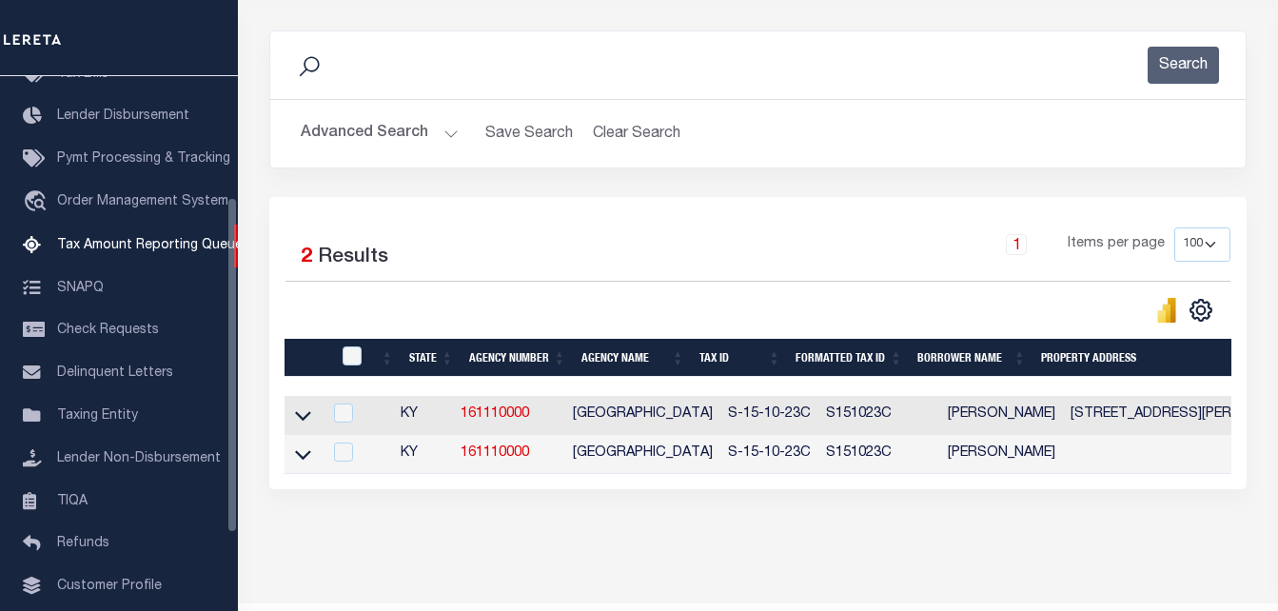
scroll to position [10, 0]
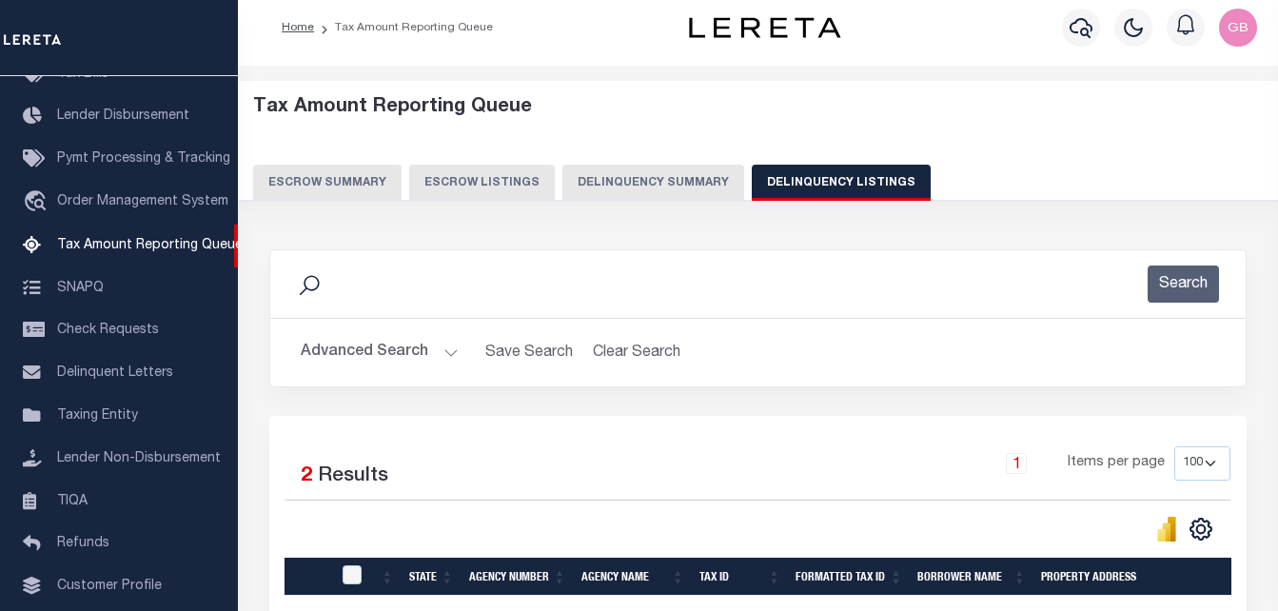
click at [449, 357] on button "Advanced Search" at bounding box center [380, 352] width 158 height 37
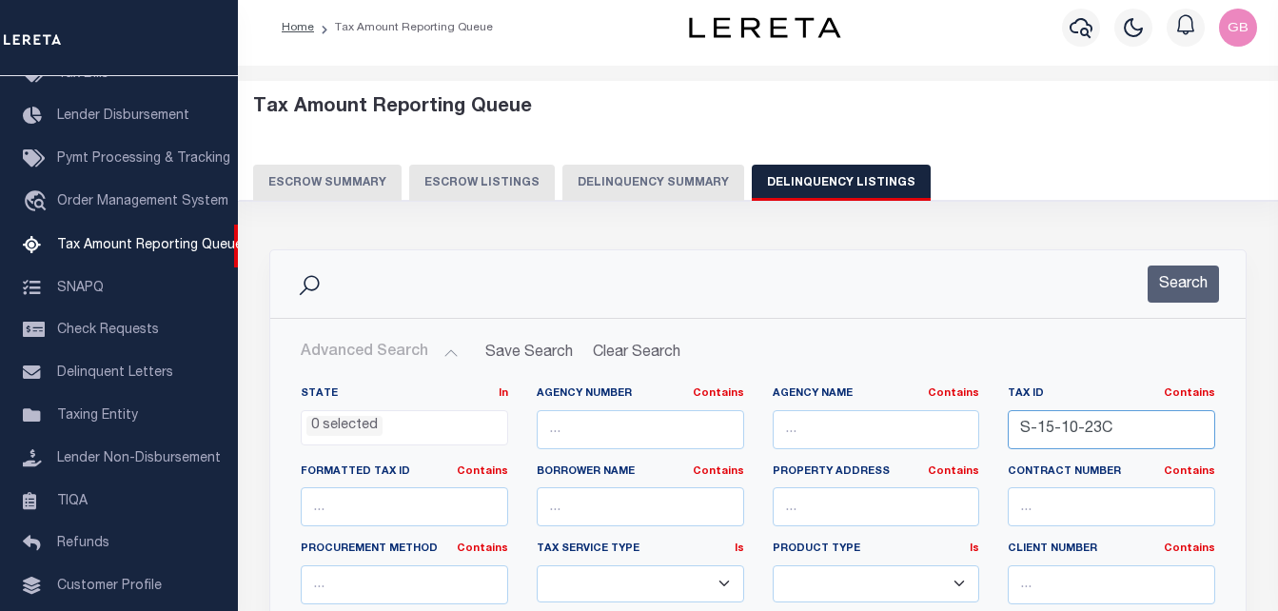
click at [1076, 424] on input "S-15-10-23C" at bounding box center [1111, 429] width 207 height 39
paste input "40-70A-10"
type input "S-40-70A-10"
click at [1169, 279] on button "Search" at bounding box center [1183, 284] width 71 height 37
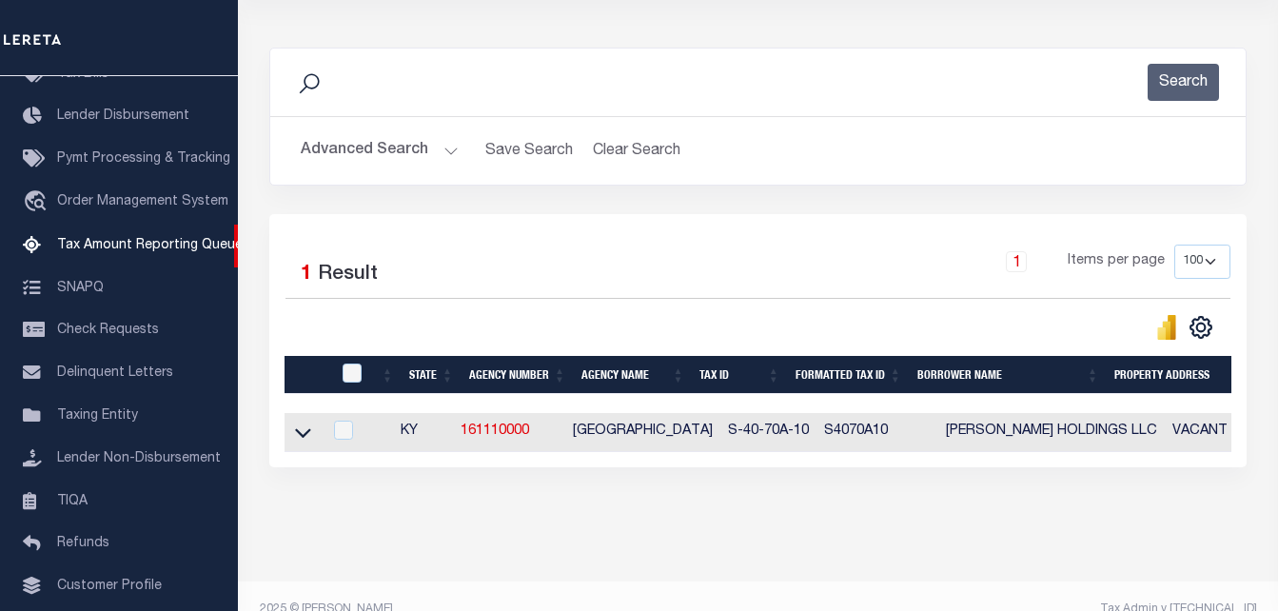
scroll to position [256, 0]
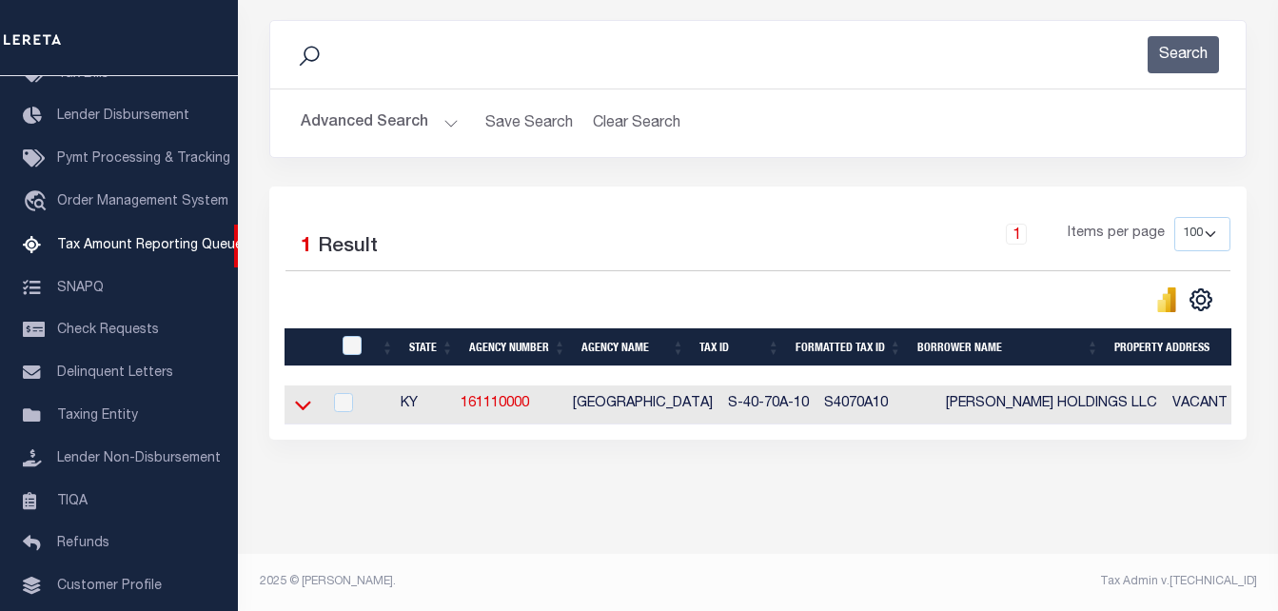
click at [308, 402] on icon at bounding box center [303, 407] width 16 height 10
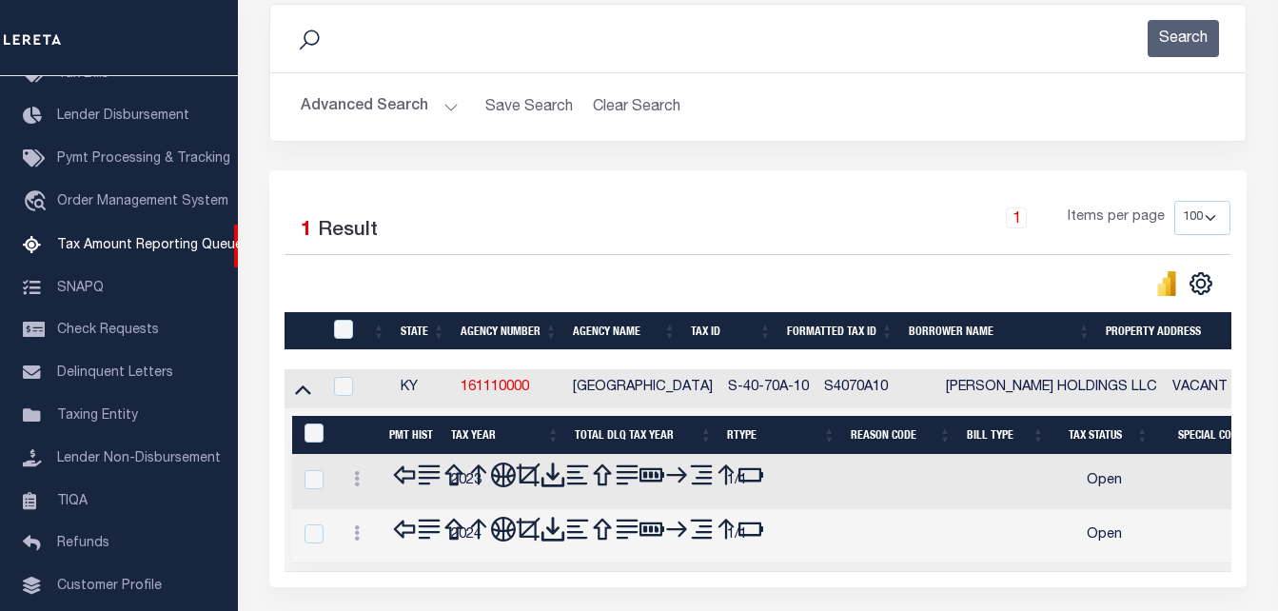
scroll to position [351, 0]
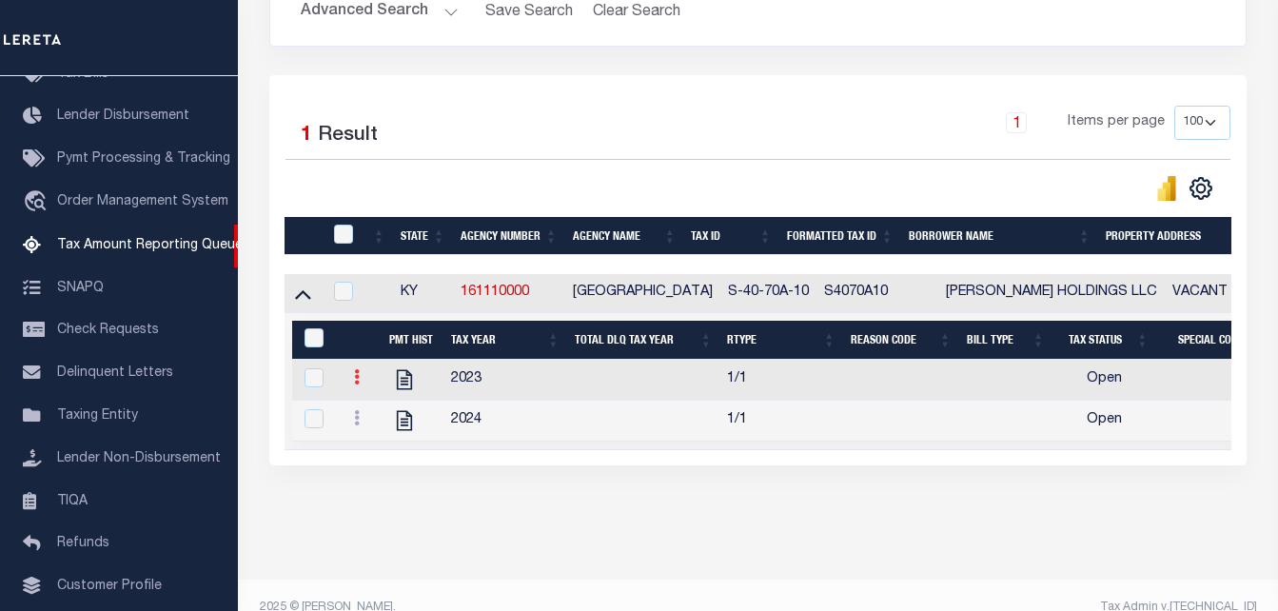
click at [346, 385] on link at bounding box center [356, 379] width 21 height 15
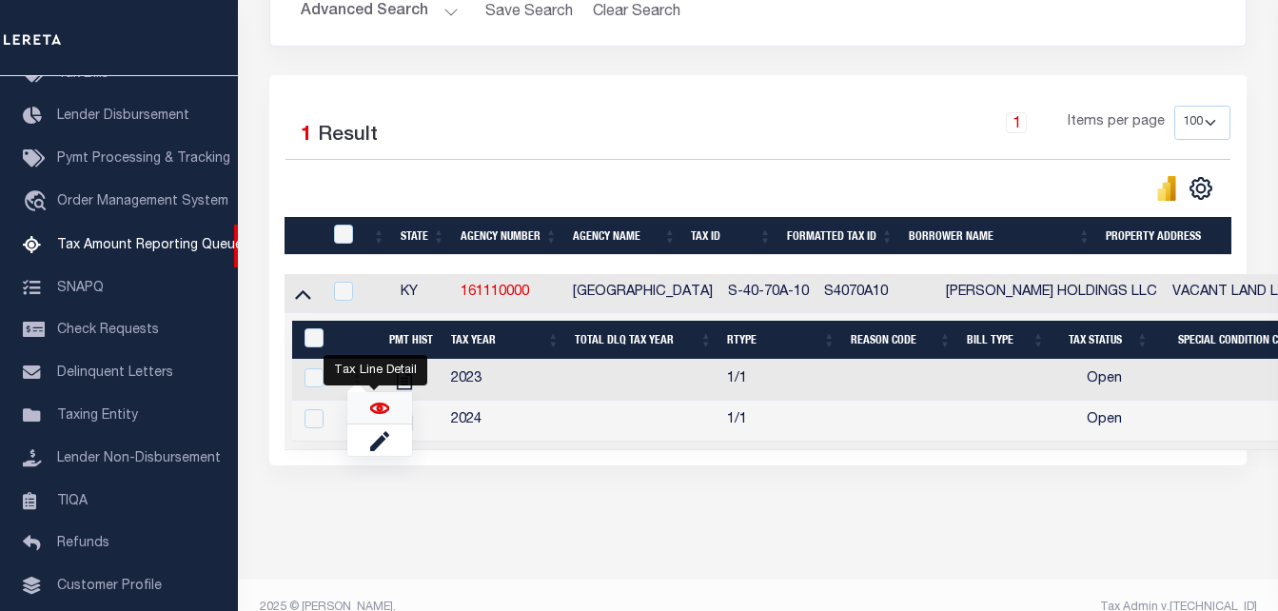
click at [372, 409] on img "" at bounding box center [379, 408] width 19 height 19
checkbox input "true"
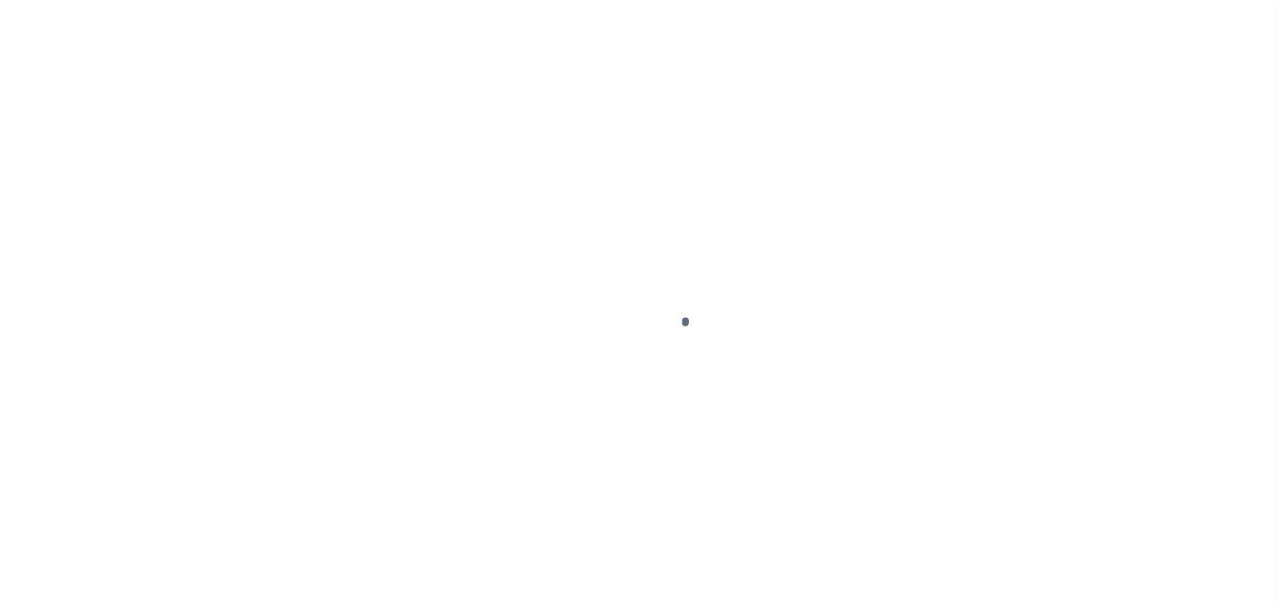
select select "OP2"
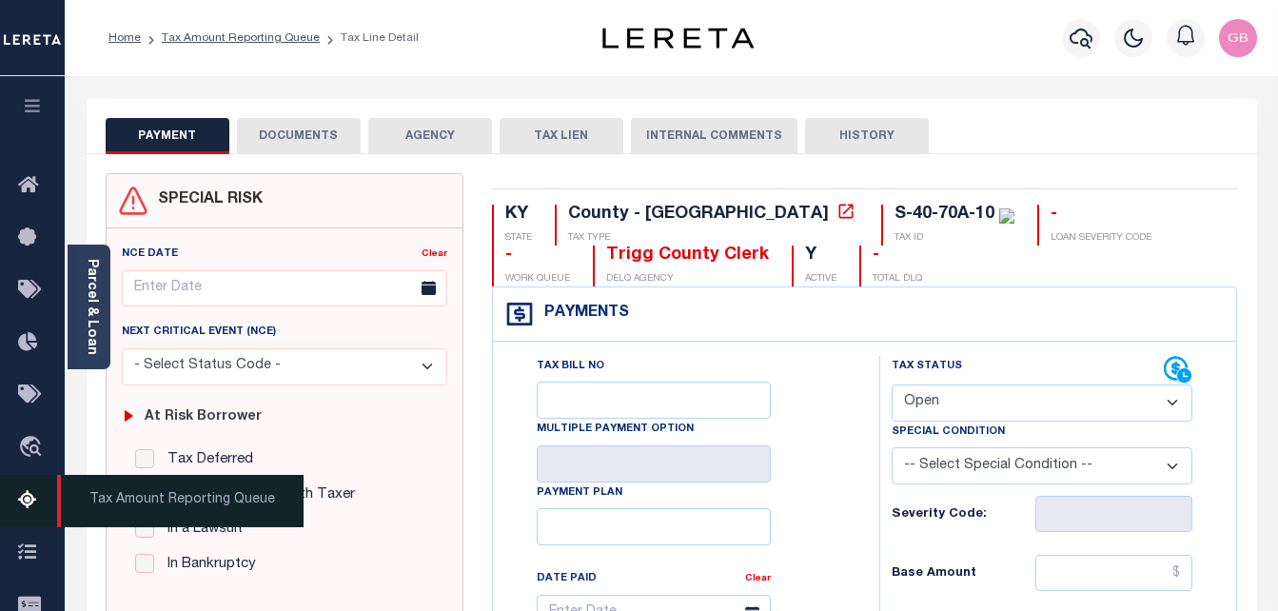
click at [10, 498] on link "Tax Amount Reporting Queue" at bounding box center [32, 501] width 65 height 52
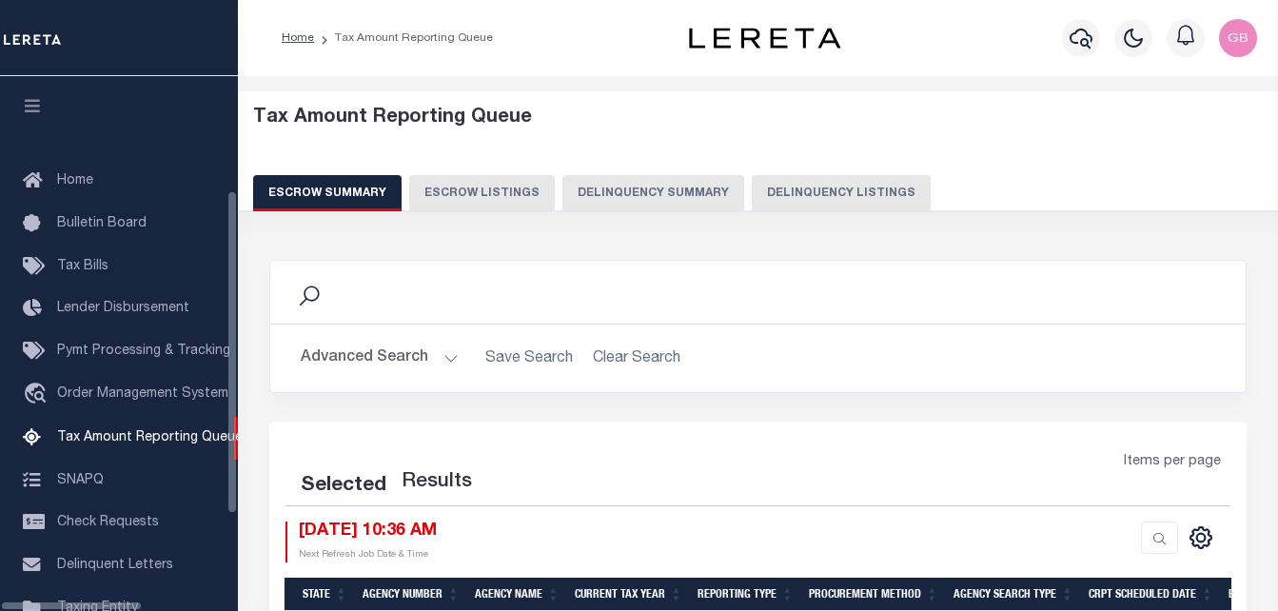
click at [781, 192] on button "Delinquency Listings" at bounding box center [841, 193] width 179 height 36
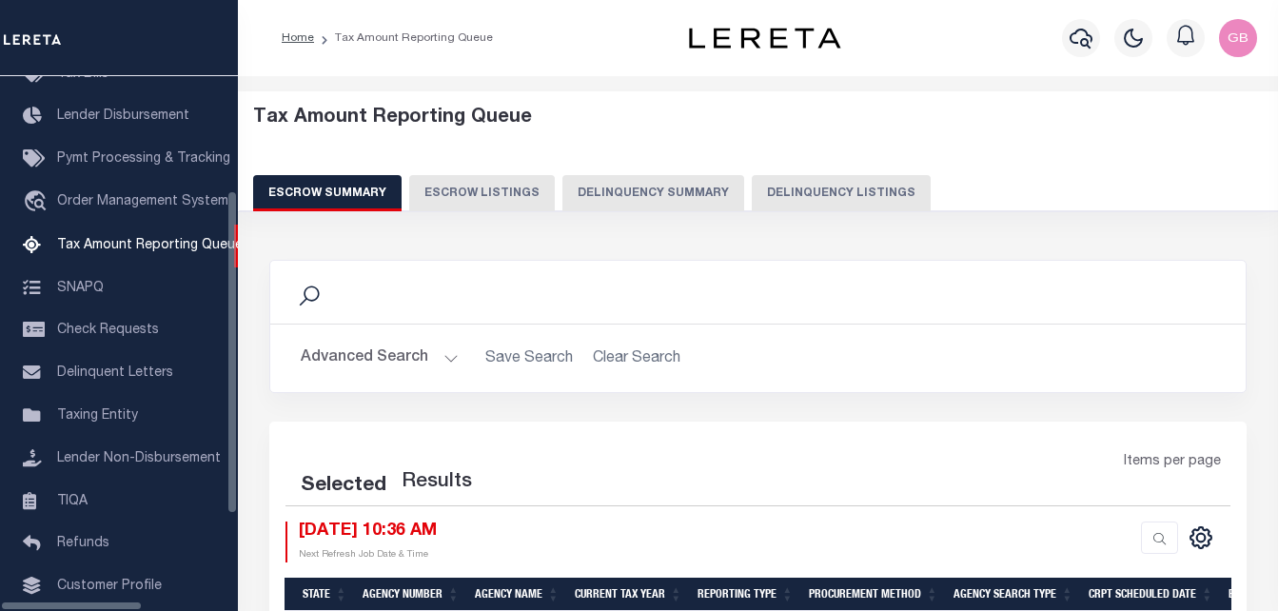
select select "100"
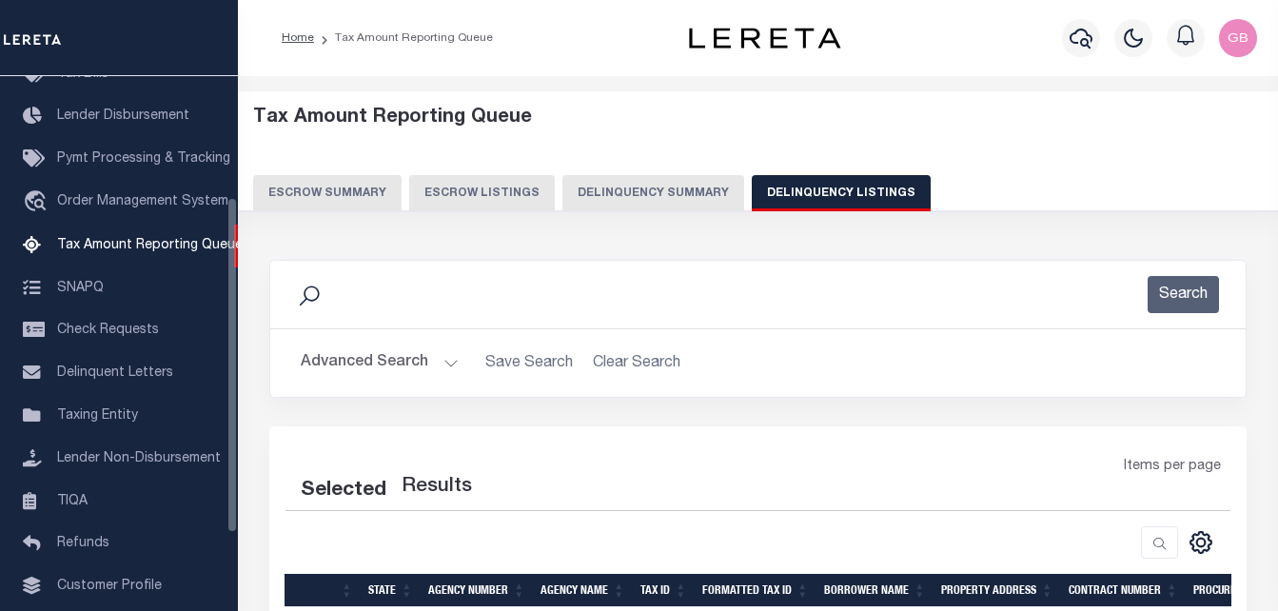
scroll to position [192, 0]
select select "100"
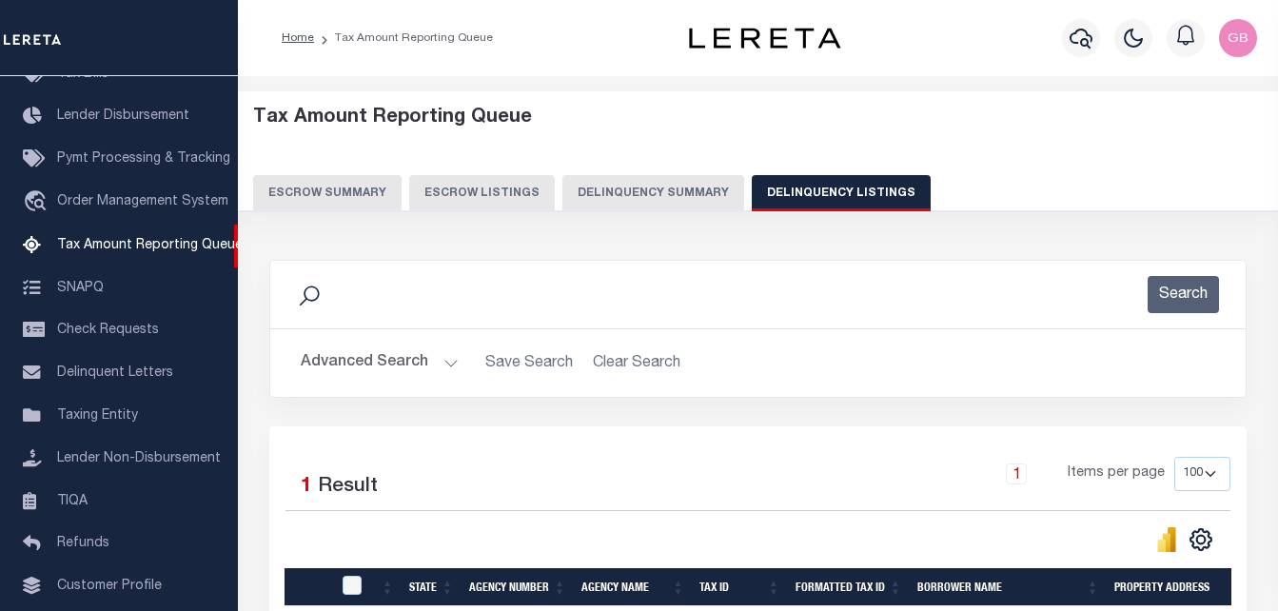
click at [435, 361] on button "Advanced Search" at bounding box center [380, 363] width 158 height 37
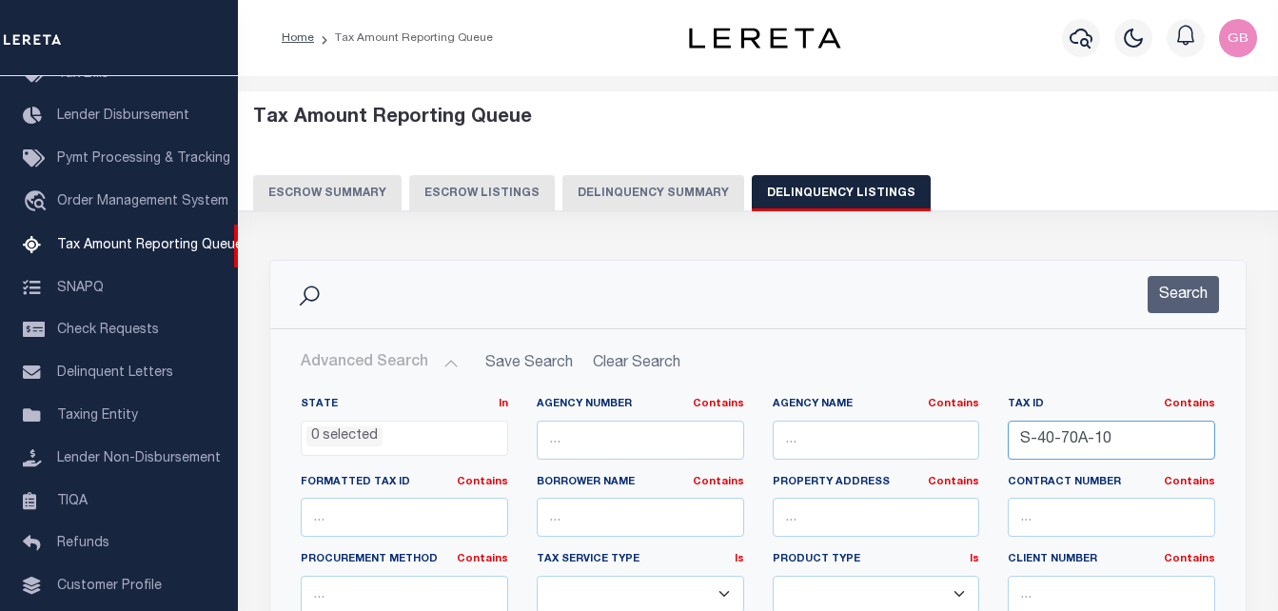
click at [1063, 444] on input "S-40-70A-10" at bounding box center [1111, 440] width 207 height 39
paste input "15-10-22C"
type input "S-15-10-22C"
click at [1193, 285] on button "Search" at bounding box center [1183, 294] width 71 height 37
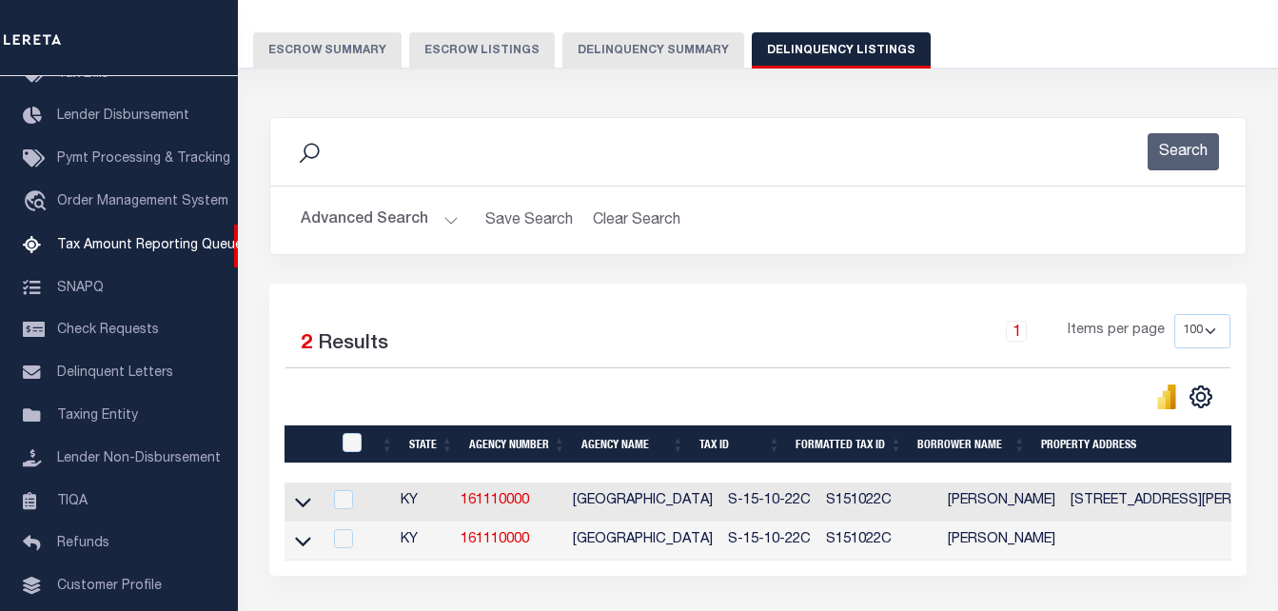
scroll to position [190, 0]
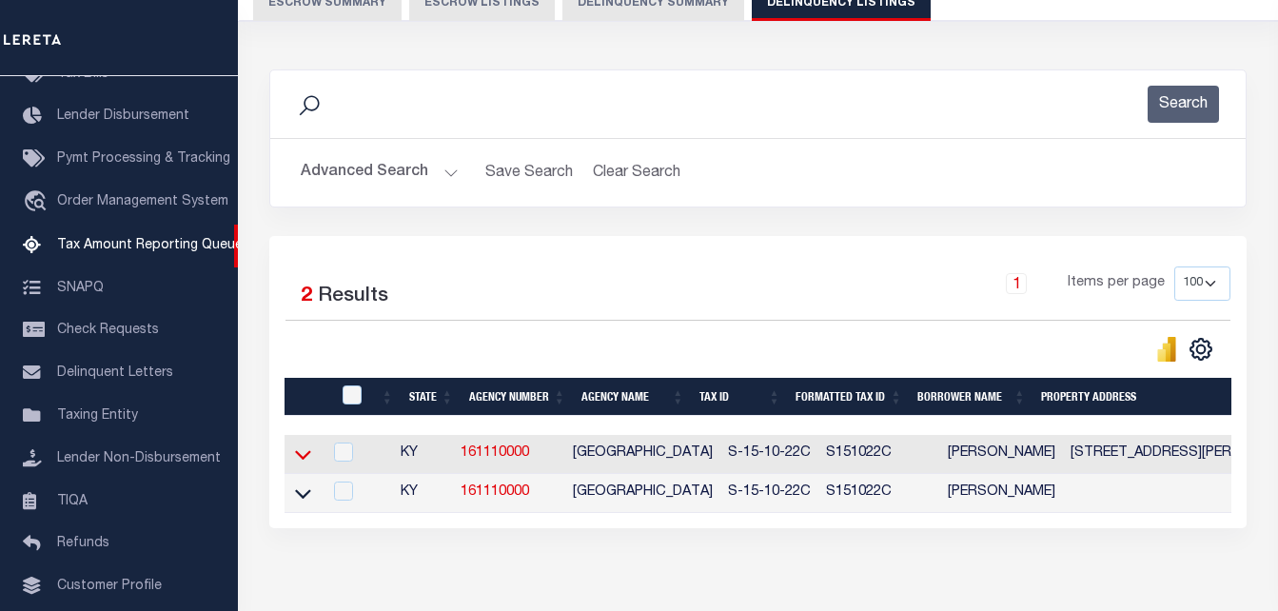
click at [306, 457] on icon at bounding box center [303, 454] width 16 height 20
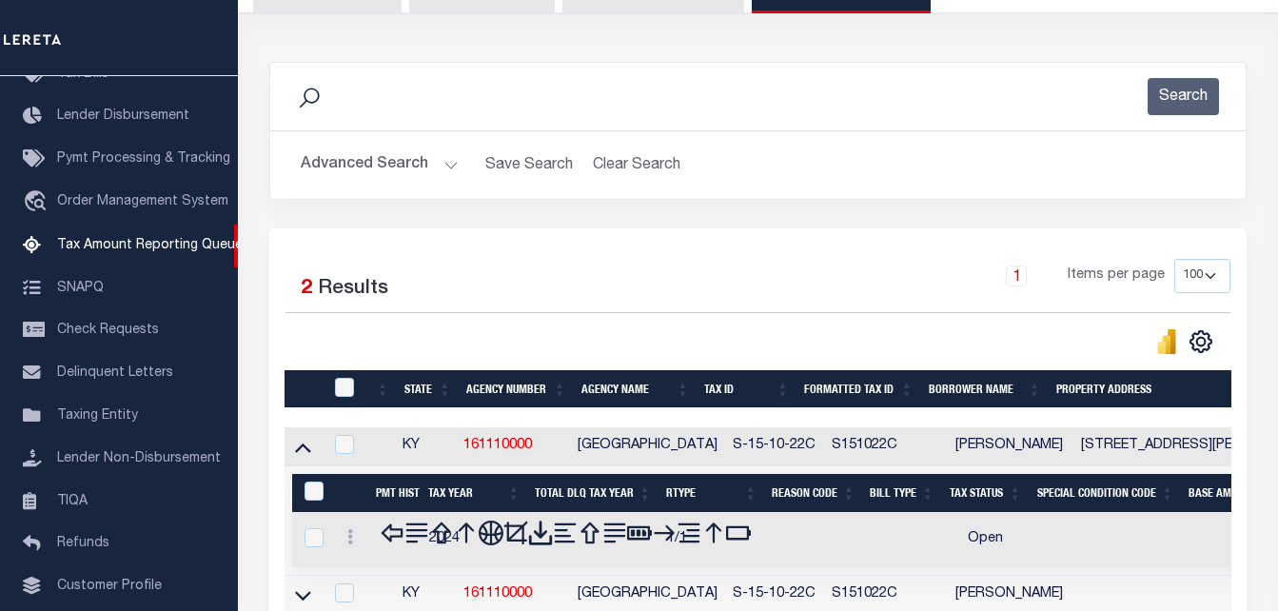
scroll to position [286, 0]
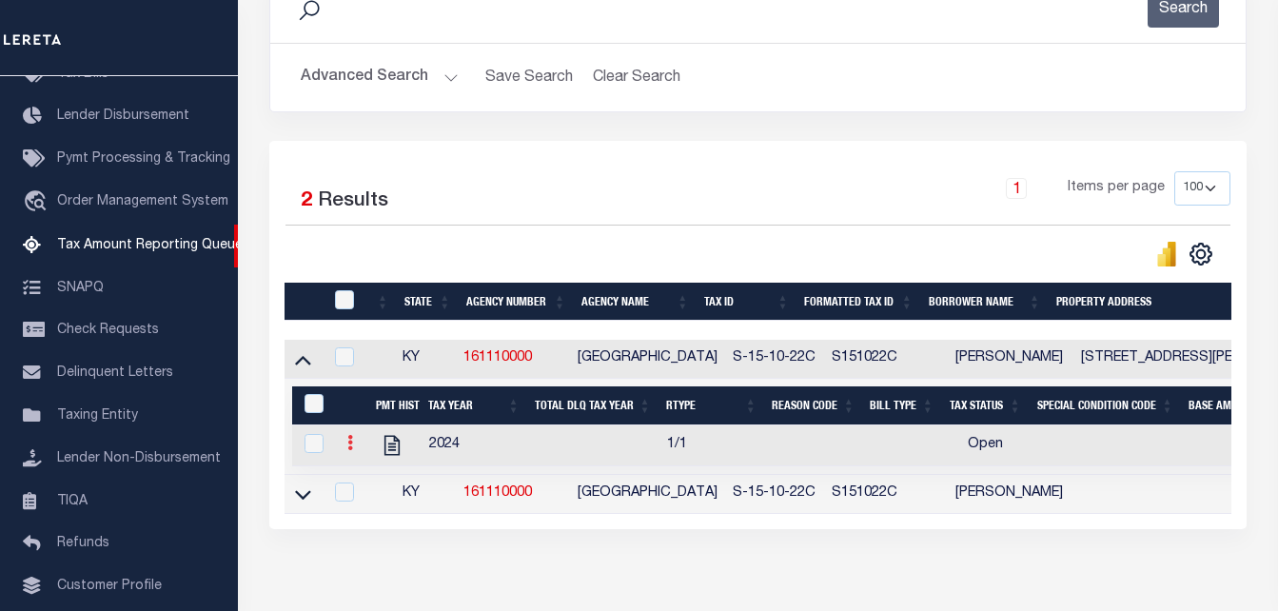
click at [352, 450] on icon at bounding box center [350, 442] width 6 height 15
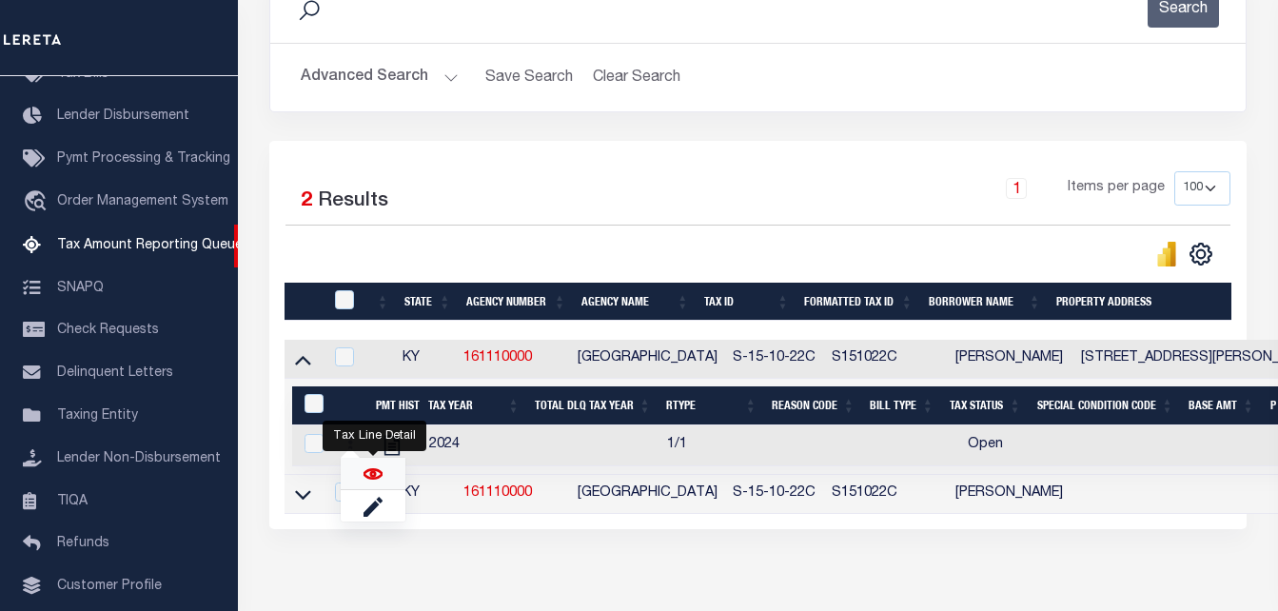
click at [370, 474] on img "" at bounding box center [373, 473] width 19 height 19
checkbox input "true"
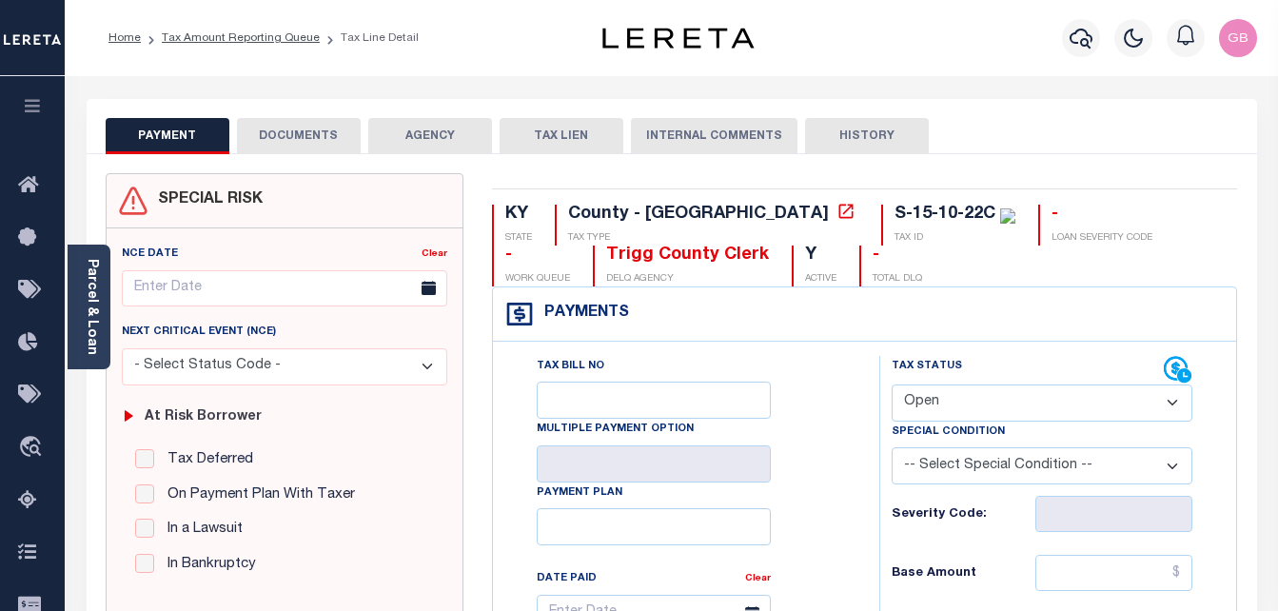
click at [938, 389] on div "Tax Status Status Open Paid" at bounding box center [1043, 389] width 302 height 66
click at [933, 396] on select "- Select Status Code - Open Due/Unpaid Paid Incomplete No Tax Due Internal Refu…" at bounding box center [1043, 403] width 302 height 37
select select "PYD"
click at [892, 385] on select "- Select Status Code - Open Due/Unpaid Paid Incomplete No Tax Due Internal Refu…" at bounding box center [1043, 403] width 302 height 37
type input "[DATE]"
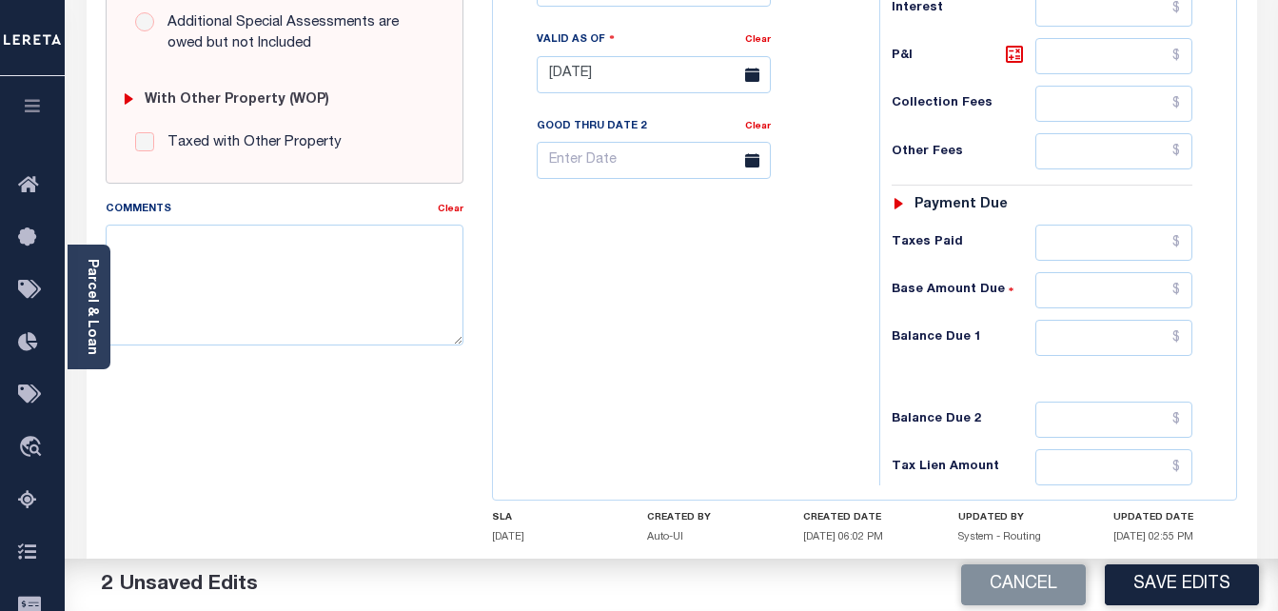
scroll to position [761, 0]
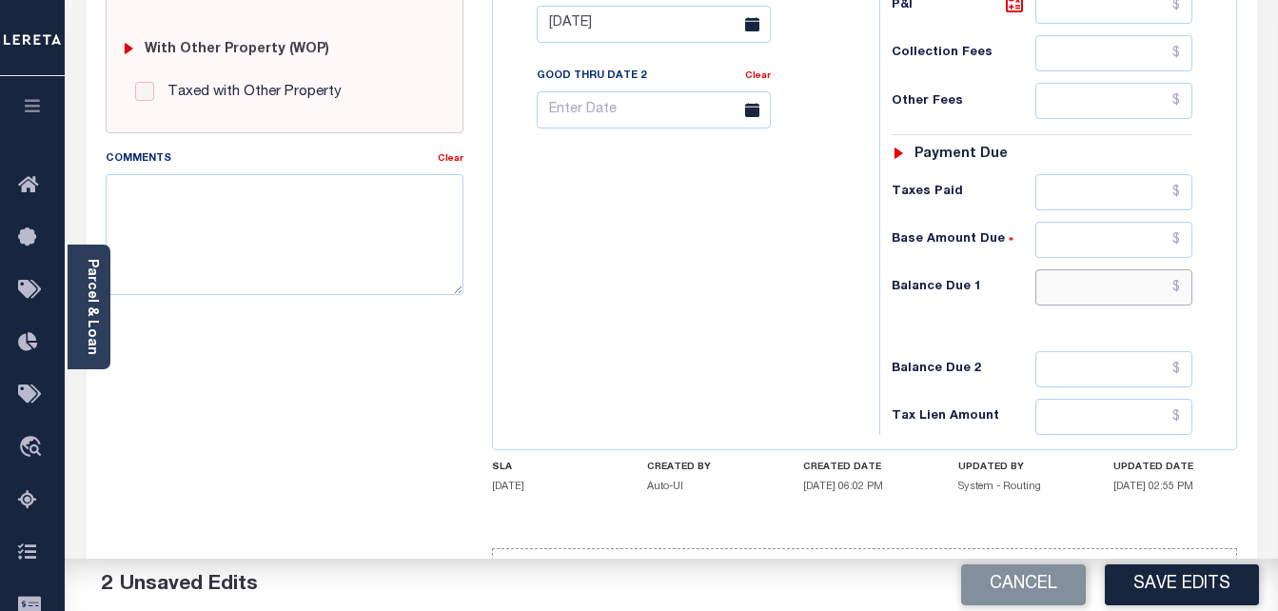
click at [1174, 296] on input "text" at bounding box center [1114, 287] width 157 height 36
type input "$0.00"
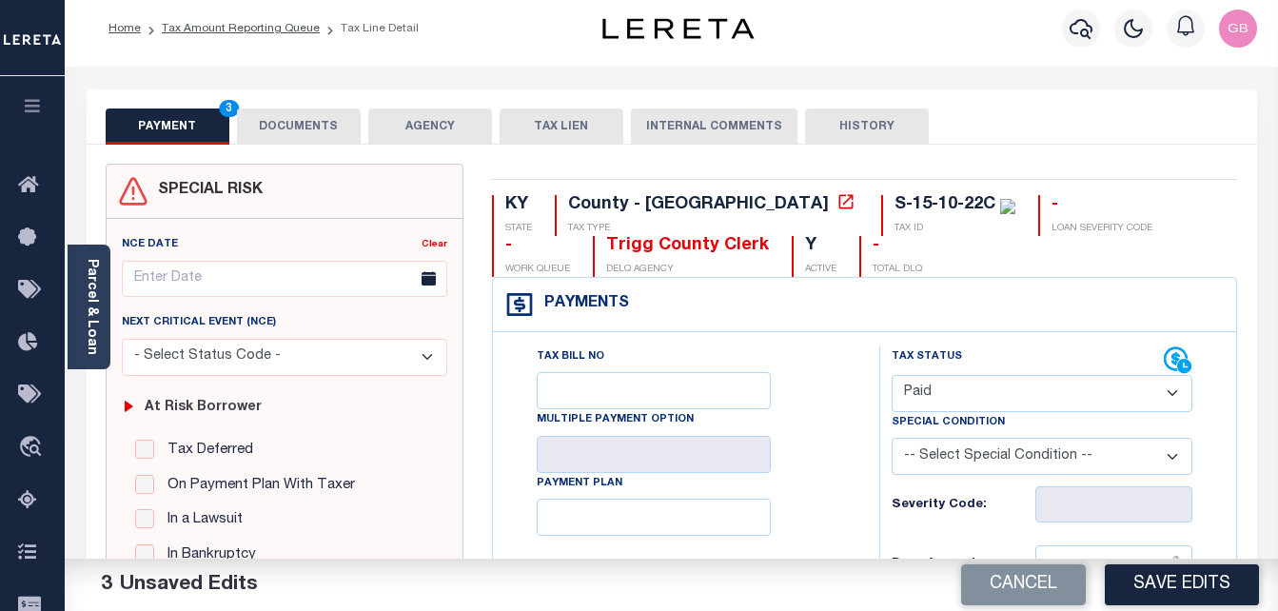
scroll to position [0, 0]
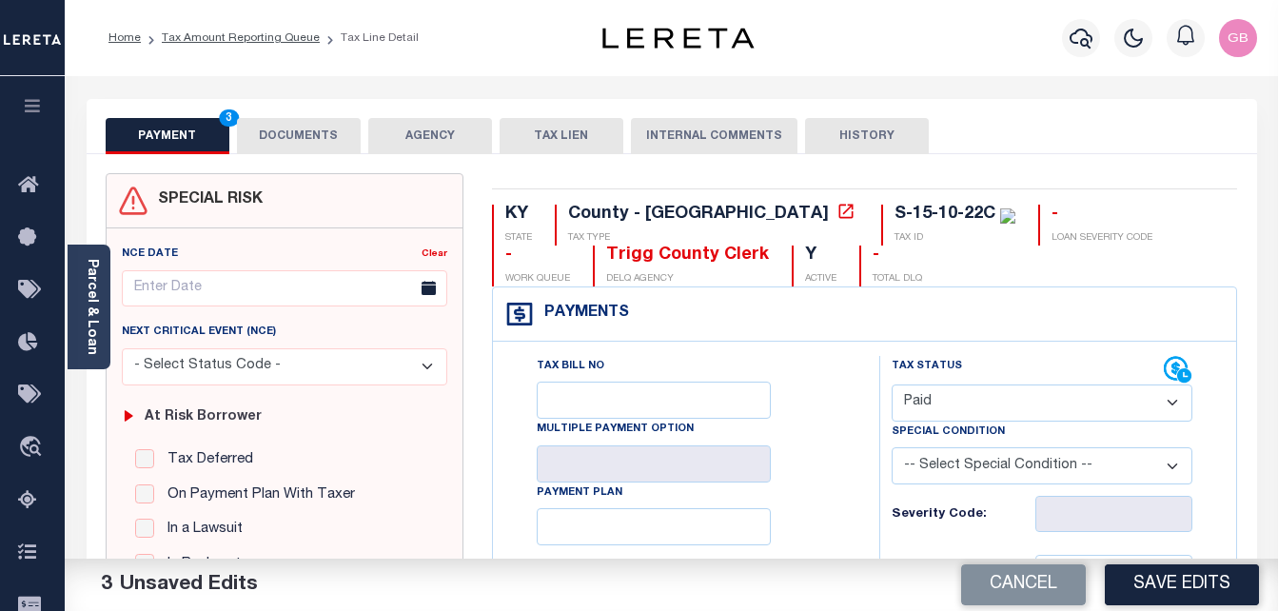
click at [313, 124] on button "DOCUMENTS" at bounding box center [299, 136] width 124 height 36
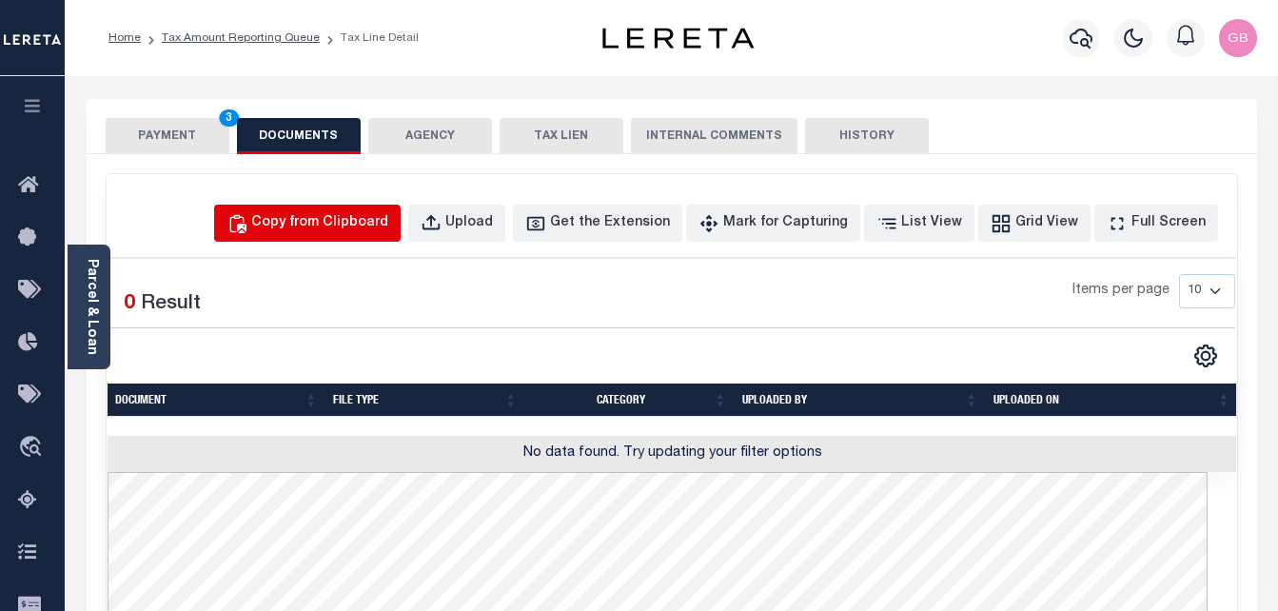
click at [388, 223] on div "Copy from Clipboard" at bounding box center [319, 223] width 137 height 21
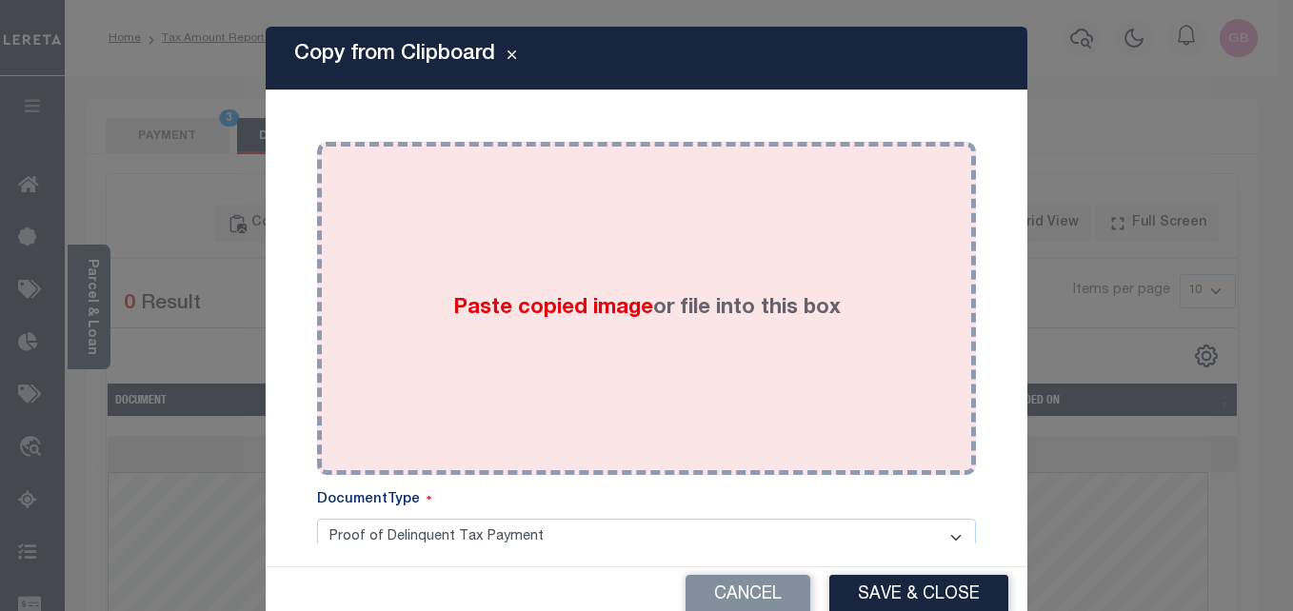
click at [577, 309] on span "Paste copied image" at bounding box center [553, 308] width 200 height 21
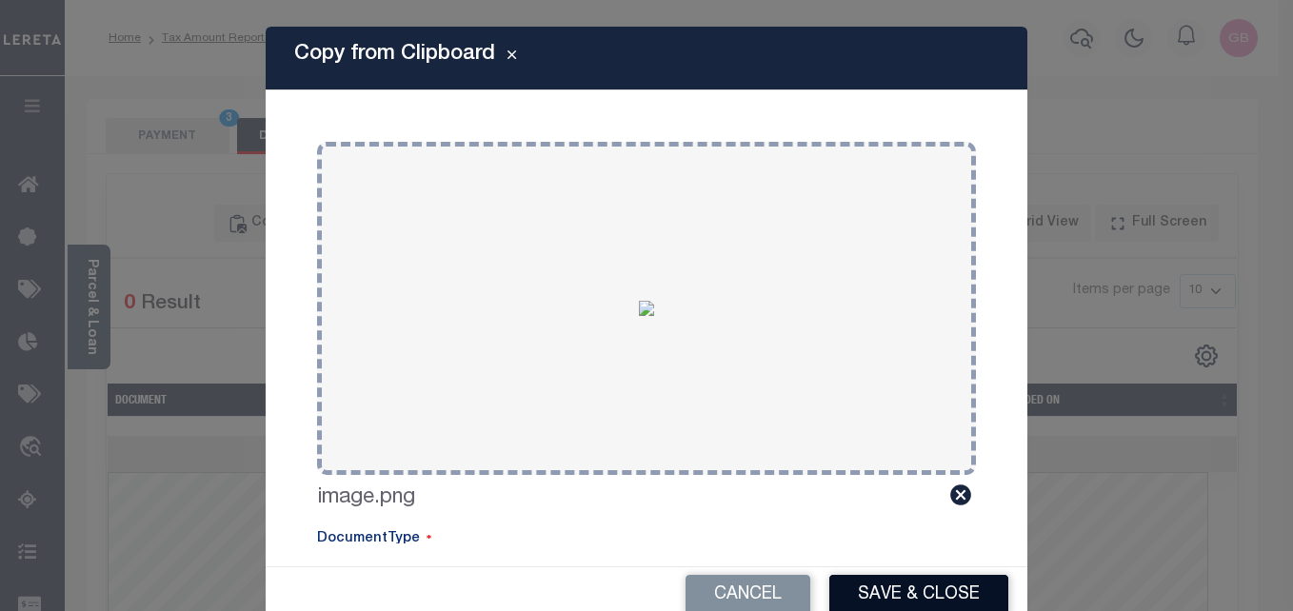
click at [879, 584] on button "Save & Close" at bounding box center [918, 595] width 179 height 41
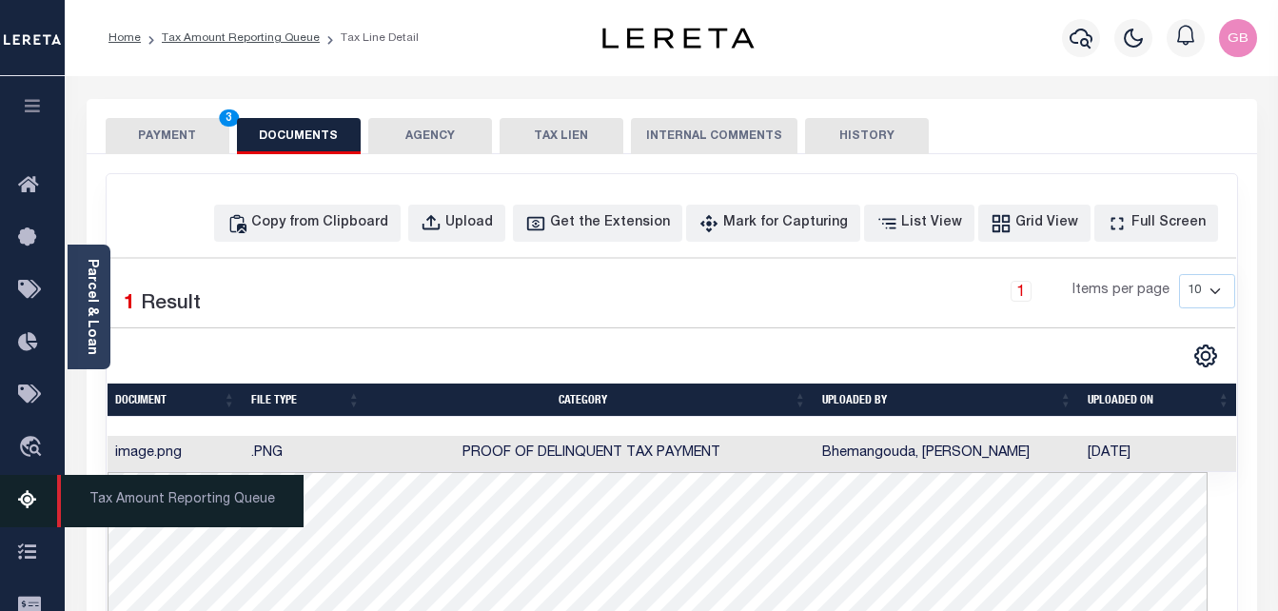
click at [13, 504] on link "Tax Amount Reporting Queue" at bounding box center [32, 501] width 65 height 52
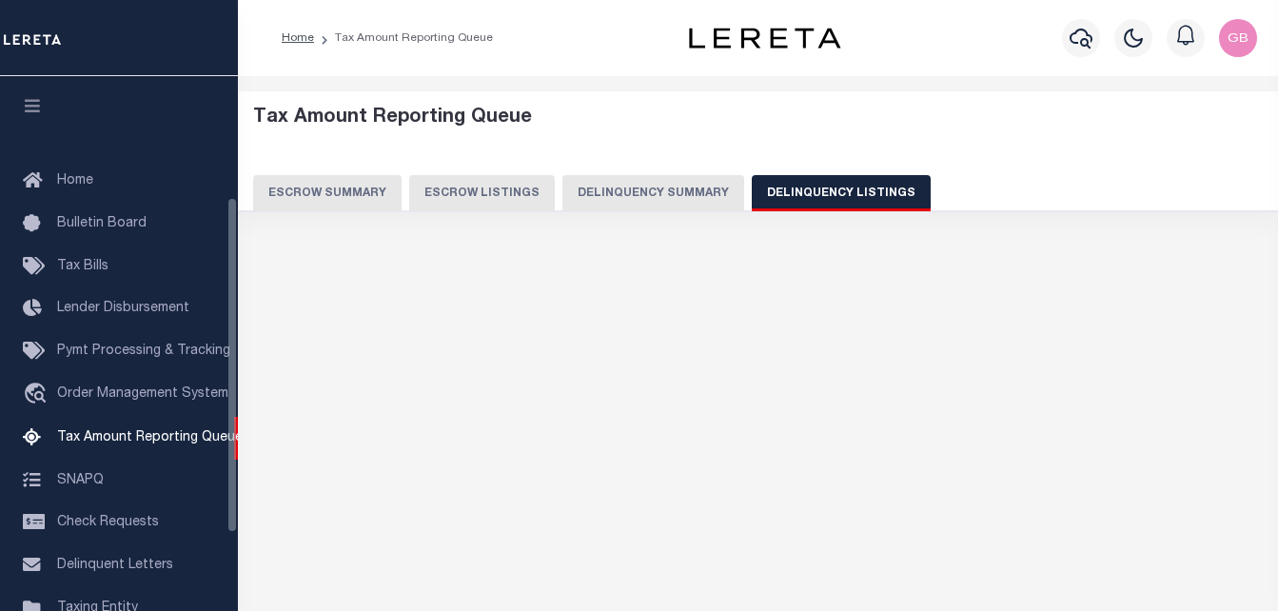
select select
select select "100"
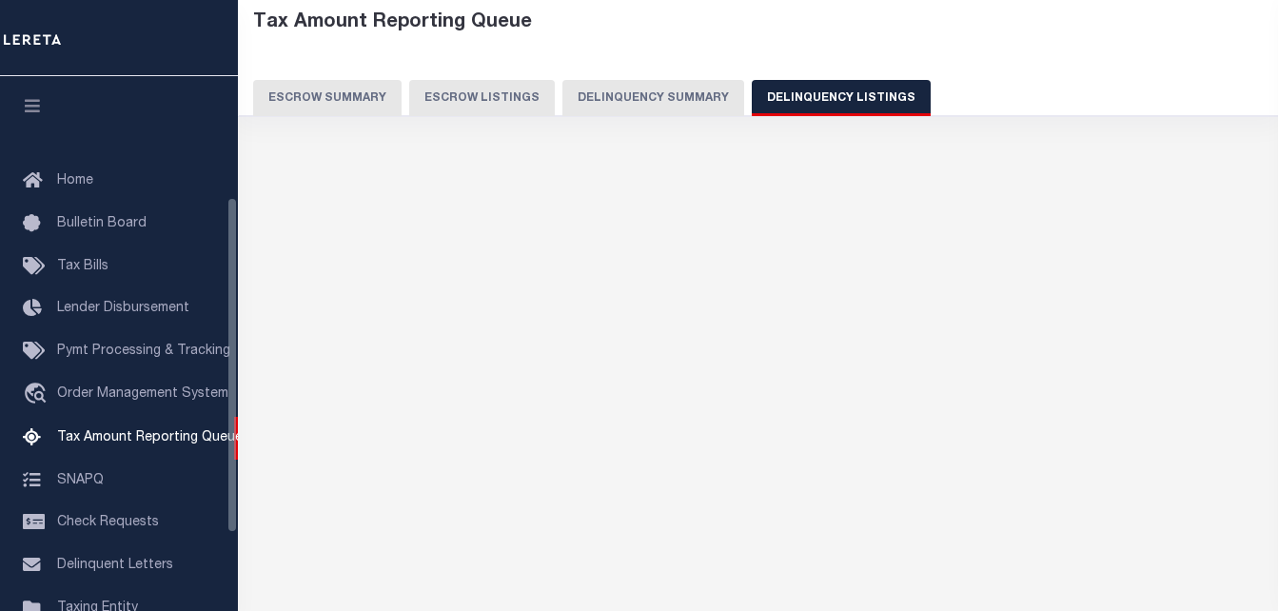
select select "100"
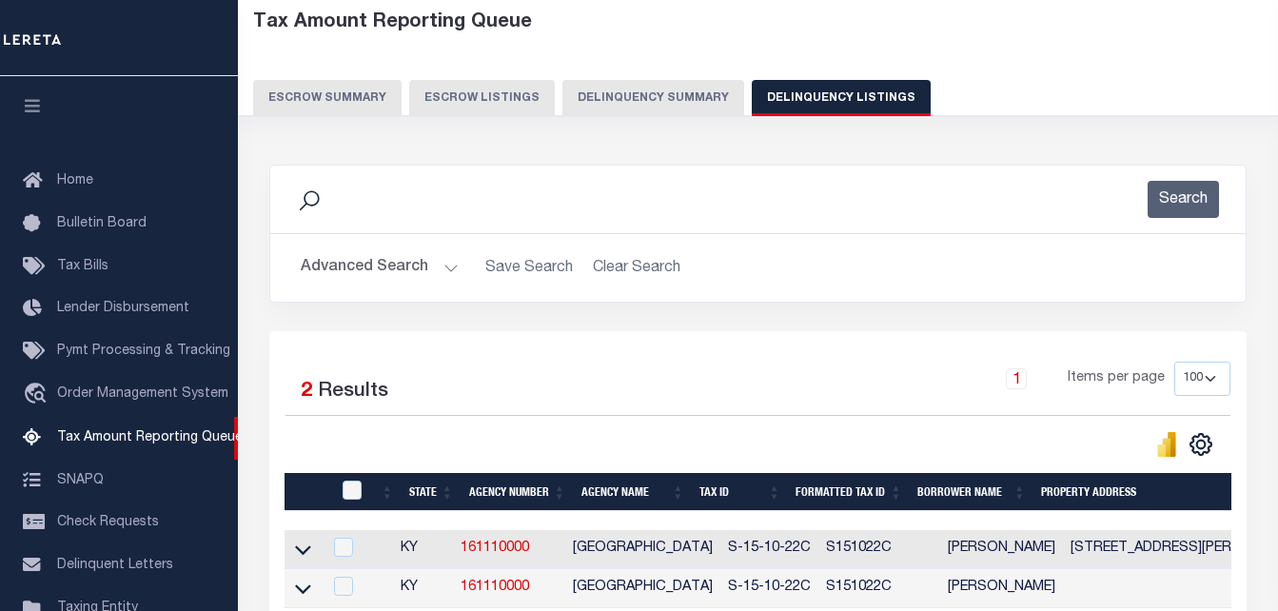
scroll to position [192, 0]
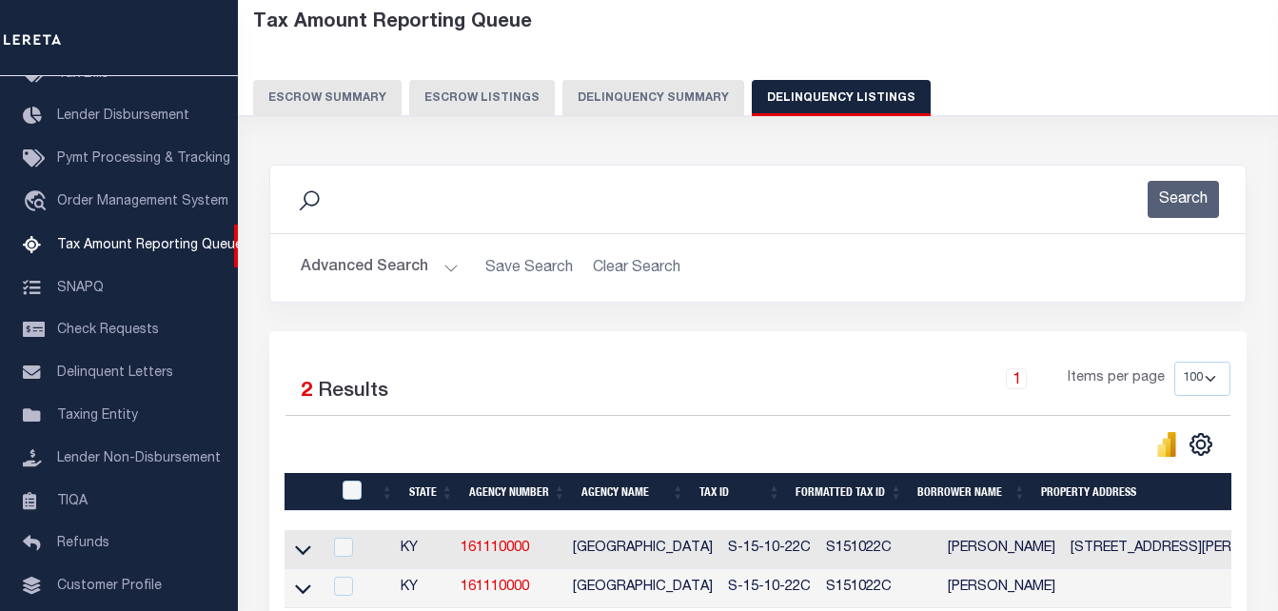
click at [450, 268] on button "Advanced Search" at bounding box center [380, 267] width 158 height 37
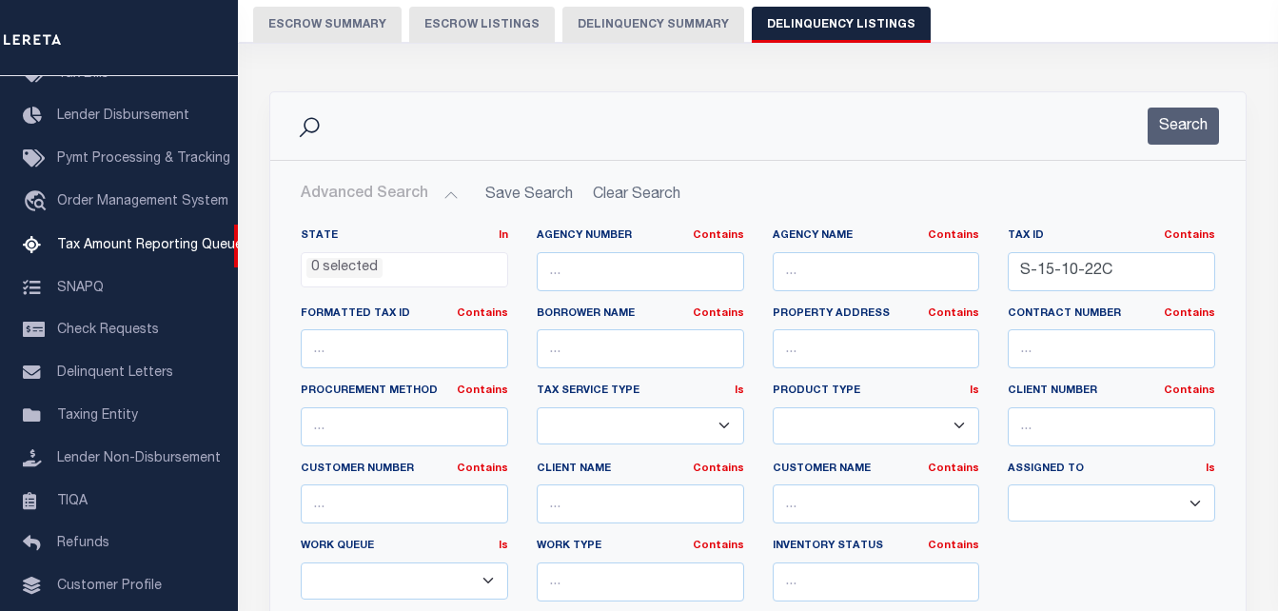
scroll to position [190, 0]
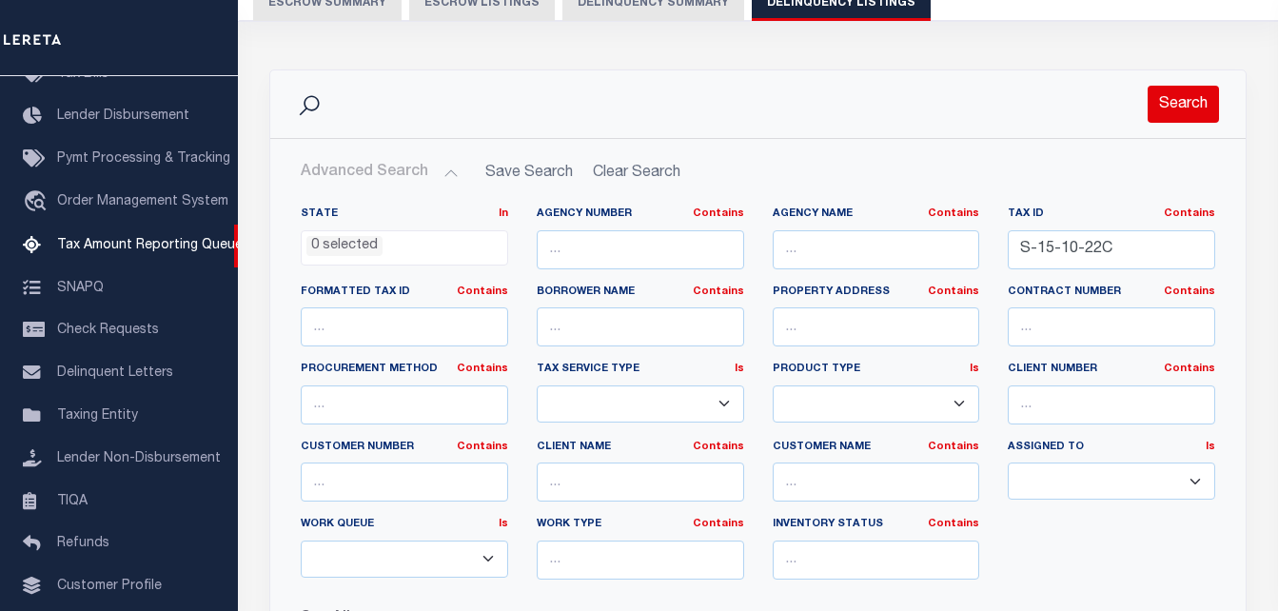
click at [1198, 97] on button "Search" at bounding box center [1183, 104] width 71 height 37
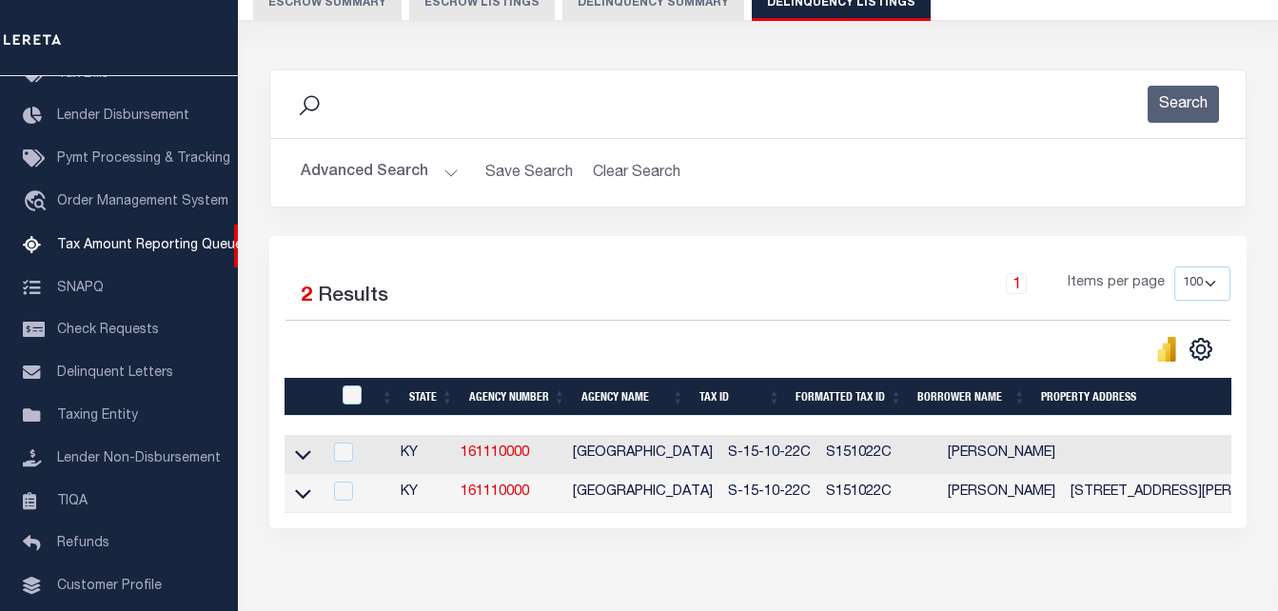
scroll to position [296, 0]
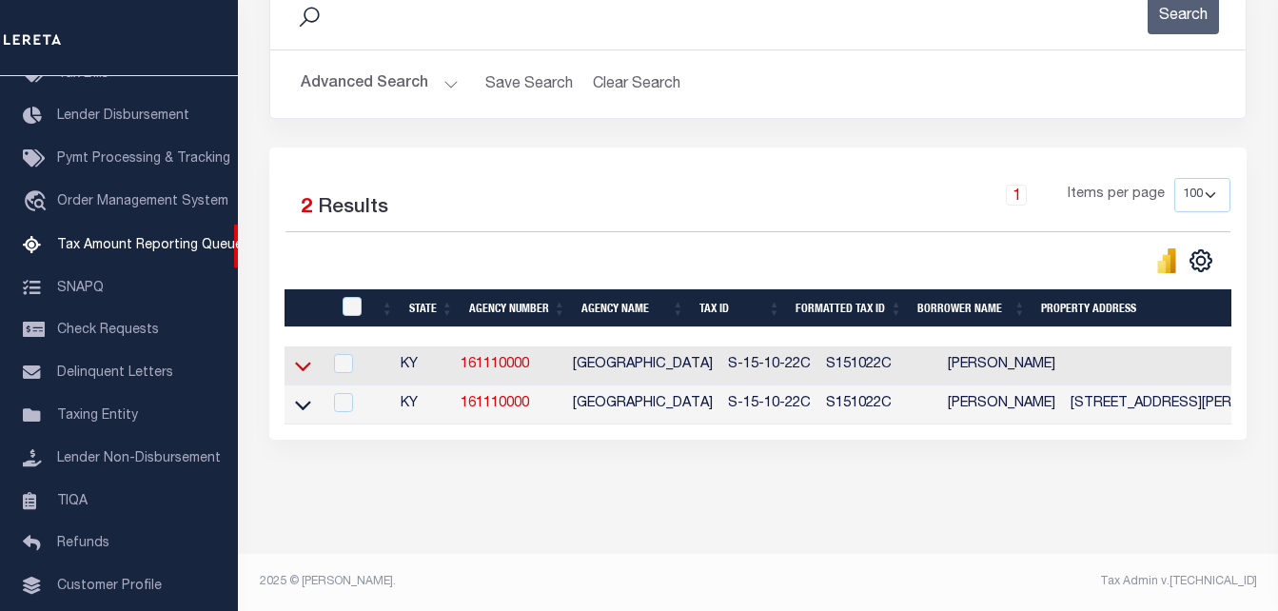
click at [305, 356] on icon at bounding box center [303, 366] width 16 height 20
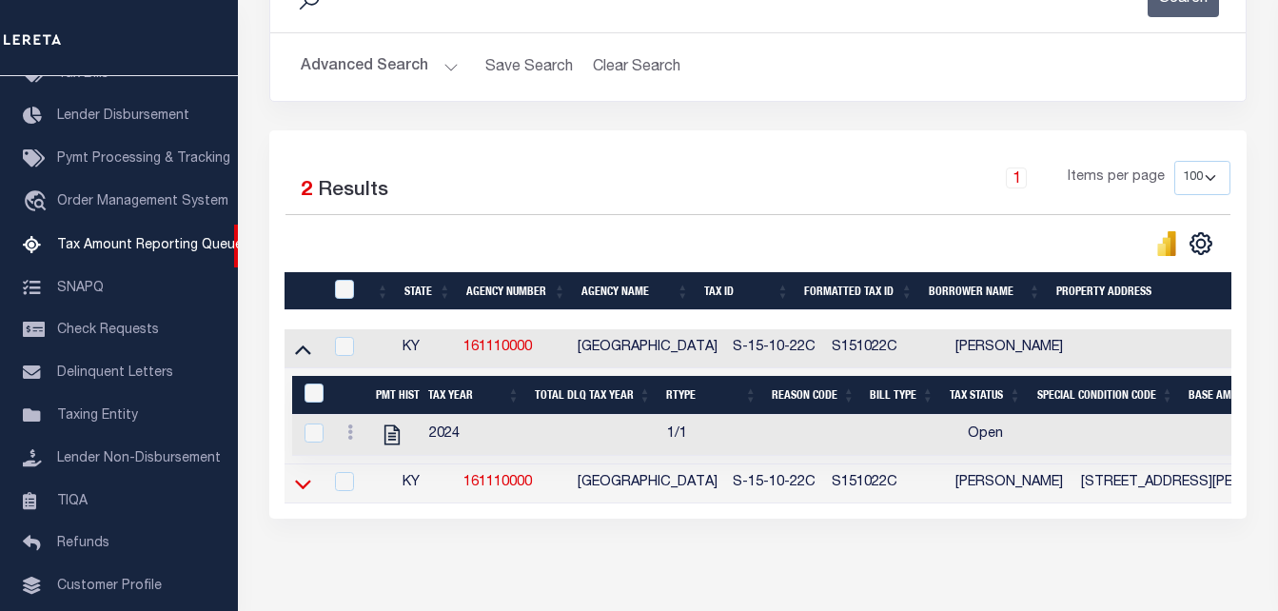
click at [309, 487] on icon at bounding box center [303, 484] width 16 height 20
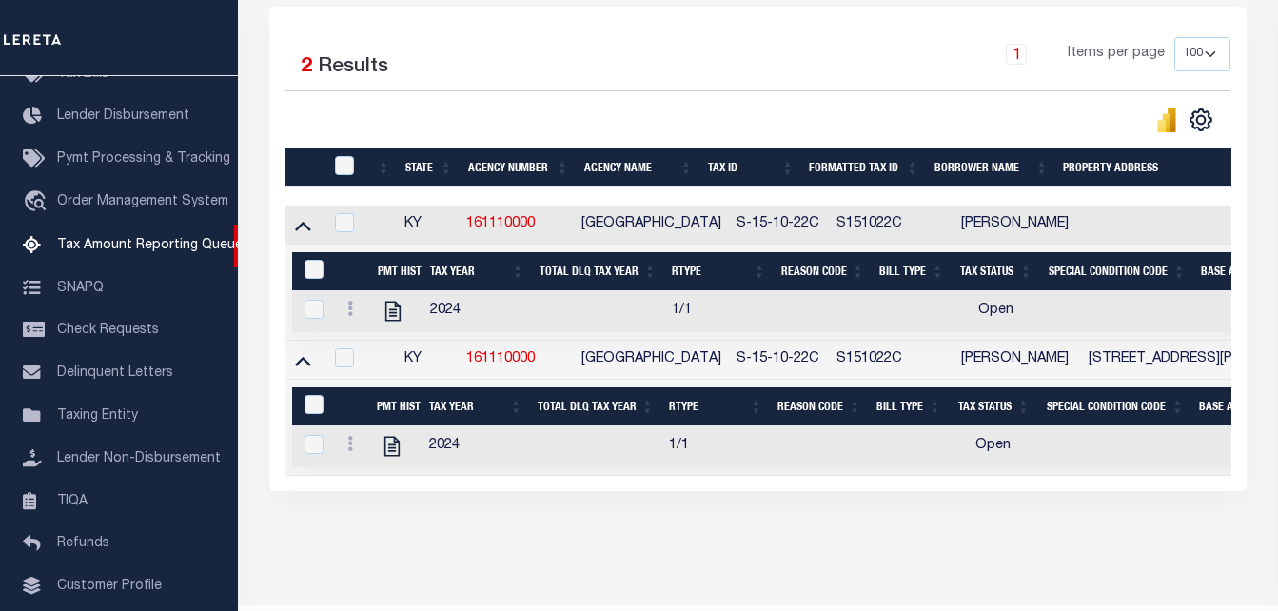
scroll to position [486, 0]
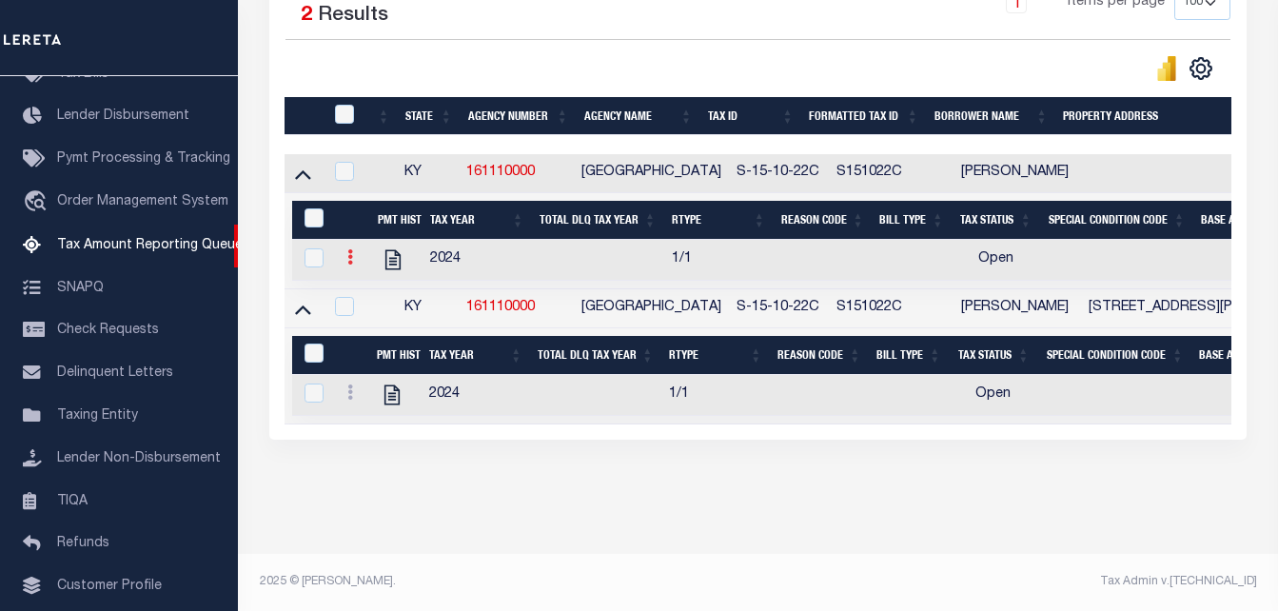
click at [351, 249] on icon at bounding box center [350, 256] width 6 height 15
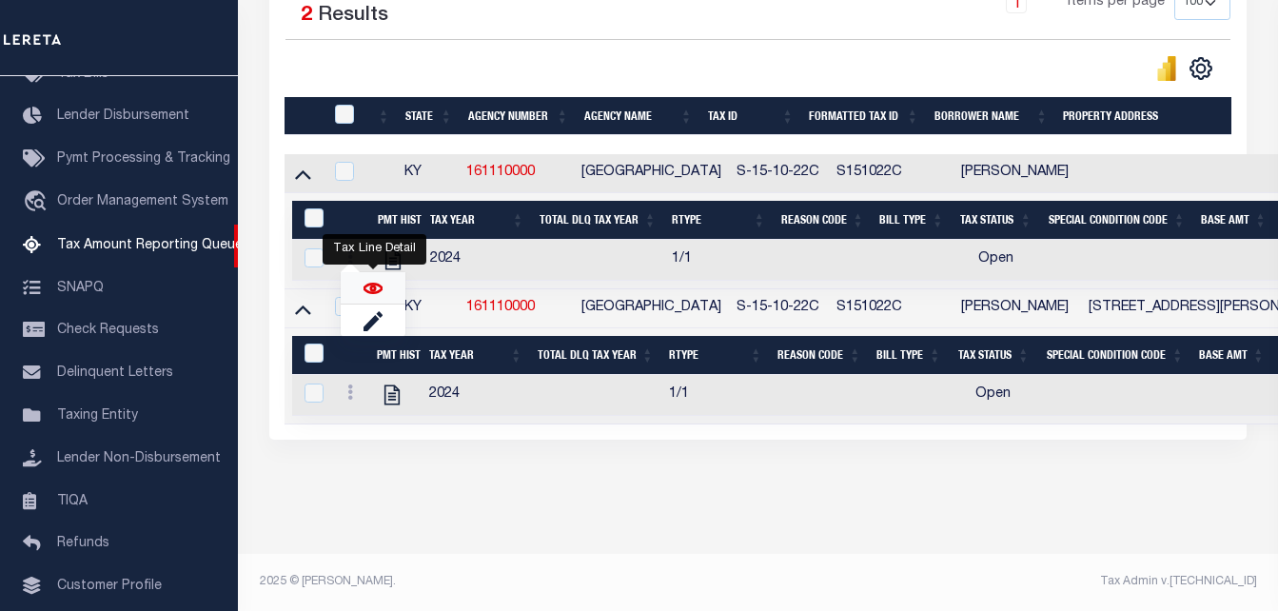
click at [366, 289] on img "" at bounding box center [373, 288] width 19 height 19
checkbox input "true"
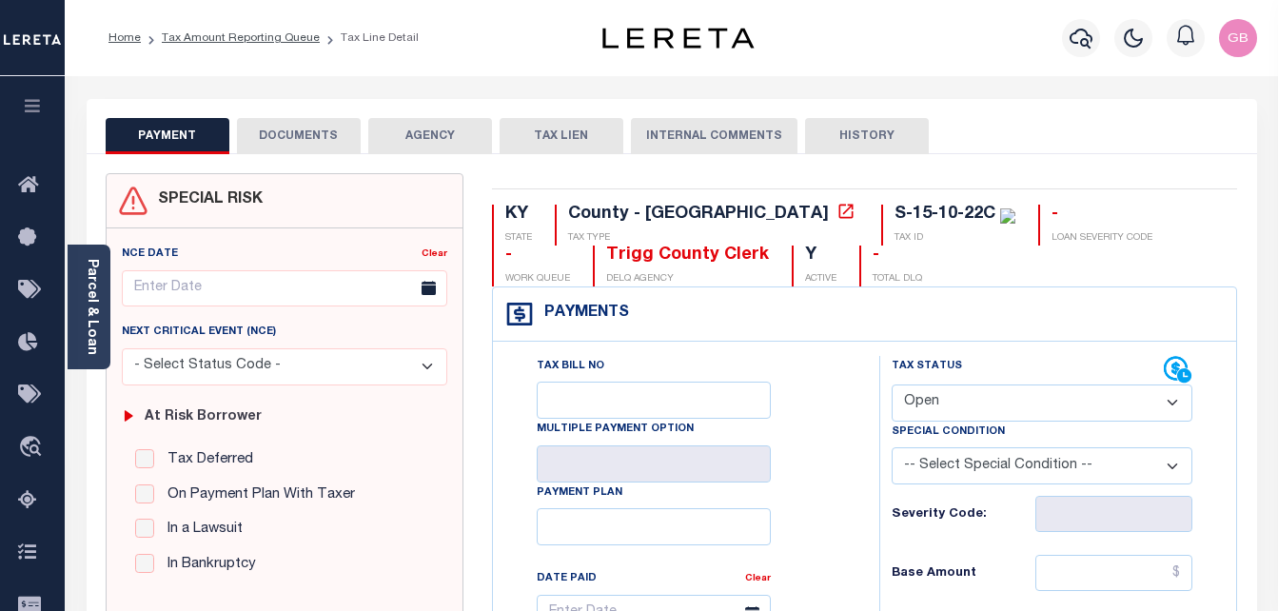
click at [283, 130] on button "DOCUMENTS" at bounding box center [299, 136] width 124 height 36
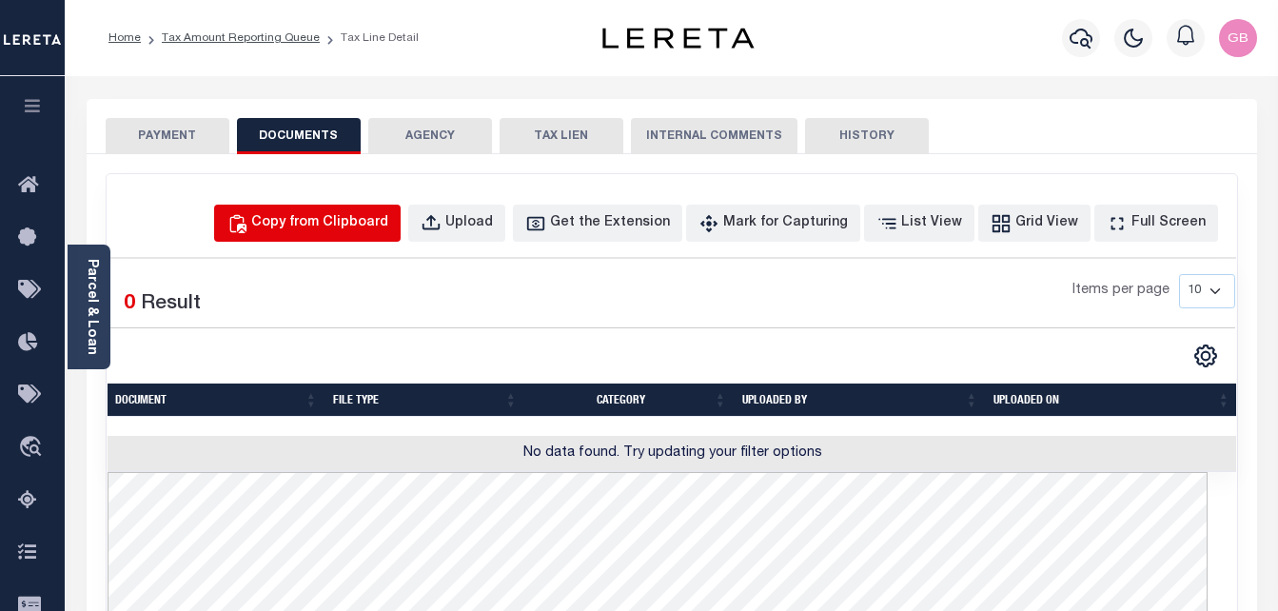
click at [345, 222] on div "Copy from Clipboard" at bounding box center [319, 223] width 137 height 21
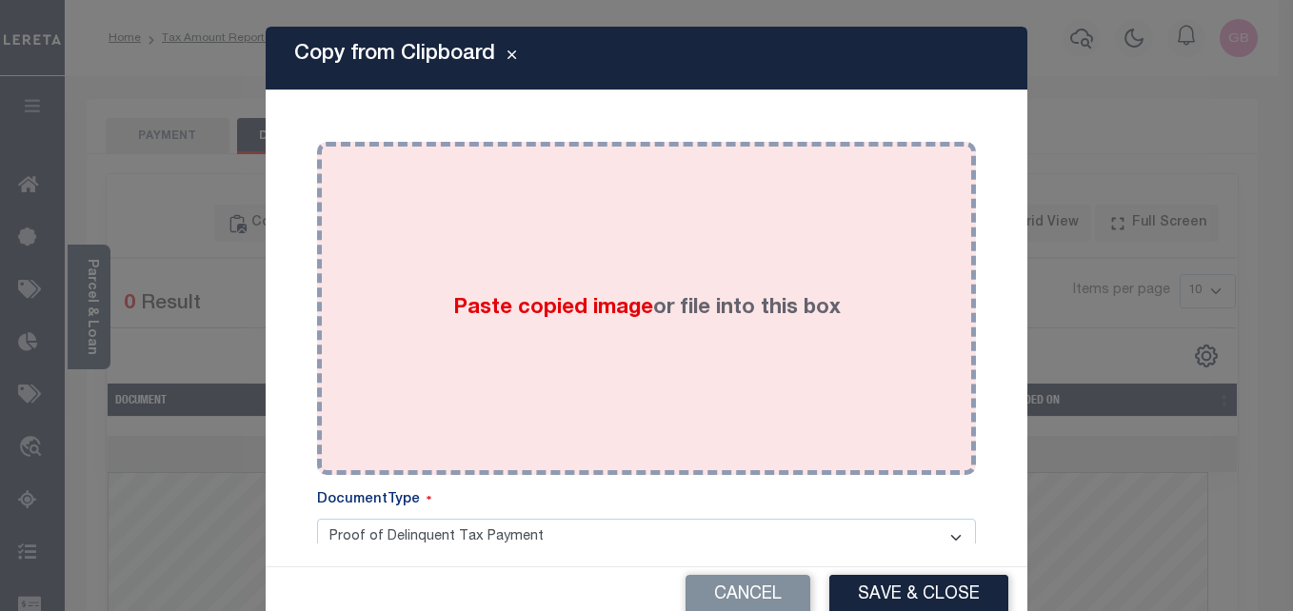
click at [572, 298] on span "Paste copied image" at bounding box center [553, 308] width 200 height 21
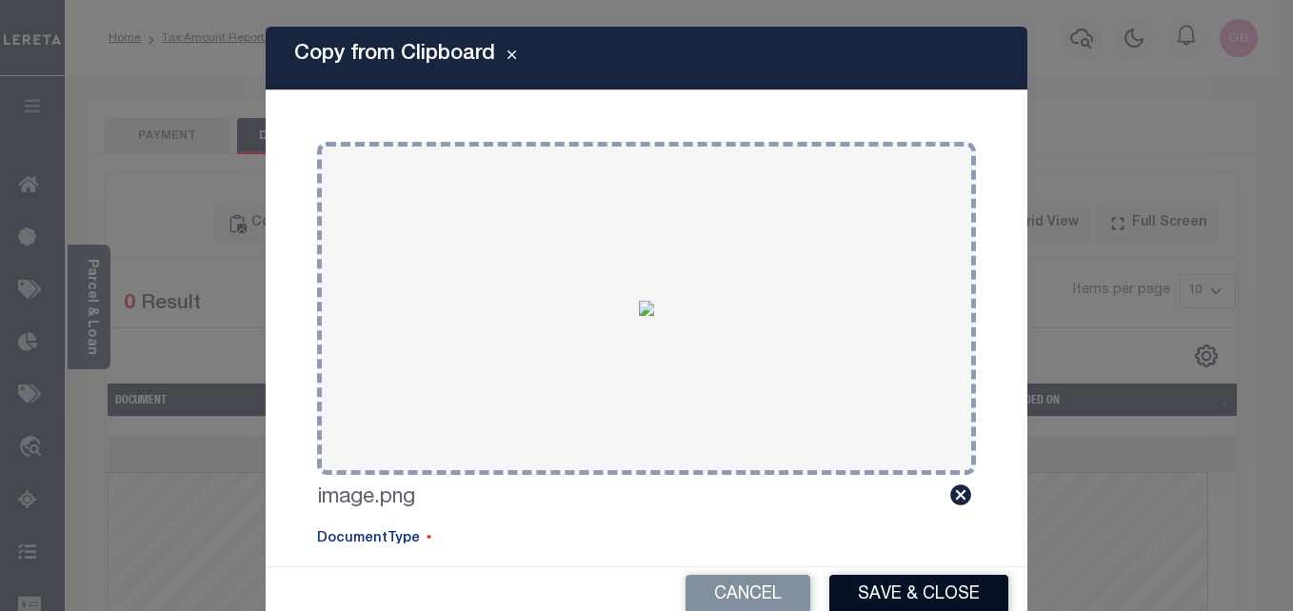
click at [885, 582] on button "Save & Close" at bounding box center [918, 595] width 179 height 41
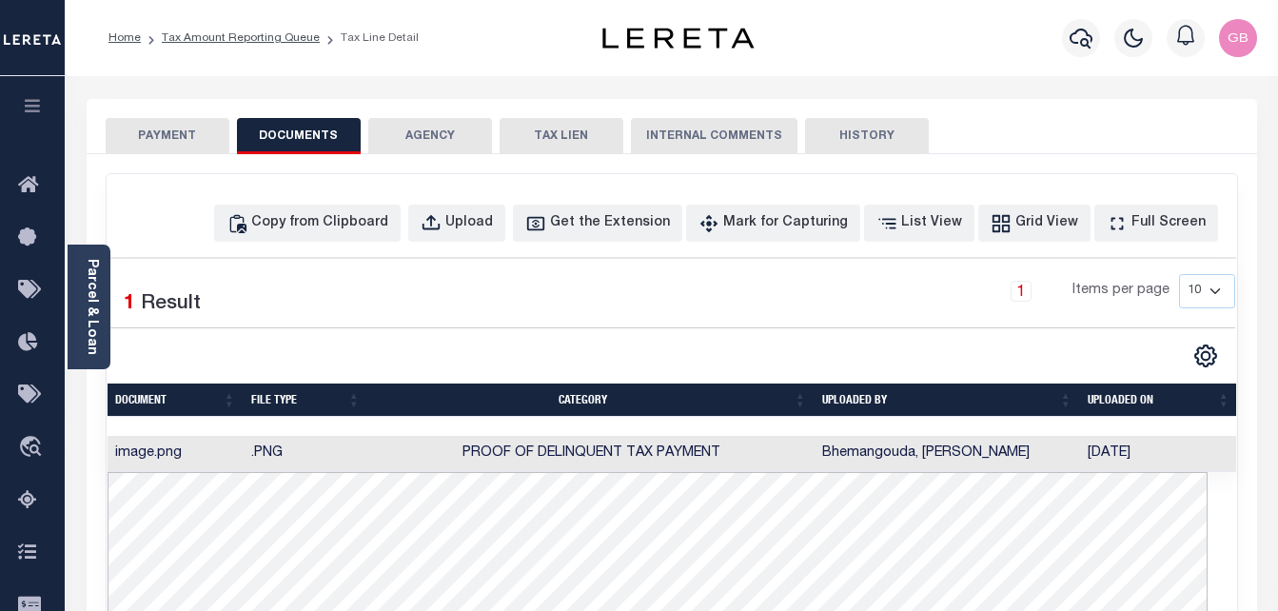
click at [188, 144] on button "PAYMENT" at bounding box center [168, 136] width 124 height 36
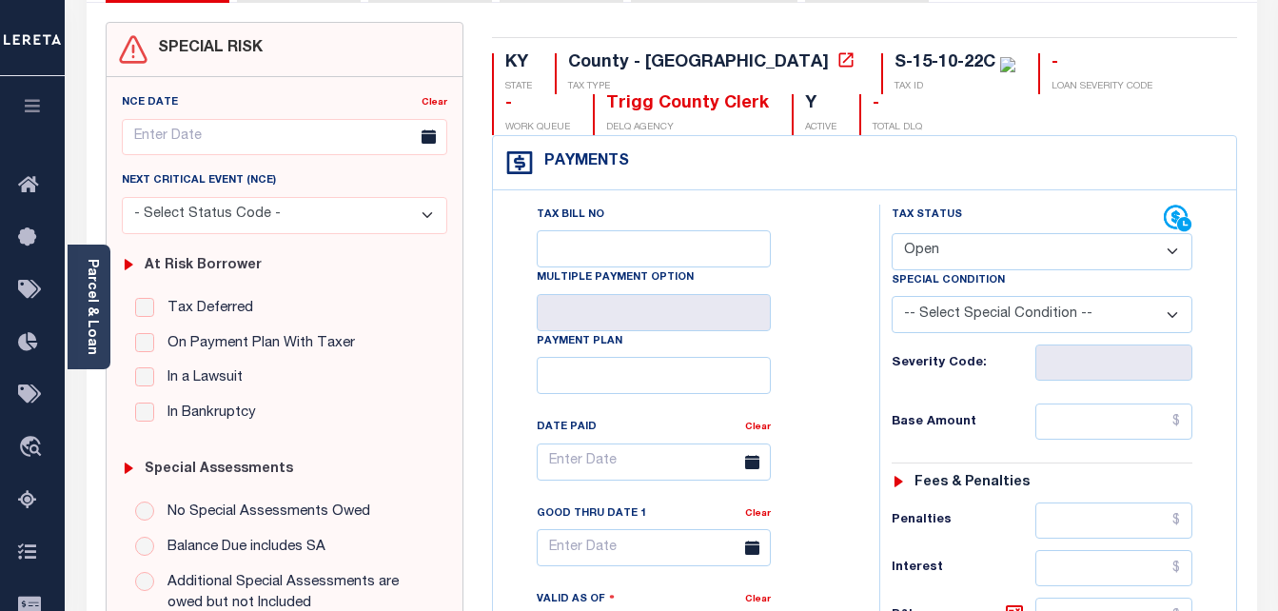
scroll to position [190, 0]
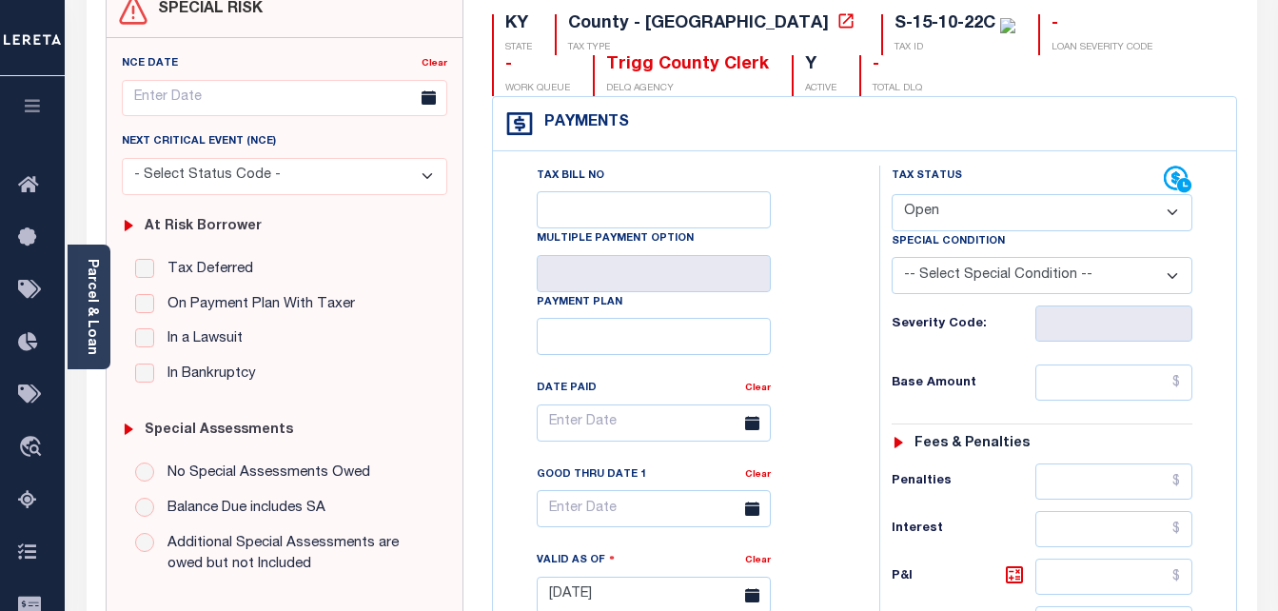
click at [945, 216] on select "- Select Status Code - Open Due/Unpaid Paid Incomplete No Tax Due Internal Refu…" at bounding box center [1043, 212] width 302 height 37
select select "PYD"
click at [892, 195] on select "- Select Status Code - Open Due/Unpaid Paid Incomplete No Tax Due Internal Refu…" at bounding box center [1043, 212] width 302 height 37
type input "[DATE]"
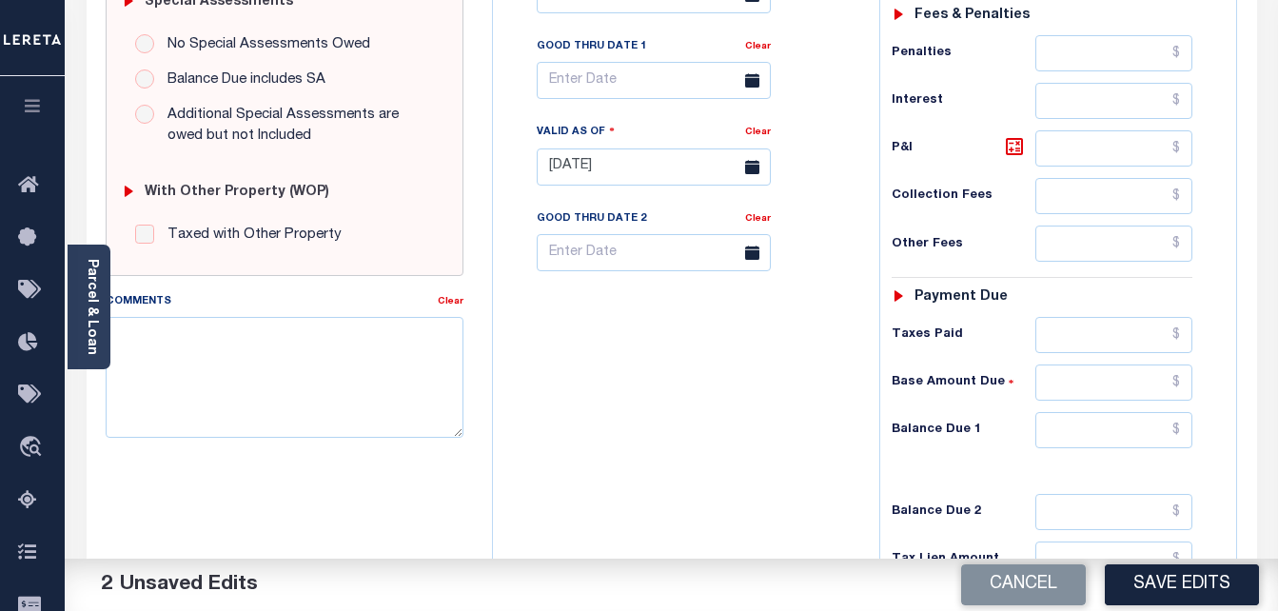
scroll to position [666, 0]
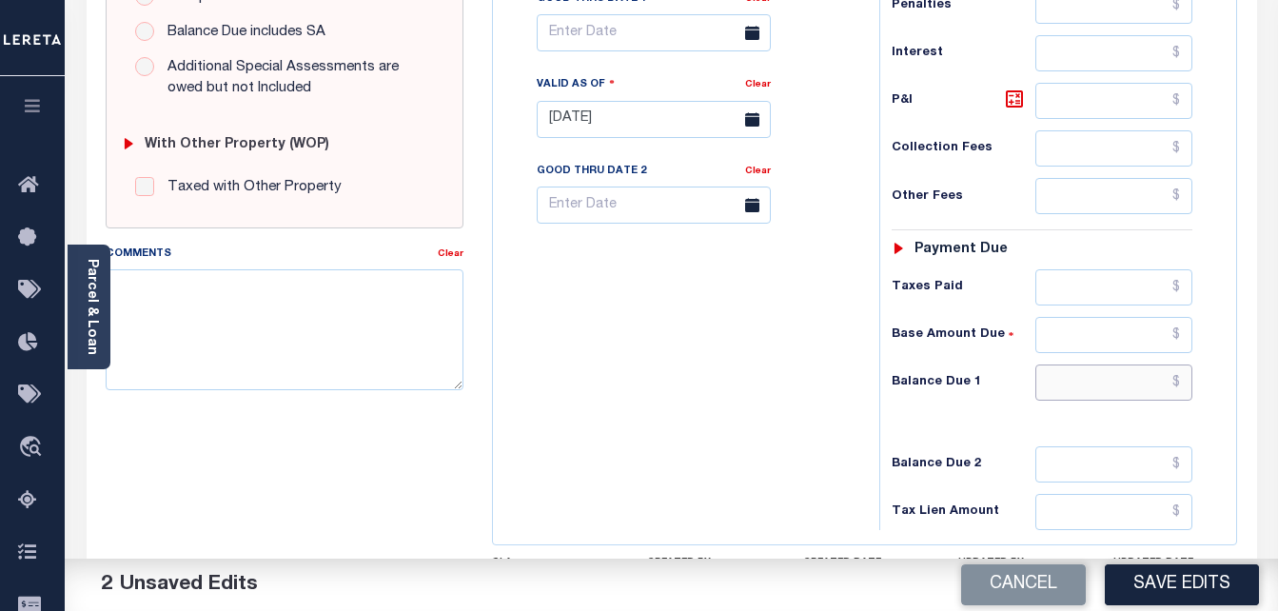
click at [1178, 390] on input "text" at bounding box center [1114, 383] width 157 height 36
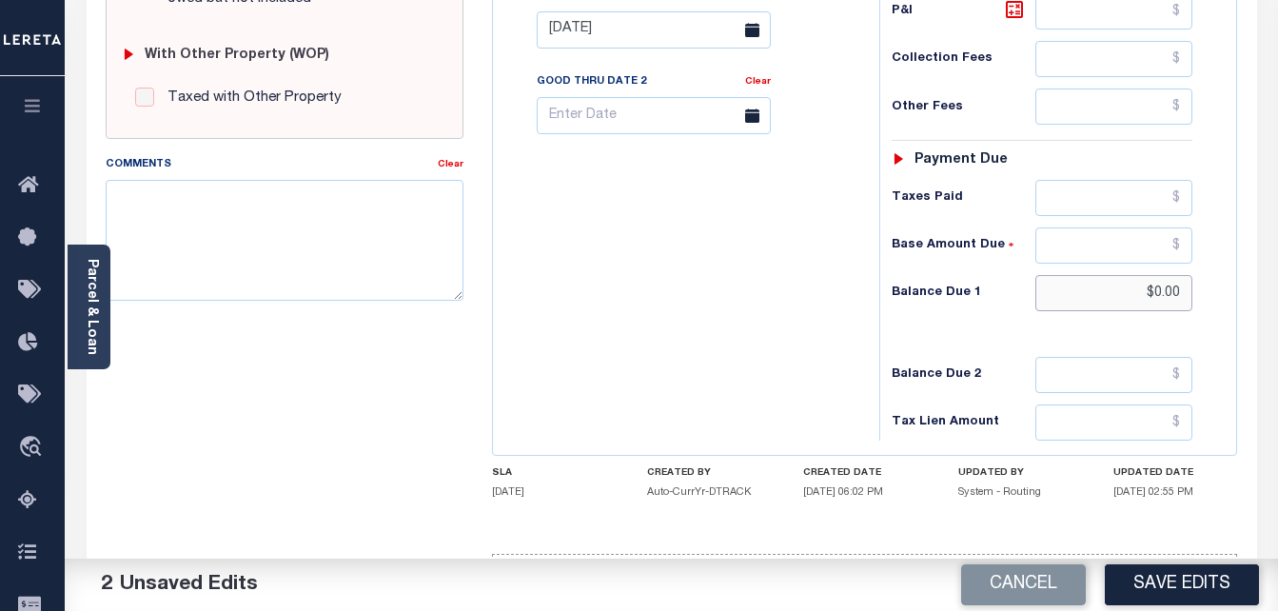
scroll to position [825, 0]
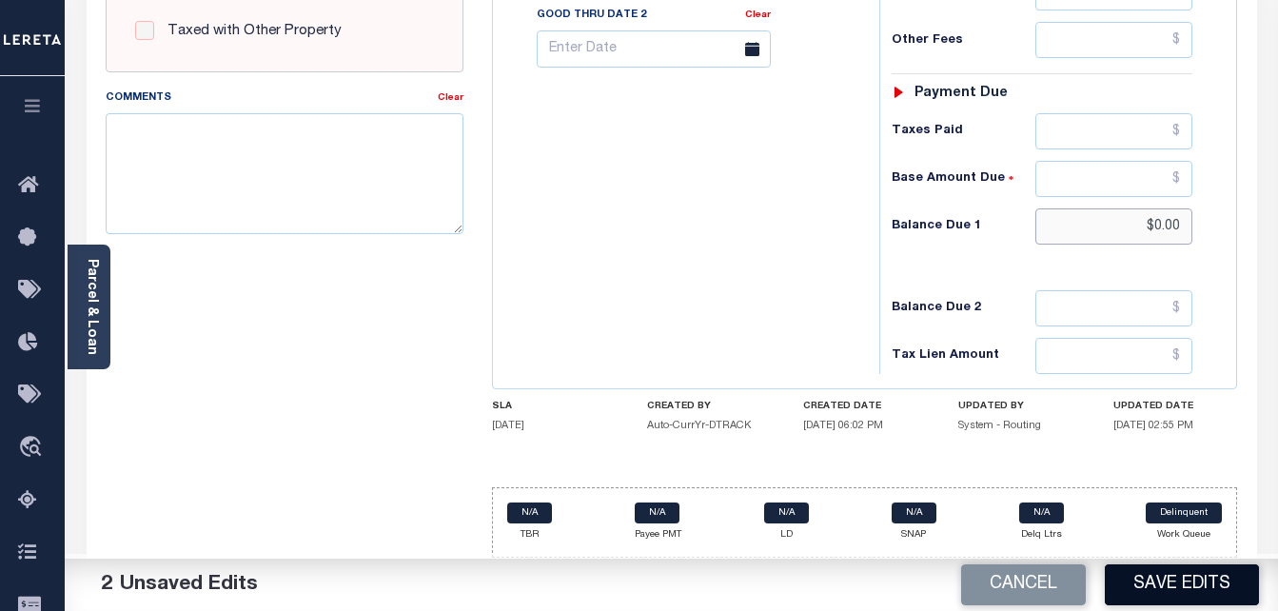
type input "$0.00"
click at [1185, 586] on button "Save Edits" at bounding box center [1182, 584] width 154 height 41
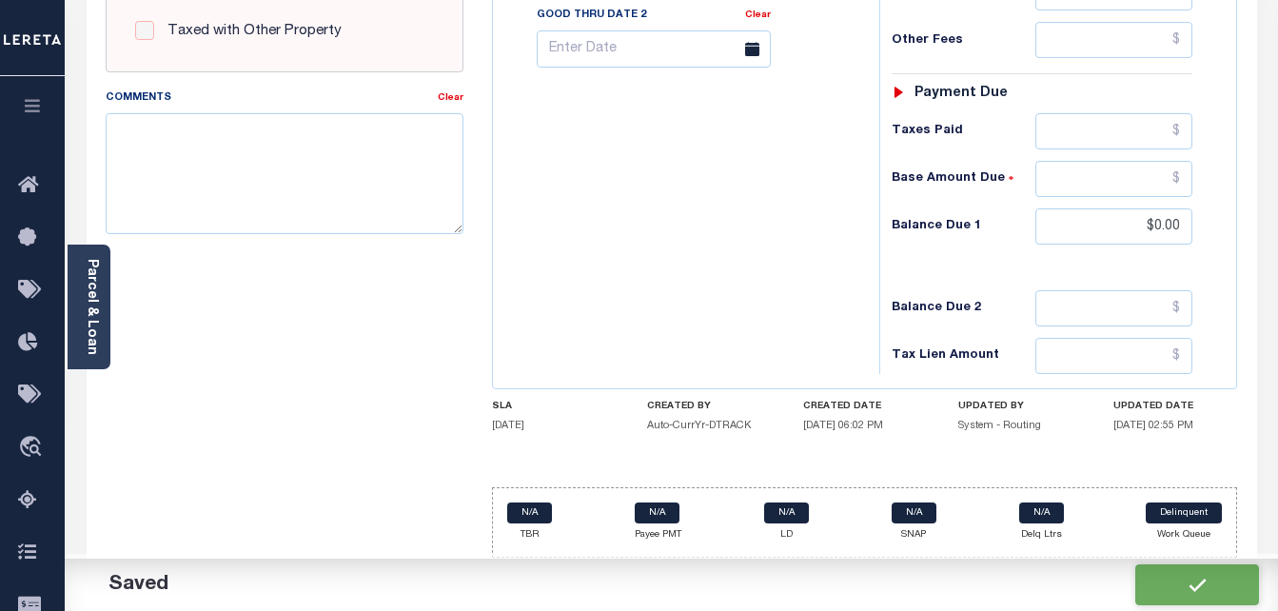
checkbox input "false"
type input "$0"
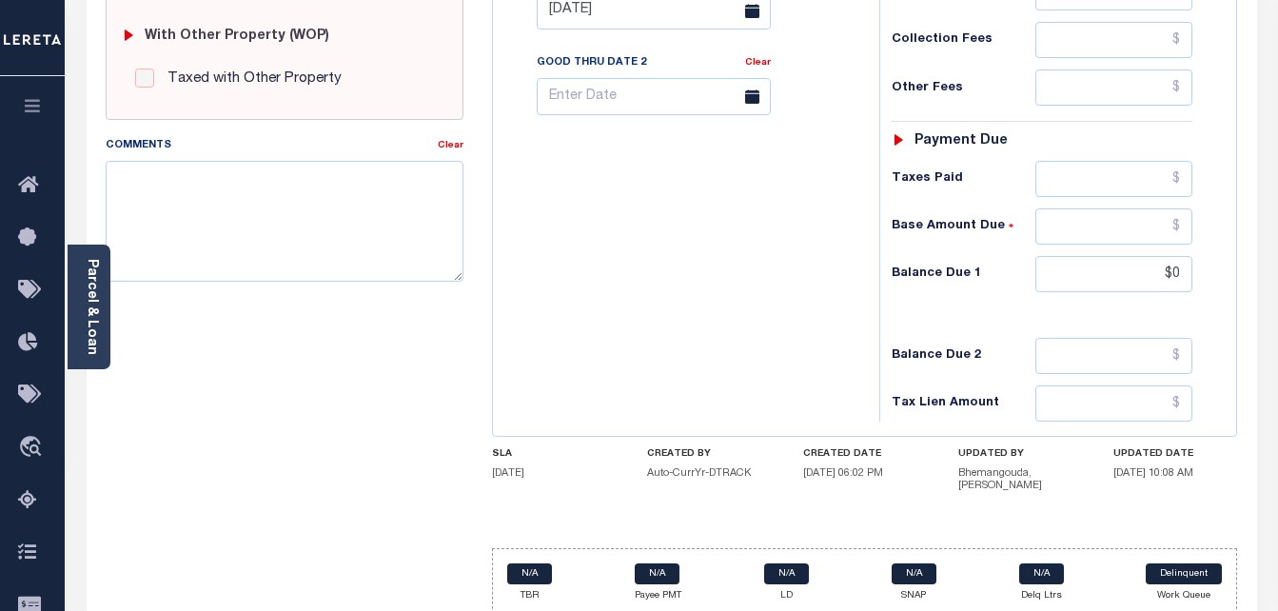
scroll to position [635, 0]
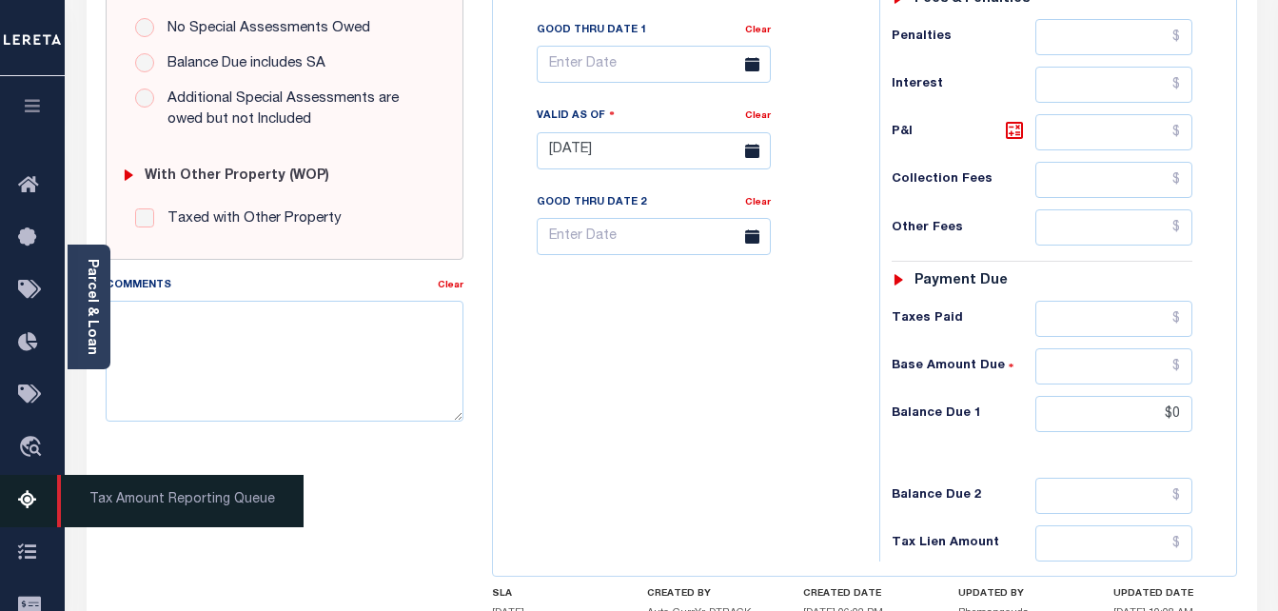
click at [29, 513] on icon at bounding box center [33, 501] width 30 height 24
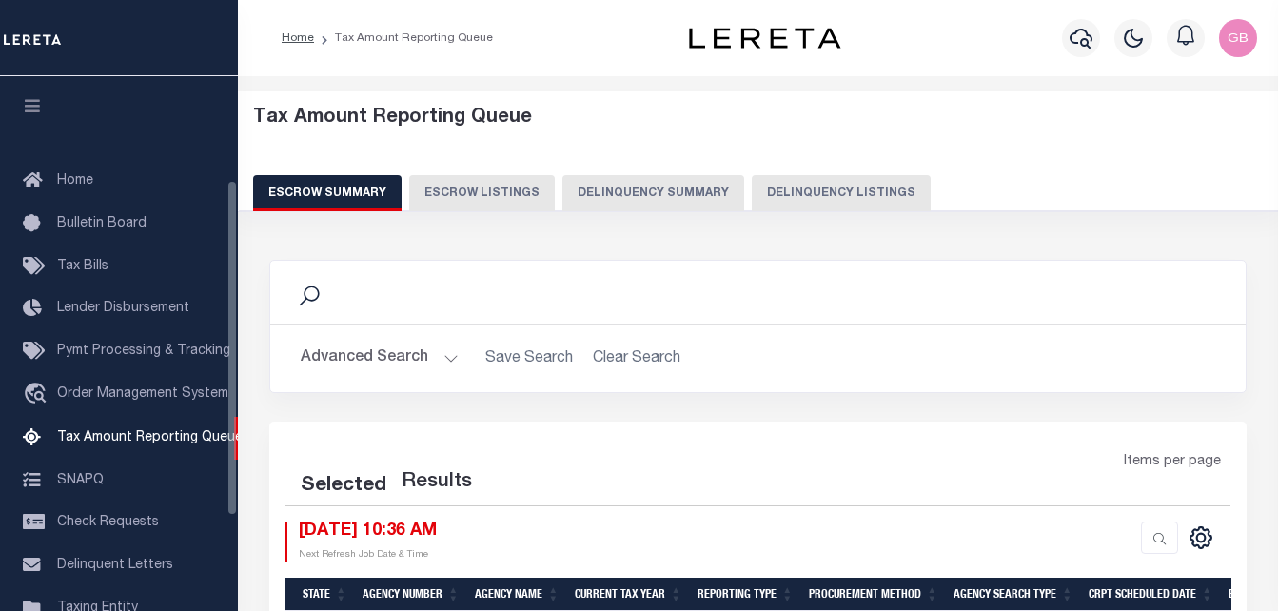
click at [783, 202] on button "Delinquency Listings" at bounding box center [841, 193] width 179 height 36
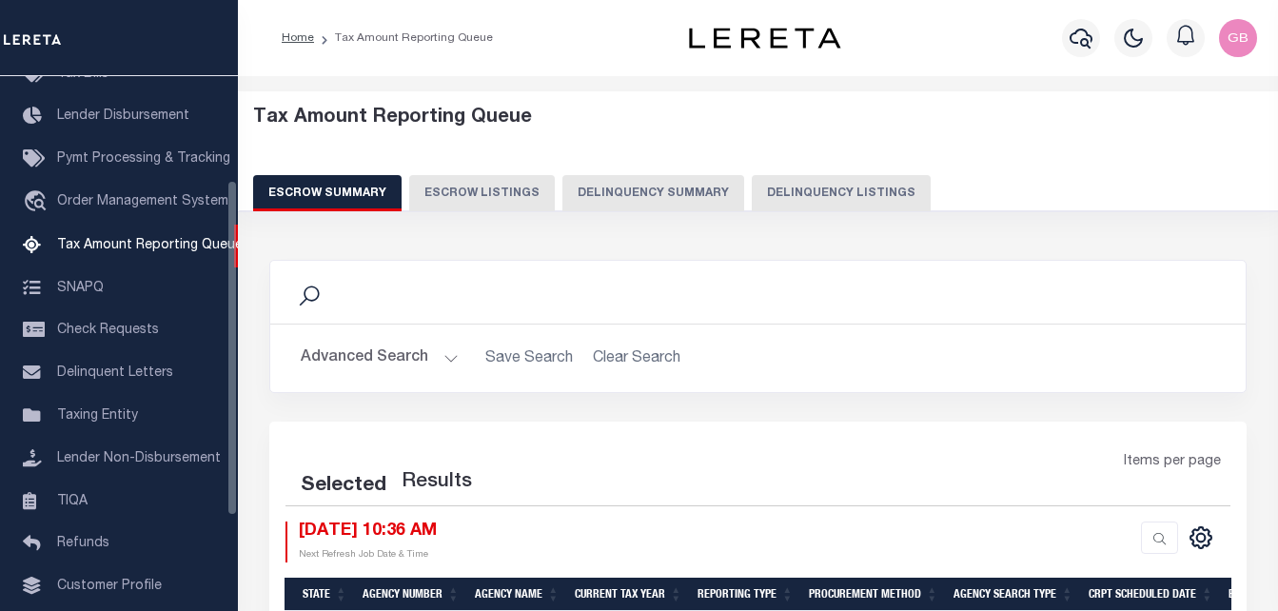
select select "100"
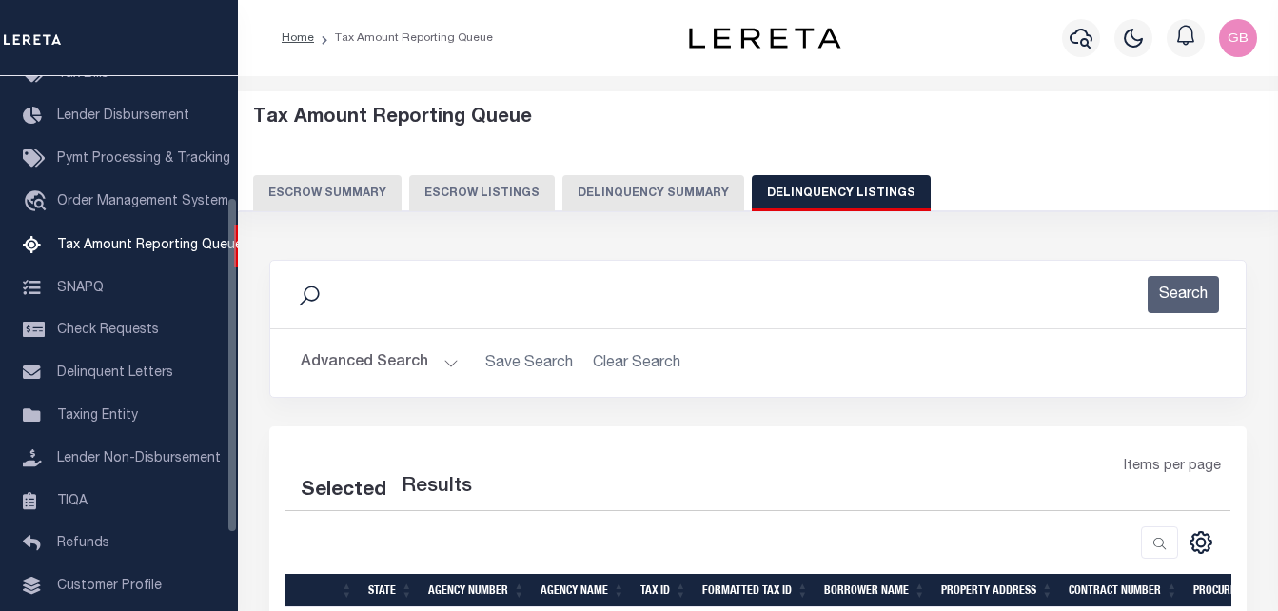
select select "100"
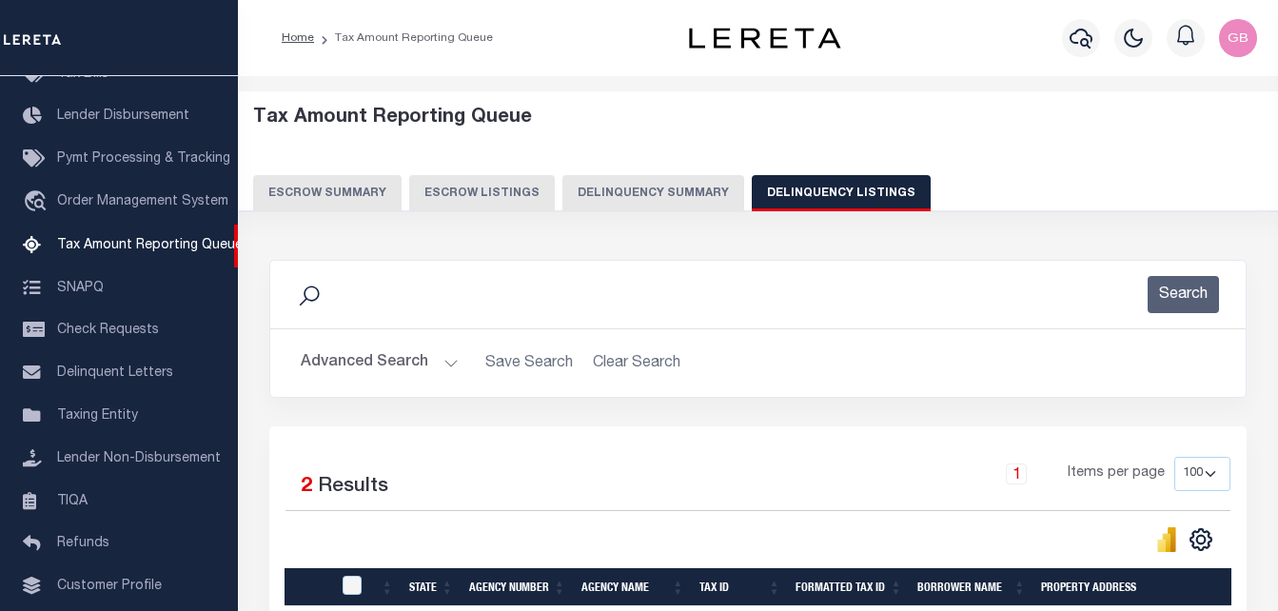
click at [440, 357] on button "Advanced Search" at bounding box center [380, 363] width 158 height 37
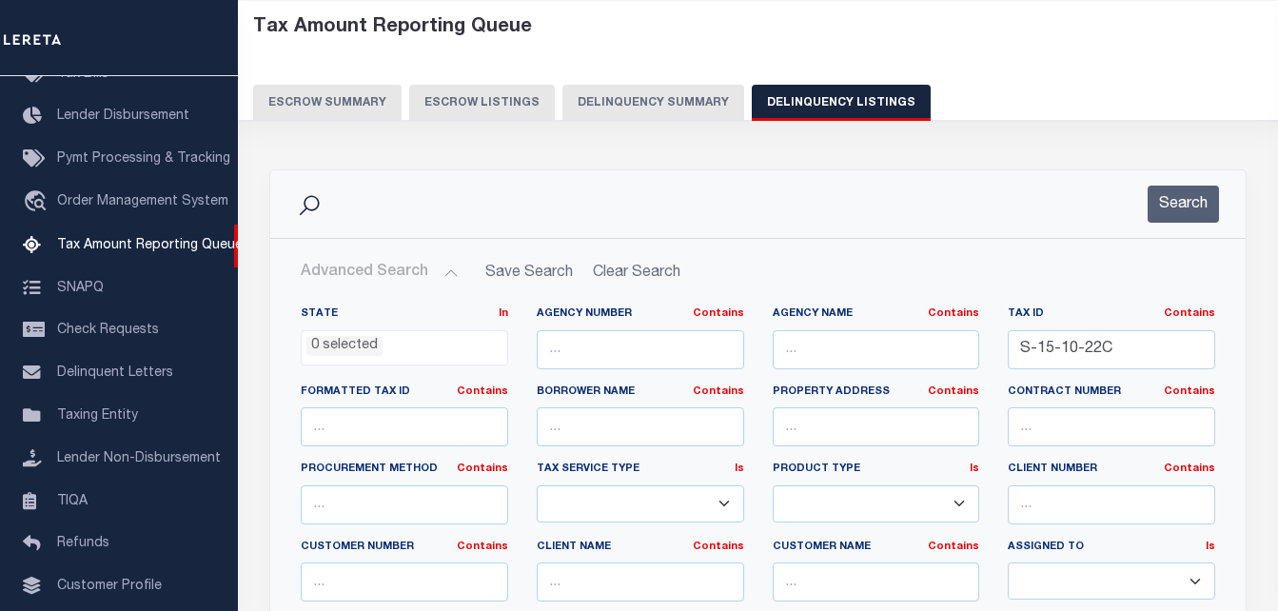
scroll to position [95, 0]
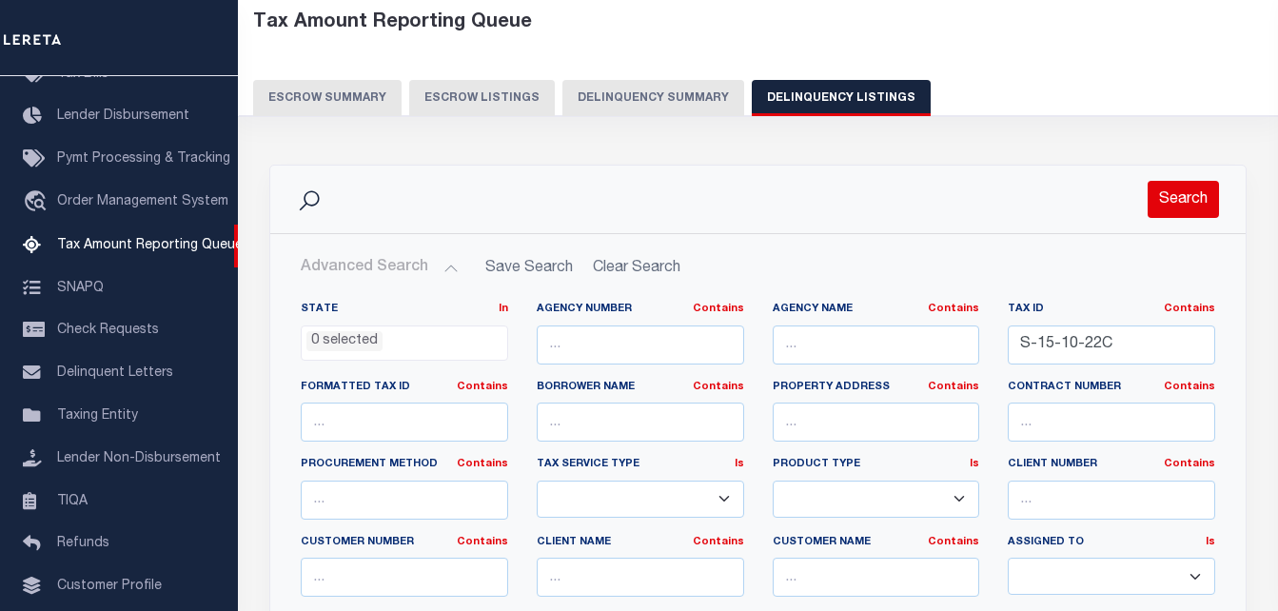
click at [1196, 194] on button "Search" at bounding box center [1183, 199] width 71 height 37
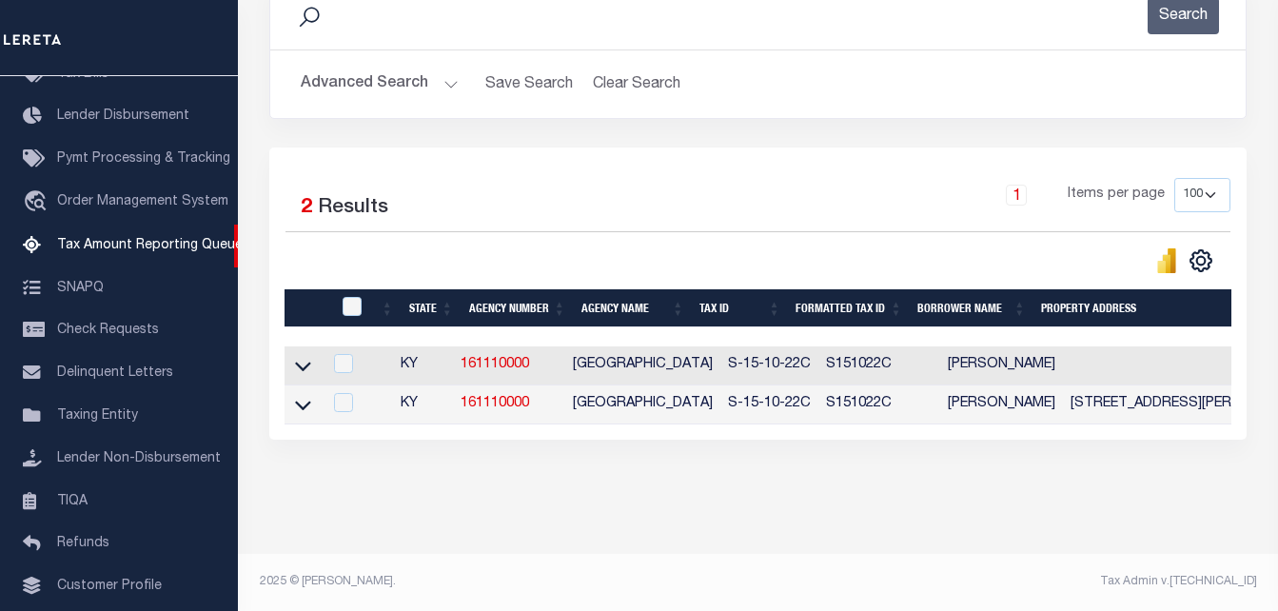
scroll to position [296, 0]
click at [306, 356] on icon at bounding box center [303, 366] width 16 height 20
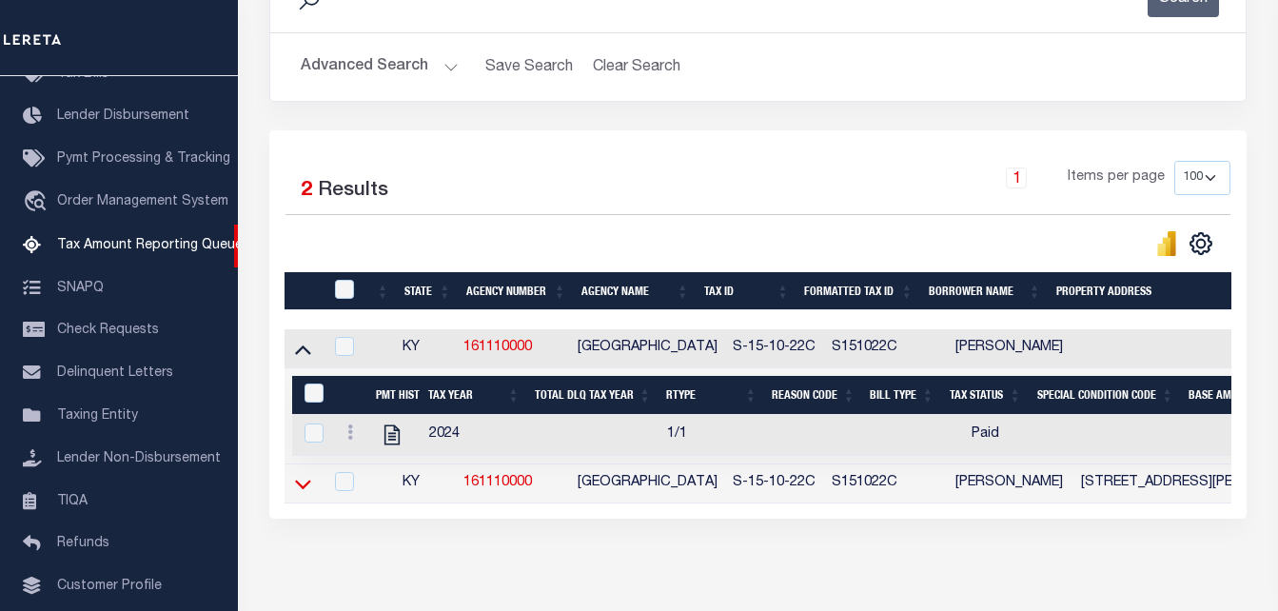
click at [295, 494] on icon at bounding box center [303, 484] width 16 height 20
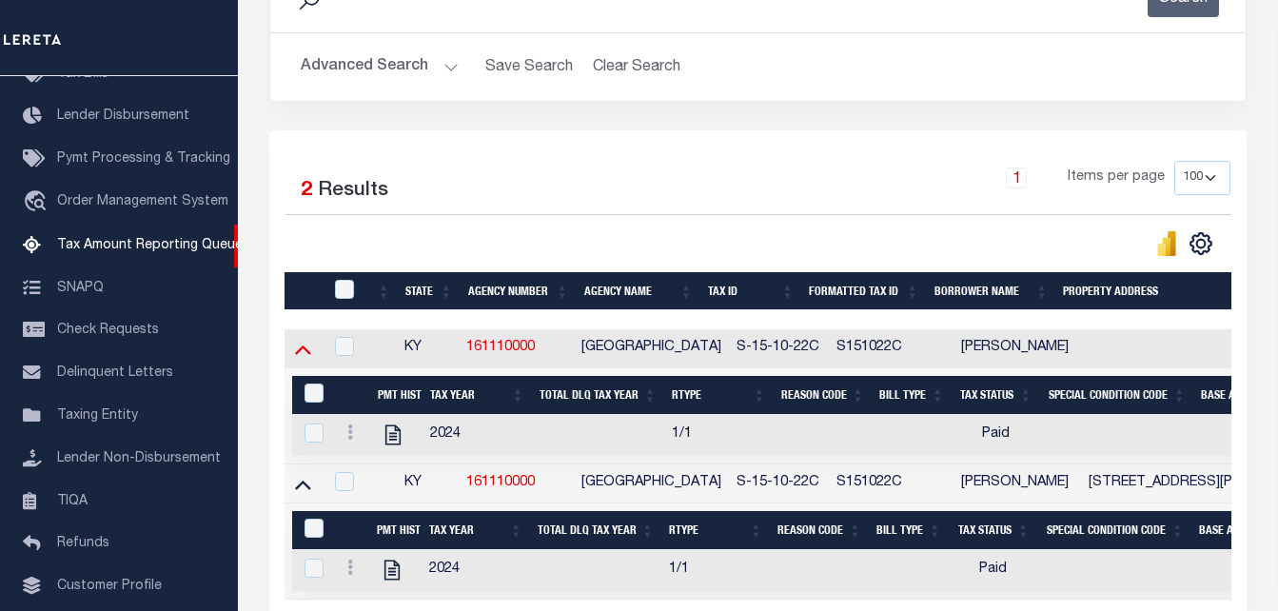
click at [303, 359] on icon at bounding box center [303, 349] width 16 height 20
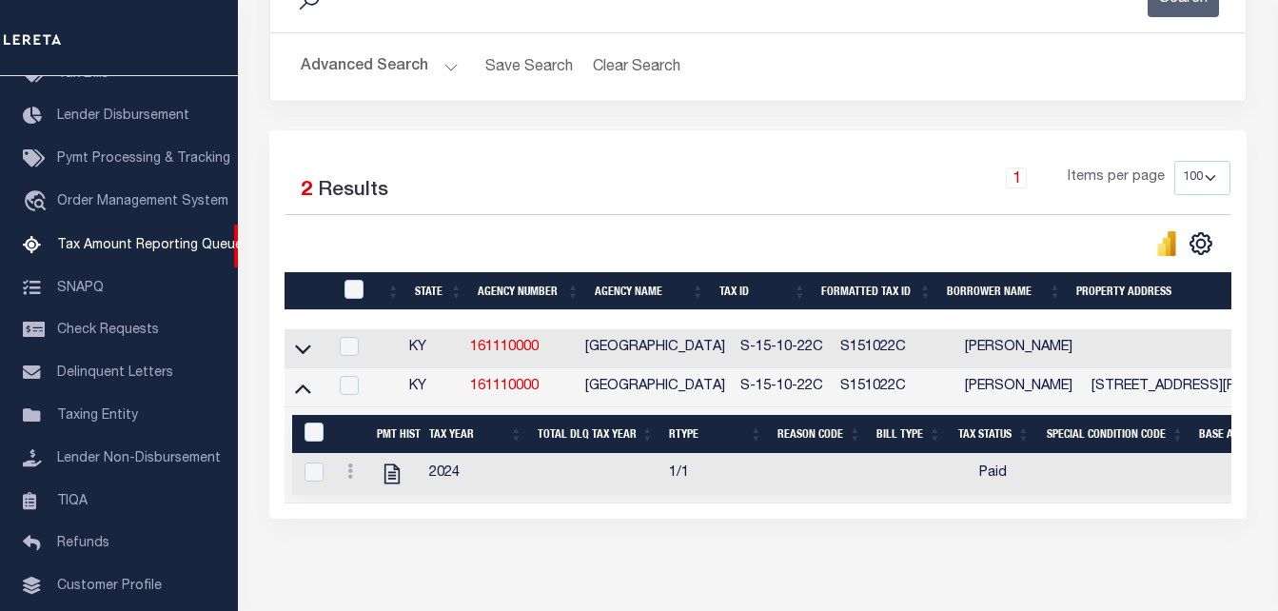
click at [305, 404] on td at bounding box center [307, 387] width 44 height 39
checkbox input "true"
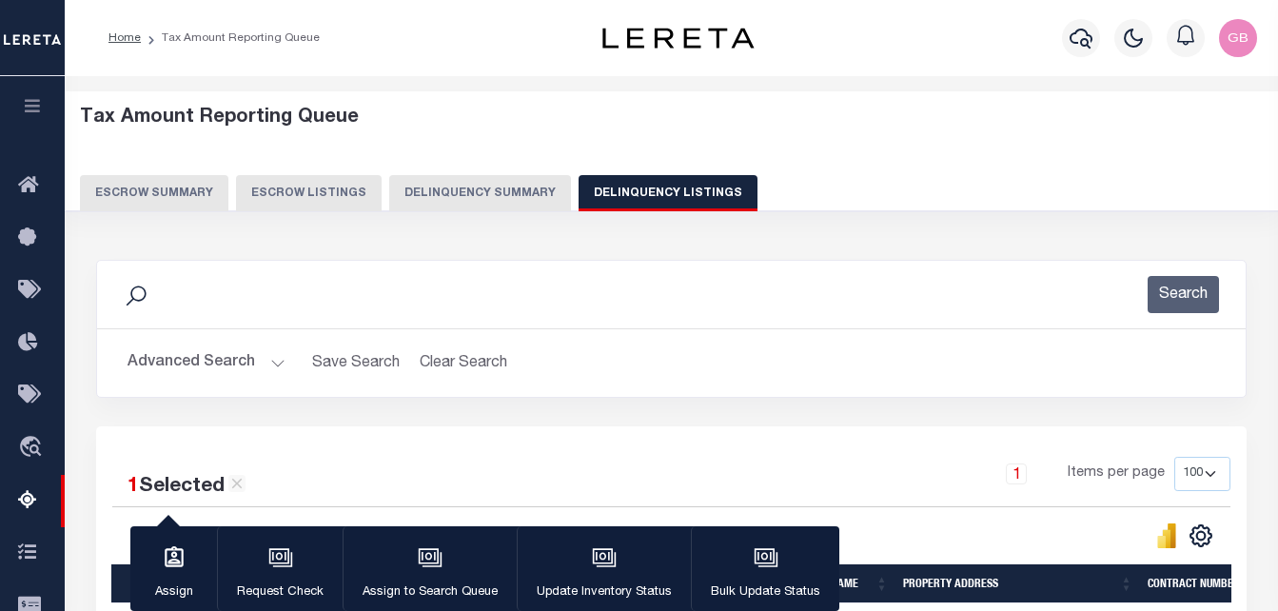
select select "100"
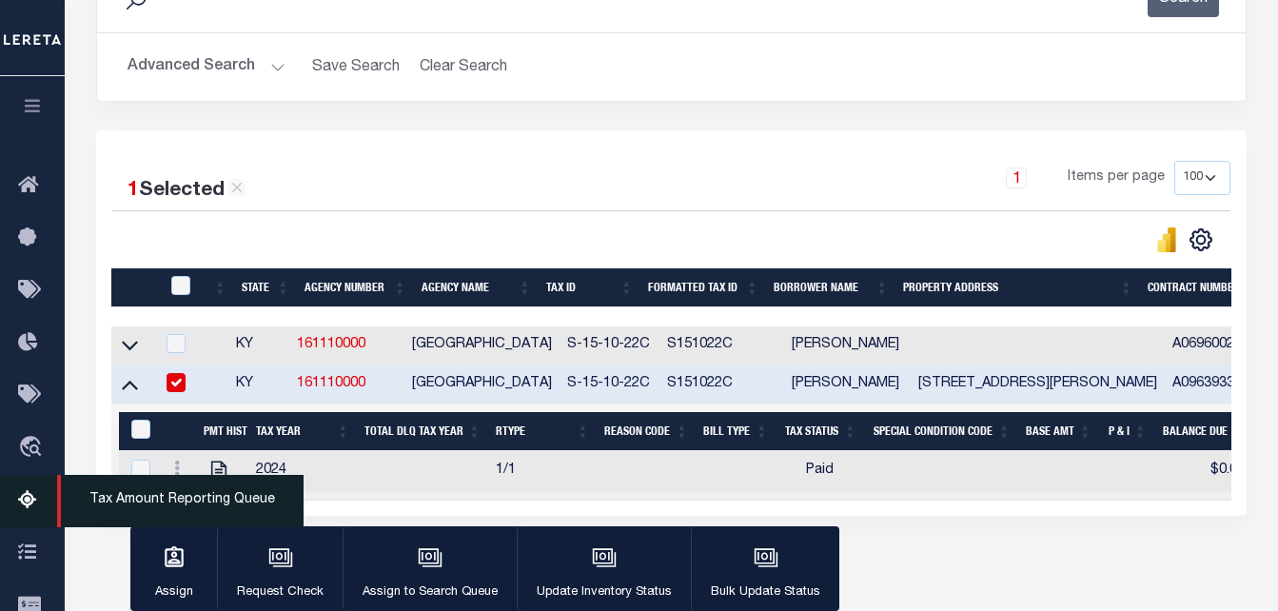
click at [26, 502] on icon at bounding box center [33, 501] width 30 height 24
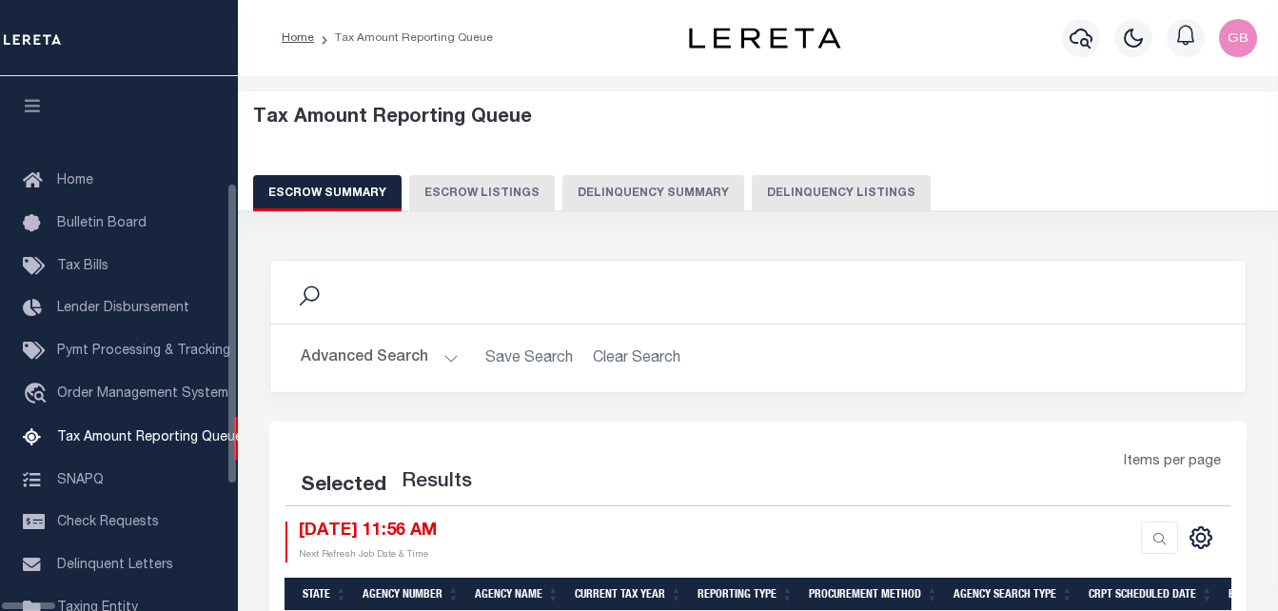
click at [801, 189] on button "Delinquency Listings" at bounding box center [841, 193] width 179 height 36
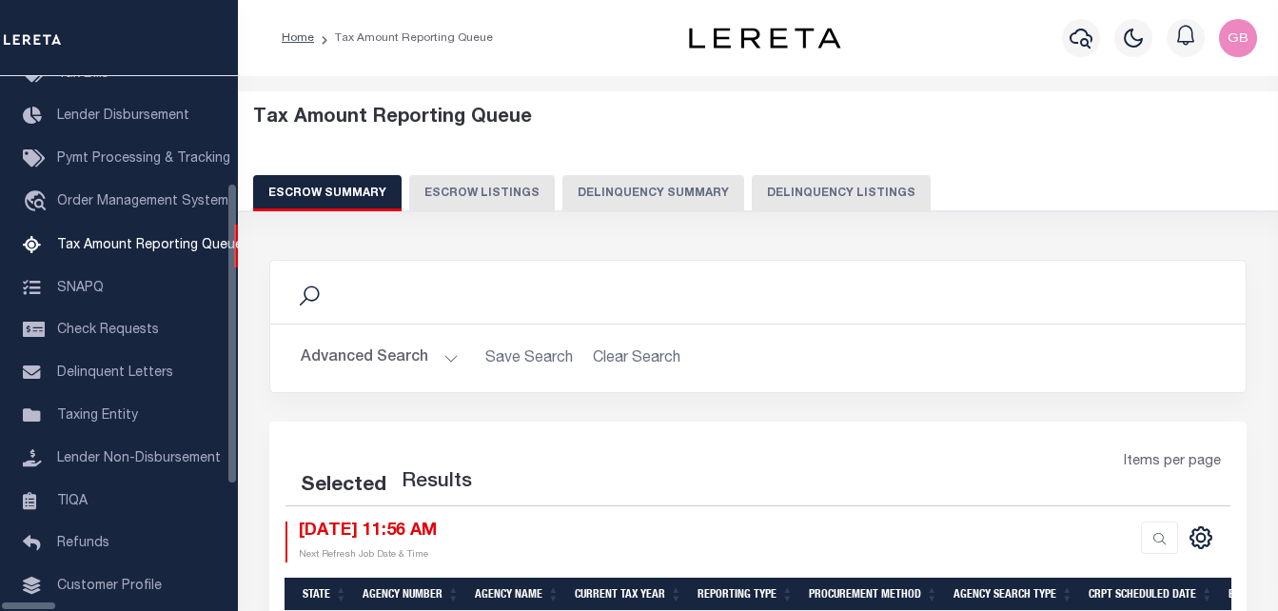
select select "100"
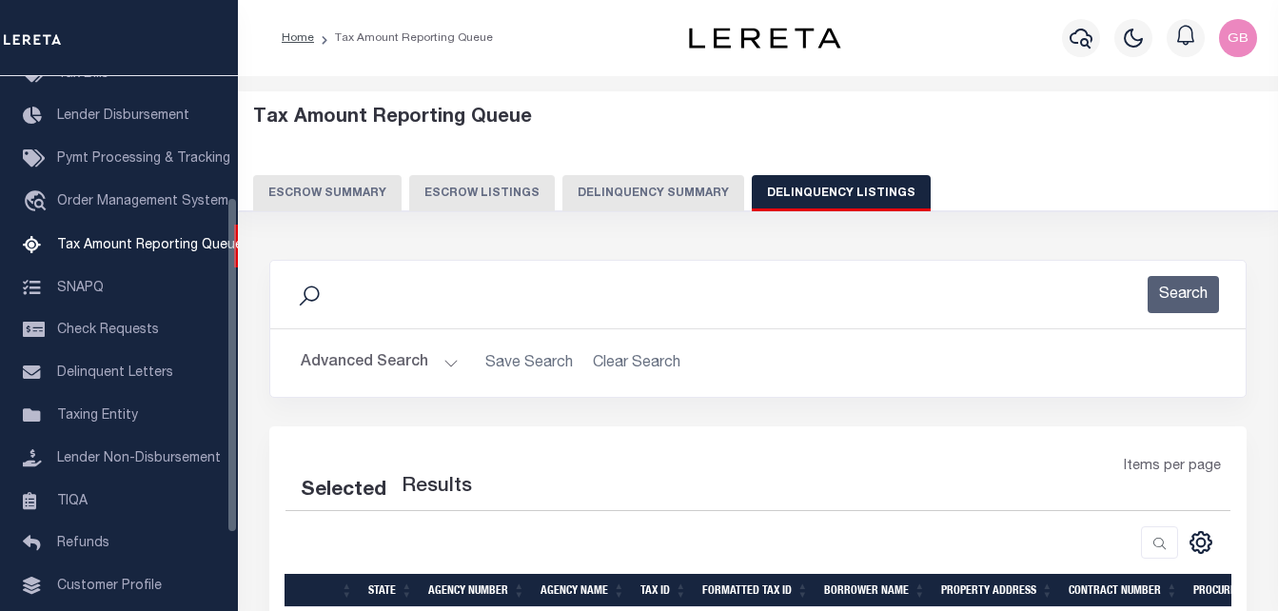
select select "100"
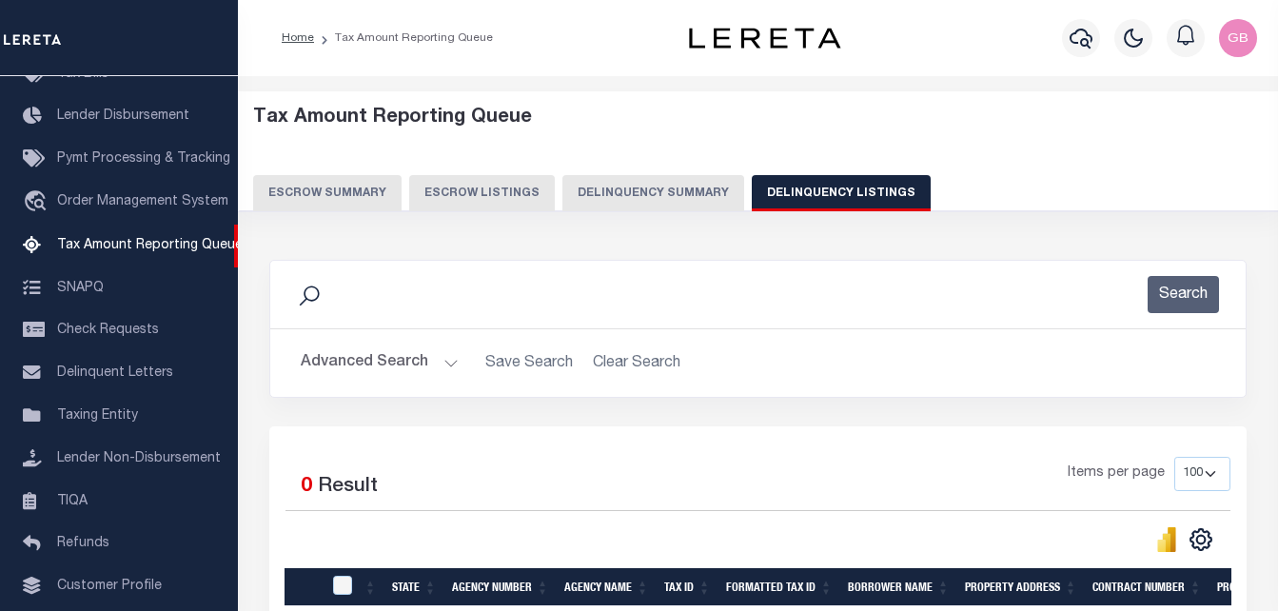
click at [449, 366] on button "Advanced Search" at bounding box center [380, 363] width 158 height 37
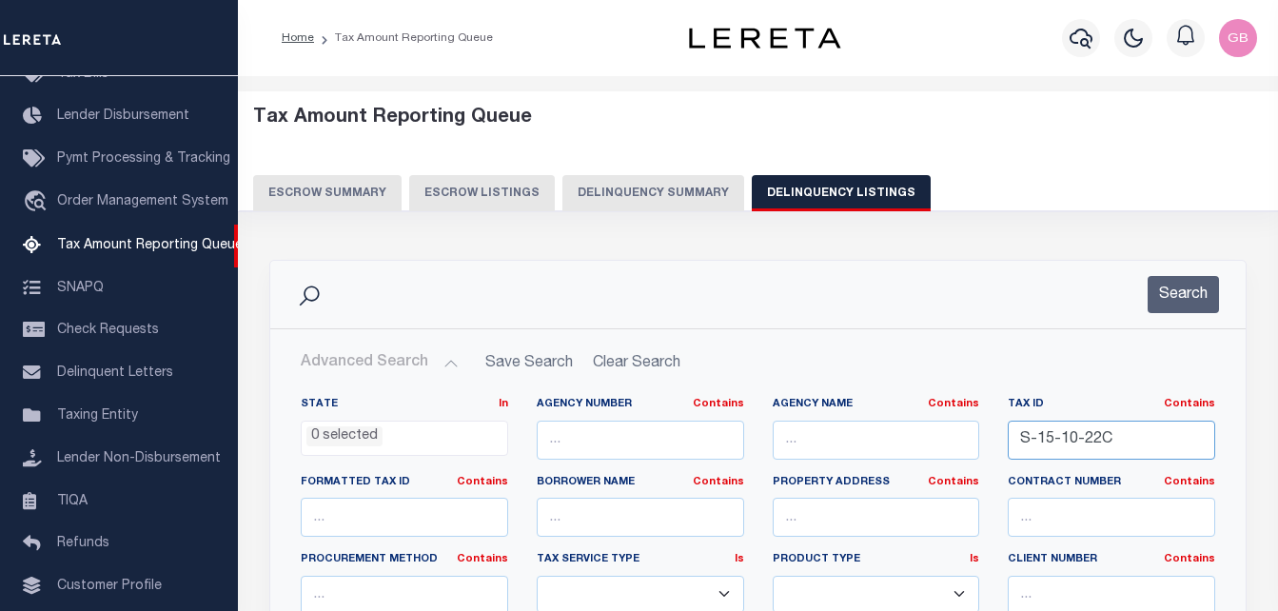
click at [1036, 434] on input "S-15-10-22C" at bounding box center [1111, 440] width 207 height 39
paste input "[PHONE_NUMBER]"
type input "[PHONE_NUMBER]"
click at [1171, 289] on button "Search" at bounding box center [1183, 294] width 71 height 37
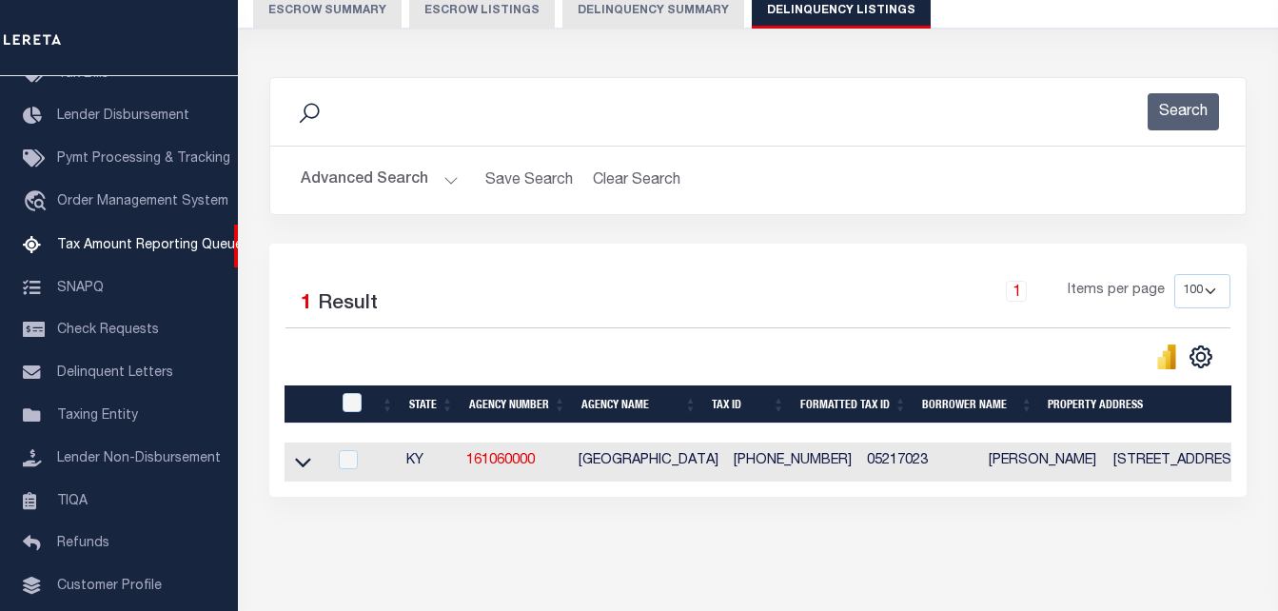
scroll to position [256, 0]
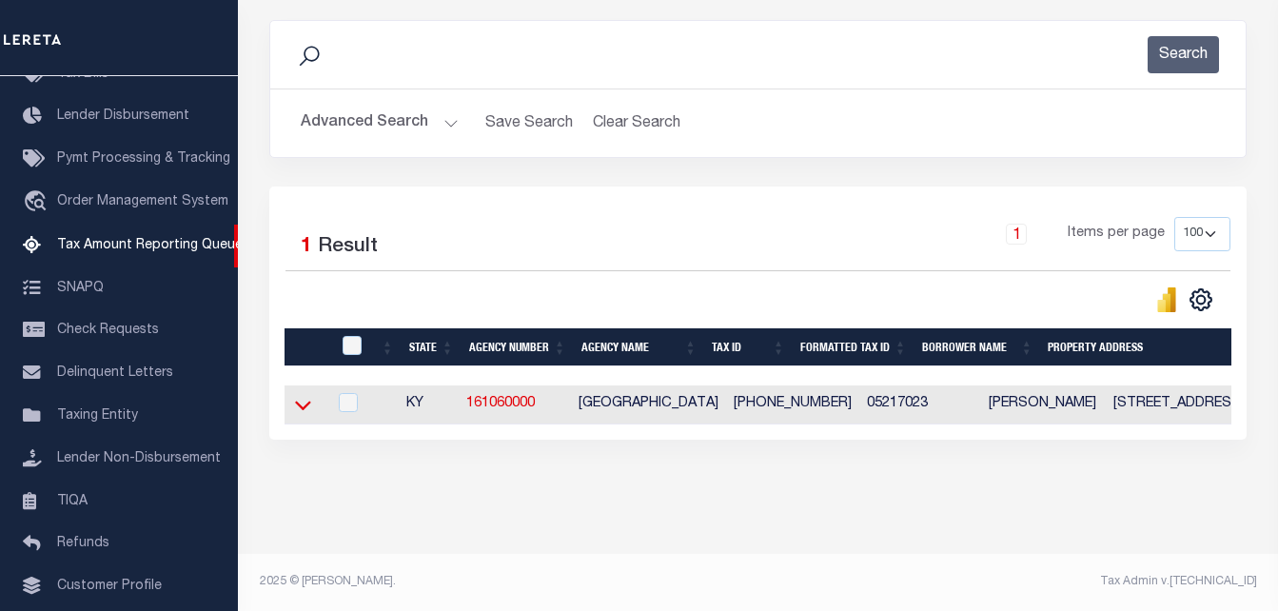
click at [309, 402] on icon at bounding box center [303, 407] width 16 height 10
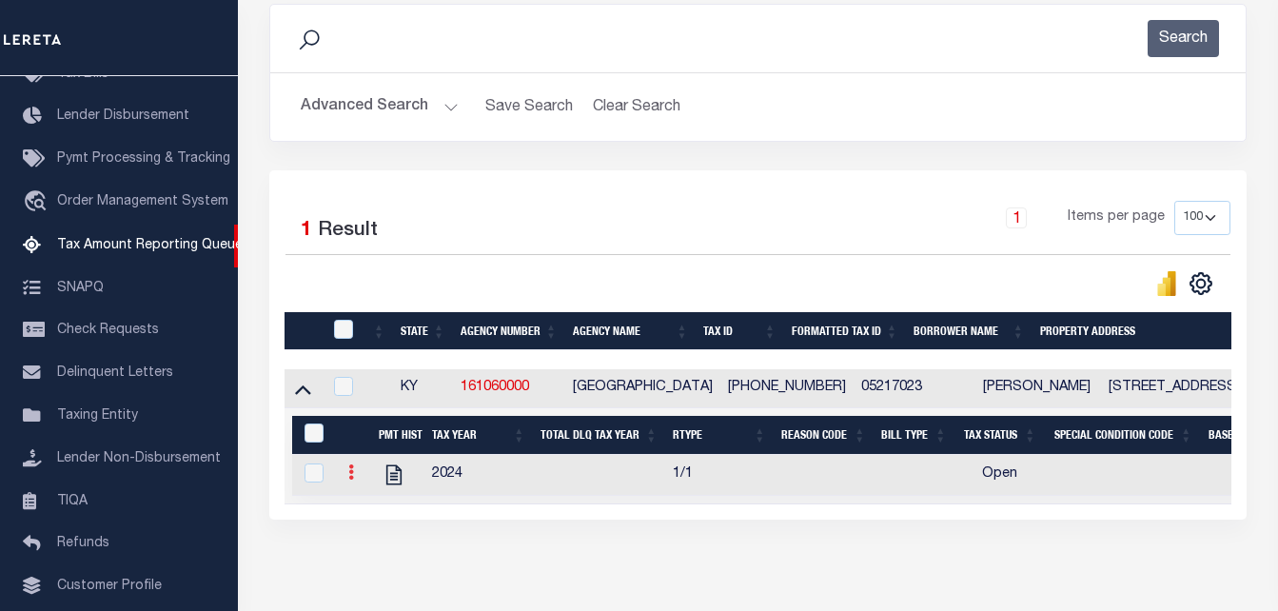
click at [345, 476] on link at bounding box center [351, 474] width 21 height 15
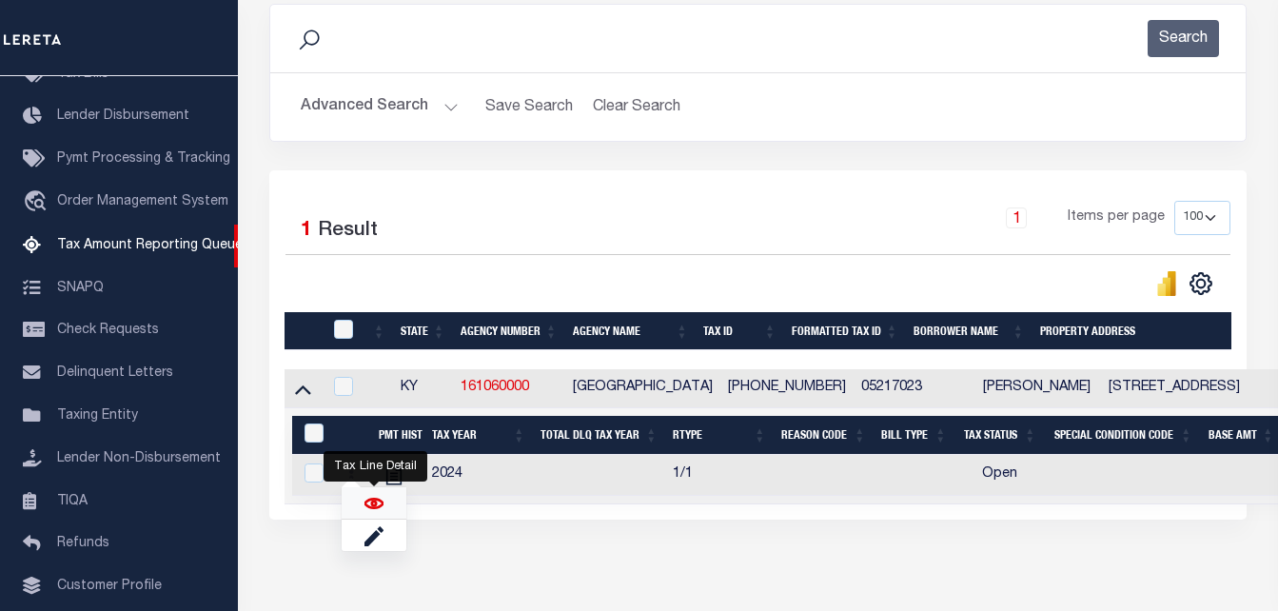
click at [377, 507] on img "" at bounding box center [374, 503] width 19 height 19
checkbox input "true"
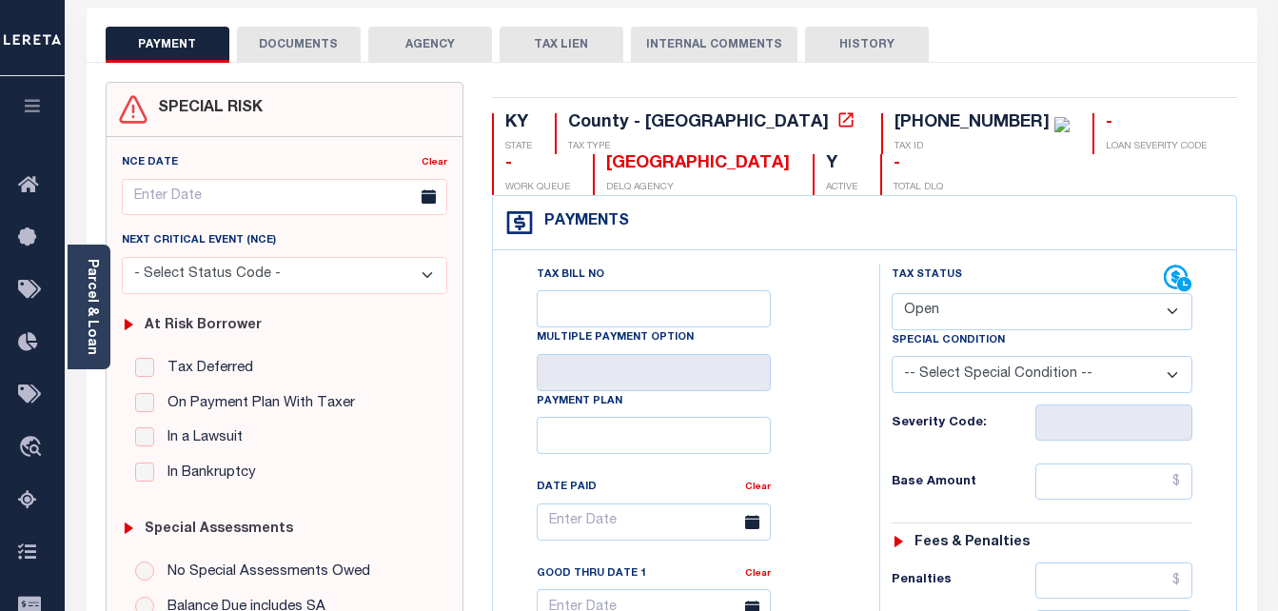
scroll to position [95, 0]
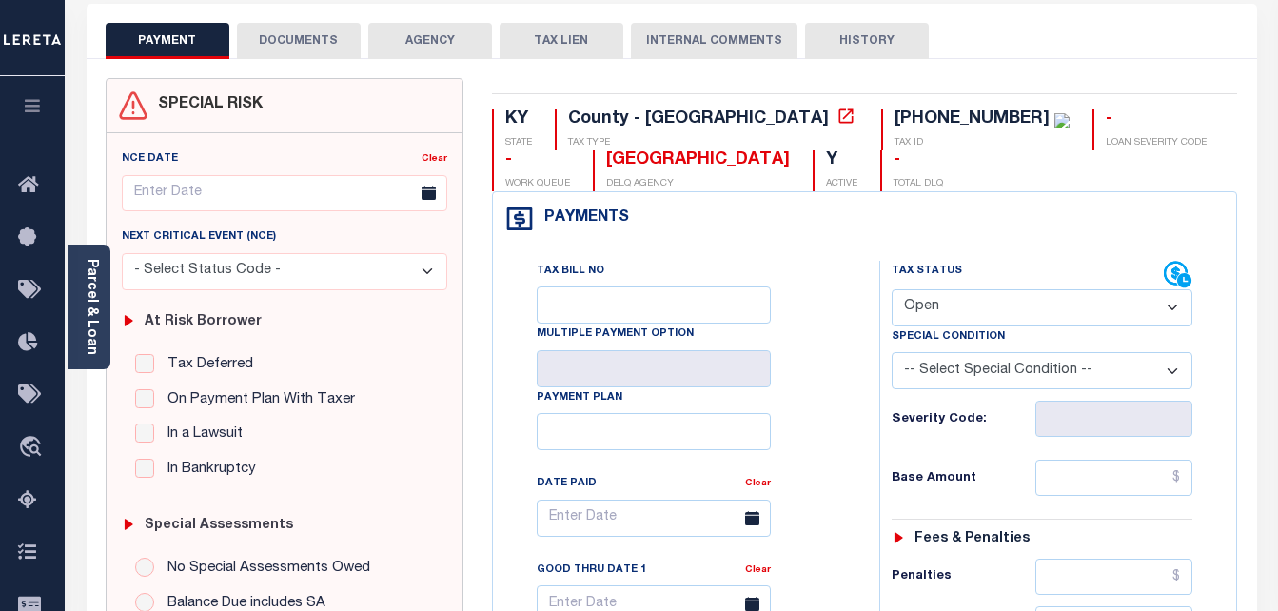
click at [939, 305] on select "- Select Status Code - Open Due/Unpaid Paid Incomplete No Tax Due Internal Refu…" at bounding box center [1043, 307] width 302 height 37
select select "PYD"
click at [892, 290] on select "- Select Status Code - Open Due/Unpaid Paid Incomplete No Tax Due Internal Refu…" at bounding box center [1043, 307] width 302 height 37
type input "[DATE]"
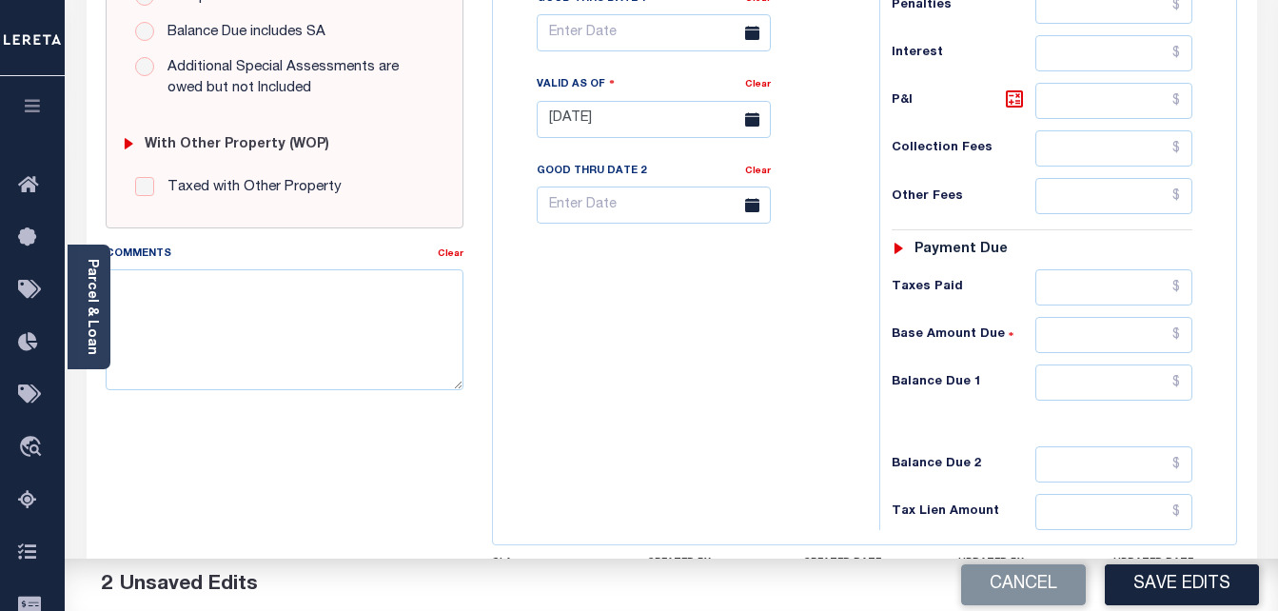
scroll to position [761, 0]
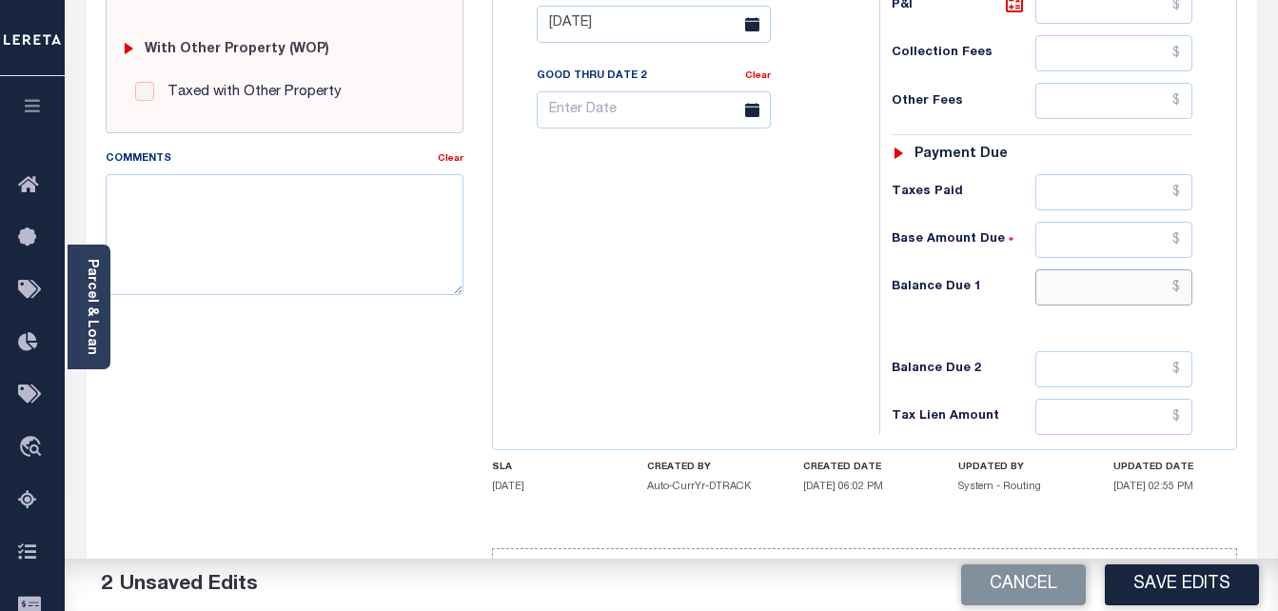
click at [1182, 287] on input "text" at bounding box center [1114, 287] width 157 height 36
type input "$0.00"
click at [255, 222] on textarea "Comments" at bounding box center [285, 234] width 359 height 120
paste textarea "Tracy"
click at [316, 189] on textarea "As per TC Tracy confirmed taxes are paid current." at bounding box center [285, 234] width 359 height 120
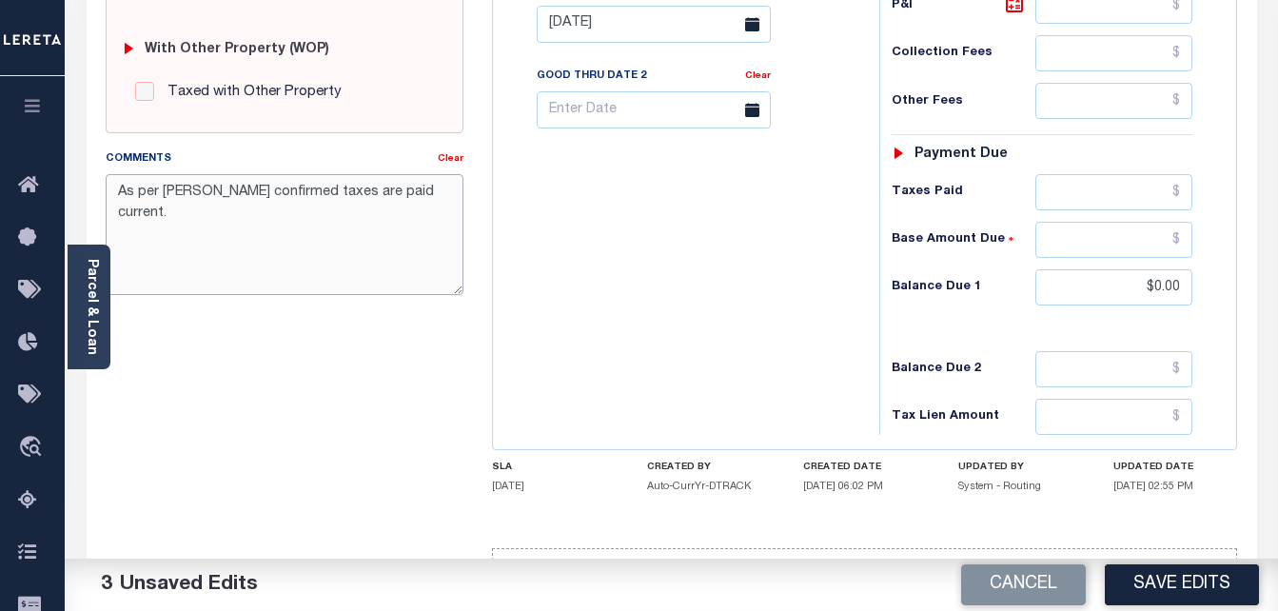
click at [316, 189] on textarea "As per TC Tracy confirmed taxes are paid current." at bounding box center [285, 234] width 359 height 120
type textarea "As per TC Tracy confirmed taxes are paid current."
click at [1163, 582] on button "Save Edits" at bounding box center [1182, 584] width 154 height 41
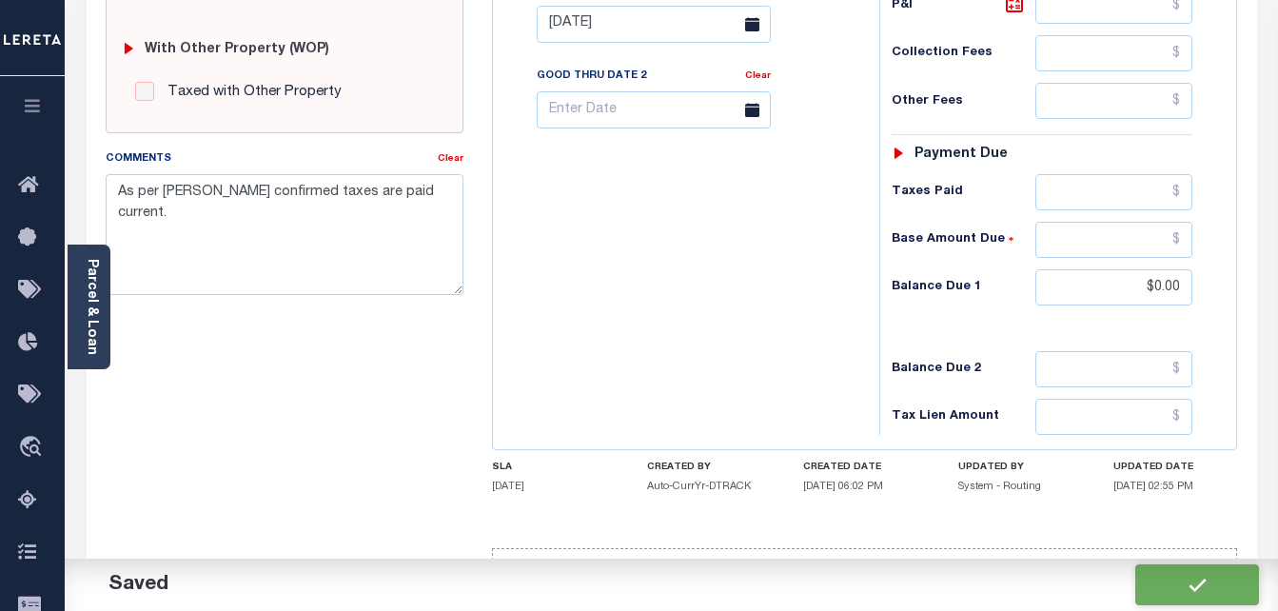
checkbox input "false"
type input "$0"
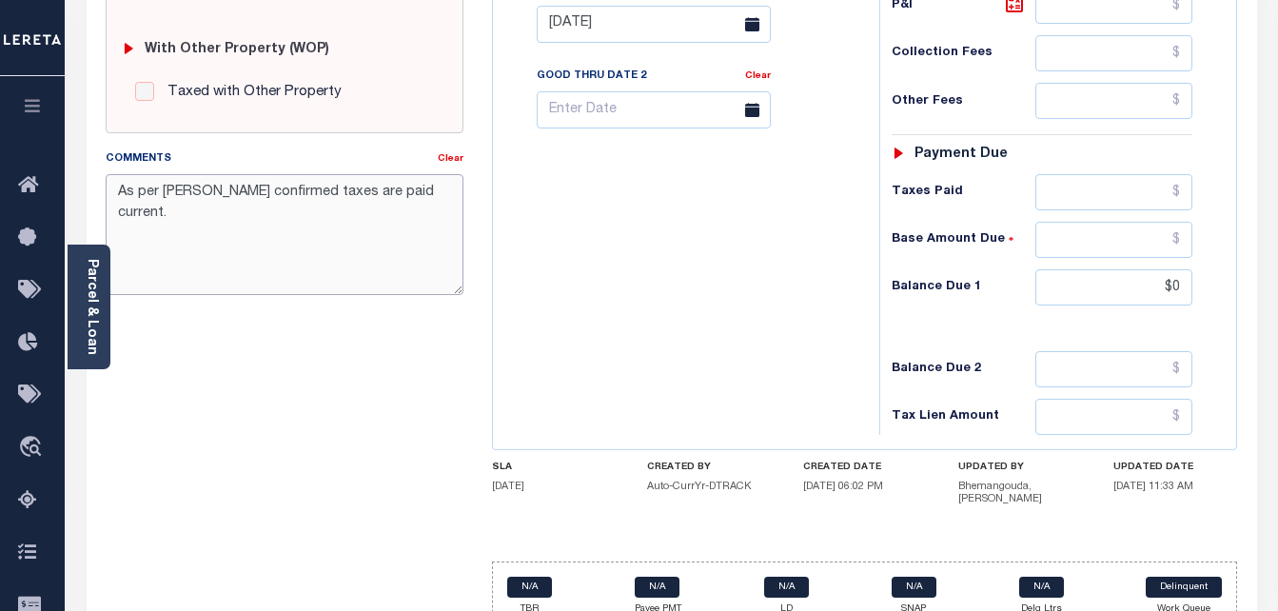
click at [348, 191] on textarea "As per TC Tracy confirmed taxes are paid current." at bounding box center [285, 234] width 359 height 120
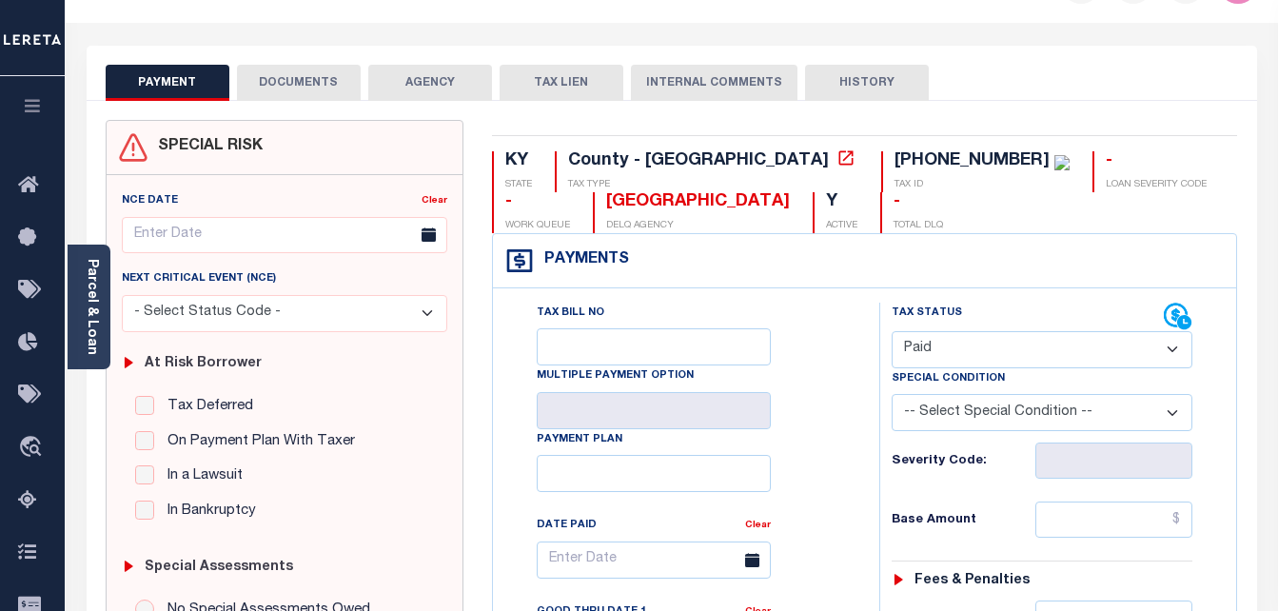
scroll to position [0, 0]
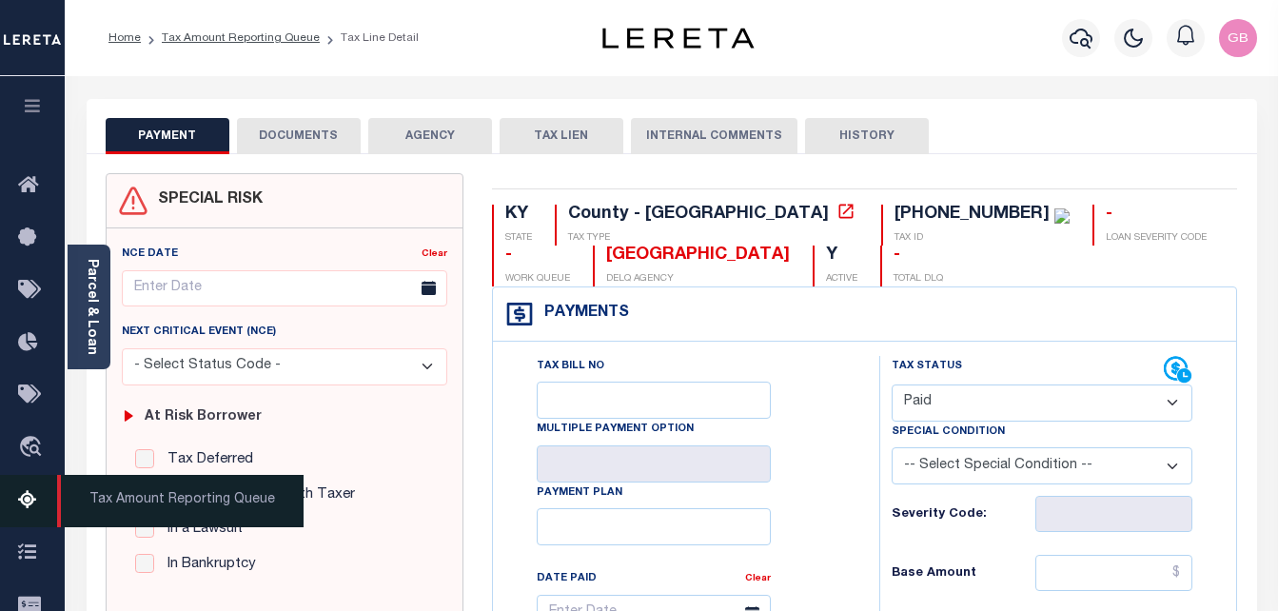
click at [31, 492] on link "Tax Amount Reporting Queue" at bounding box center [32, 501] width 65 height 52
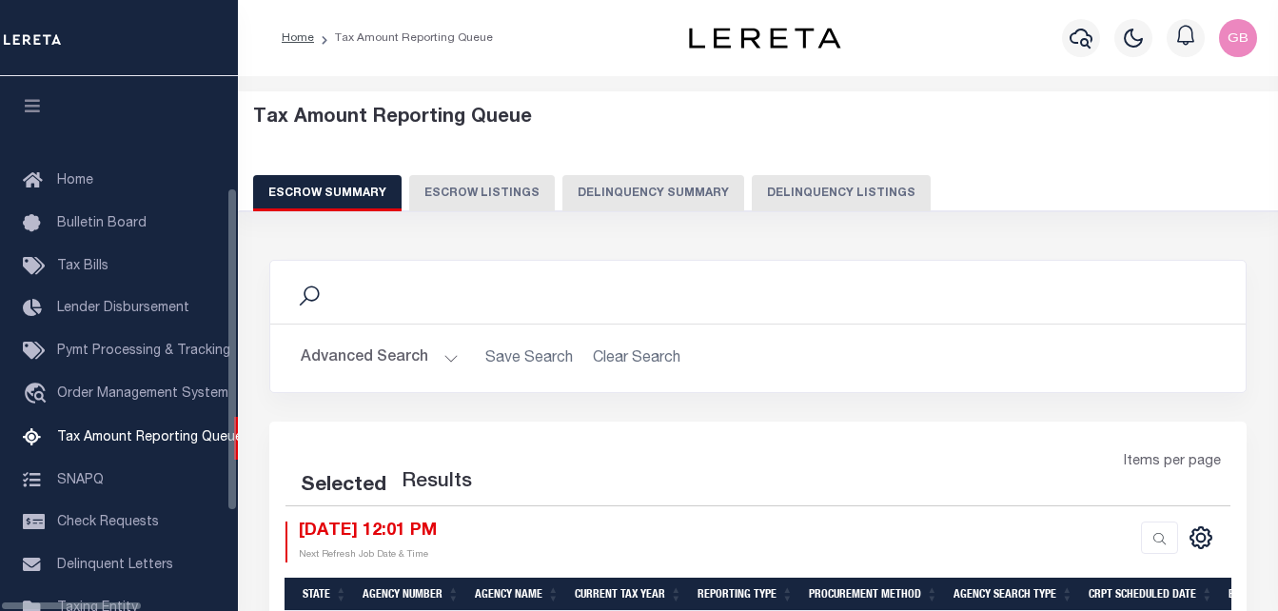
click at [752, 198] on button "Delinquency Listings" at bounding box center [841, 193] width 179 height 36
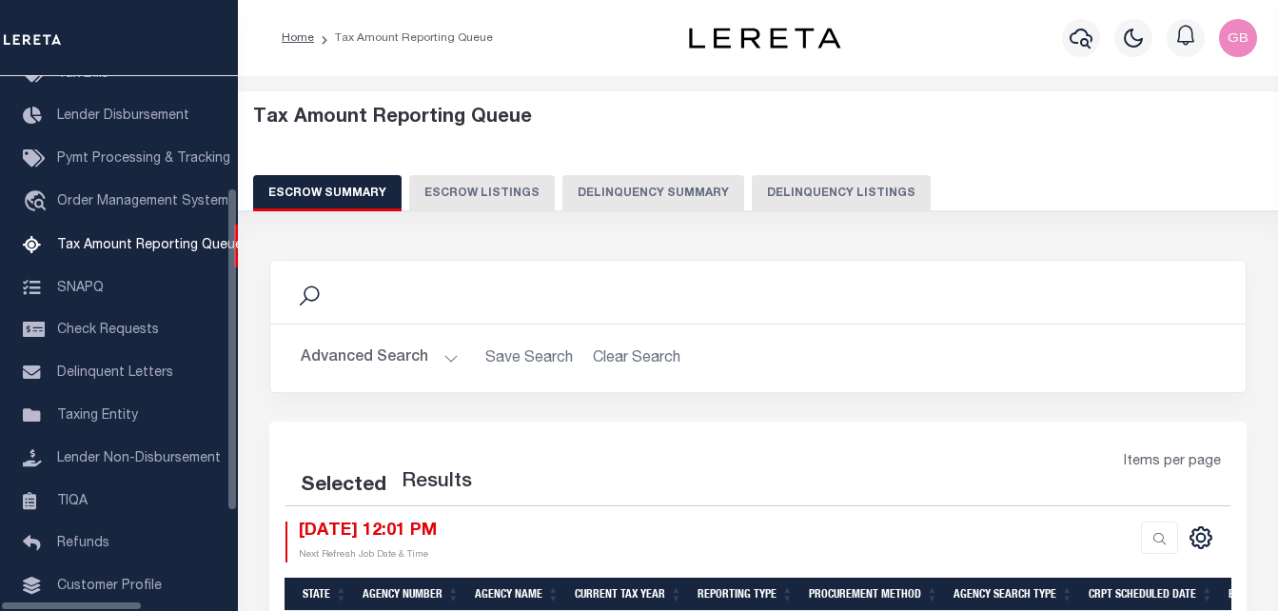
select select "100"
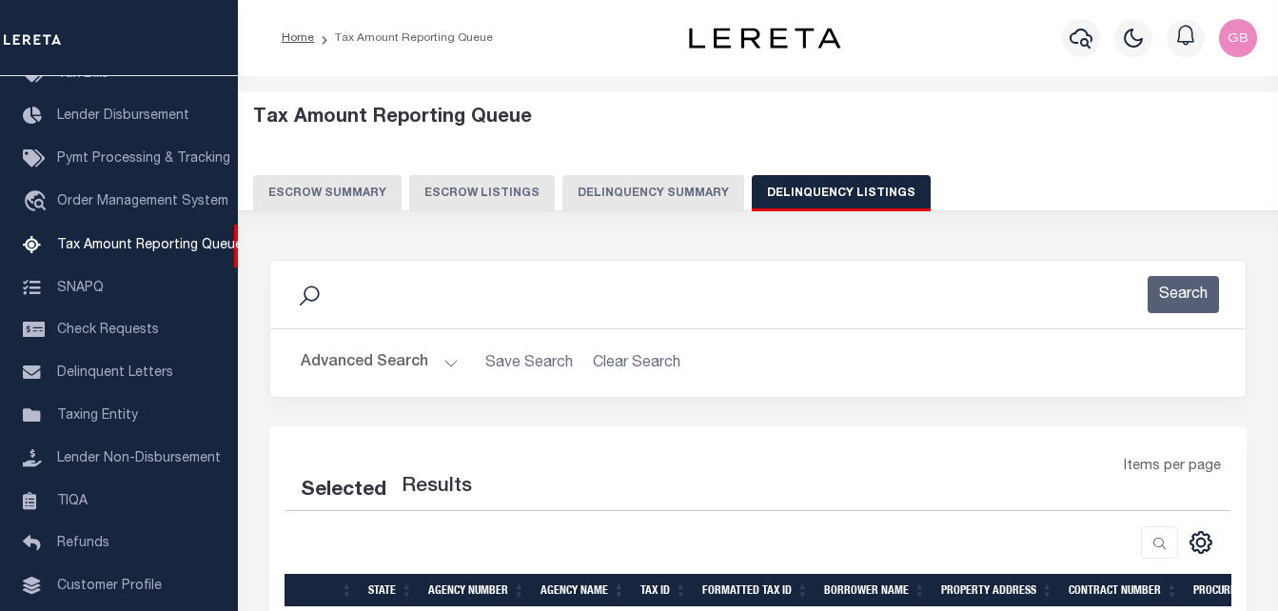
click at [446, 359] on button "Advanced Search" at bounding box center [380, 363] width 158 height 37
select select "100"
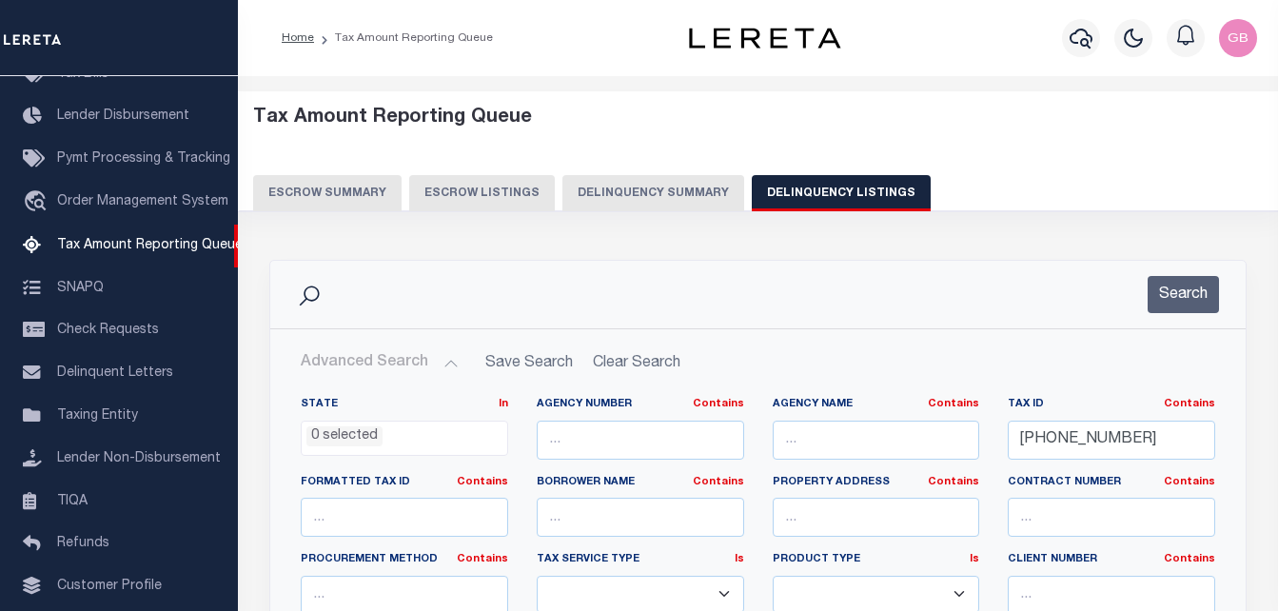
scroll to position [95, 0]
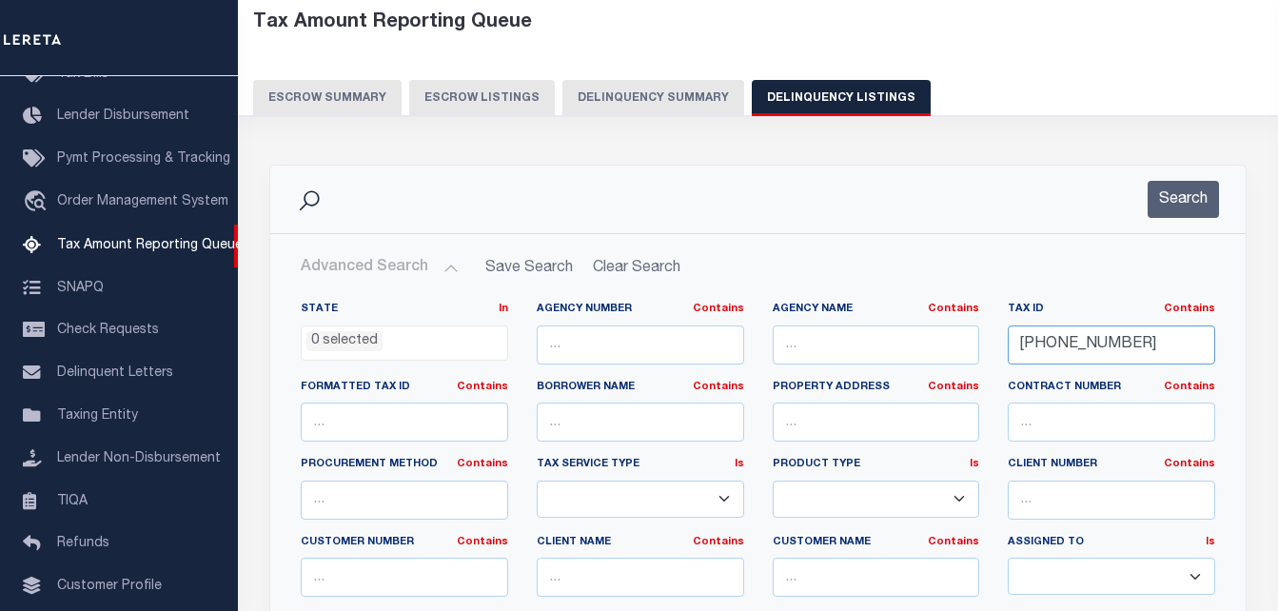
click at [1068, 347] on input "[PHONE_NUMBER]" at bounding box center [1111, 345] width 207 height 39
click at [1200, 213] on button "Search" at bounding box center [1183, 199] width 71 height 37
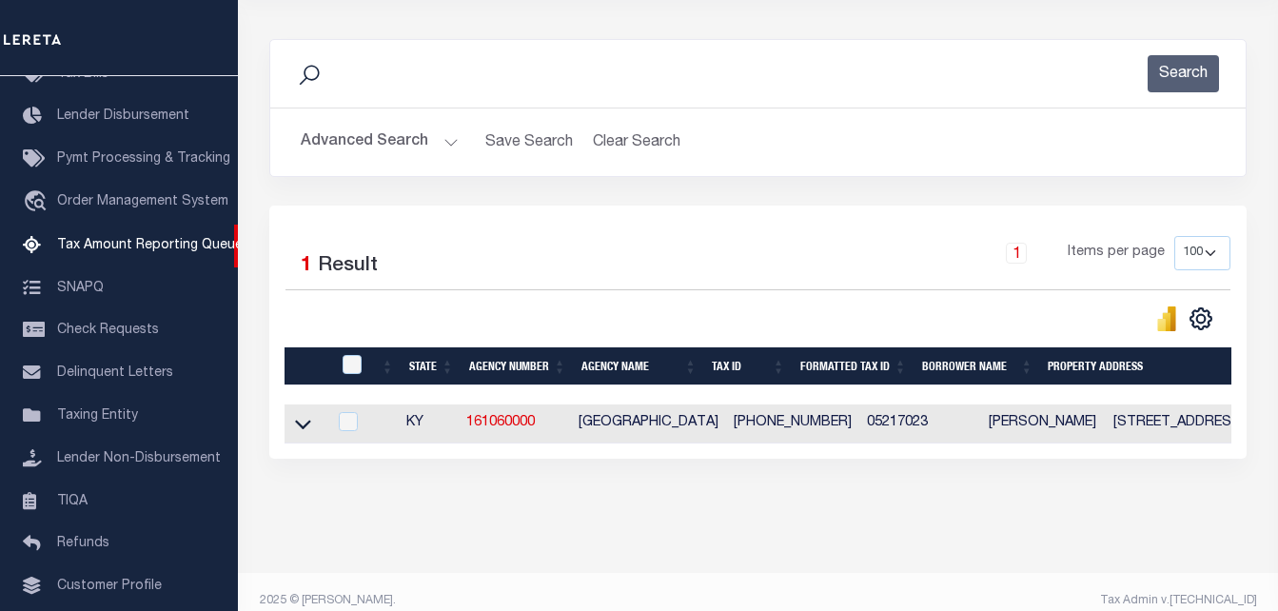
scroll to position [256, 0]
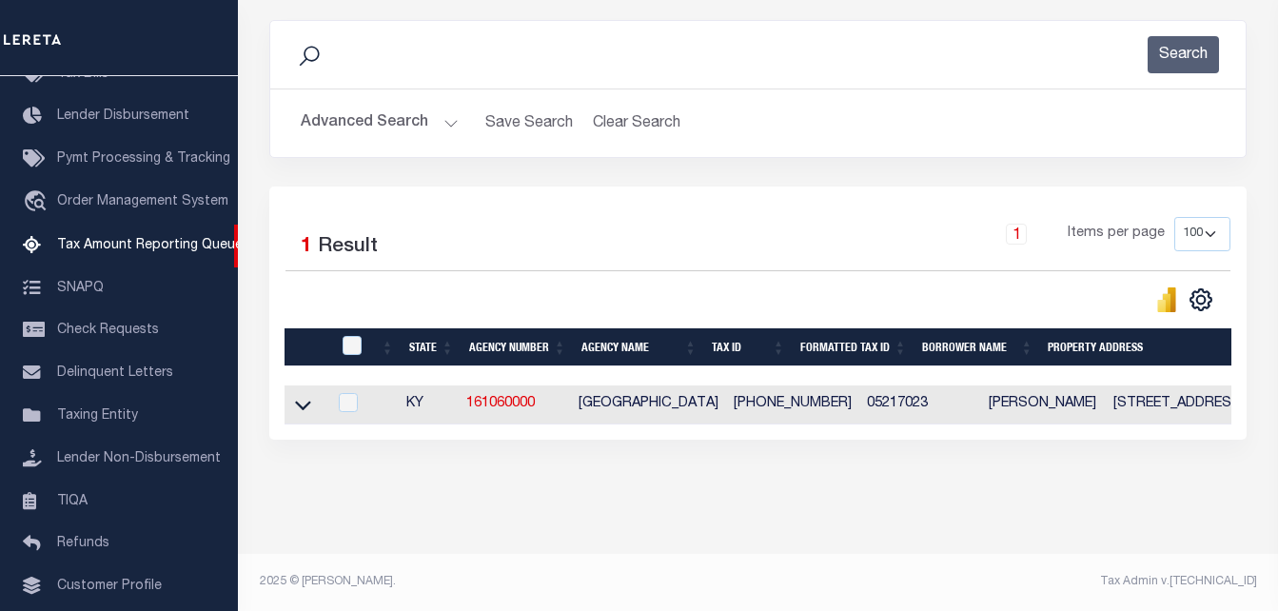
click at [322, 389] on td at bounding box center [306, 404] width 43 height 39
checkbox input "true"
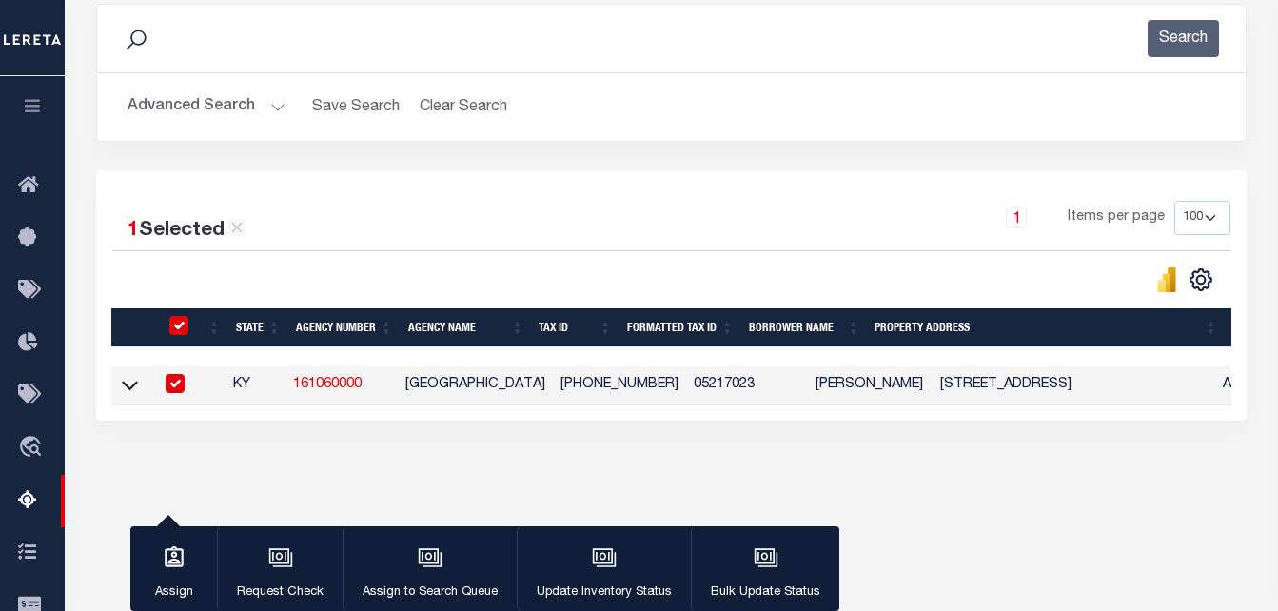
scroll to position [253, 0]
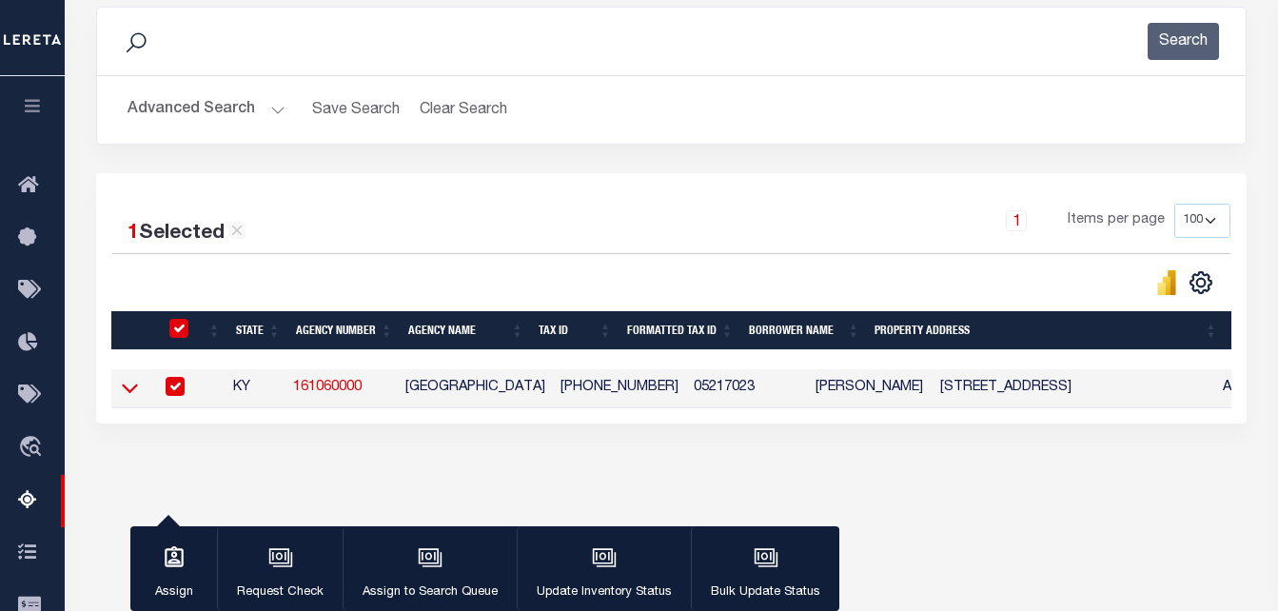
click at [132, 392] on icon at bounding box center [130, 388] width 16 height 20
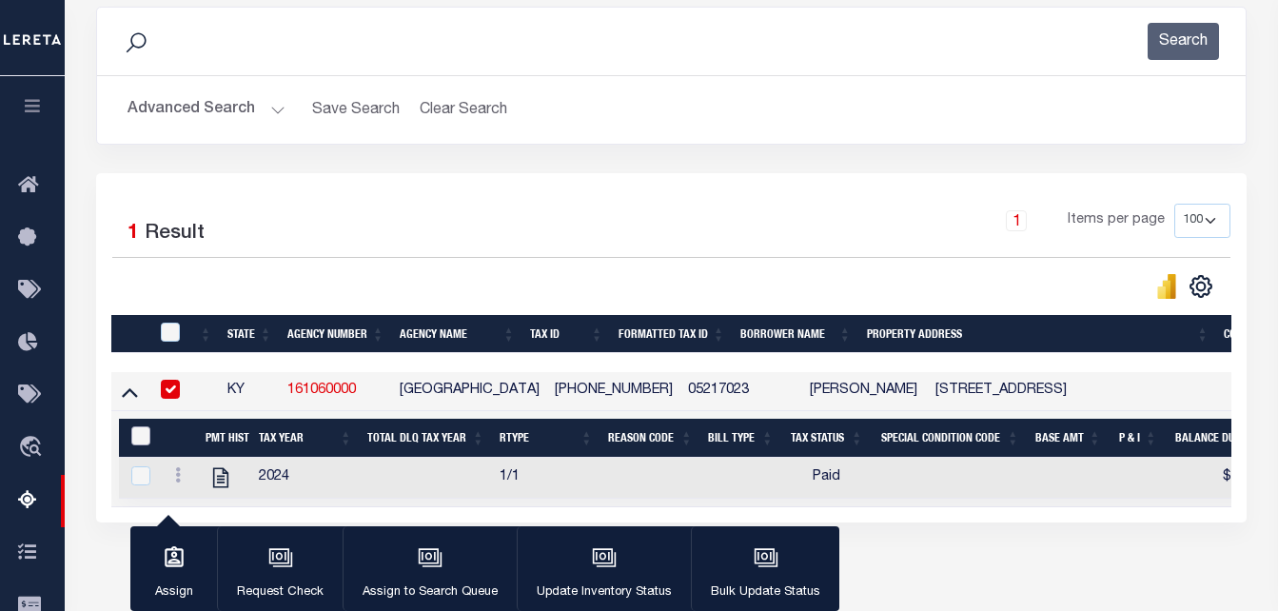
click at [141, 439] on input "&nbsp;" at bounding box center [140, 435] width 19 height 19
checkbox input "true"
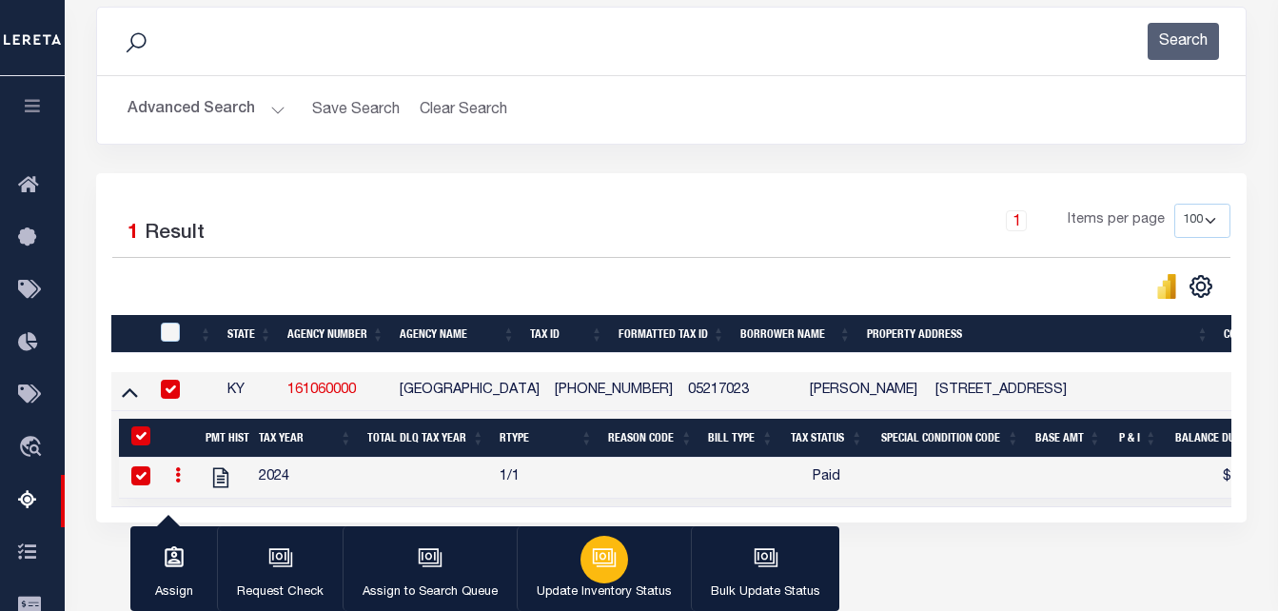
click at [592, 560] on icon "button" at bounding box center [604, 557] width 25 height 25
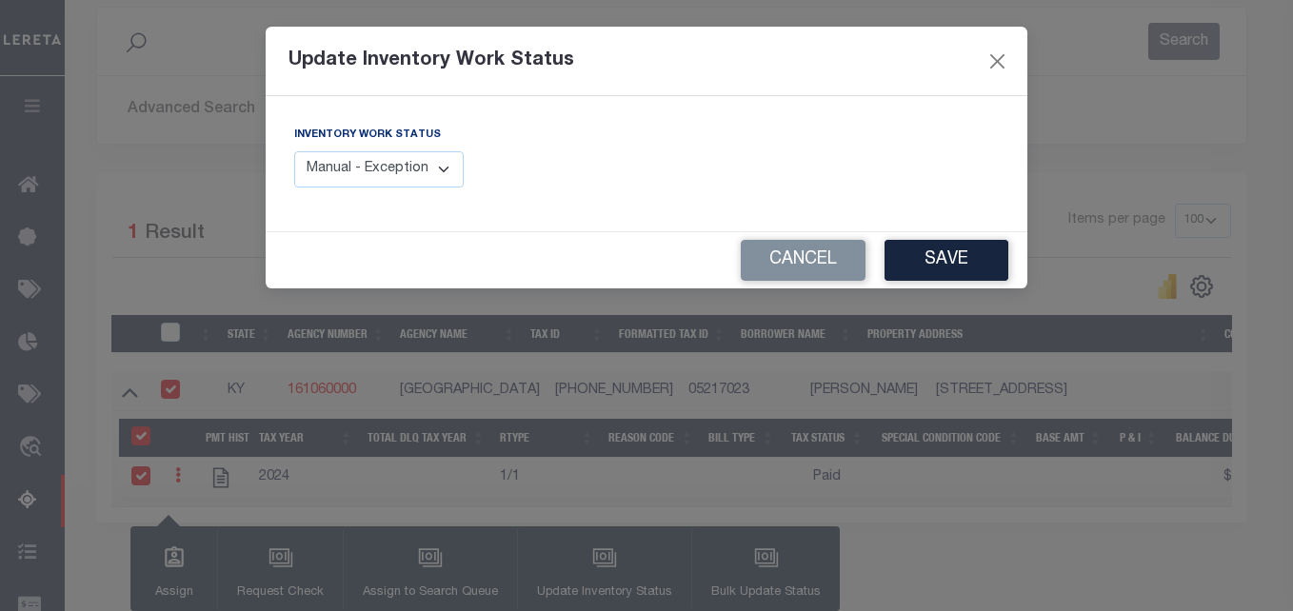
drag, startPoint x: 353, startPoint y: 172, endPoint x: 344, endPoint y: 180, distance: 12.2
click at [353, 172] on select "Manual - Exception Pended - Awaiting Search Late Add Exception Completed" at bounding box center [378, 169] width 169 height 37
select select "4"
click at [294, 151] on select "Manual - Exception Pended - Awaiting Search Late Add Exception Completed" at bounding box center [378, 169] width 169 height 37
click at [957, 260] on button "Save" at bounding box center [946, 260] width 124 height 41
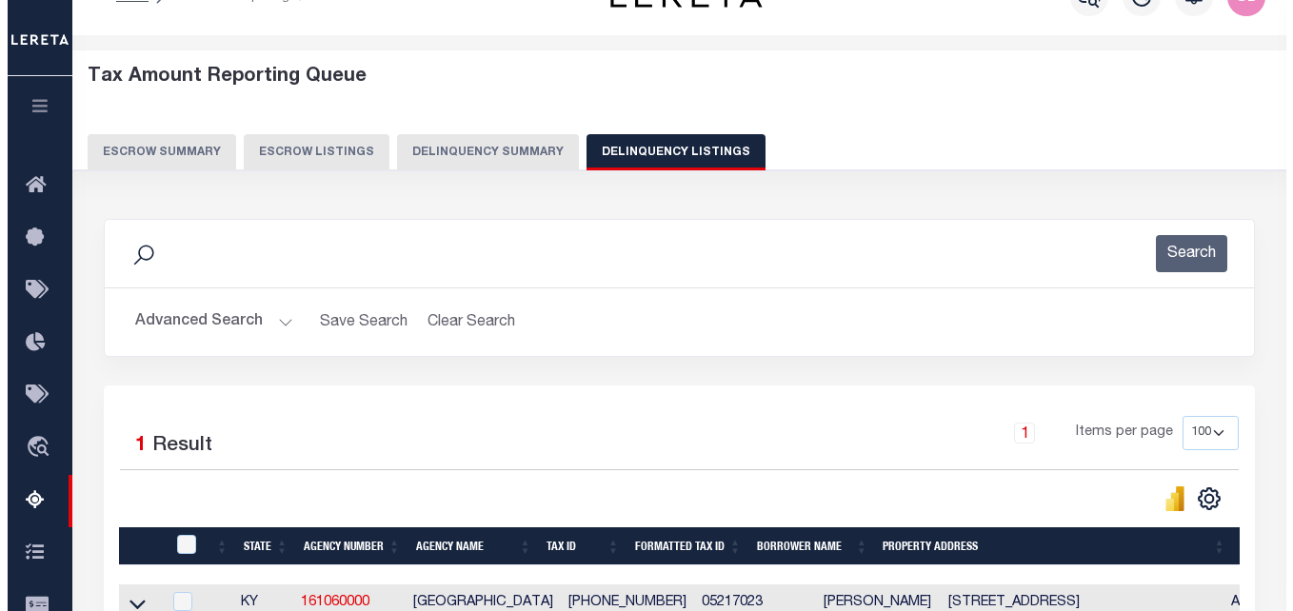
scroll to position [0, 0]
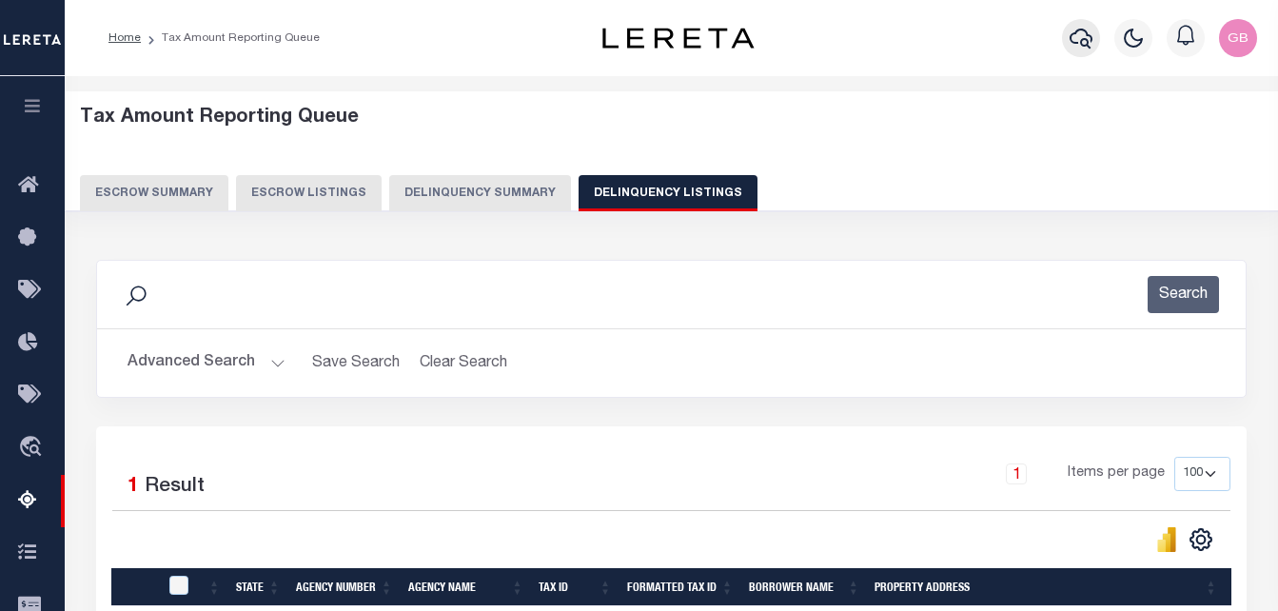
click at [1083, 42] on icon "button" at bounding box center [1081, 38] width 23 height 23
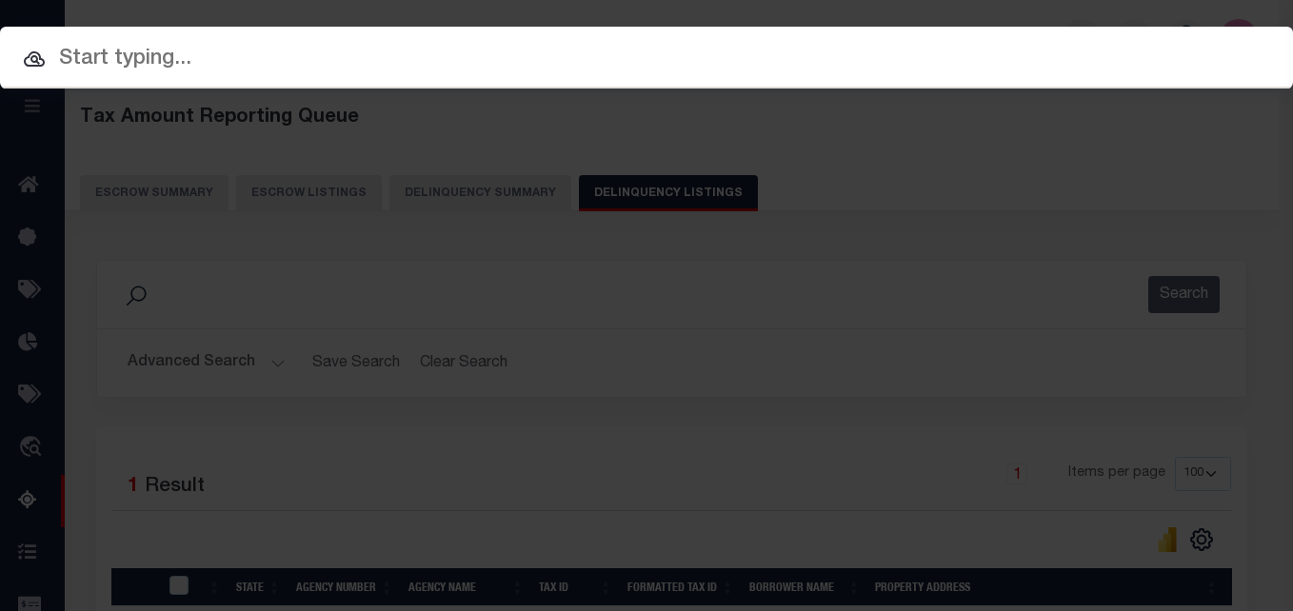
click at [231, 56] on input "text" at bounding box center [646, 59] width 1293 height 33
paste input "063-00-005K"
type input "063-00-005K"
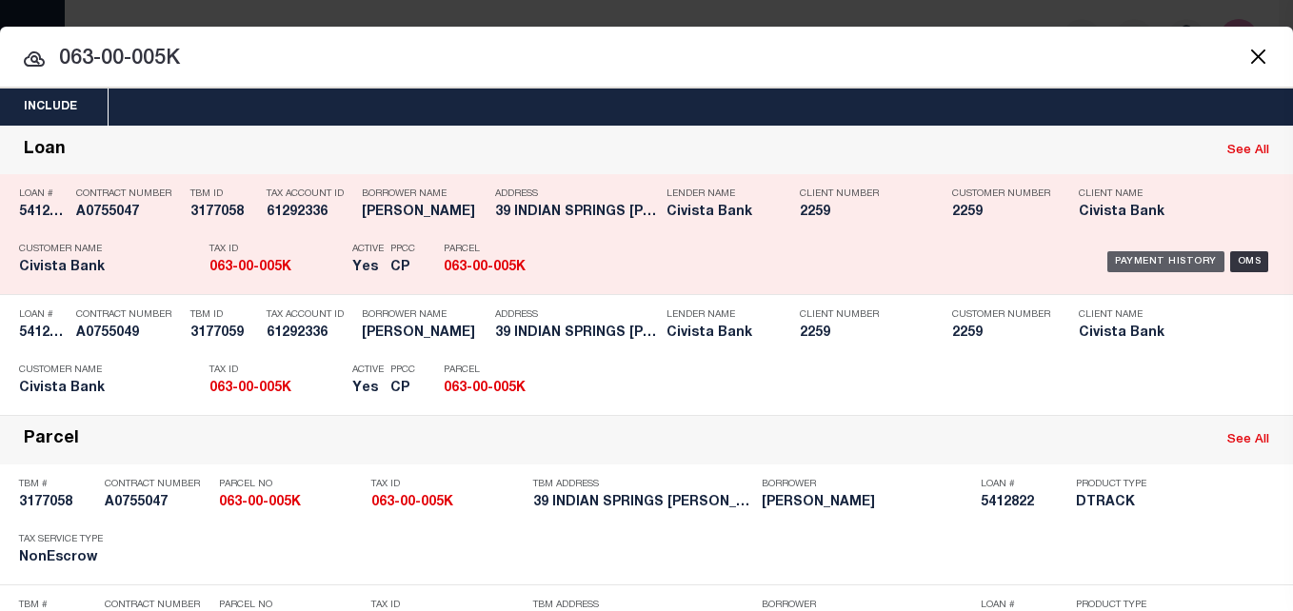
click at [1124, 257] on div "Payment History" at bounding box center [1165, 261] width 117 height 21
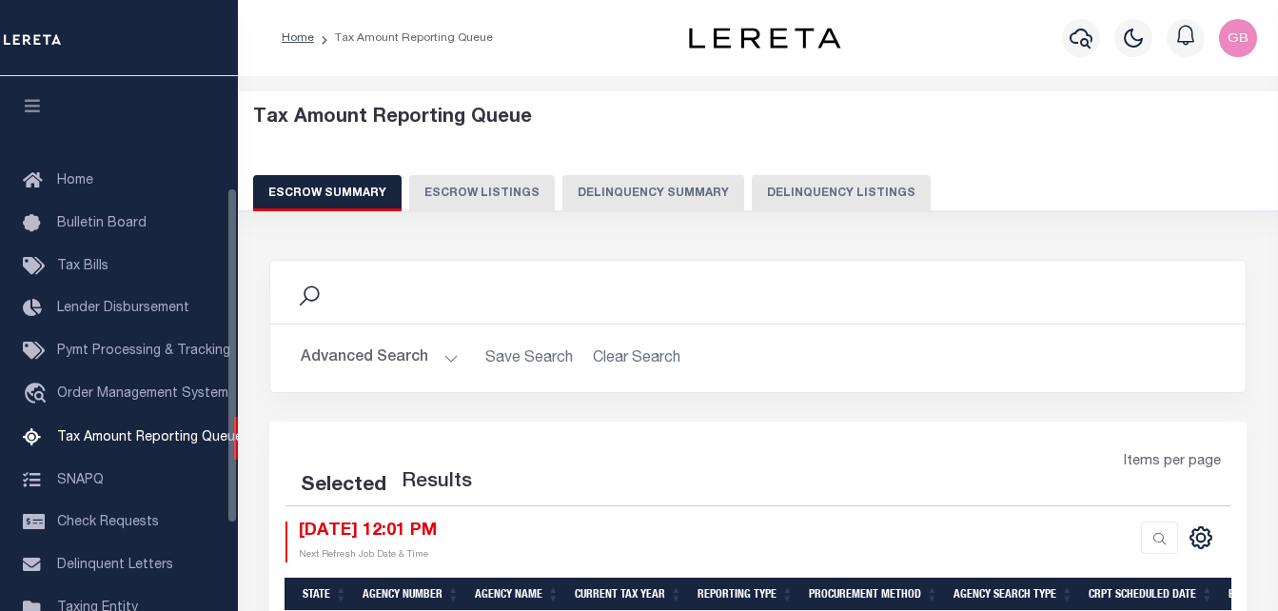
select select "100"
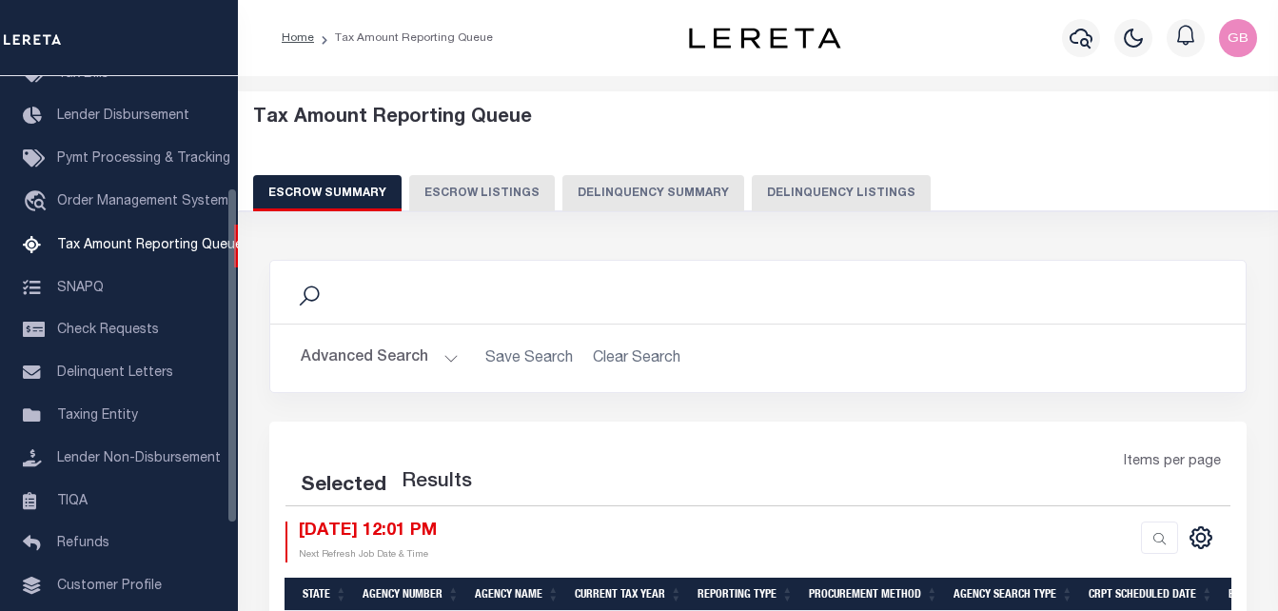
select select "100"
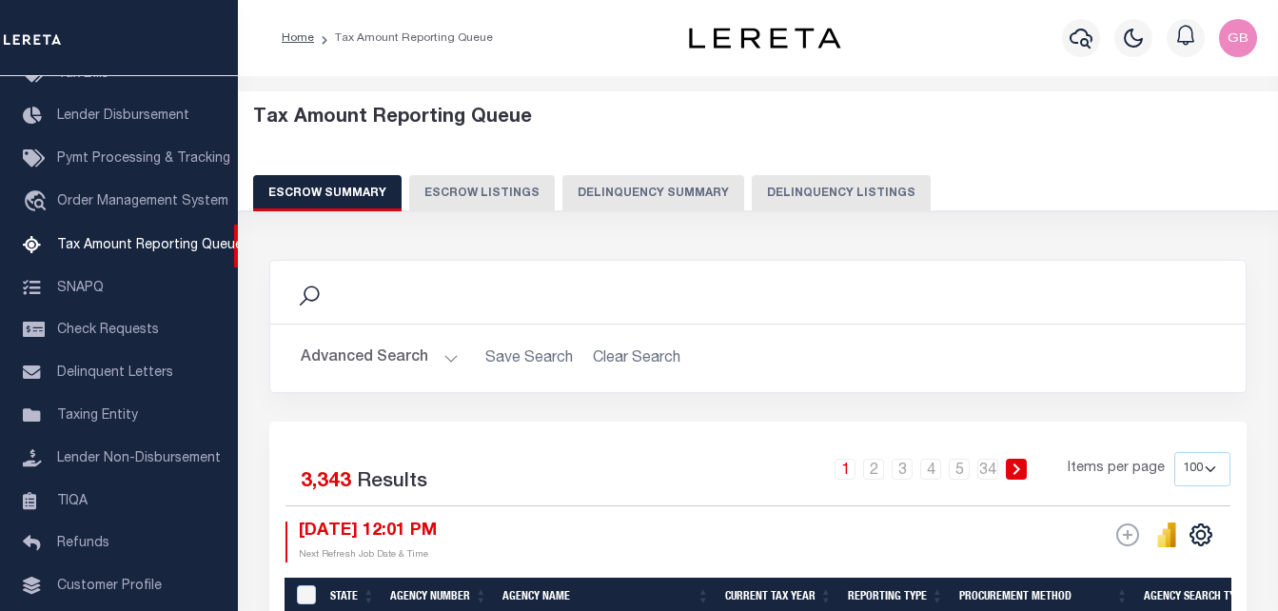
click at [841, 199] on button "Delinquency Listings" at bounding box center [841, 193] width 179 height 36
select select "100"
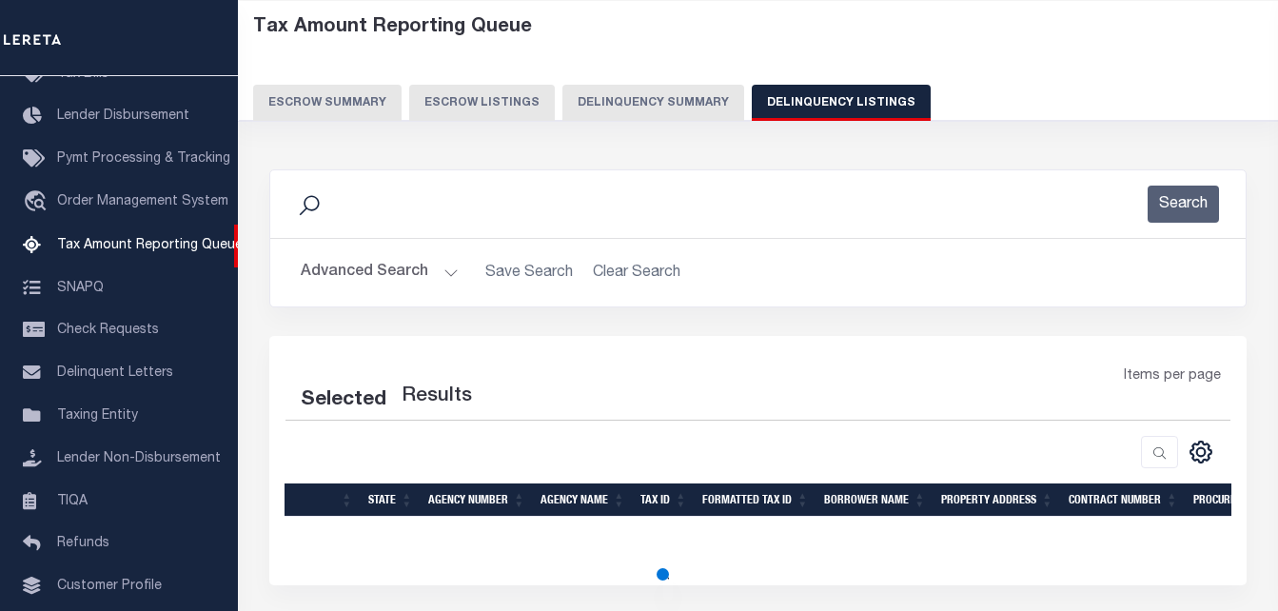
select select "100"
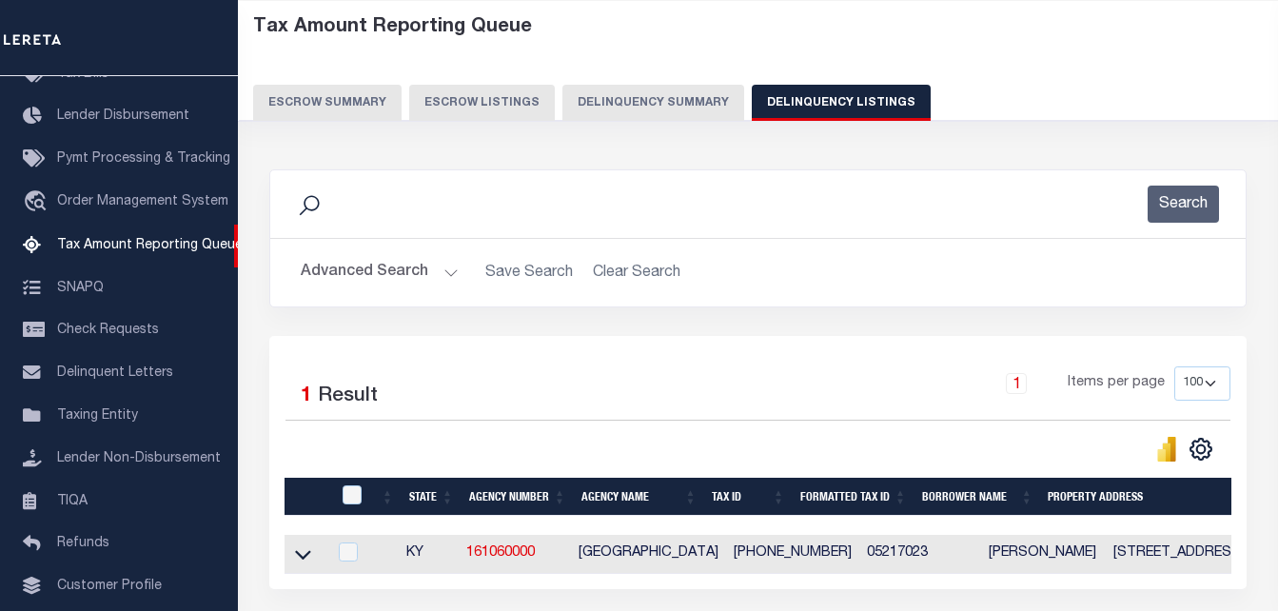
scroll to position [95, 0]
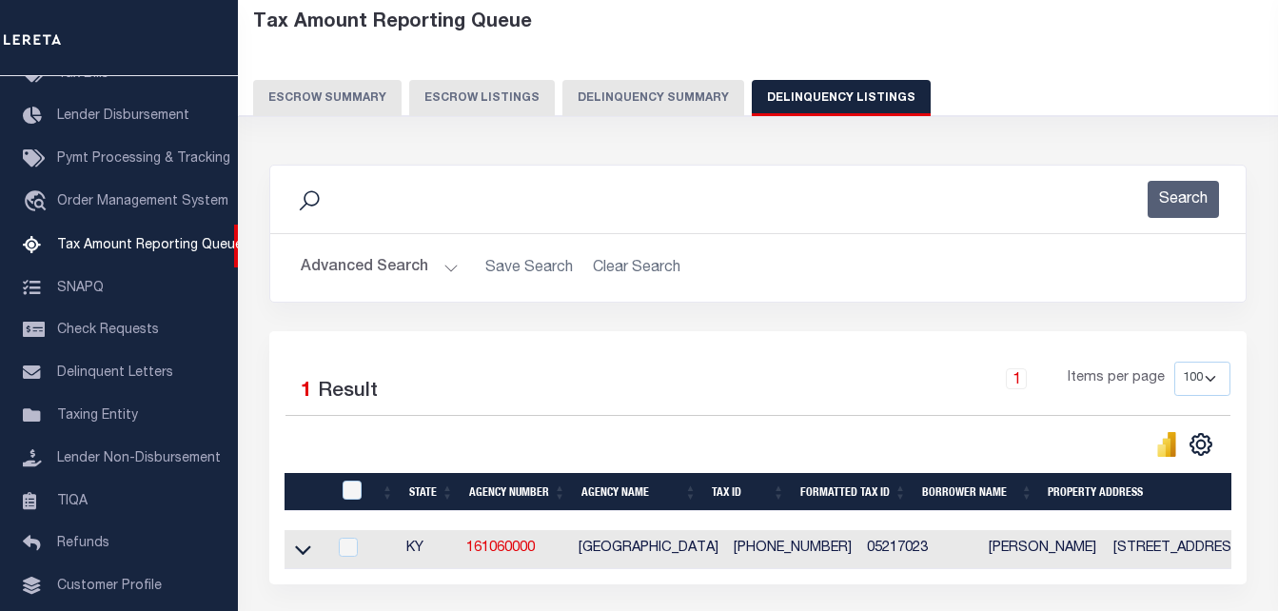
click at [456, 264] on h2 "Advanced Search Save Search Clear Search tblassign_wrapper_dynamictable_____Def…" at bounding box center [758, 267] width 945 height 37
click at [453, 268] on button "Advanced Search" at bounding box center [380, 267] width 158 height 37
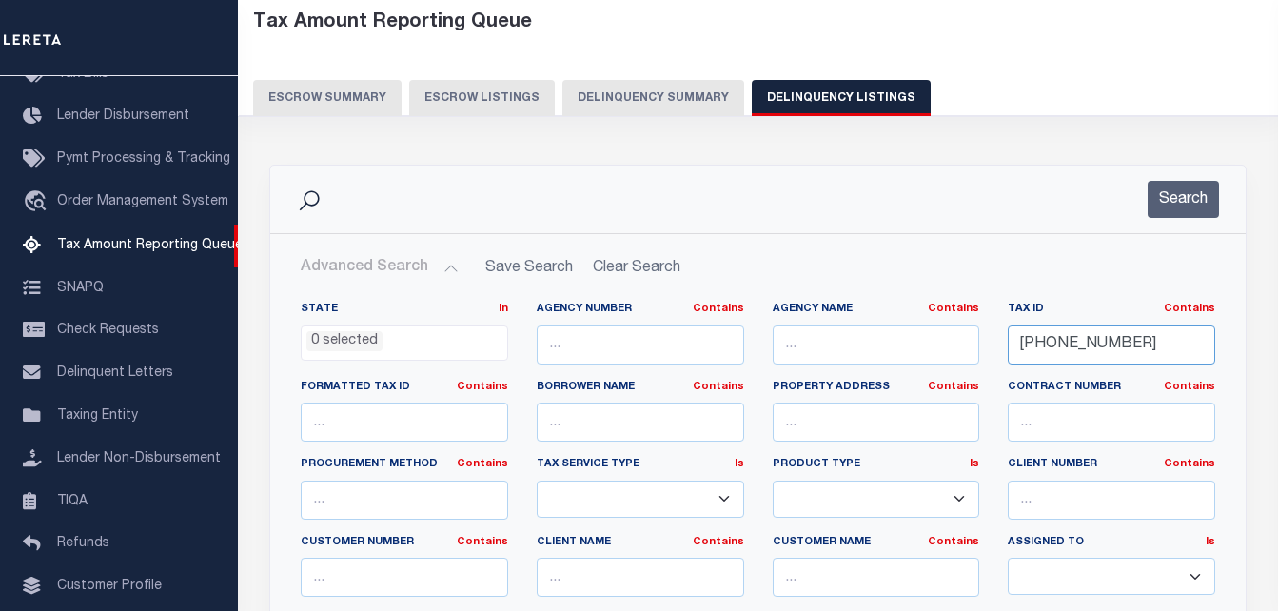
click at [1065, 337] on input "052-17-023" at bounding box center [1111, 345] width 207 height 39
paste input "63-00-005K"
click at [1182, 209] on button "Search" at bounding box center [1183, 199] width 71 height 37
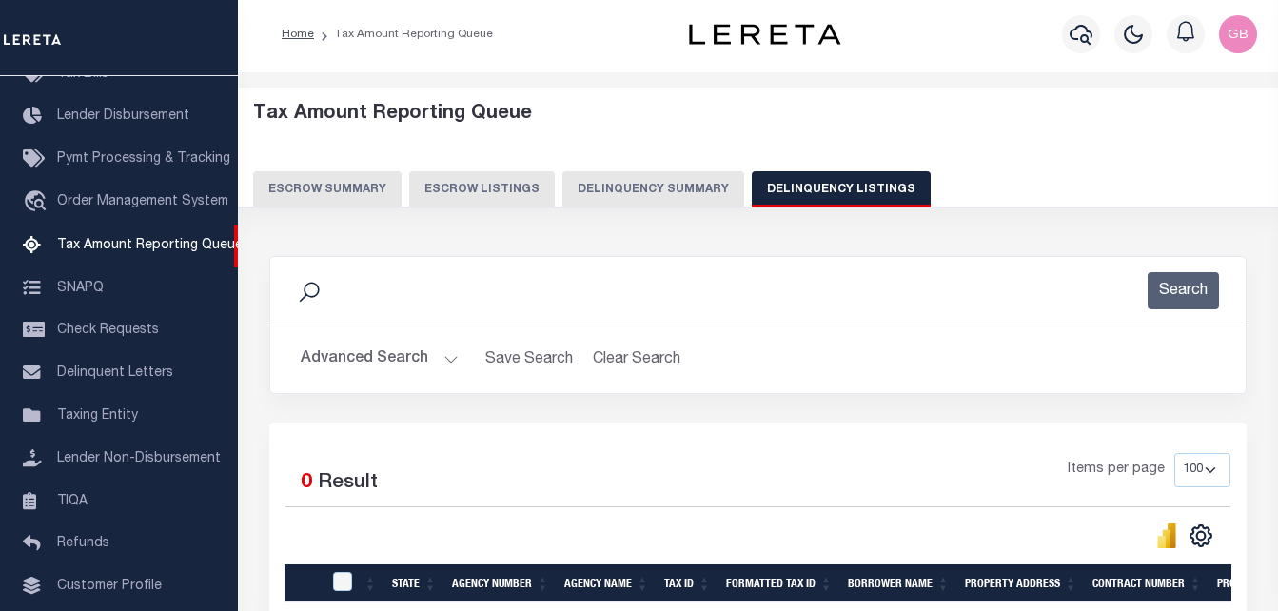
scroll to position [0, 0]
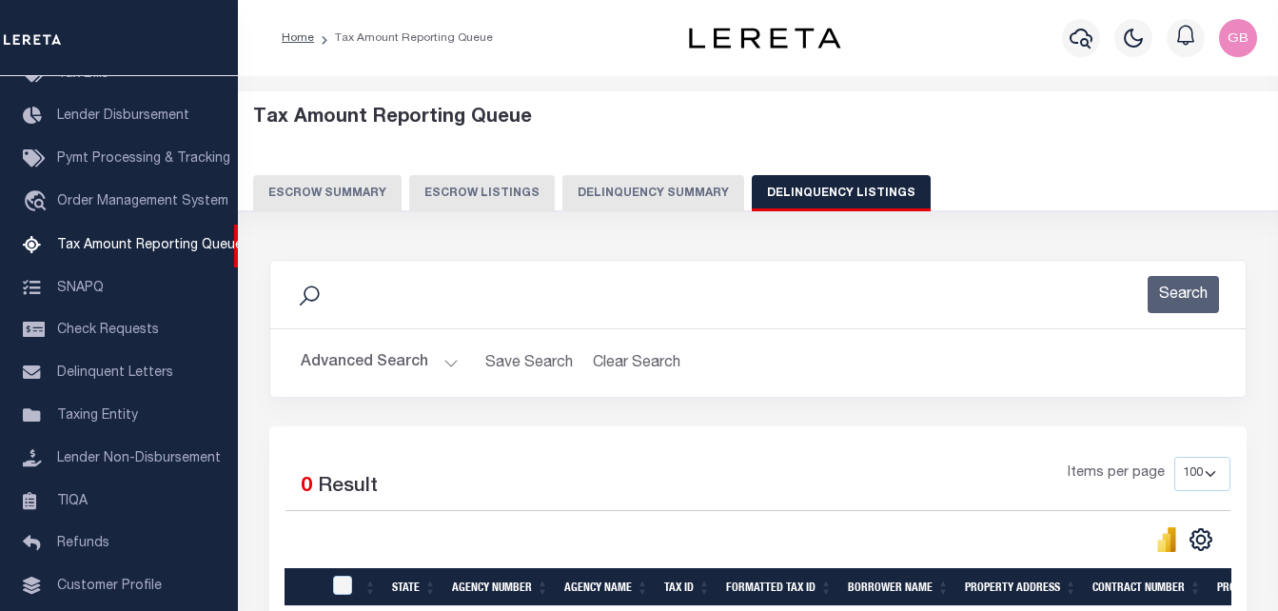
click at [444, 364] on button "Advanced Search" at bounding box center [380, 363] width 158 height 37
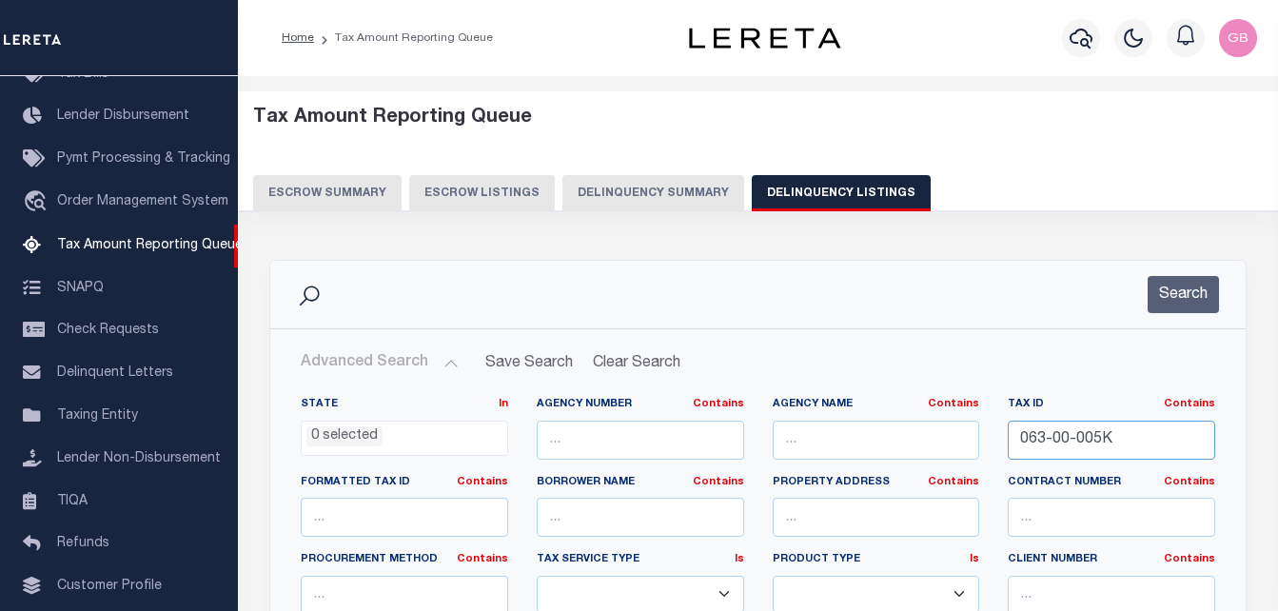
click at [1073, 438] on input "063-00-005K" at bounding box center [1111, 440] width 207 height 39
paste input "S6-19-003"
type input "S6-19-003"
click at [1181, 302] on button "Search" at bounding box center [1183, 294] width 71 height 37
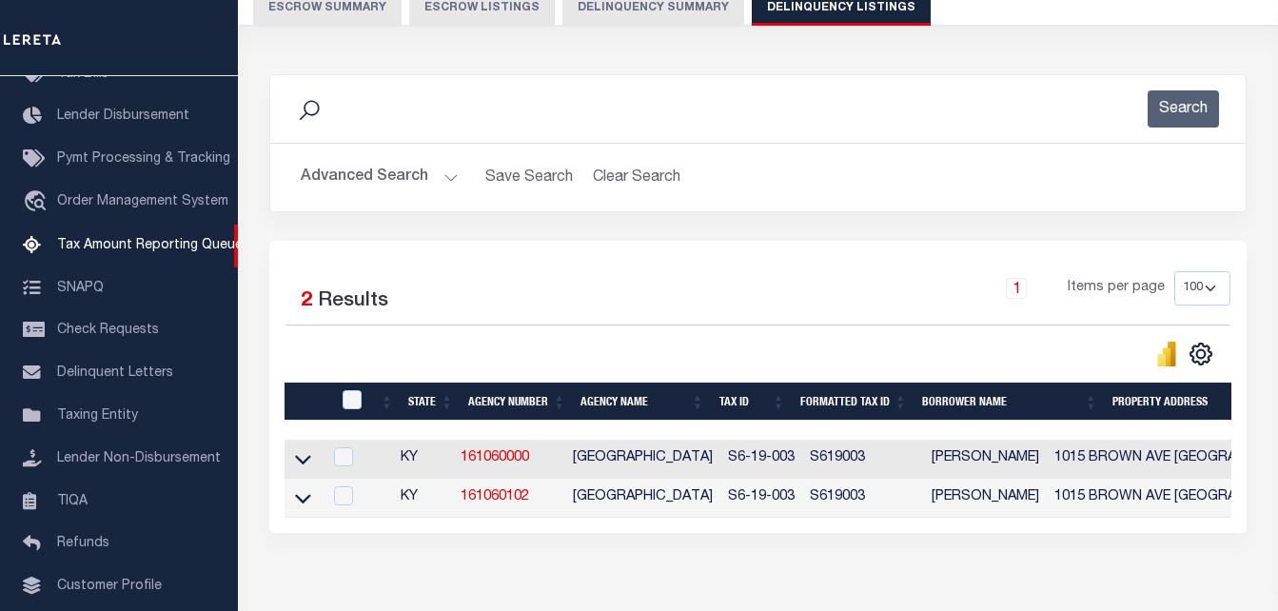
scroll to position [190, 0]
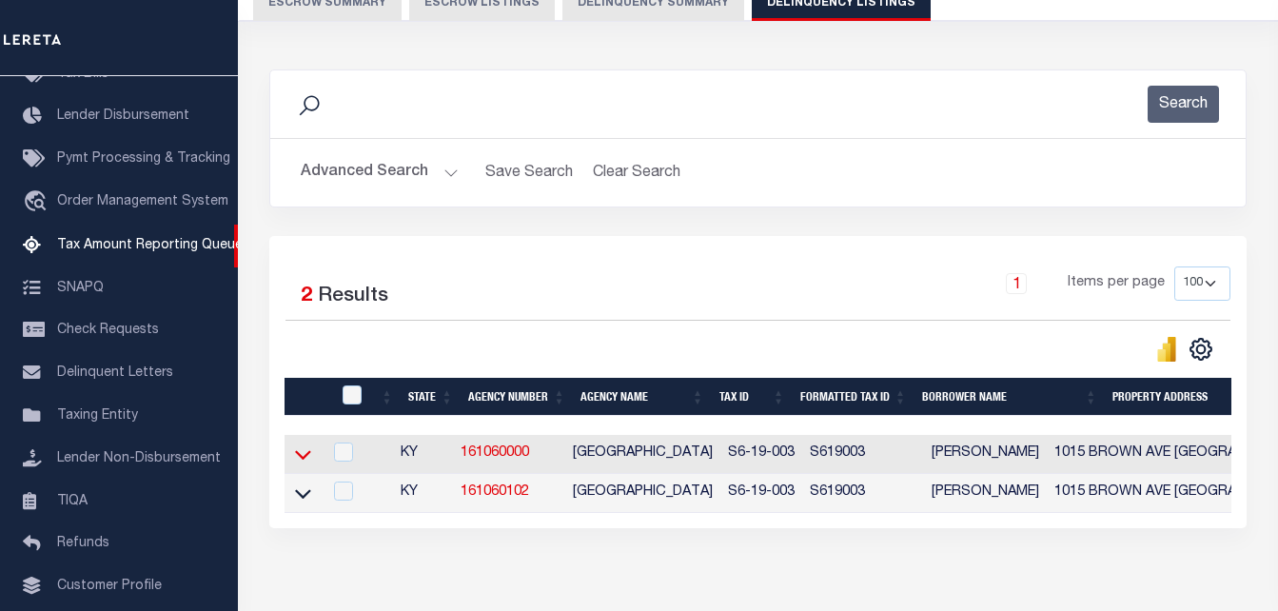
click at [299, 459] on icon at bounding box center [303, 456] width 16 height 10
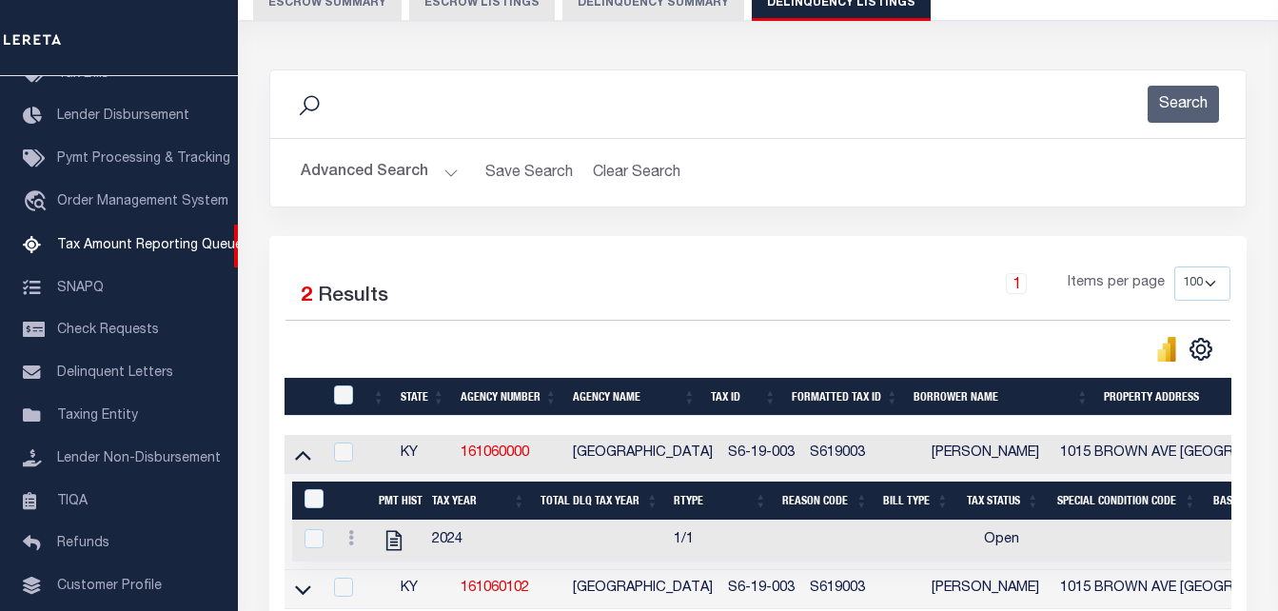
scroll to position [286, 0]
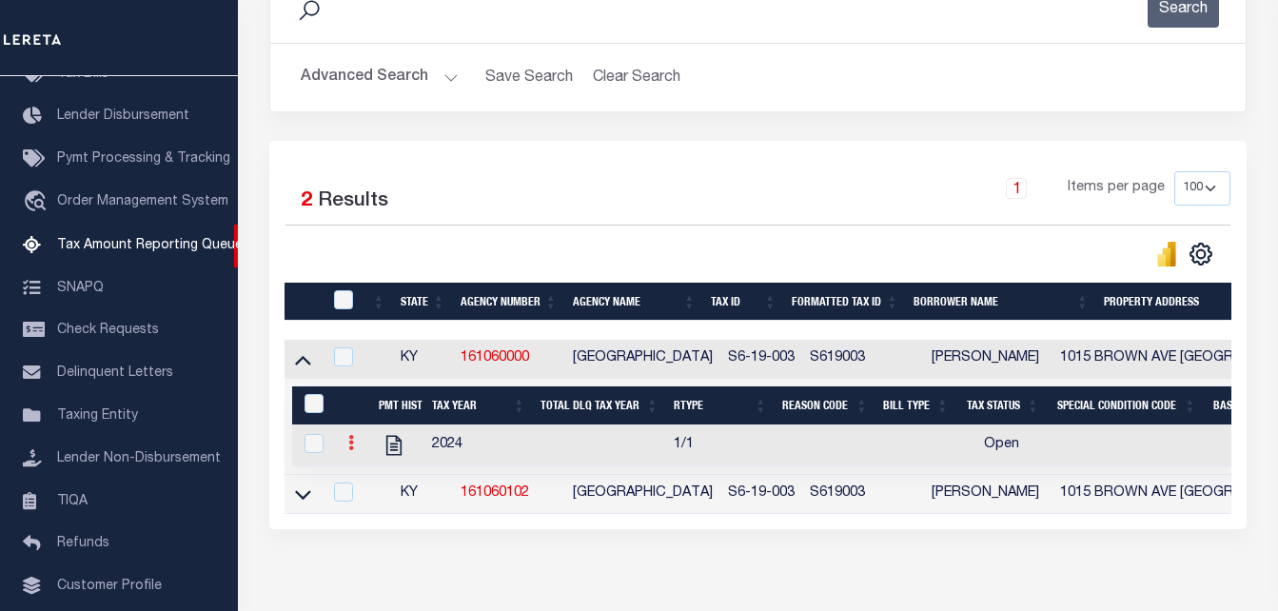
click at [354, 444] on link at bounding box center [351, 445] width 21 height 15
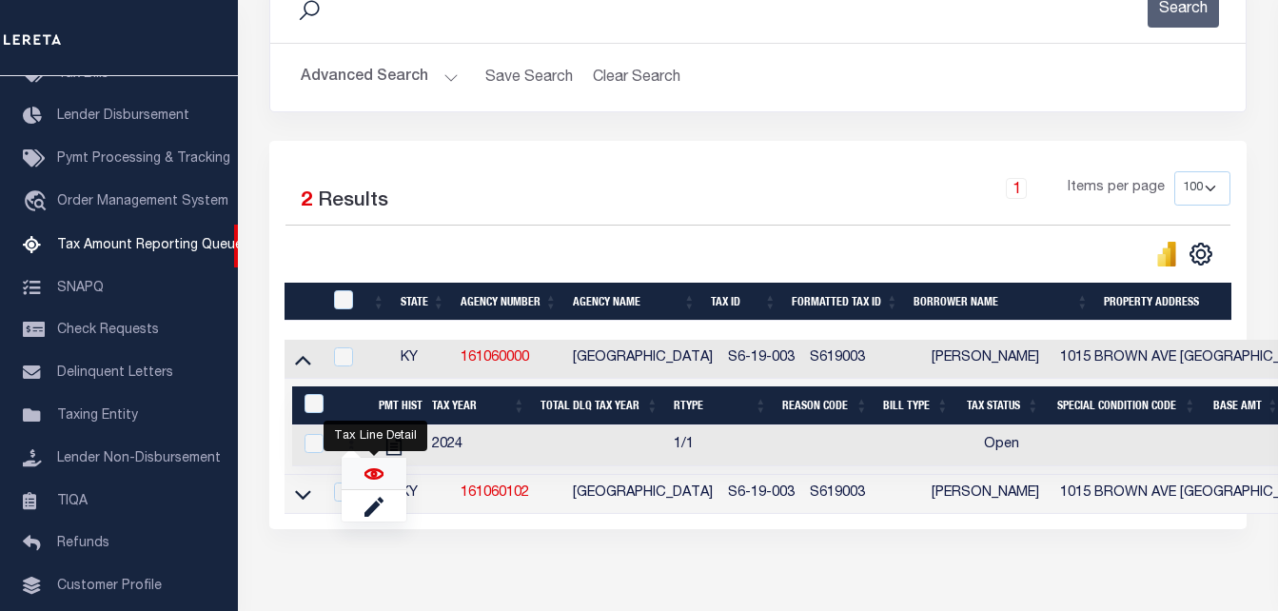
click at [377, 479] on img "" at bounding box center [374, 473] width 19 height 19
checkbox input "true"
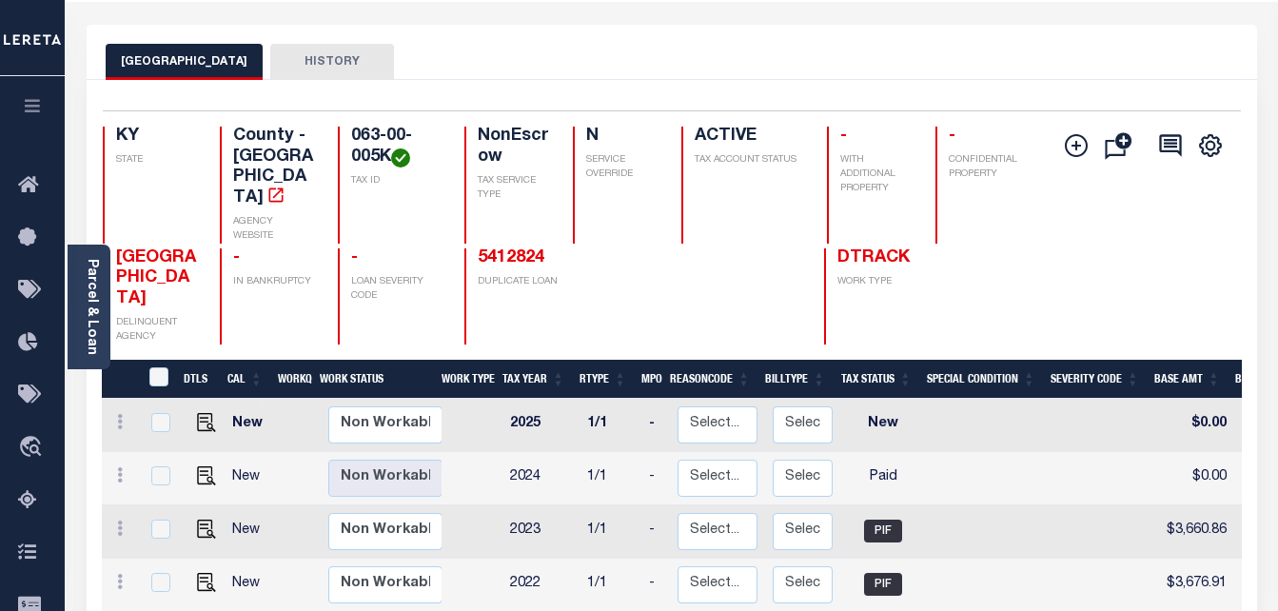
scroll to position [95, 0]
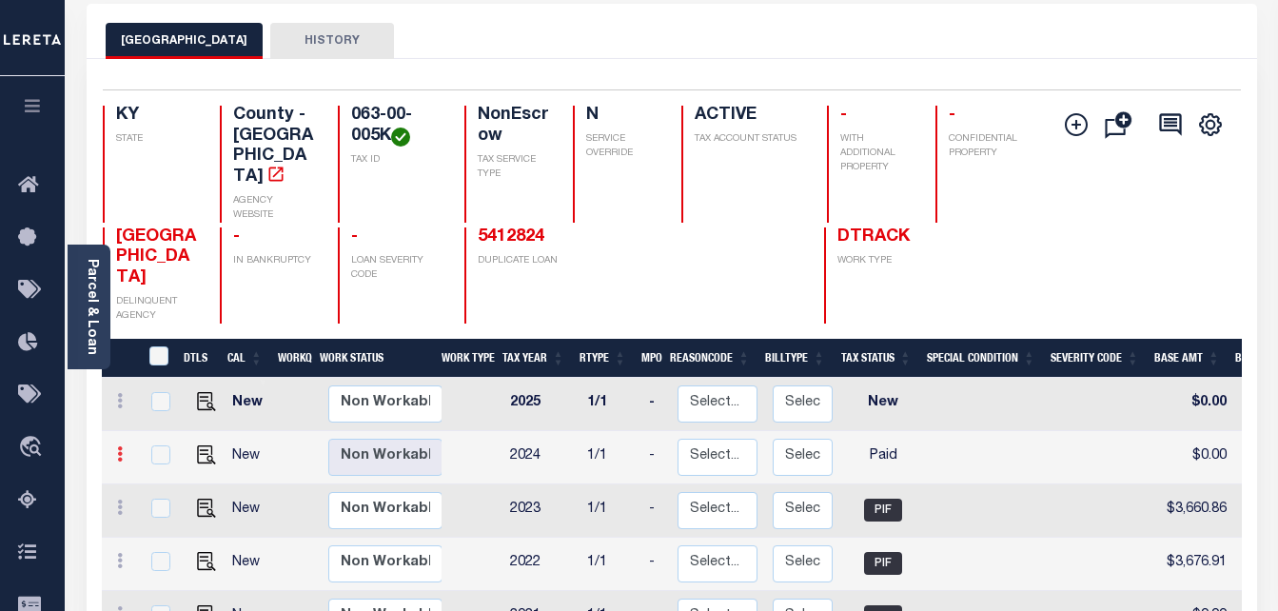
click at [120, 446] on icon at bounding box center [120, 453] width 6 height 15
click at [173, 479] on img at bounding box center [165, 488] width 19 height 19
checkbox input "true"
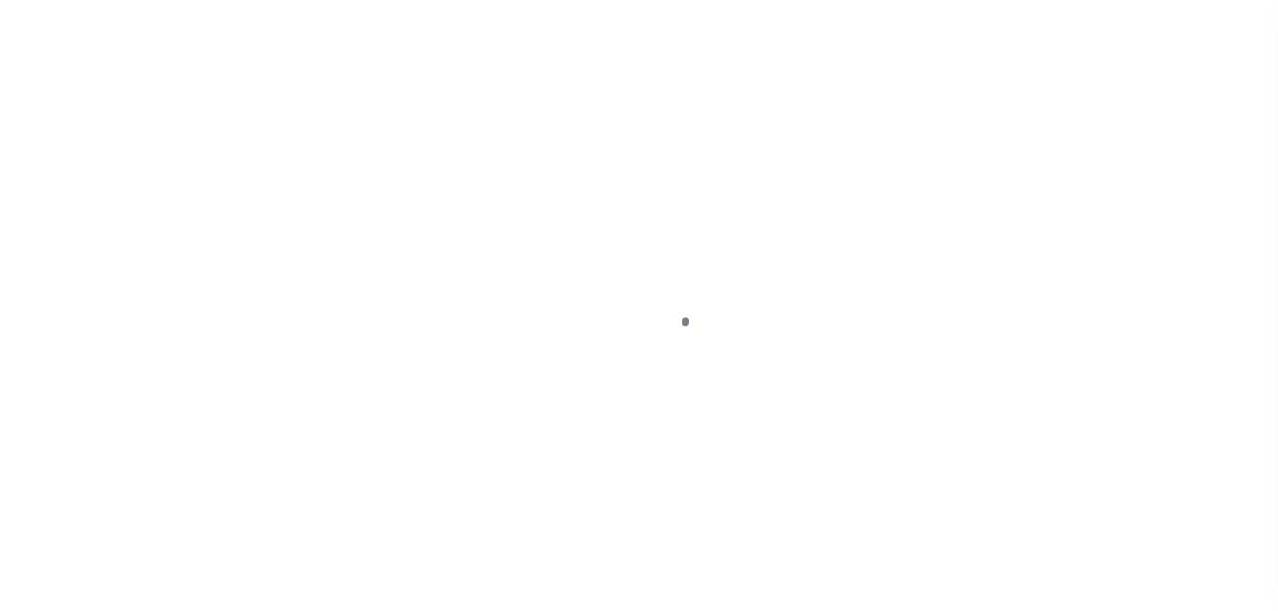
select select "PYD"
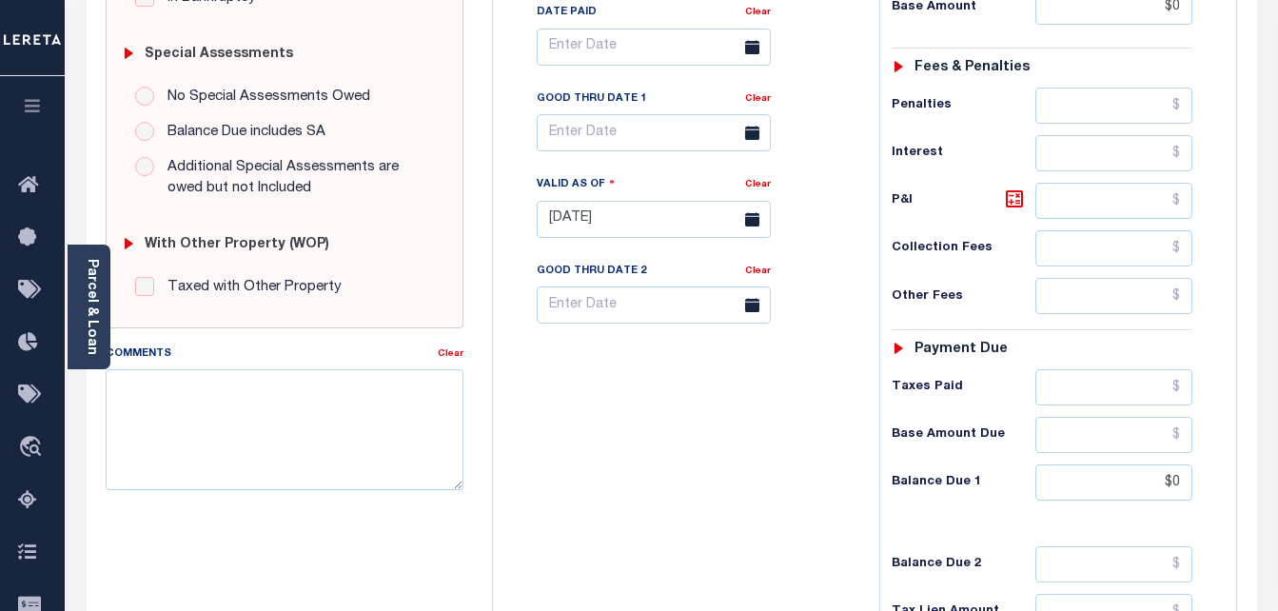
scroll to position [571, 0]
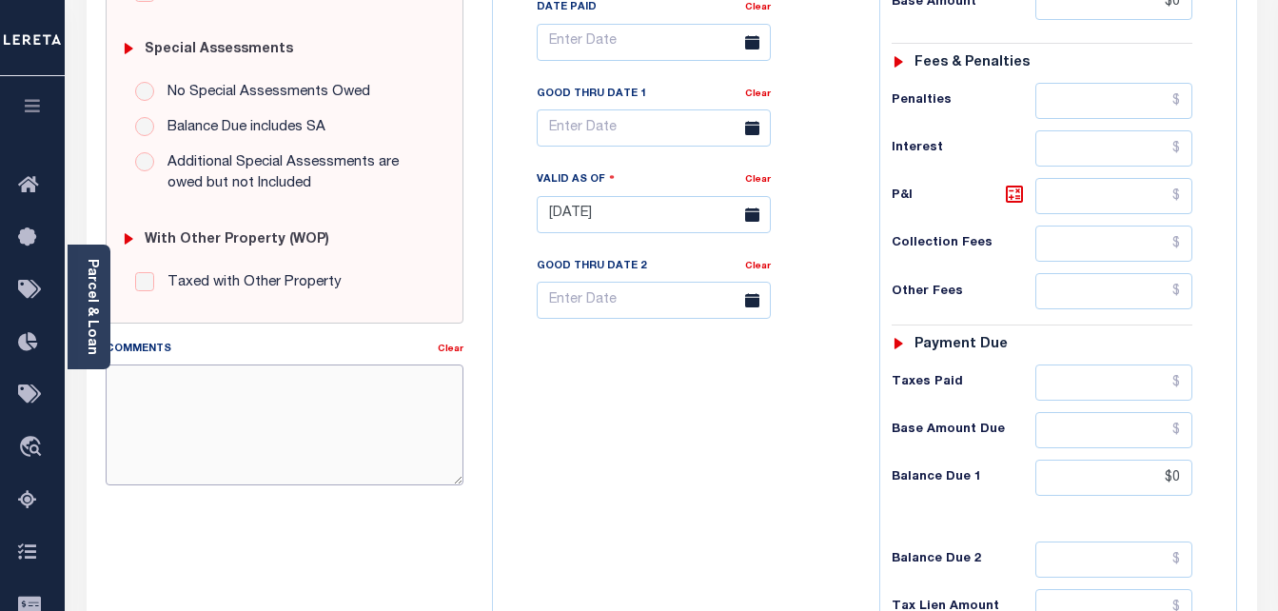
click at [276, 389] on textarea "Comments" at bounding box center [285, 425] width 359 height 120
paste textarea "As per [PERSON_NAME] confirmed taxes are paid current."
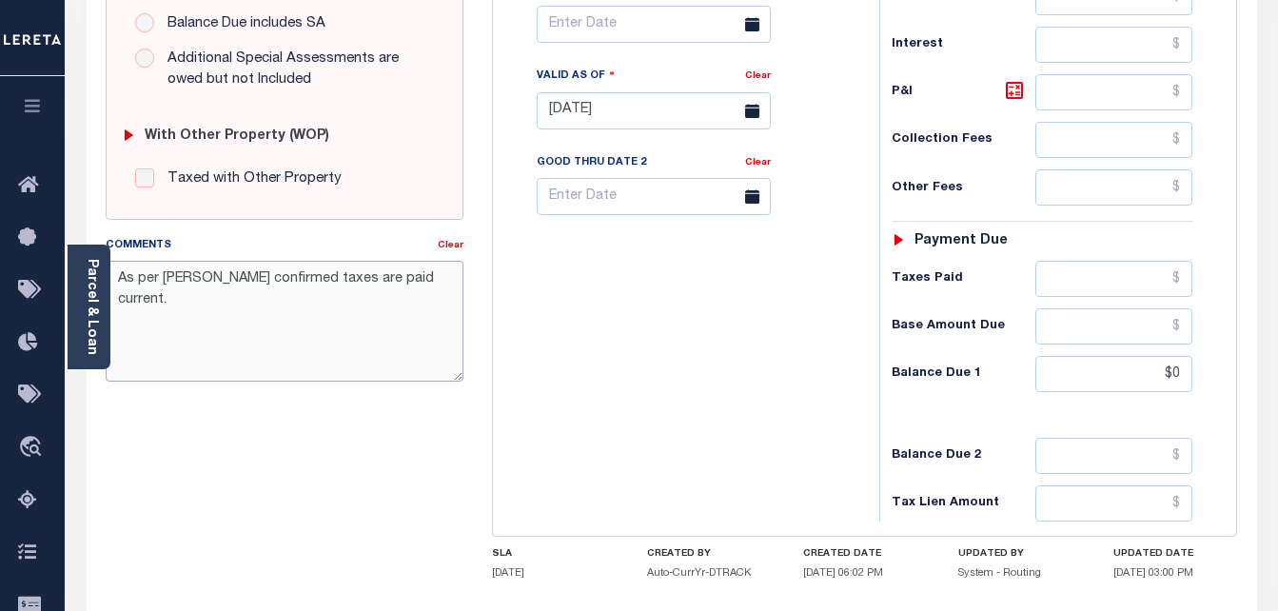
scroll to position [761, 0]
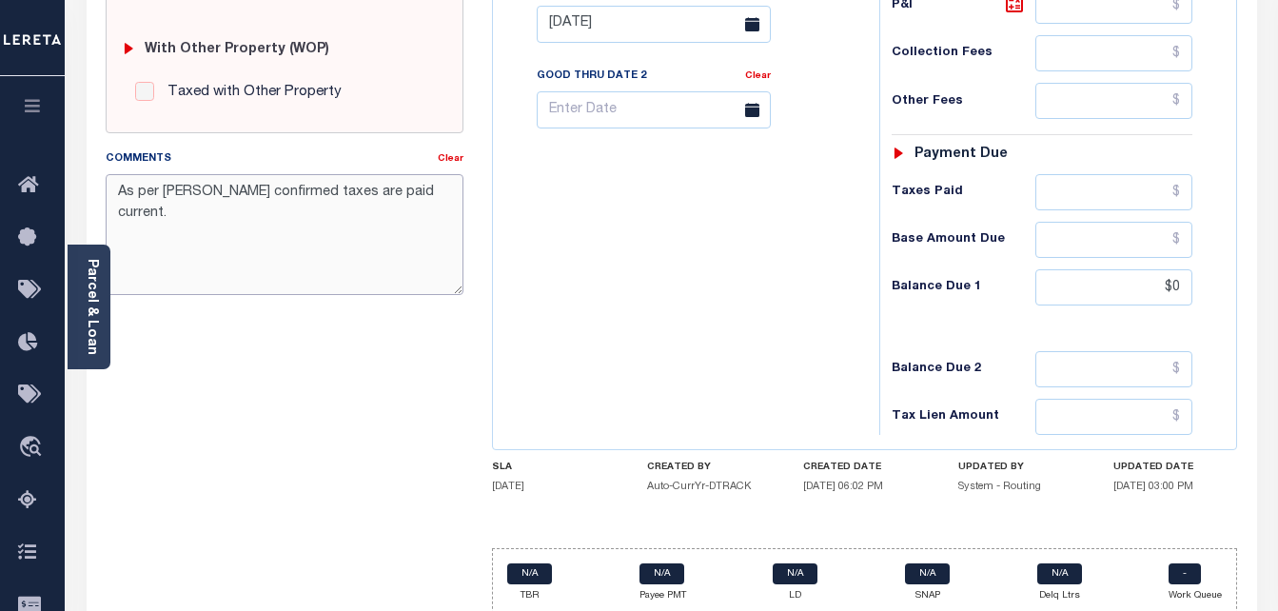
type textarea "As per [PERSON_NAME] confirmed taxes are paid current."
type input "[DATE]"
click at [1152, 519] on div "KY STATE County - KY TAX TYPE 063-00-005K TAX ID - LOAN SEVERITY CODE - WORK QU…" at bounding box center [864, 30] width 745 height 1175
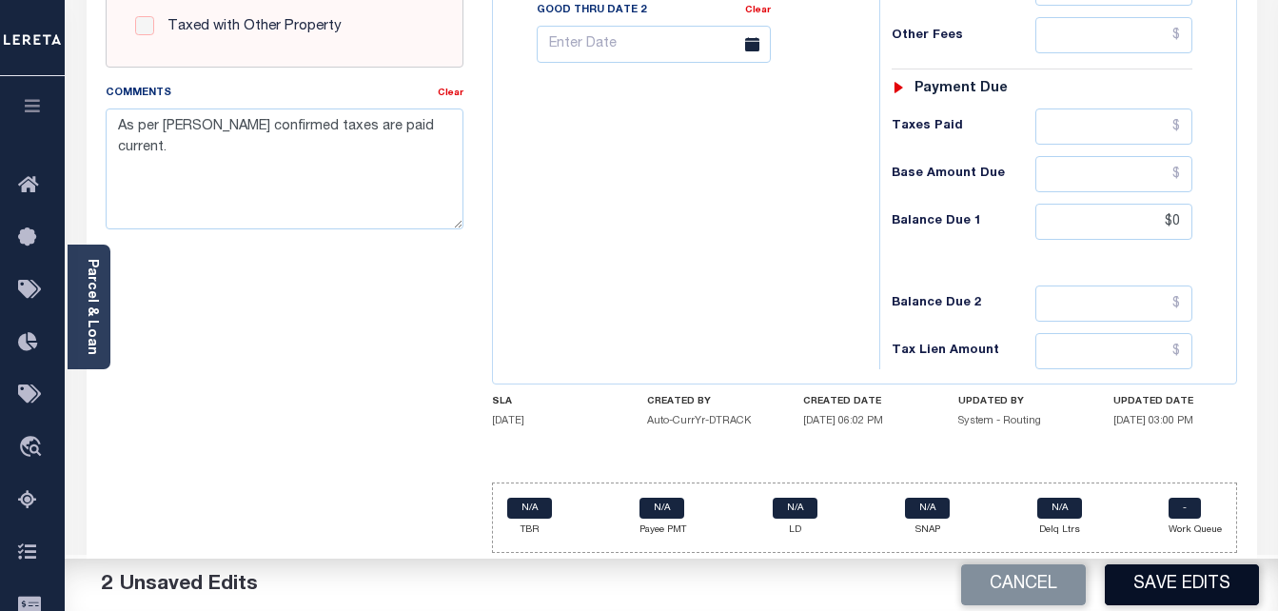
scroll to position [831, 0]
click at [1157, 572] on button "Save Edits" at bounding box center [1182, 584] width 154 height 41
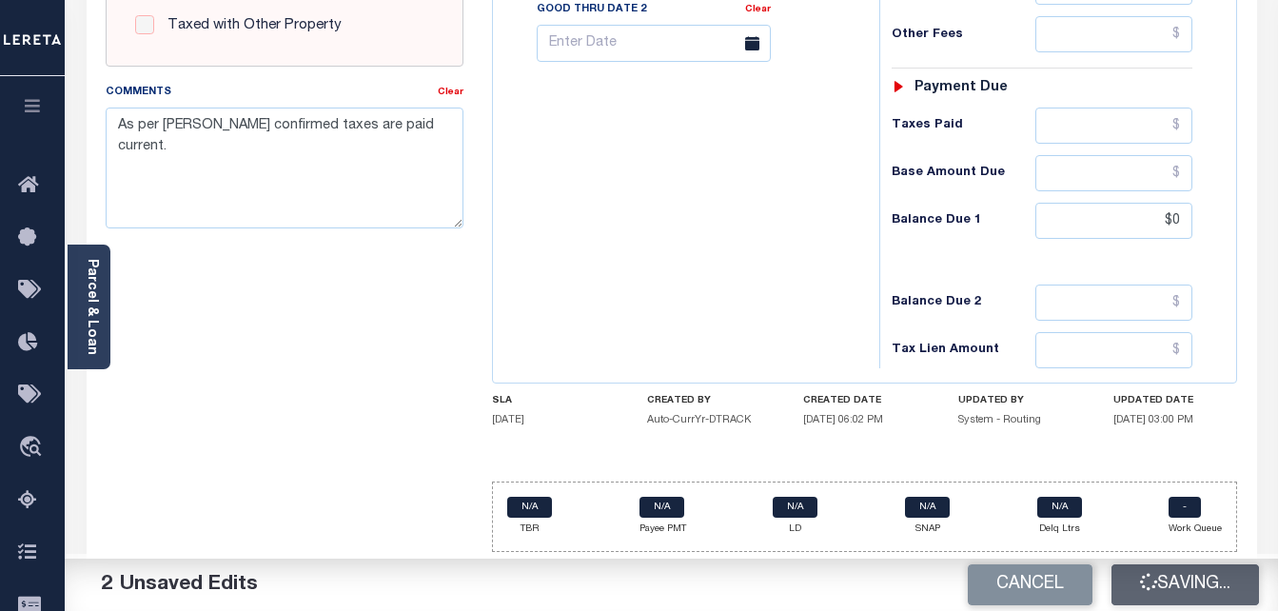
checkbox input "false"
type input "$0"
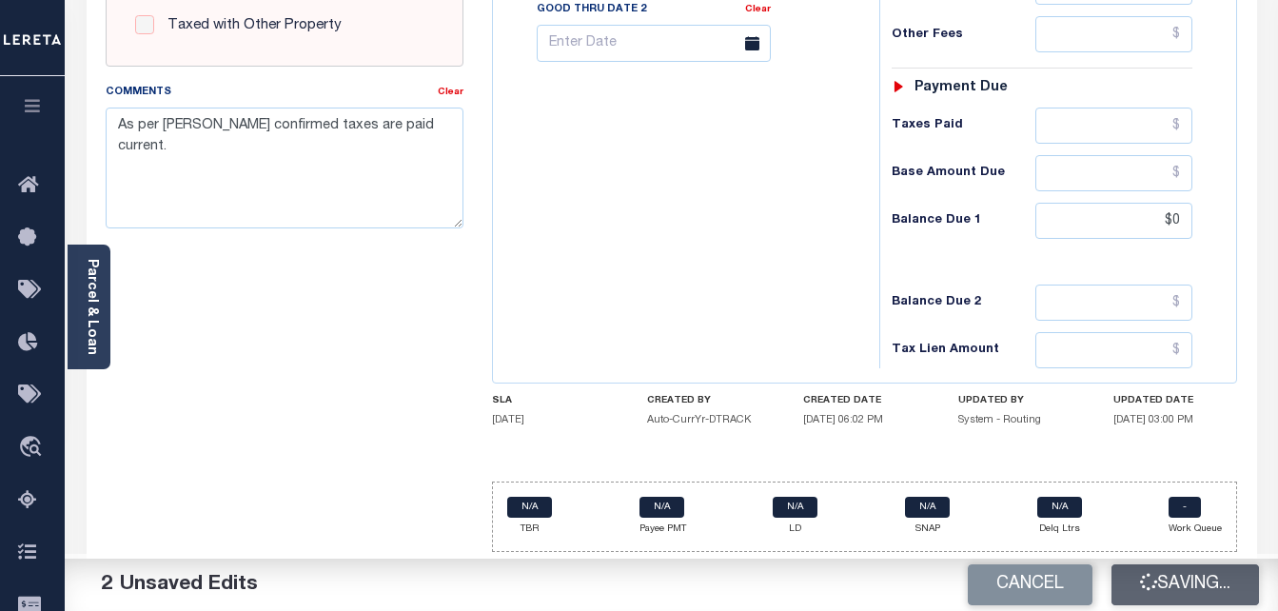
type input "$0"
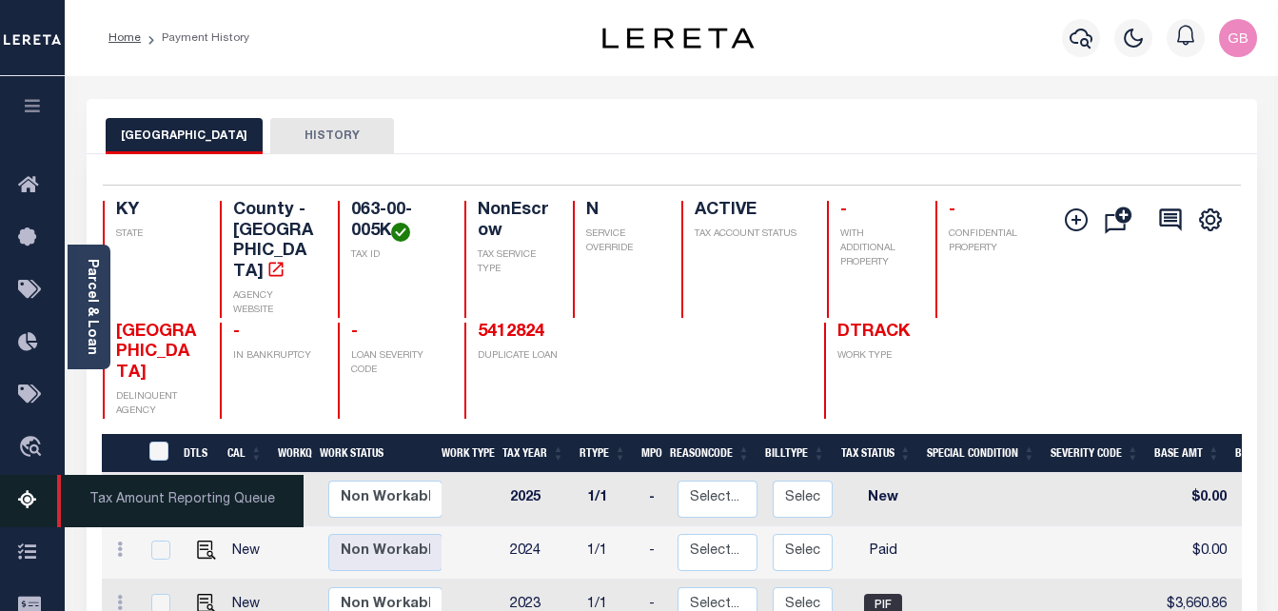
click at [35, 508] on icon at bounding box center [33, 501] width 30 height 24
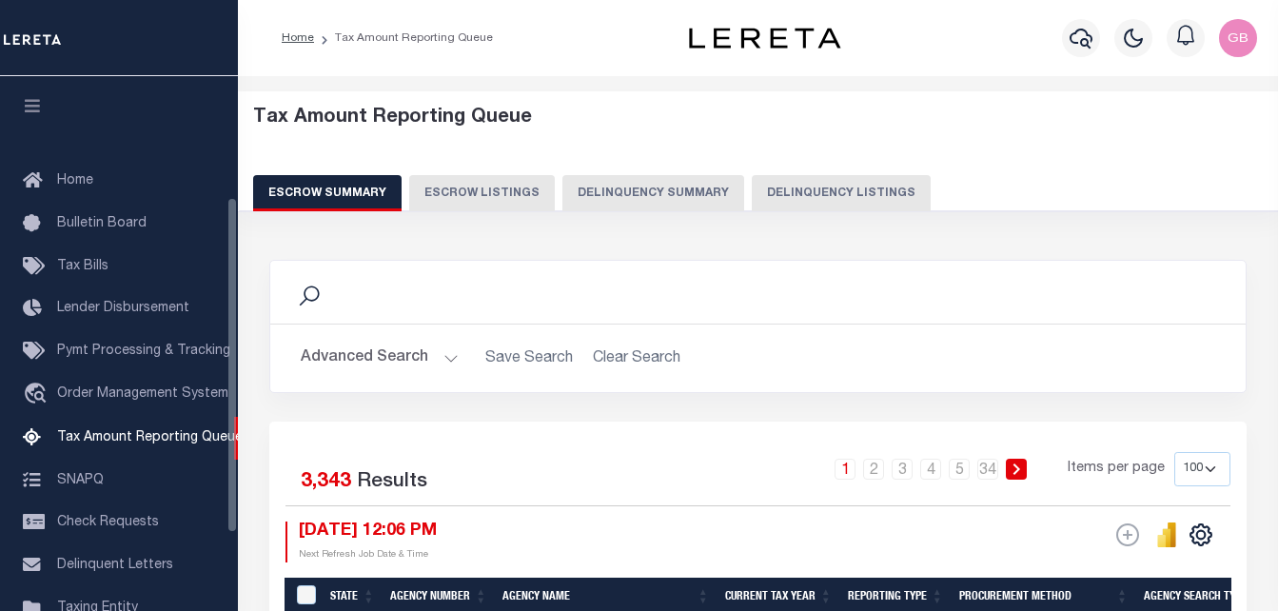
select select "100"
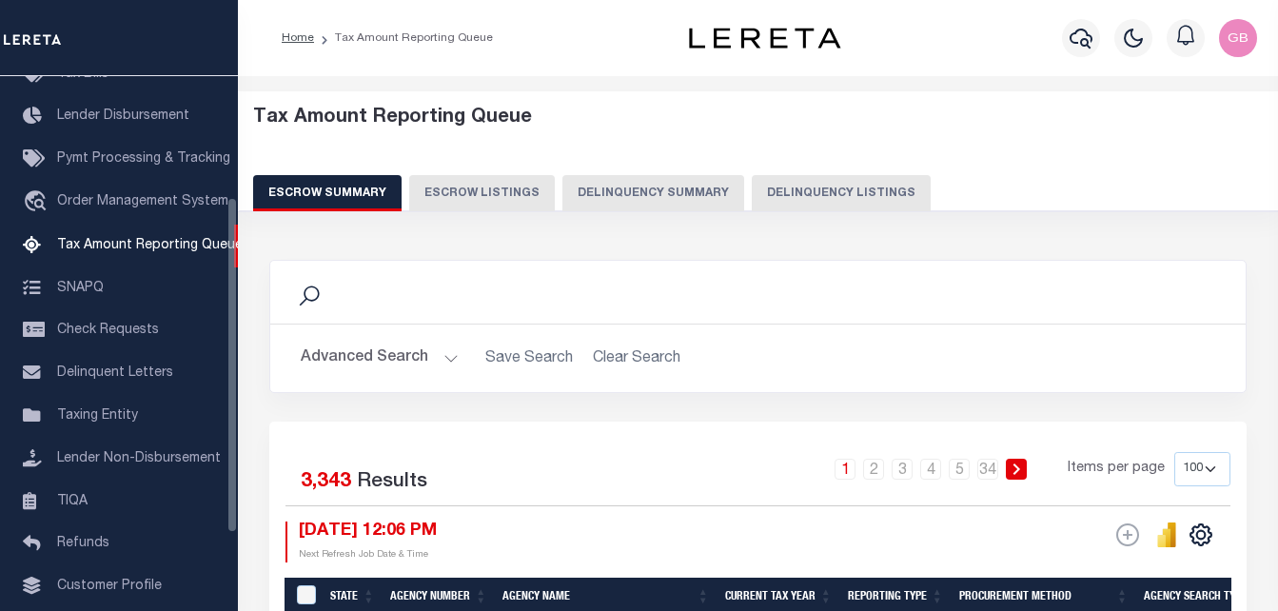
click at [788, 200] on button "Delinquency Listings" at bounding box center [841, 193] width 179 height 36
select select "100"
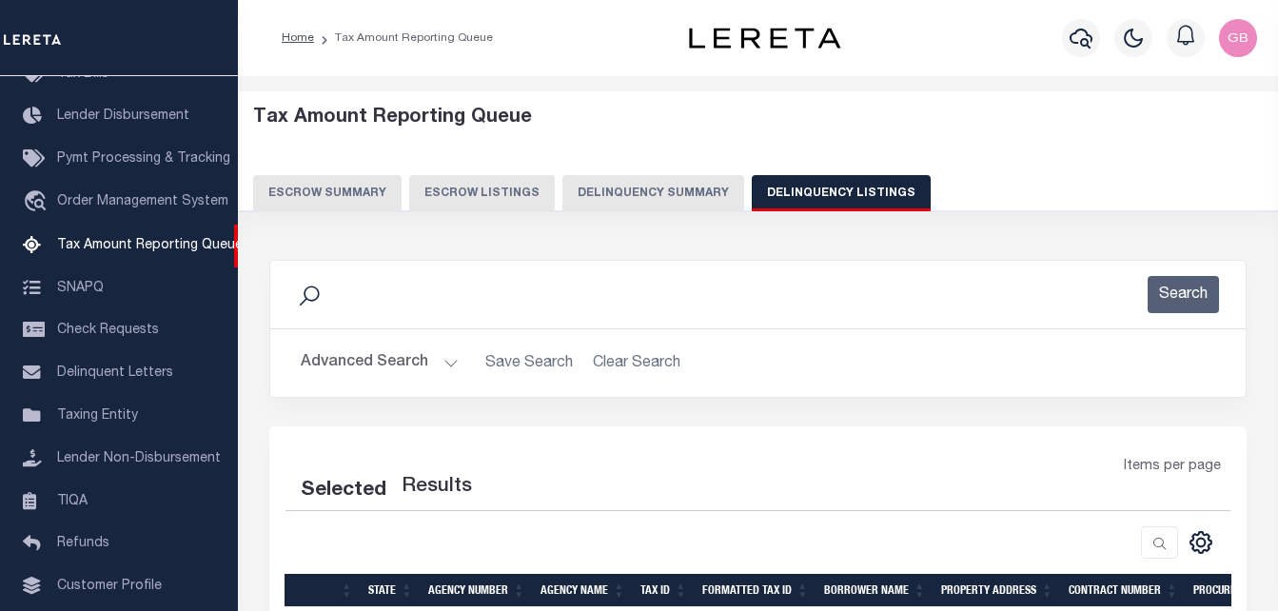
scroll to position [95, 0]
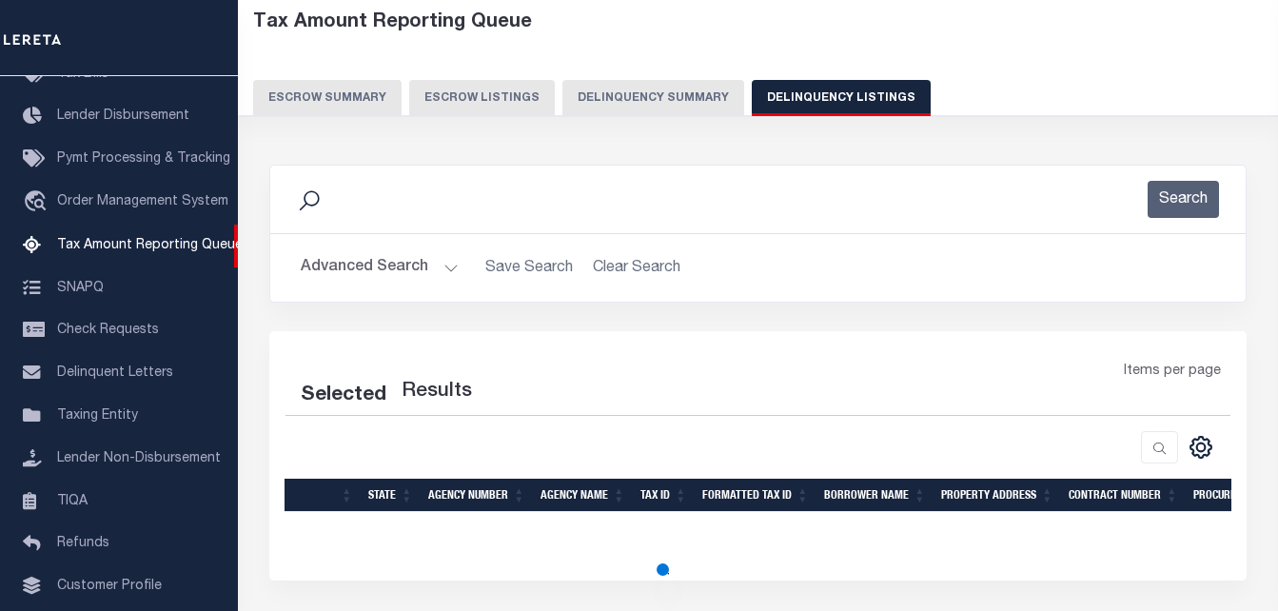
select select "100"
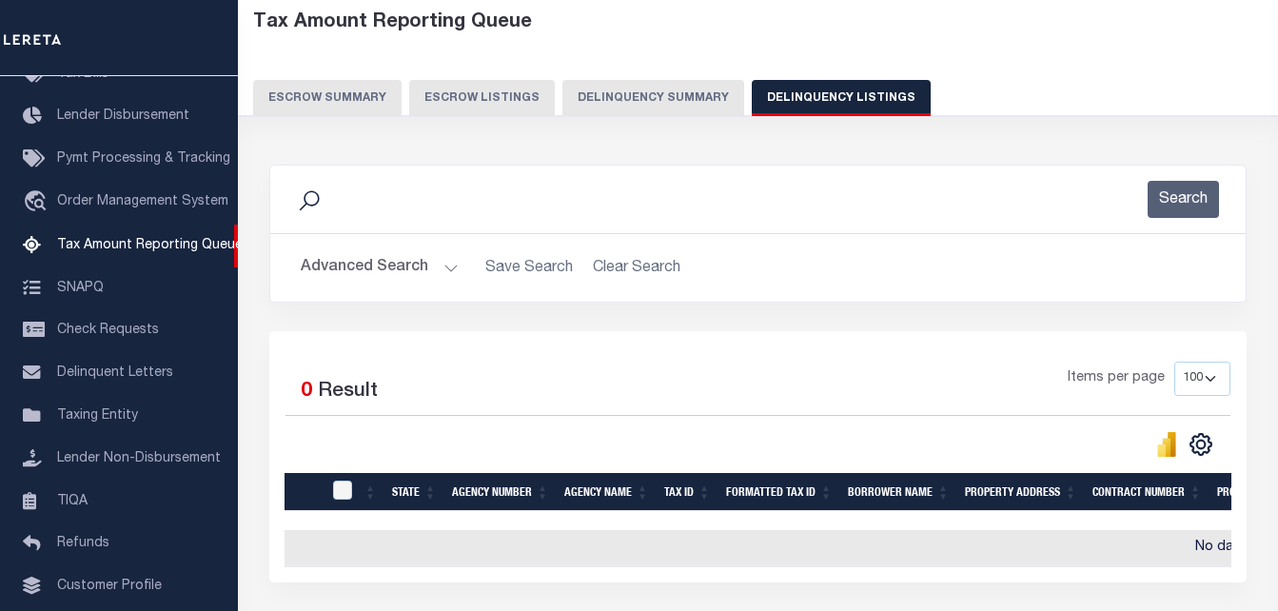
click at [450, 273] on button "Advanced Search" at bounding box center [380, 267] width 158 height 37
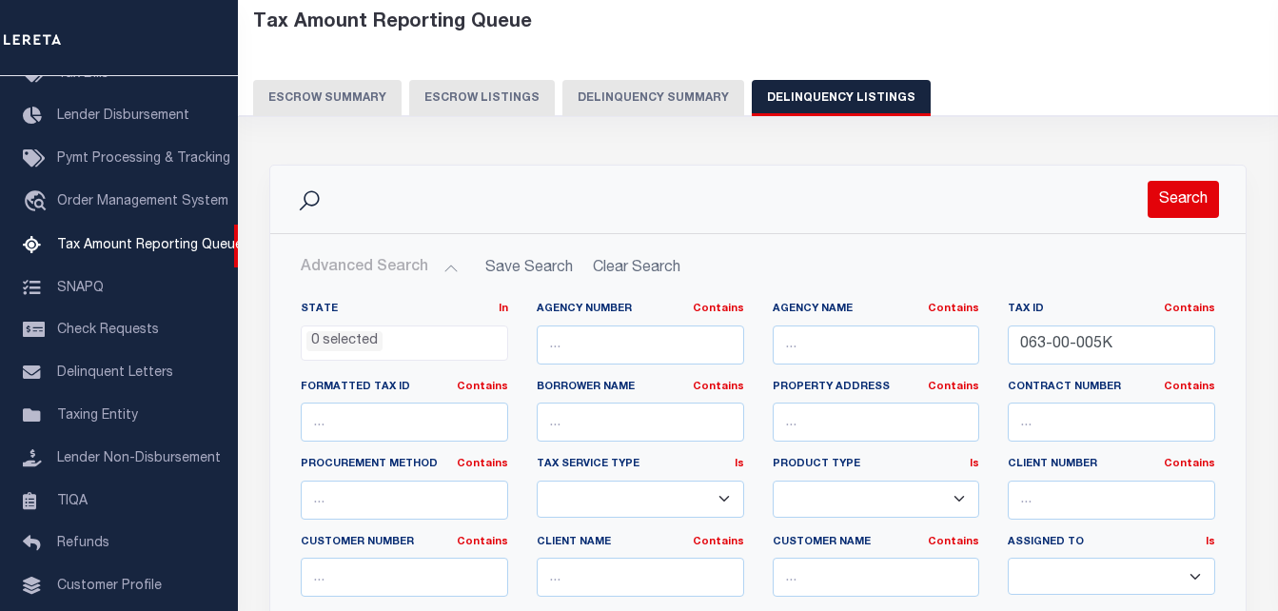
click at [1173, 212] on button "Search" at bounding box center [1183, 199] width 71 height 37
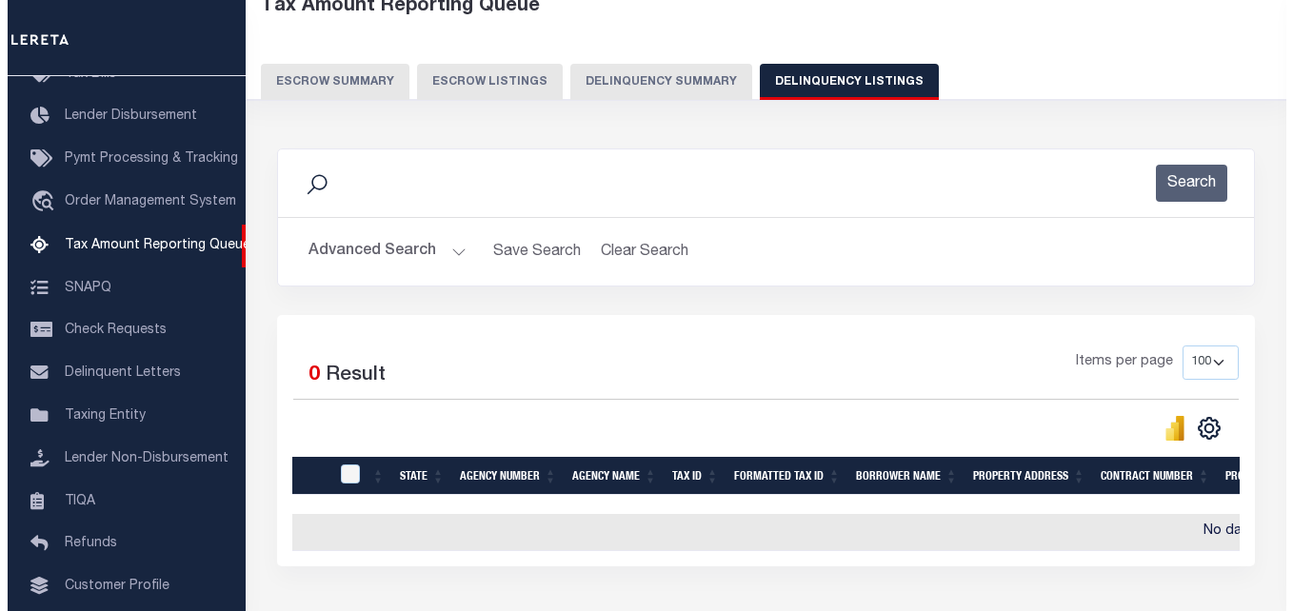
scroll to position [0, 0]
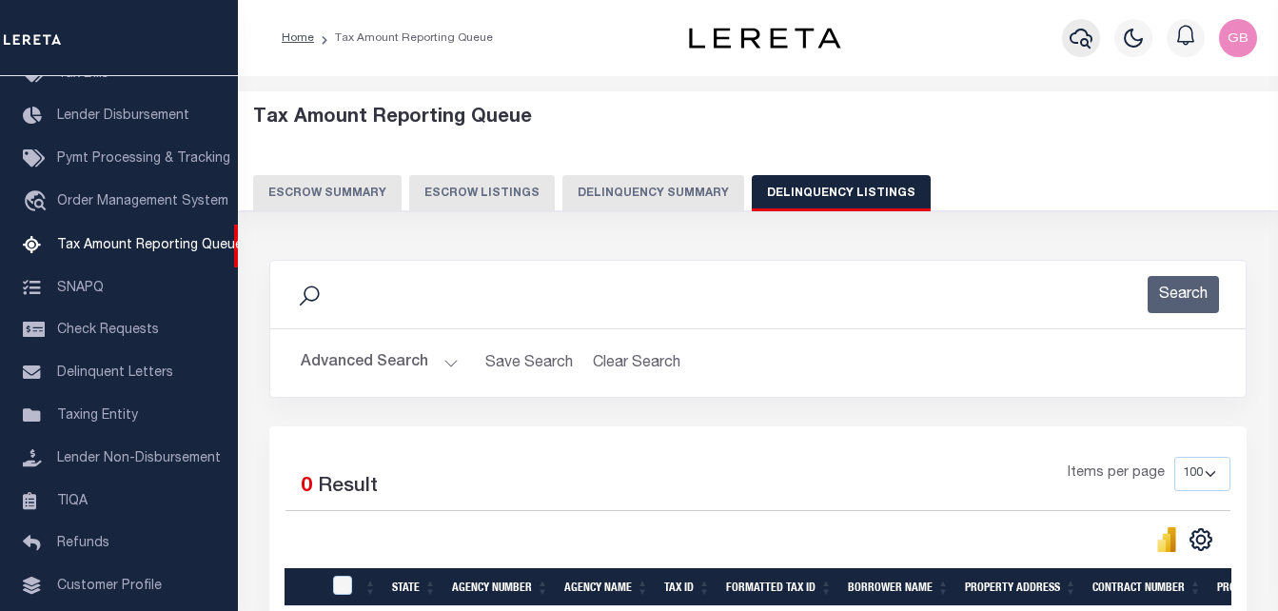
click at [1070, 39] on icon "button" at bounding box center [1081, 39] width 23 height 20
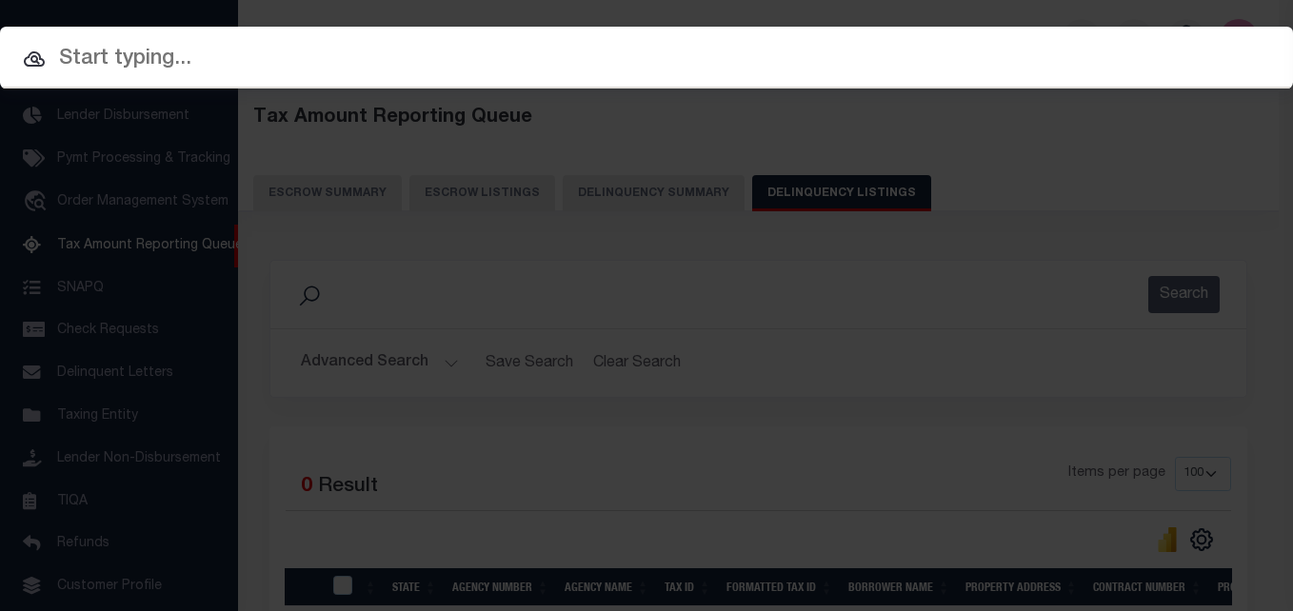
click at [325, 74] on input "text" at bounding box center [646, 59] width 1293 height 33
click at [295, 64] on input "text" at bounding box center [646, 59] width 1293 height 33
paste input "063-00-005K"
type input "063-00-005K"
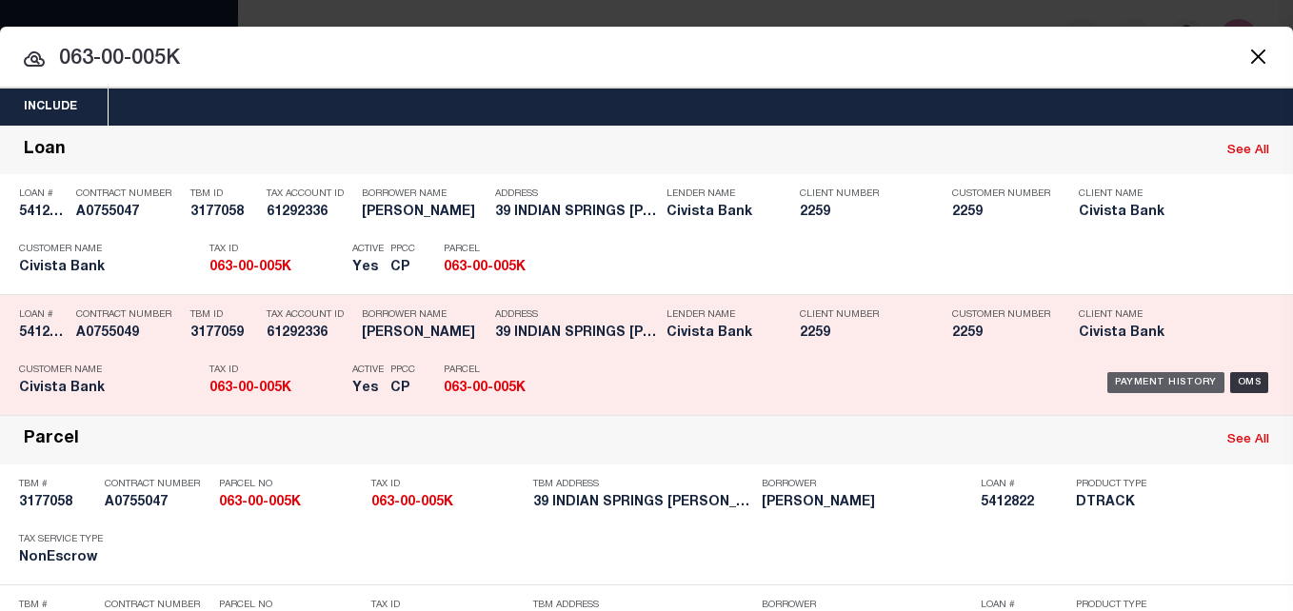
click at [1112, 379] on div "Payment History" at bounding box center [1165, 382] width 117 height 21
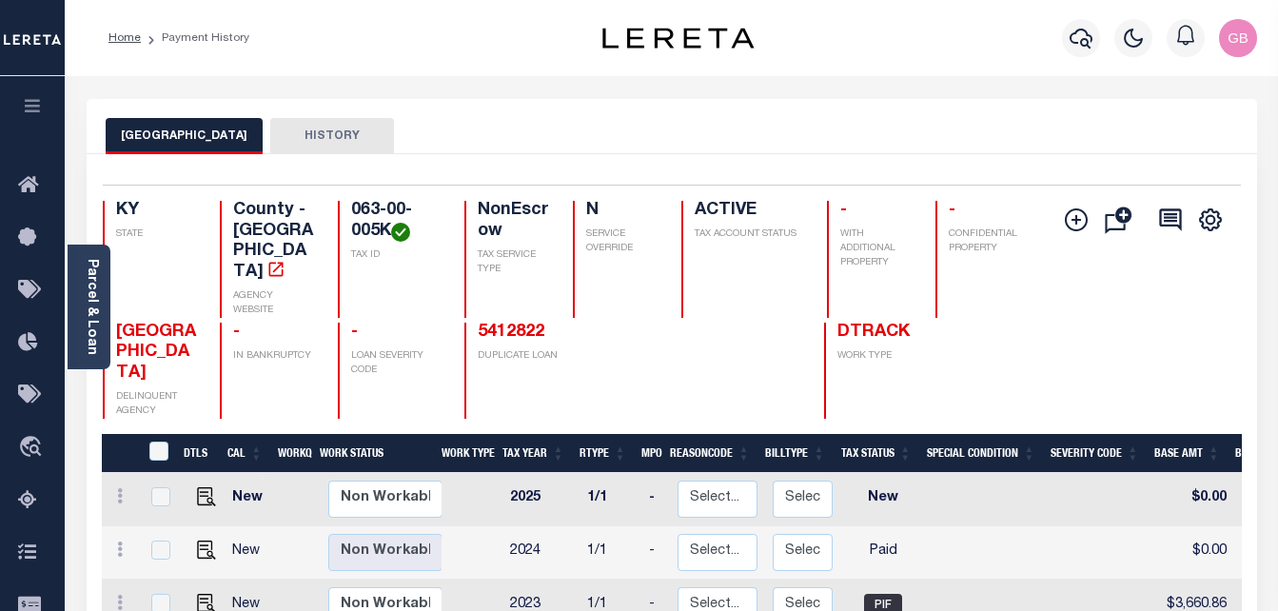
click at [654, 343] on div "5412822 DUPLICATE LOAN" at bounding box center [559, 371] width 190 height 96
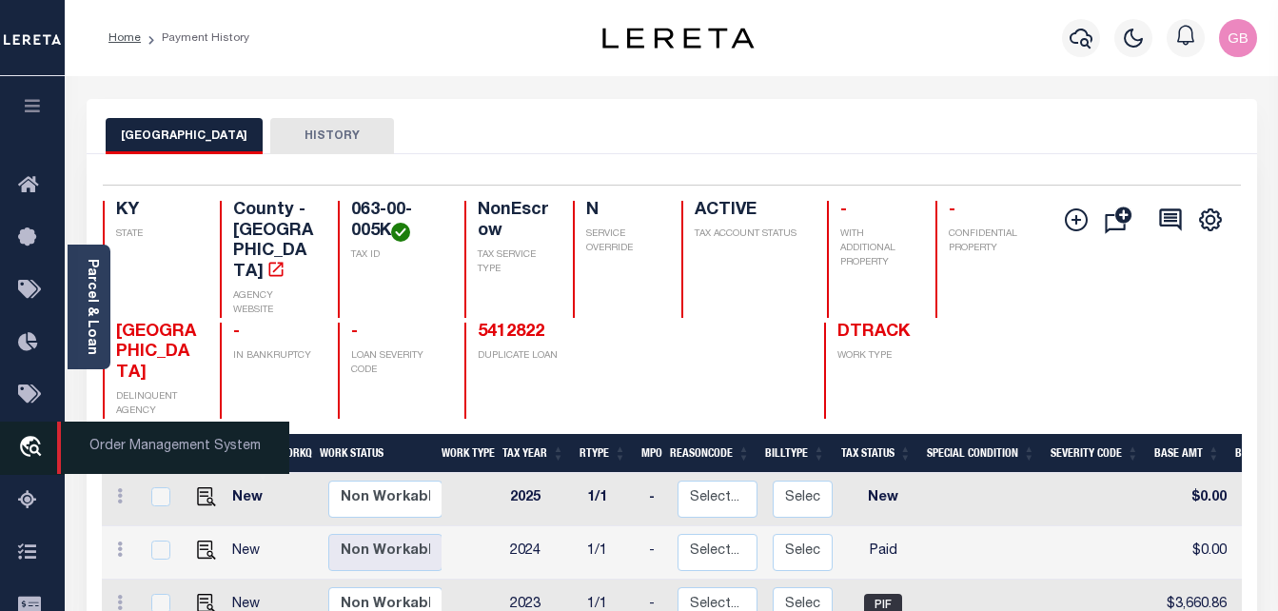
drag, startPoint x: 25, startPoint y: 499, endPoint x: 42, endPoint y: 447, distance: 54.2
click at [25, 499] on icon at bounding box center [33, 501] width 30 height 24
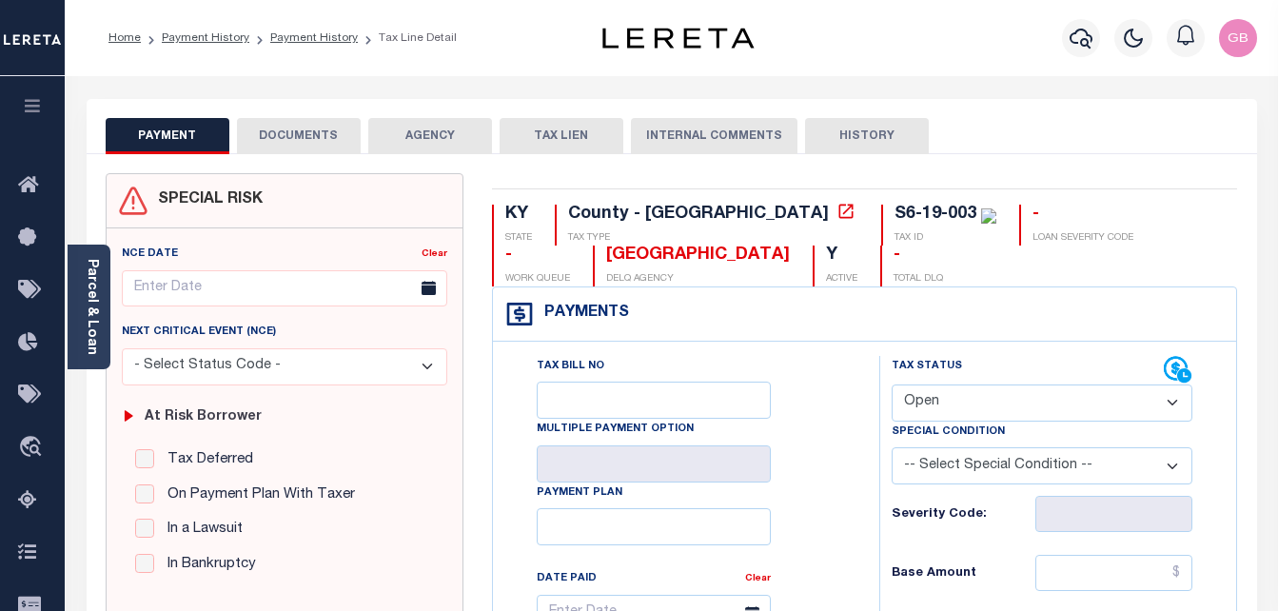
click at [938, 406] on select "- Select Status Code - Open Due/Unpaid Paid Incomplete No Tax Due Internal Refu…" at bounding box center [1043, 403] width 302 height 37
select select "PYD"
click at [892, 385] on select "- Select Status Code - Open Due/Unpaid Paid Incomplete No Tax Due Internal Refu…" at bounding box center [1043, 403] width 302 height 37
type input "[DATE]"
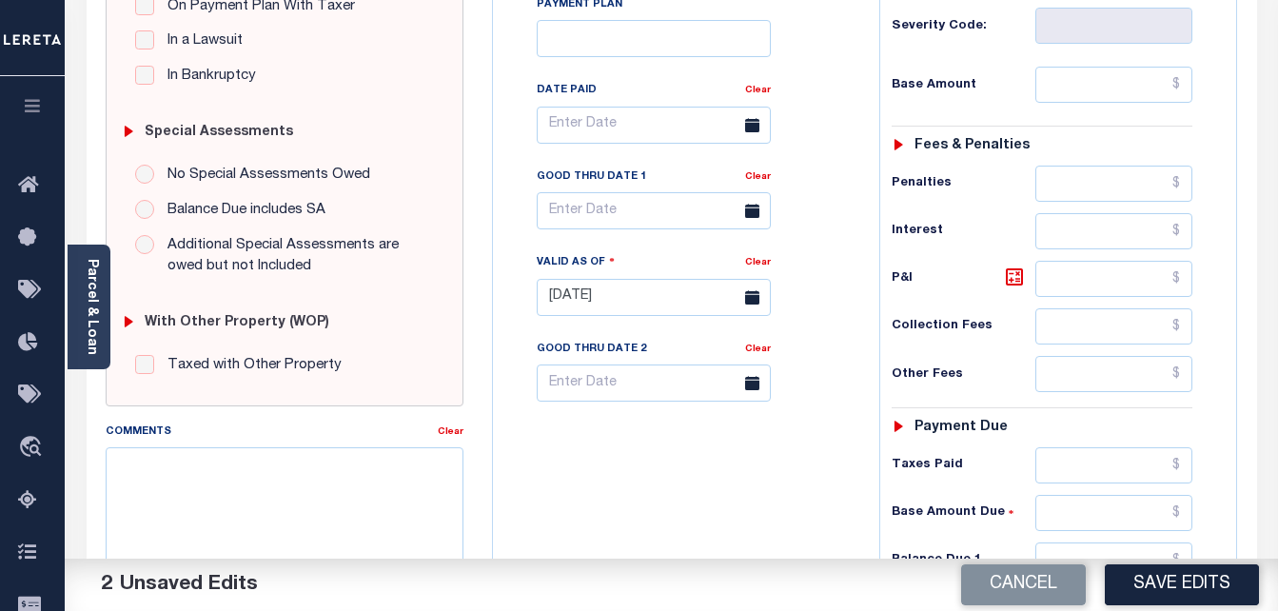
scroll to position [666, 0]
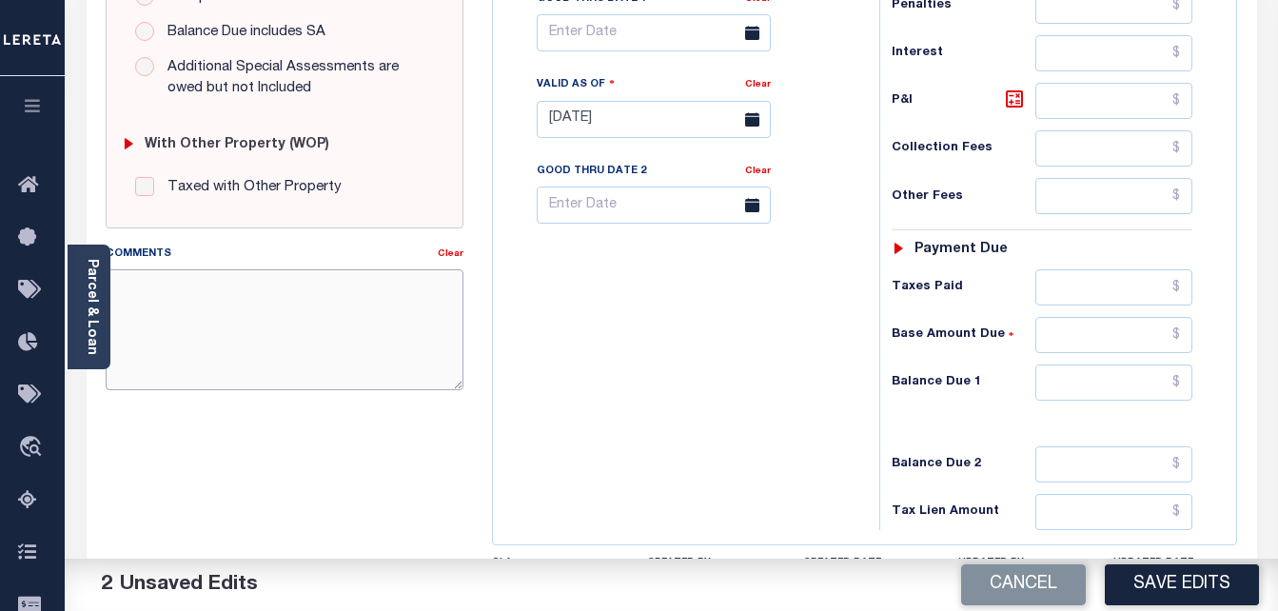
click at [199, 326] on textarea "Comments" at bounding box center [285, 329] width 359 height 120
paste textarea "As per [PERSON_NAME] confirmed taxes are paid current."
type textarea "As per [PERSON_NAME] confirmed taxes are paid current."
click at [1179, 376] on input "text" at bounding box center [1114, 383] width 157 height 36
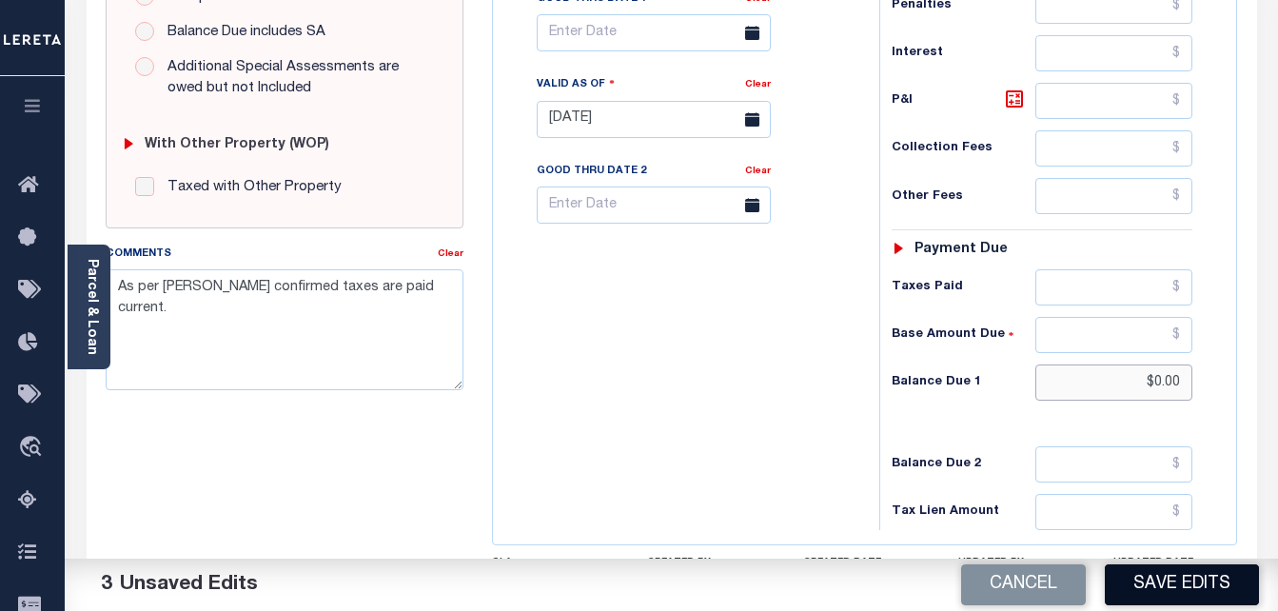
type input "$0.00"
click at [1201, 588] on button "Save Edits" at bounding box center [1182, 584] width 154 height 41
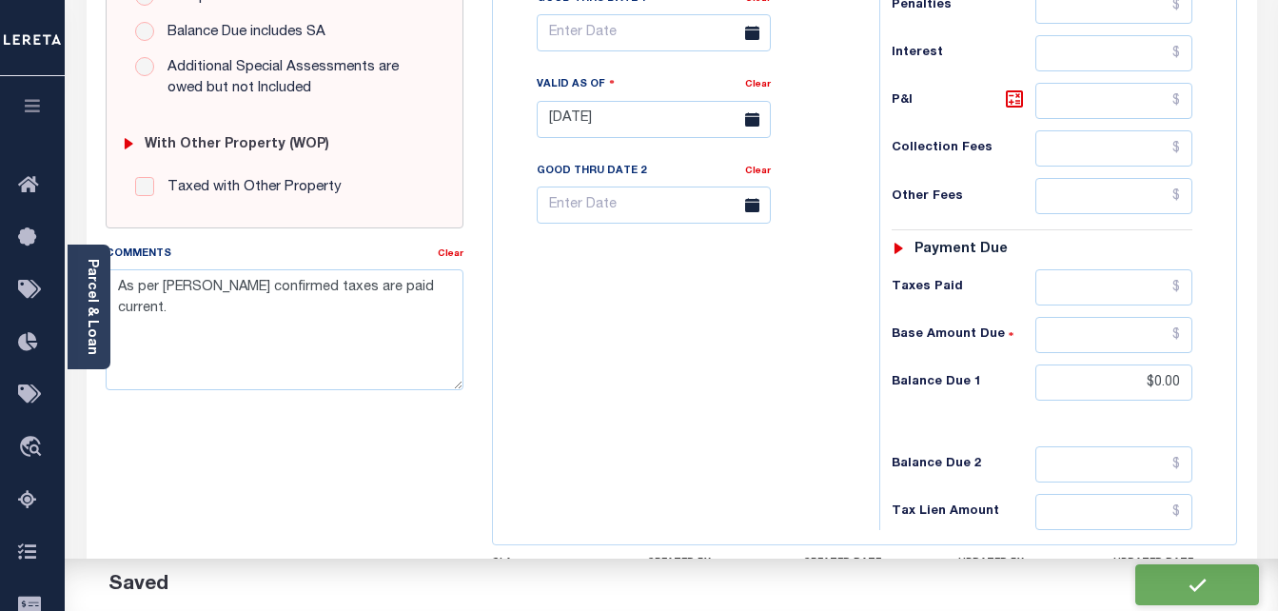
checkbox input "false"
type input "$0"
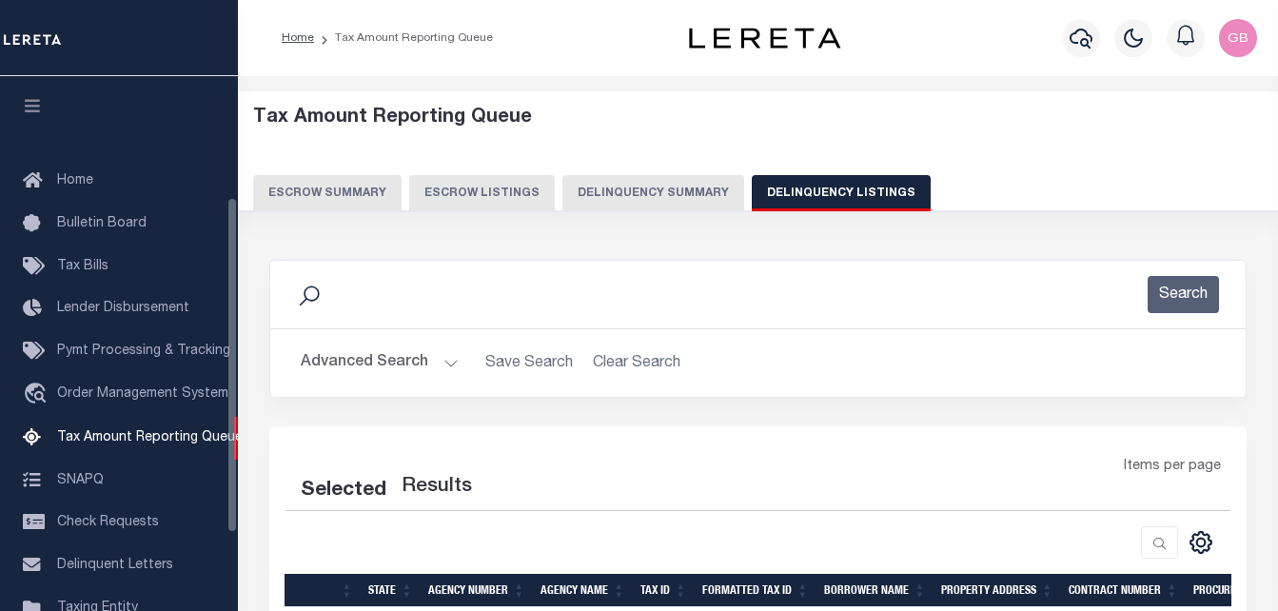
select select
select select "100"
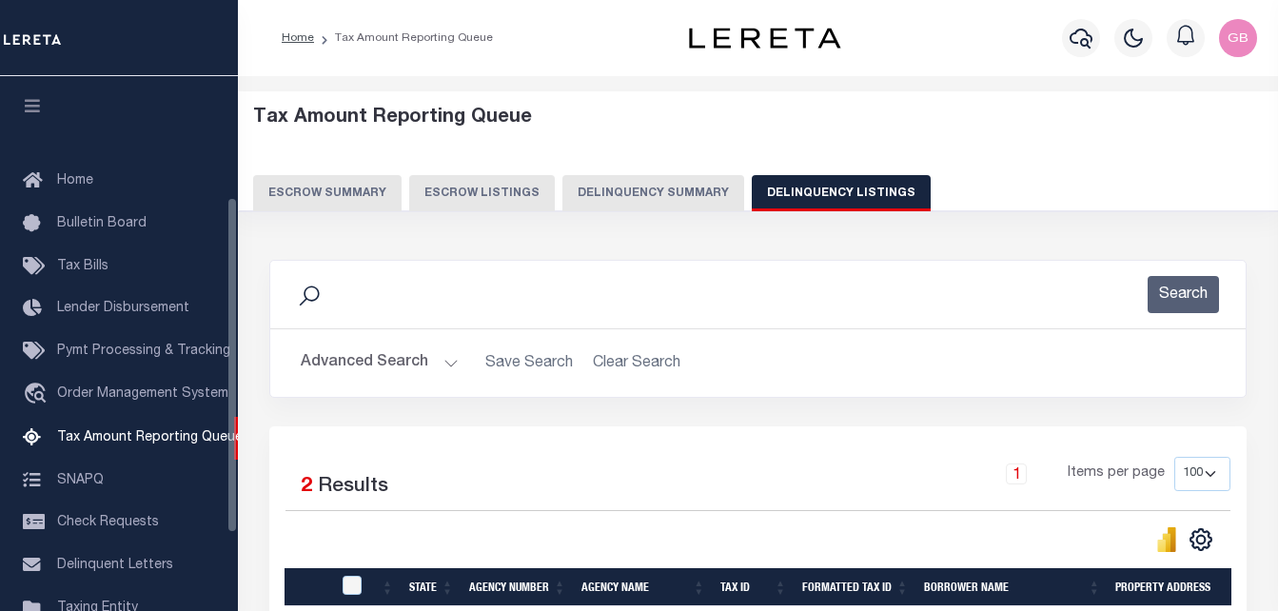
scroll to position [192, 0]
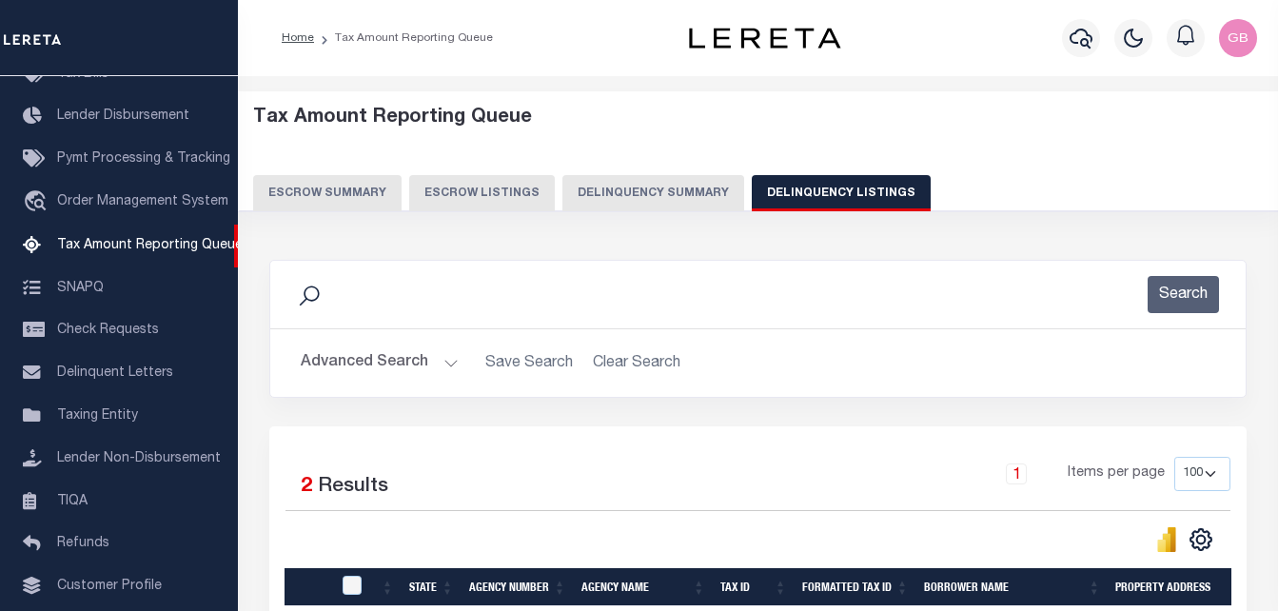
click at [444, 370] on button "Advanced Search" at bounding box center [380, 363] width 158 height 37
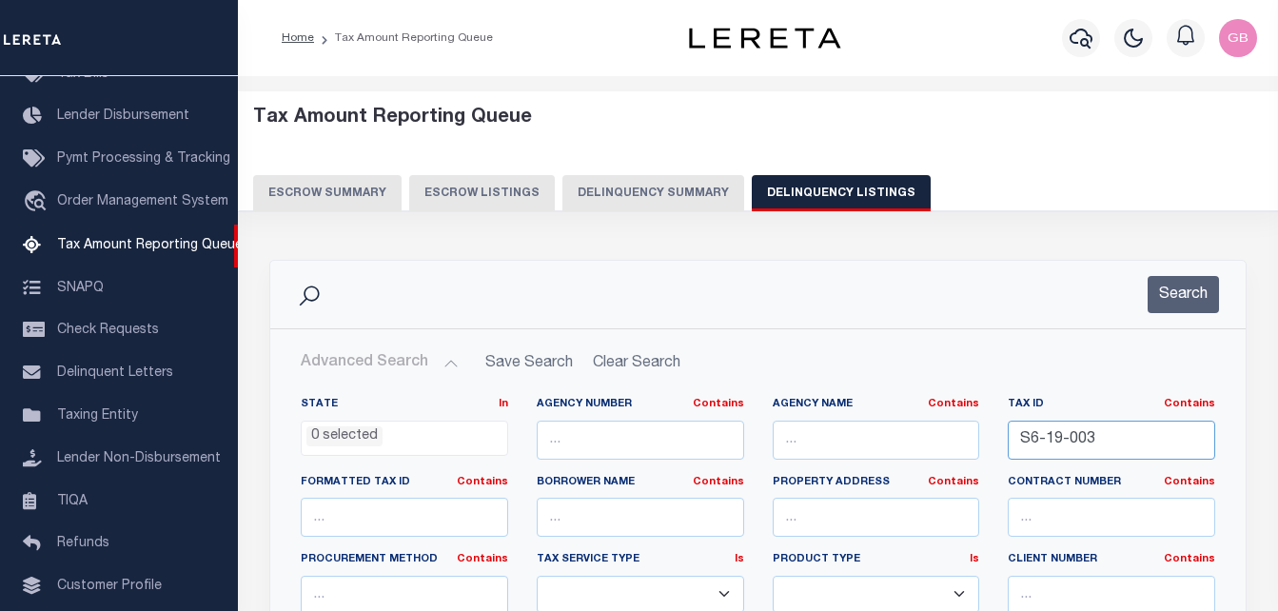
click at [1063, 438] on input "S6-19-003" at bounding box center [1111, 440] width 207 height 39
click at [1061, 438] on input "S6-19-003" at bounding box center [1111, 440] width 207 height 39
click at [1186, 291] on button "Search" at bounding box center [1183, 294] width 71 height 37
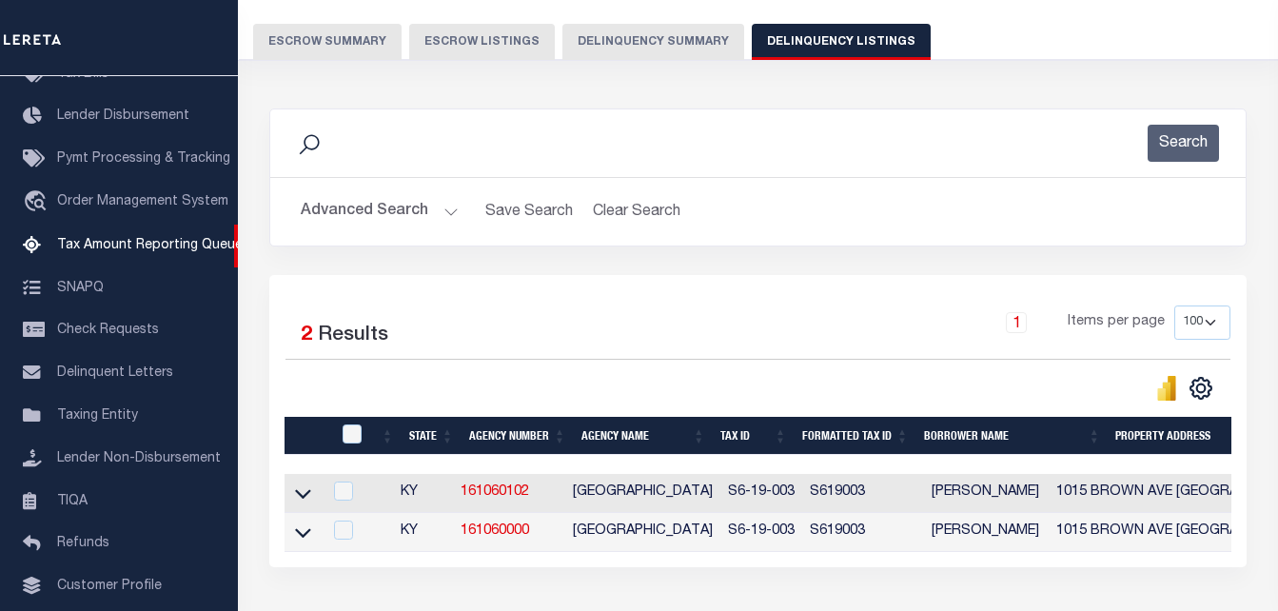
scroll to position [286, 0]
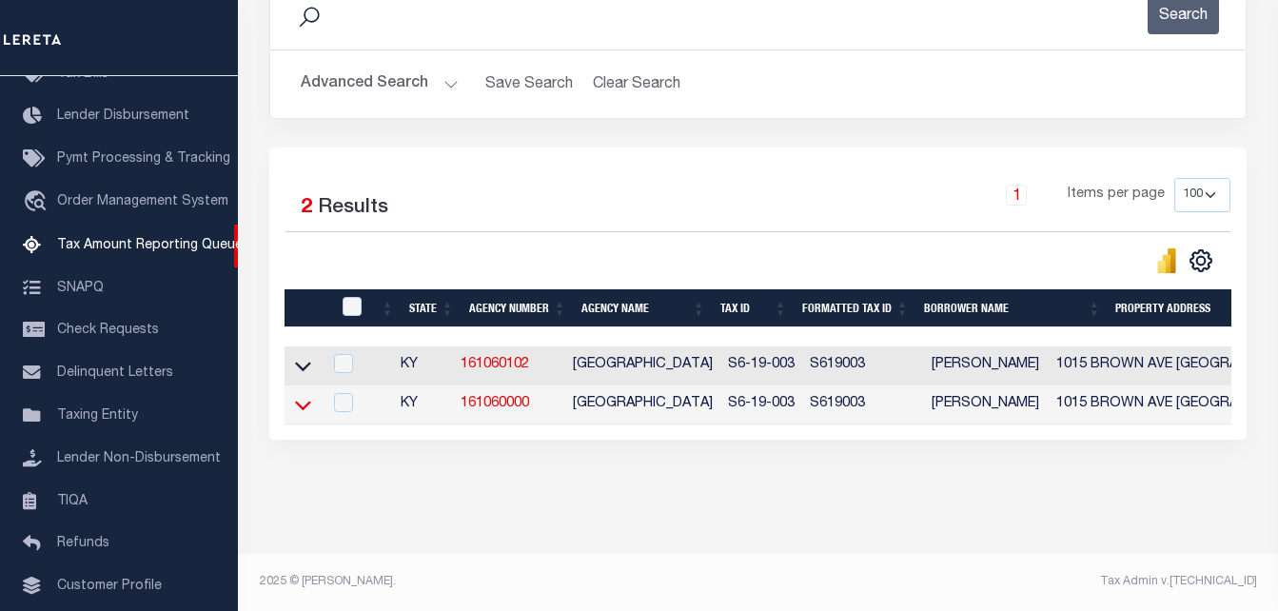
click at [300, 405] on icon at bounding box center [303, 406] width 16 height 10
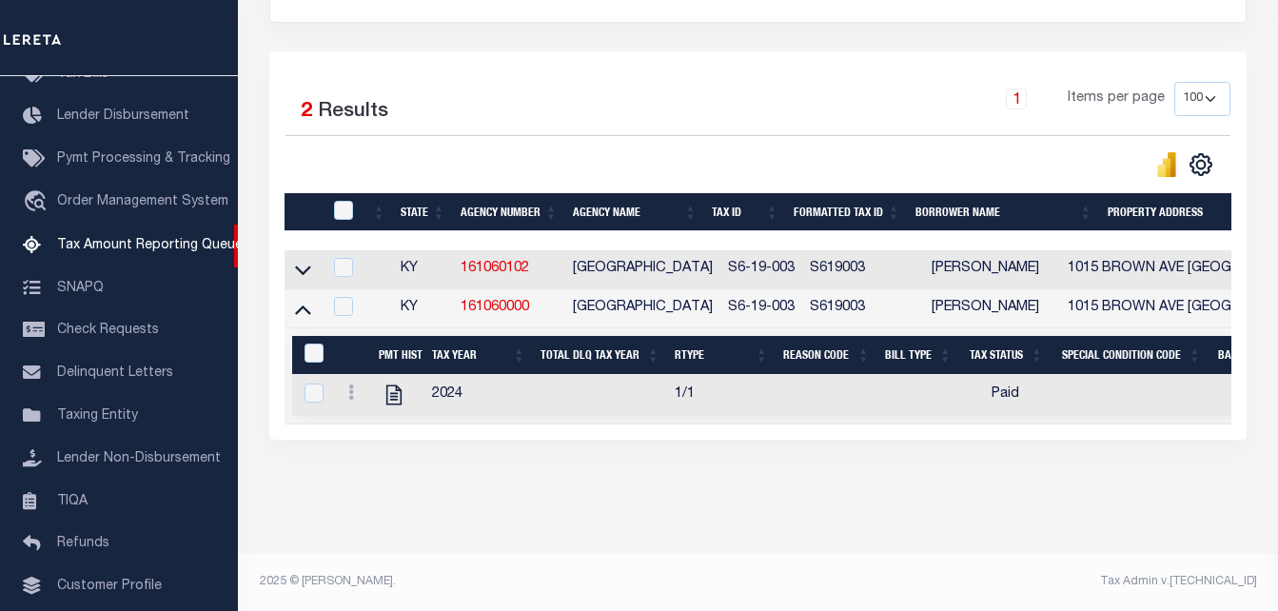
scroll to position [381, 0]
click at [344, 305] on input "checkbox" at bounding box center [343, 306] width 19 height 19
checkbox input "true"
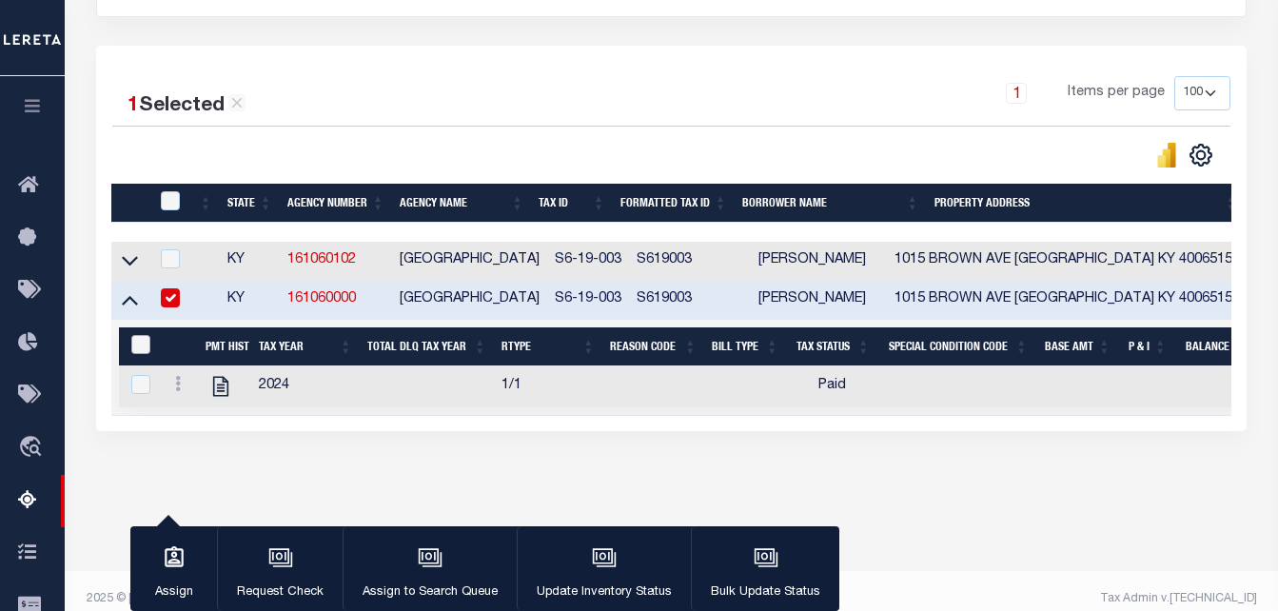
click at [131, 348] on input "&nbsp;" at bounding box center [140, 344] width 19 height 19
checkbox input "true"
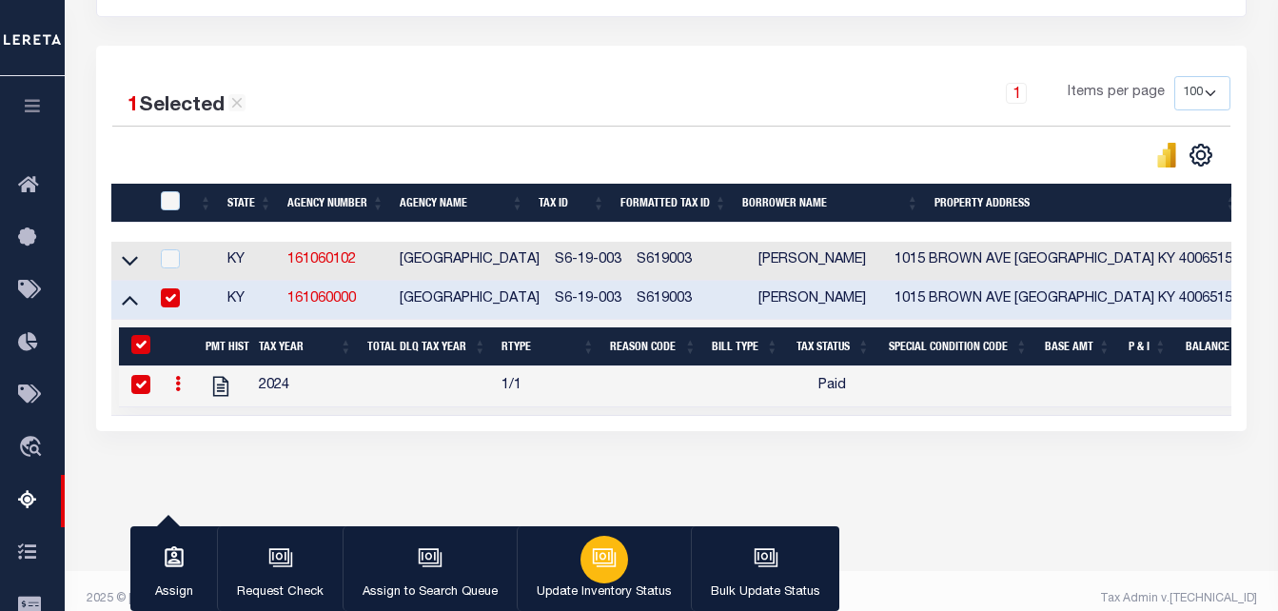
click at [604, 563] on icon "button" at bounding box center [604, 557] width 25 height 25
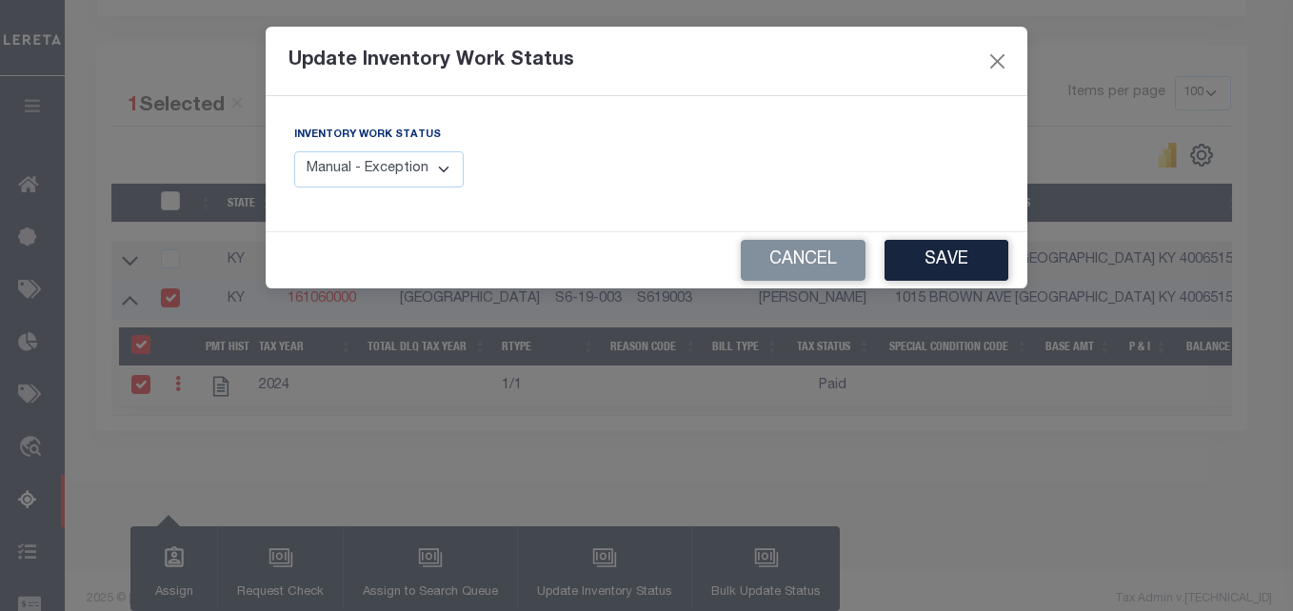
click at [429, 188] on select "Manual - Exception Pended - Awaiting Search Late Add Exception Completed" at bounding box center [378, 169] width 169 height 37
select select "4"
click at [294, 151] on select "Manual - Exception Pended - Awaiting Search Late Add Exception Completed" at bounding box center [378, 169] width 169 height 37
click at [936, 253] on button "Save" at bounding box center [946, 260] width 124 height 41
